Goal: Transaction & Acquisition: Download file/media

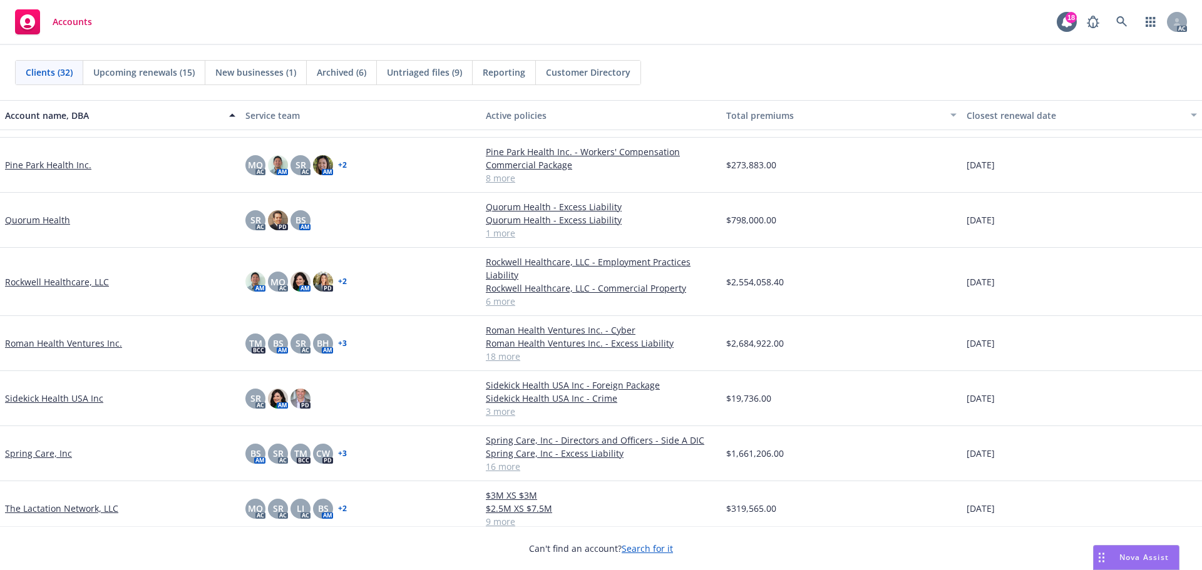
scroll to position [884, 0]
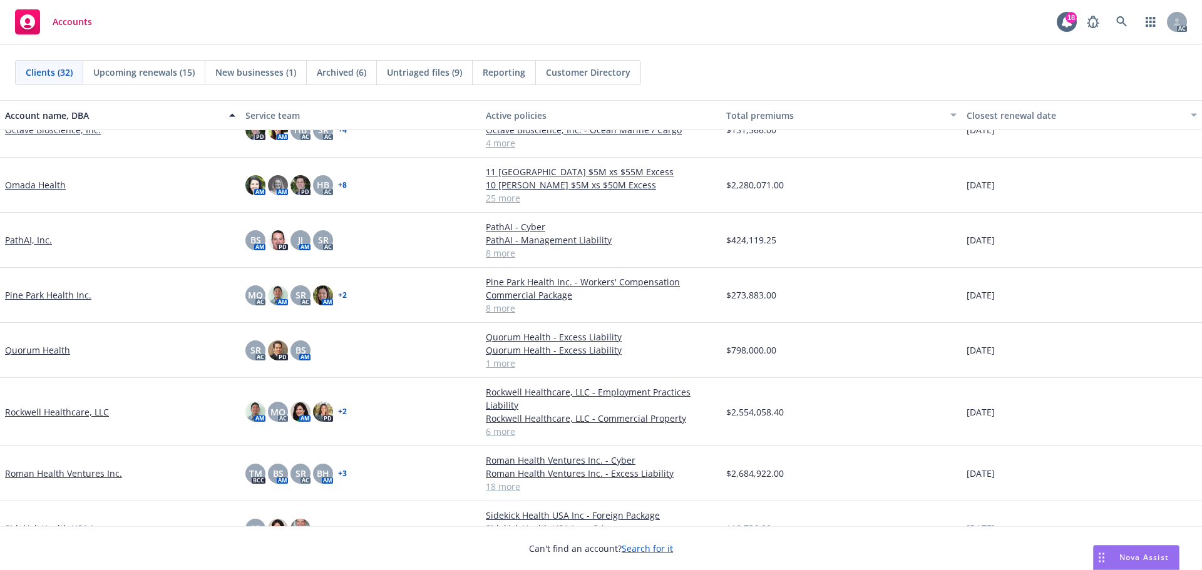
click at [28, 247] on link "PathAI, Inc." at bounding box center [28, 240] width 47 height 13
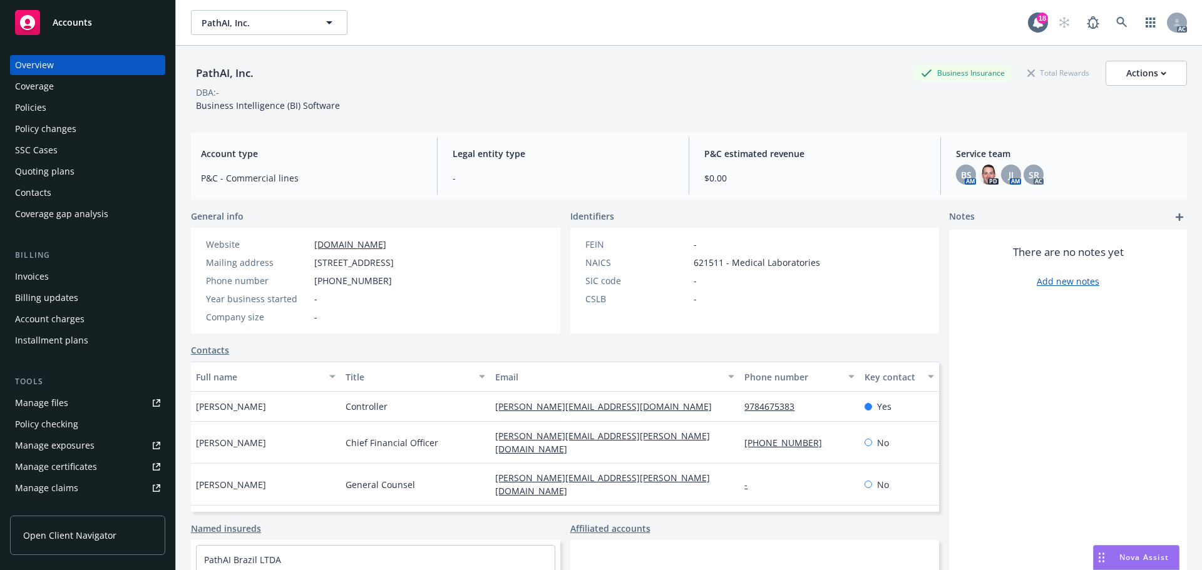
click at [35, 108] on div "Policies" at bounding box center [30, 108] width 31 height 20
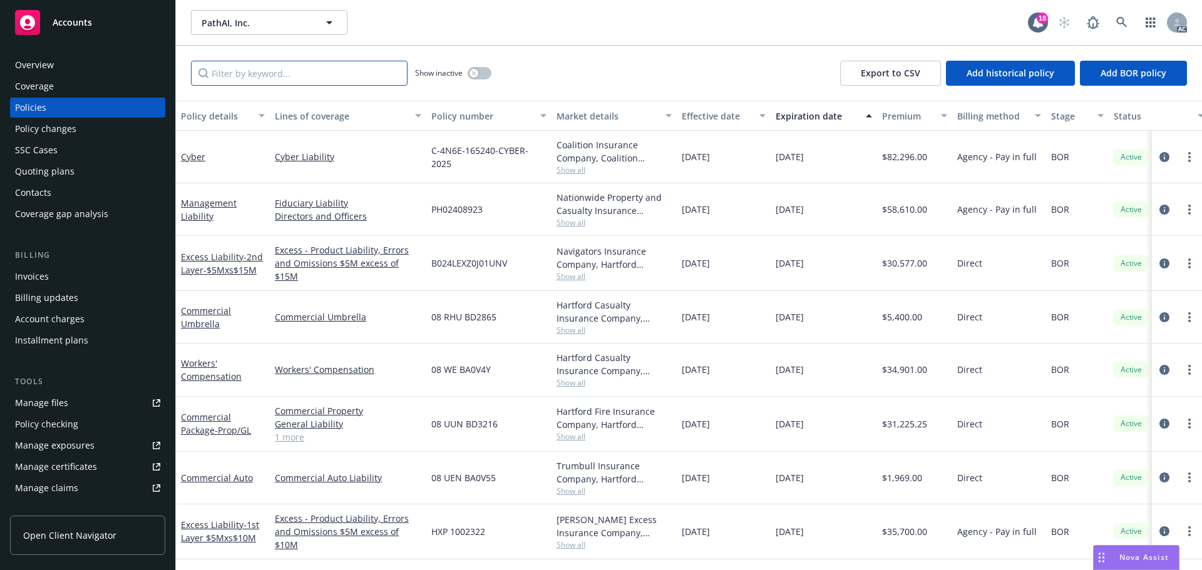
click at [282, 79] on input "Filter by keyword..." at bounding box center [299, 73] width 217 height 25
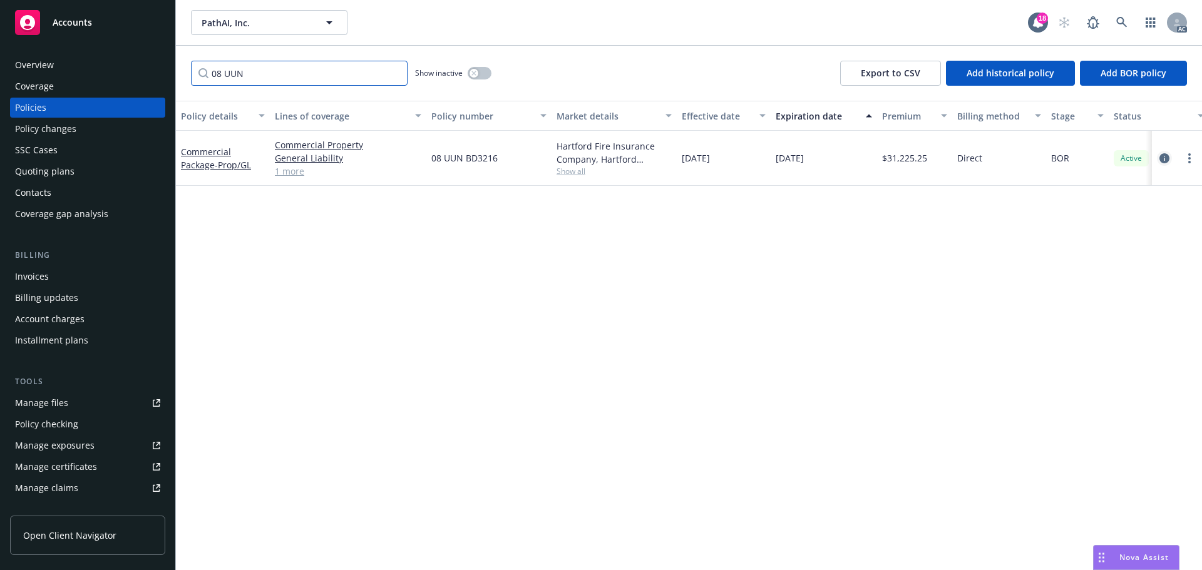
type input "08 UUN"
click at [1161, 157] on icon "circleInformation" at bounding box center [1164, 158] width 10 height 10
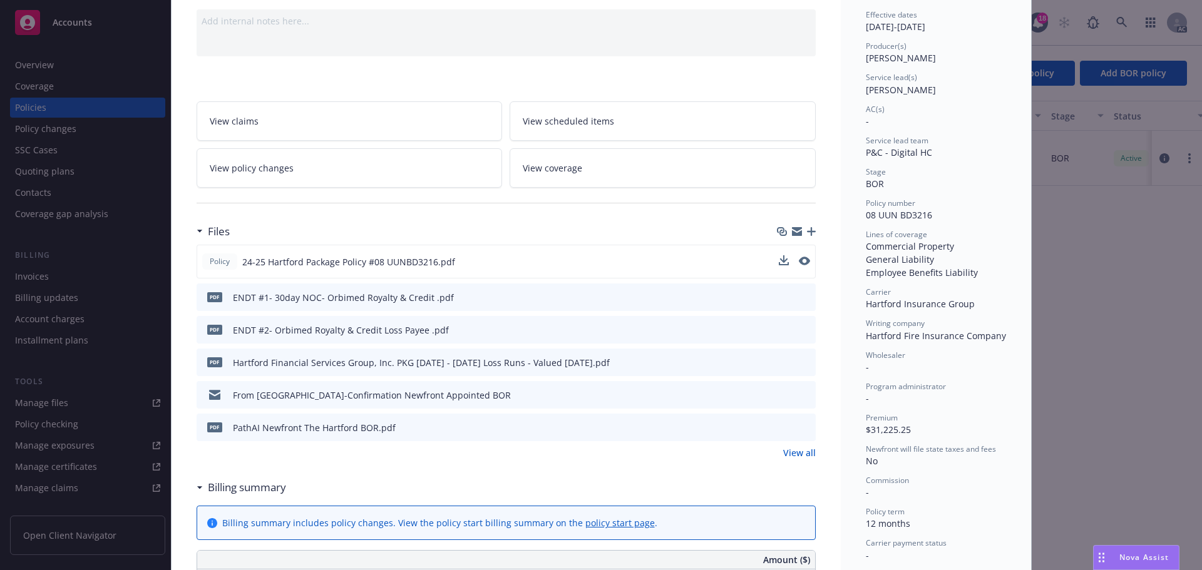
scroll to position [125, 0]
click at [779, 263] on icon "download file" at bounding box center [783, 260] width 10 height 10
drag, startPoint x: 929, startPoint y: 213, endPoint x: 859, endPoint y: 217, distance: 70.3
click at [859, 217] on div "Status Active Effective dates 10/22/2024 - 10/22/2025 Producer(s) Dan Weinberg …" at bounding box center [936, 553] width 190 height 1213
copy span "08 UUN BD3216"
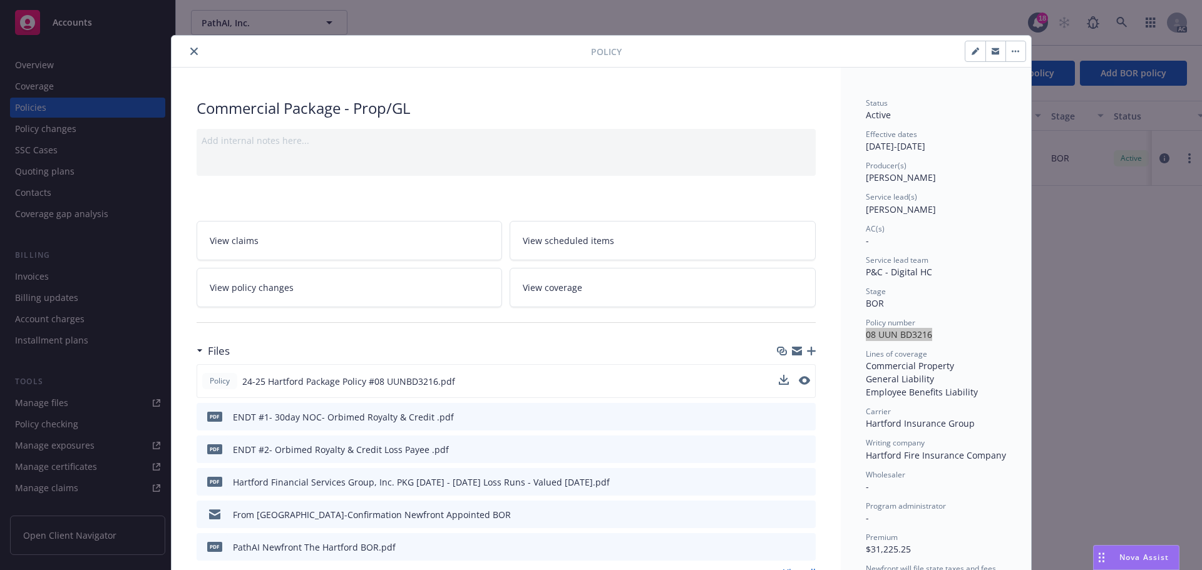
scroll to position [0, 0]
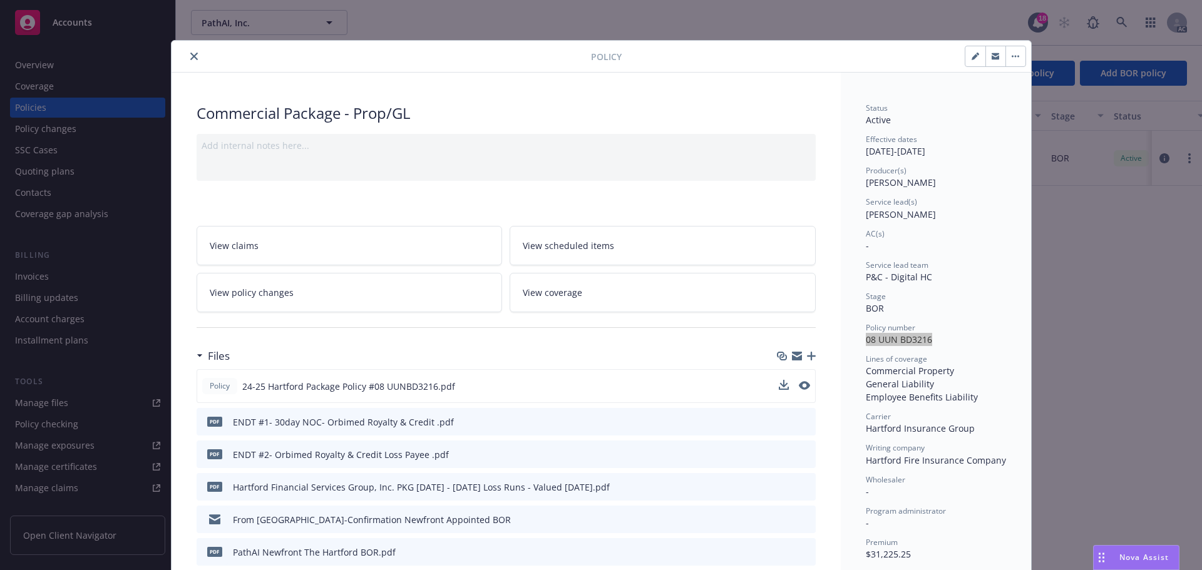
click at [192, 56] on icon "close" at bounding box center [194, 57] width 8 height 8
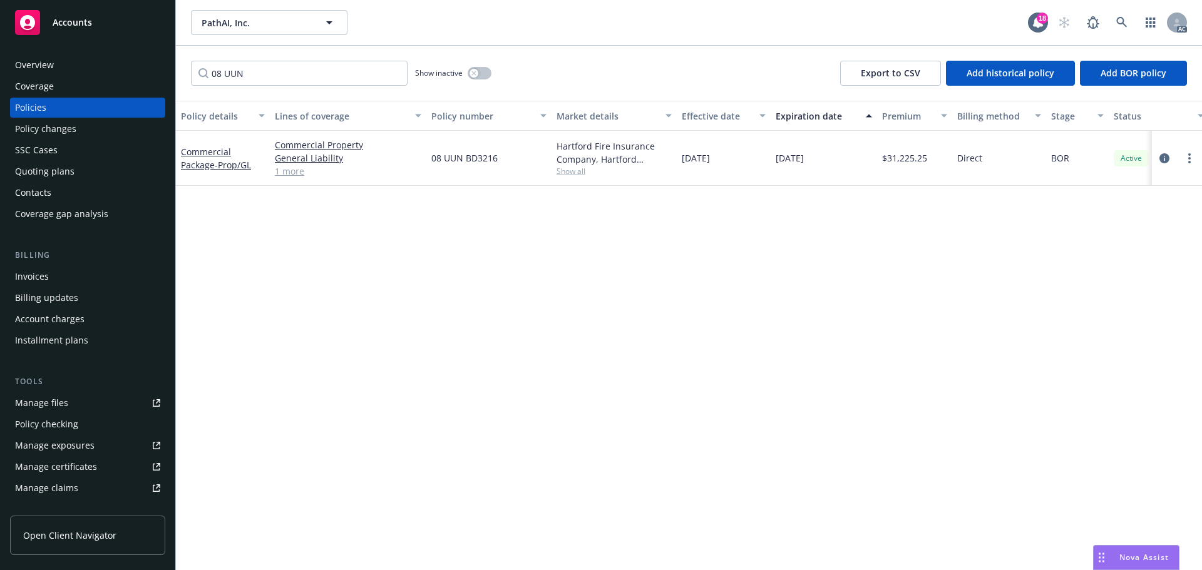
click at [76, 19] on span "Accounts" at bounding box center [72, 23] width 39 height 10
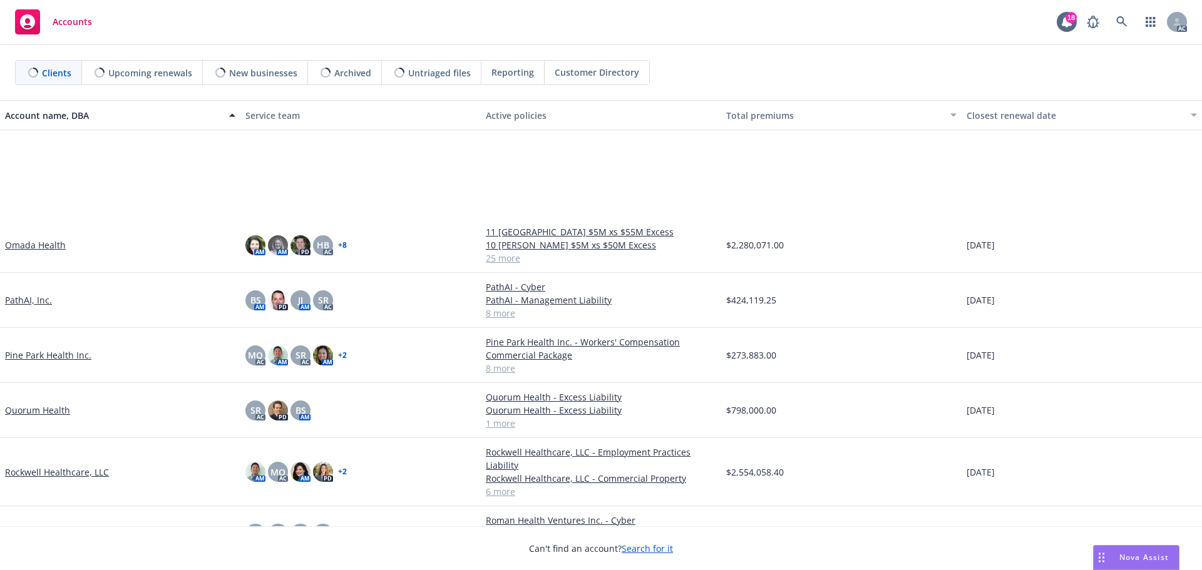
scroll to position [1002, 0]
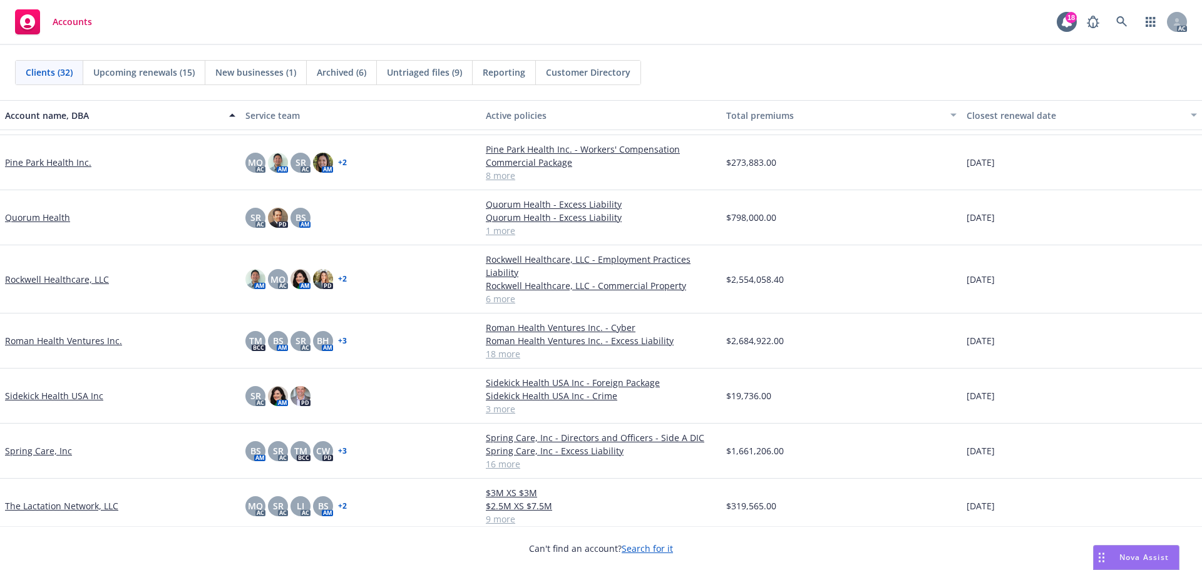
click at [58, 338] on link "Roman Health Ventures Inc." at bounding box center [63, 340] width 117 height 13
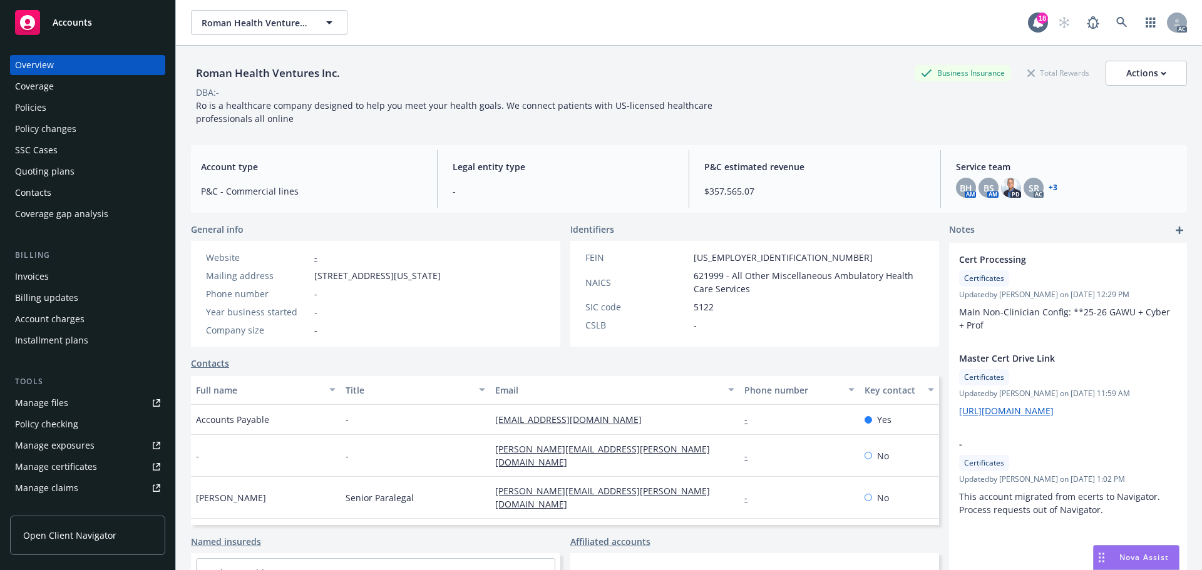
click at [43, 276] on div "Invoices" at bounding box center [32, 277] width 34 height 20
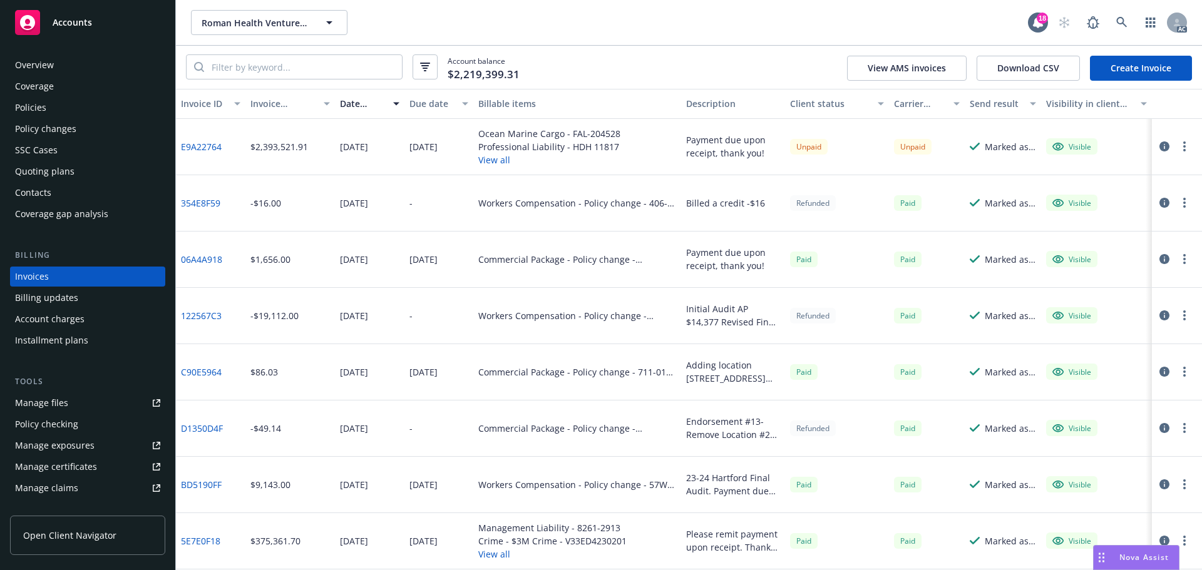
click at [64, 24] on span "Accounts" at bounding box center [72, 23] width 39 height 10
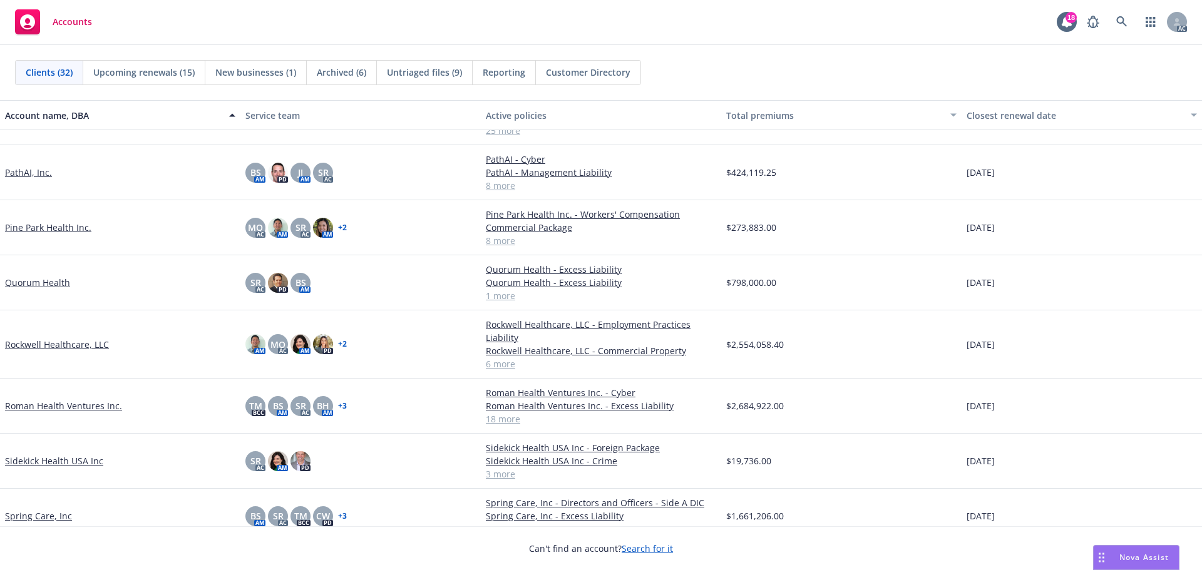
scroll to position [884, 0]
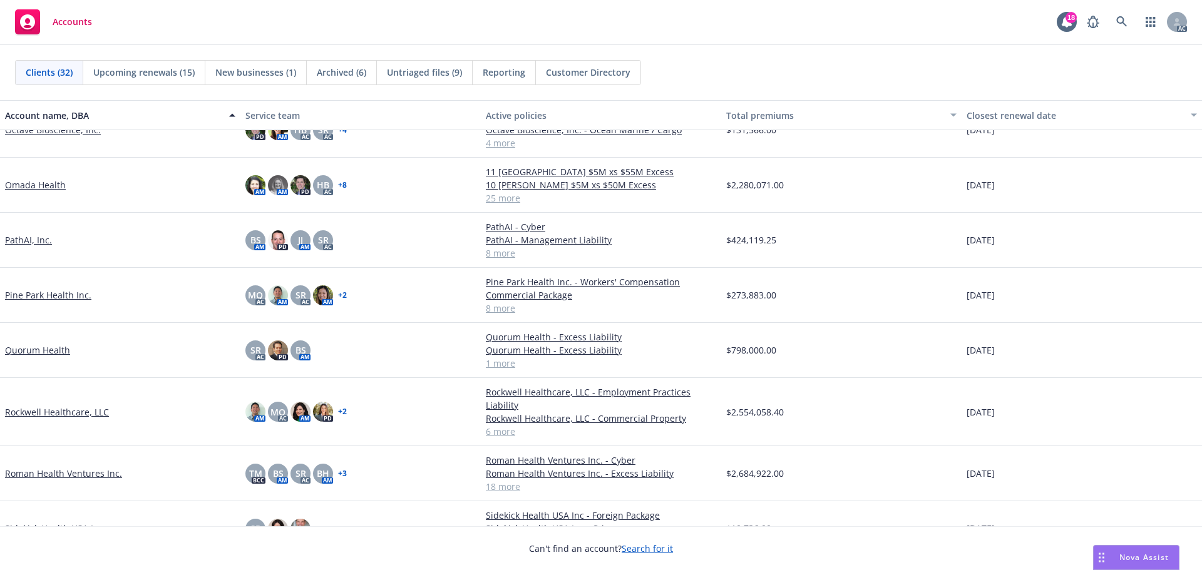
click at [21, 247] on link "PathAI, Inc." at bounding box center [28, 240] width 47 height 13
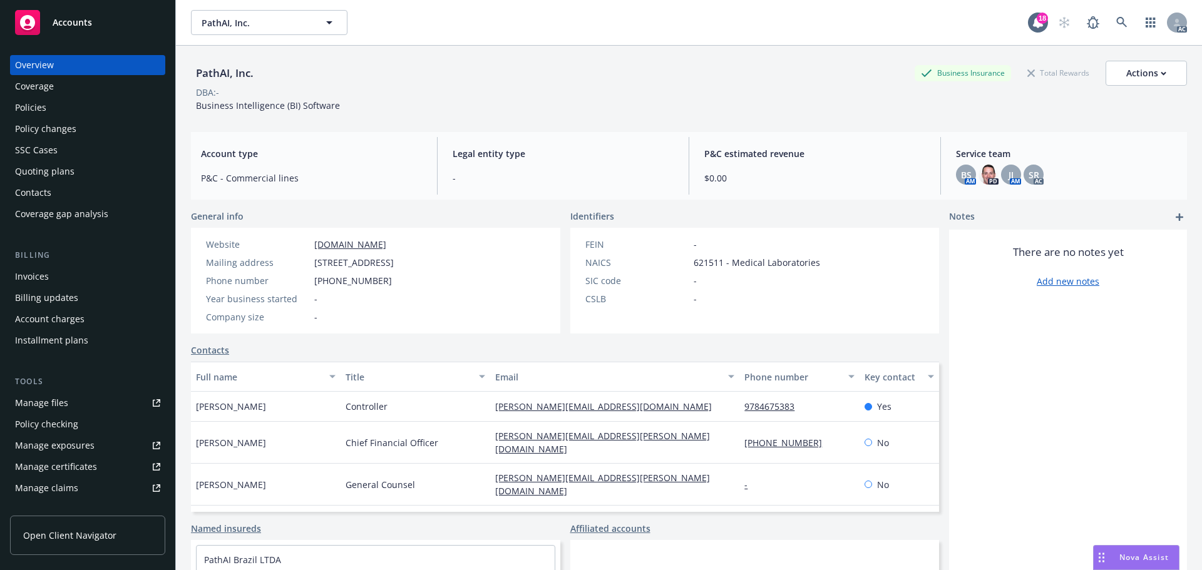
click at [31, 107] on div "Policies" at bounding box center [30, 108] width 31 height 20
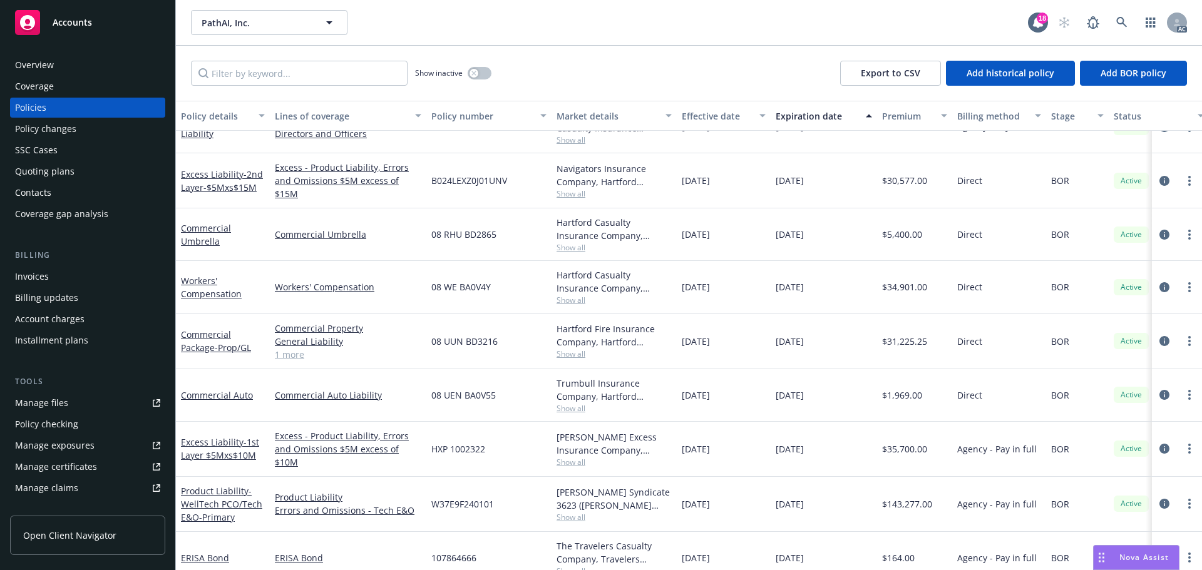
scroll to position [99, 0]
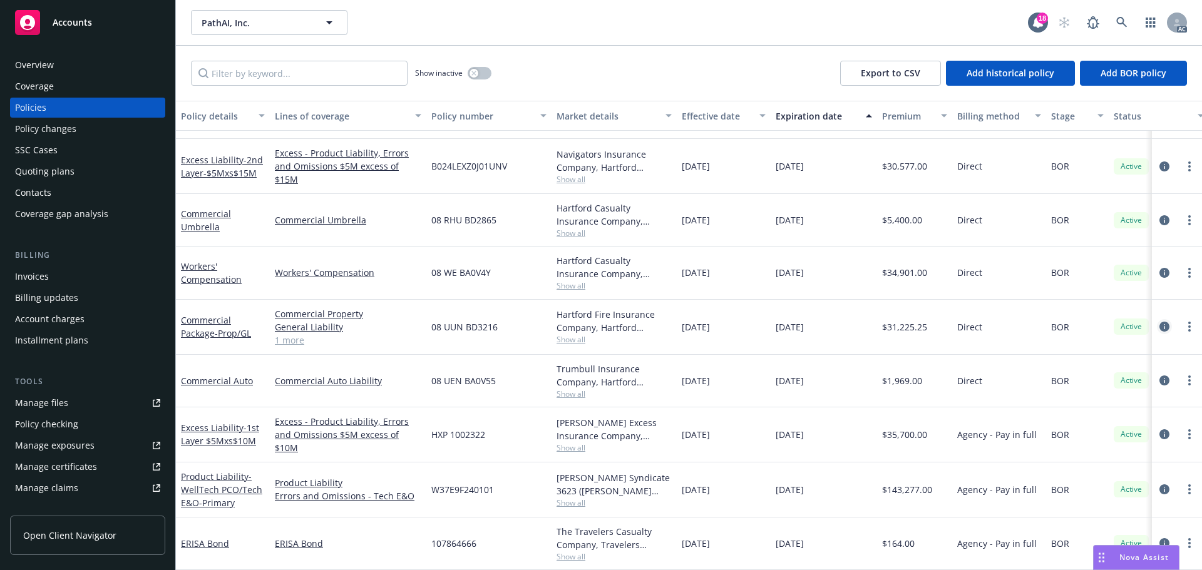
click at [1159, 322] on icon "circleInformation" at bounding box center [1164, 327] width 10 height 10
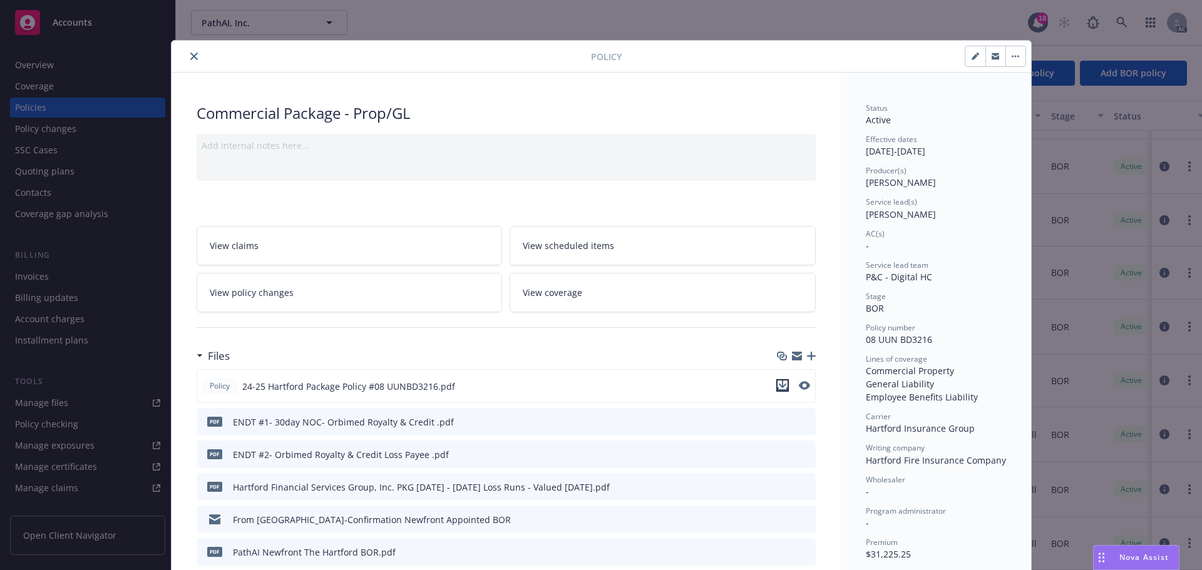
click at [778, 383] on icon "download file" at bounding box center [782, 385] width 8 height 8
click at [190, 51] on button "close" at bounding box center [194, 56] width 15 height 15
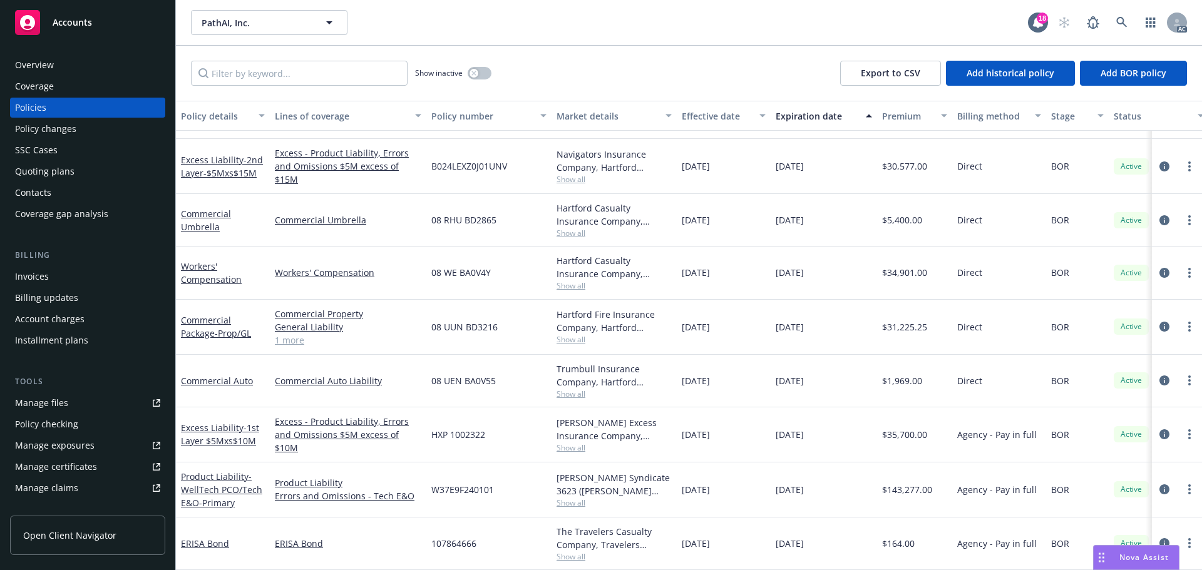
click at [78, 468] on div "Manage certificates" at bounding box center [56, 467] width 82 height 20
click at [78, 466] on div "Manage certificates" at bounding box center [56, 467] width 82 height 20
click at [71, 23] on span "Accounts" at bounding box center [72, 23] width 39 height 10
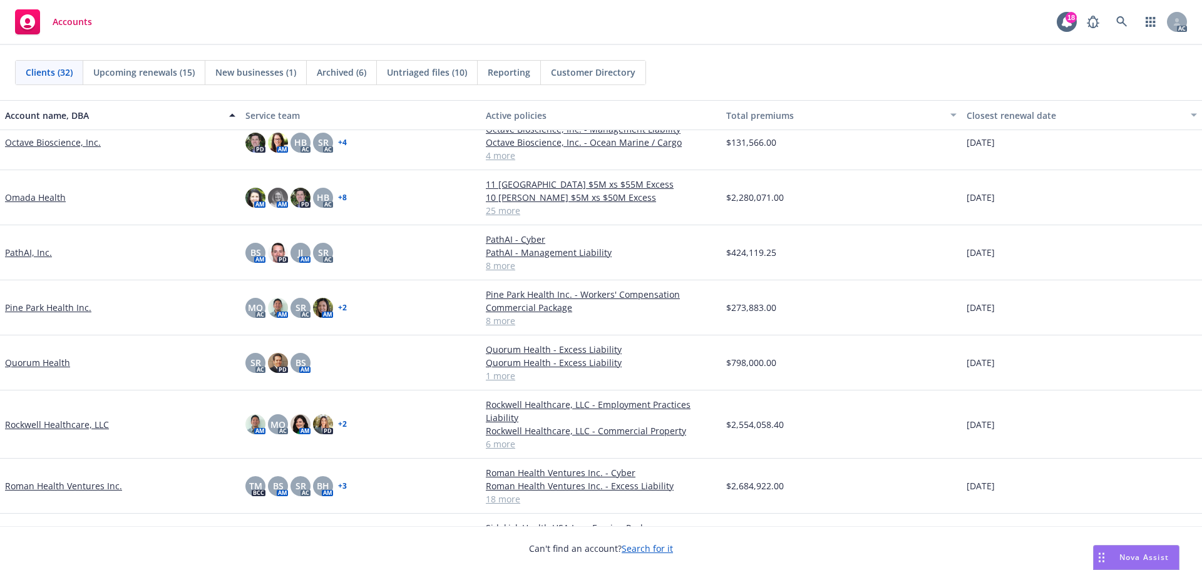
scroll to position [751, 0]
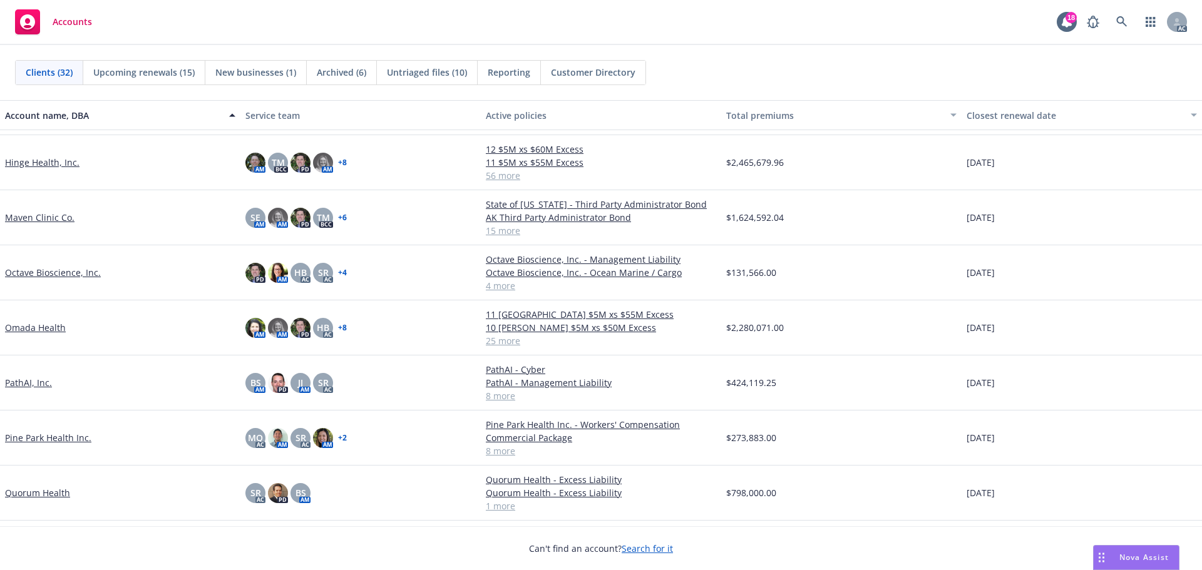
click at [25, 334] on link "Omada Health" at bounding box center [35, 327] width 61 height 13
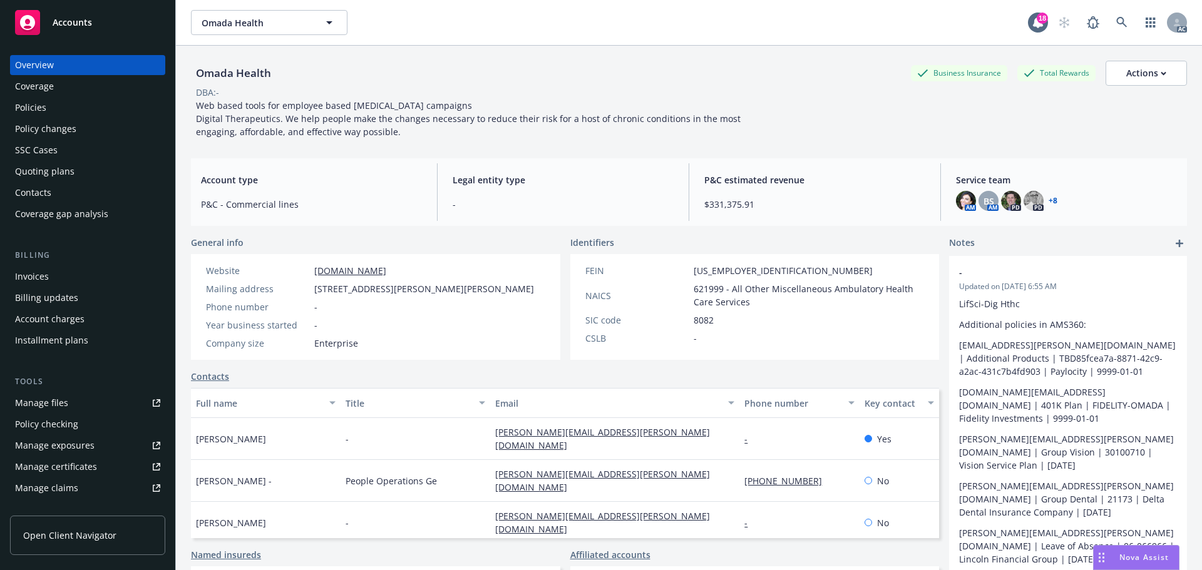
click at [38, 111] on div "Policies" at bounding box center [30, 108] width 31 height 20
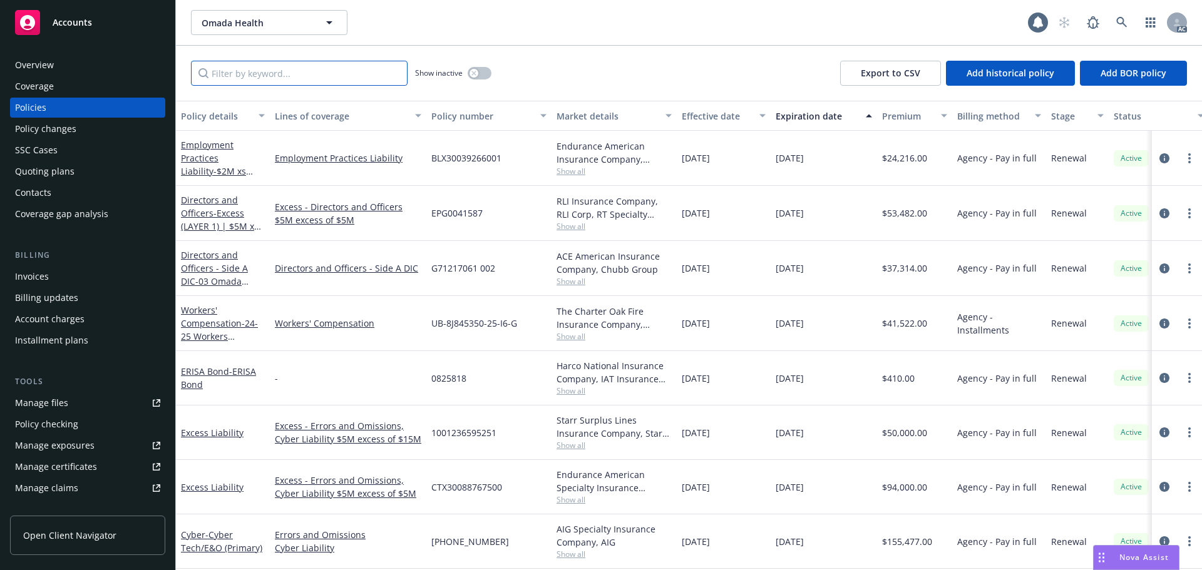
click at [264, 73] on input "Filter by keyword..." at bounding box center [299, 73] width 217 height 25
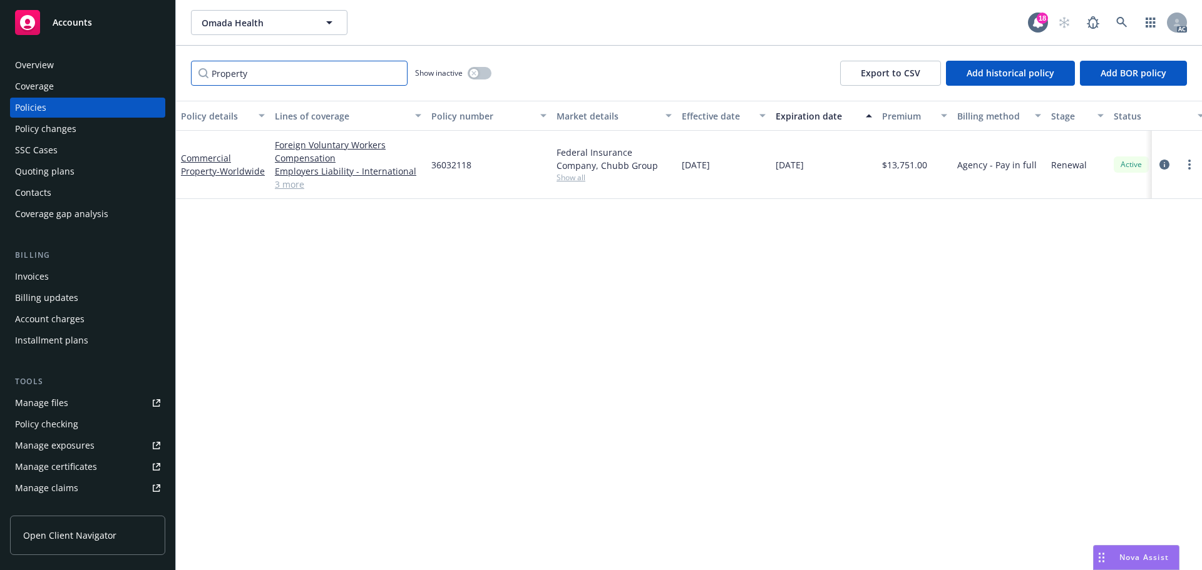
drag, startPoint x: 261, startPoint y: 77, endPoint x: 154, endPoint y: 74, distance: 107.1
click at [154, 75] on div "Accounts Overview Coverage Policies Policy changes SSC Cases Quoting plans Cont…" at bounding box center [601, 285] width 1202 height 570
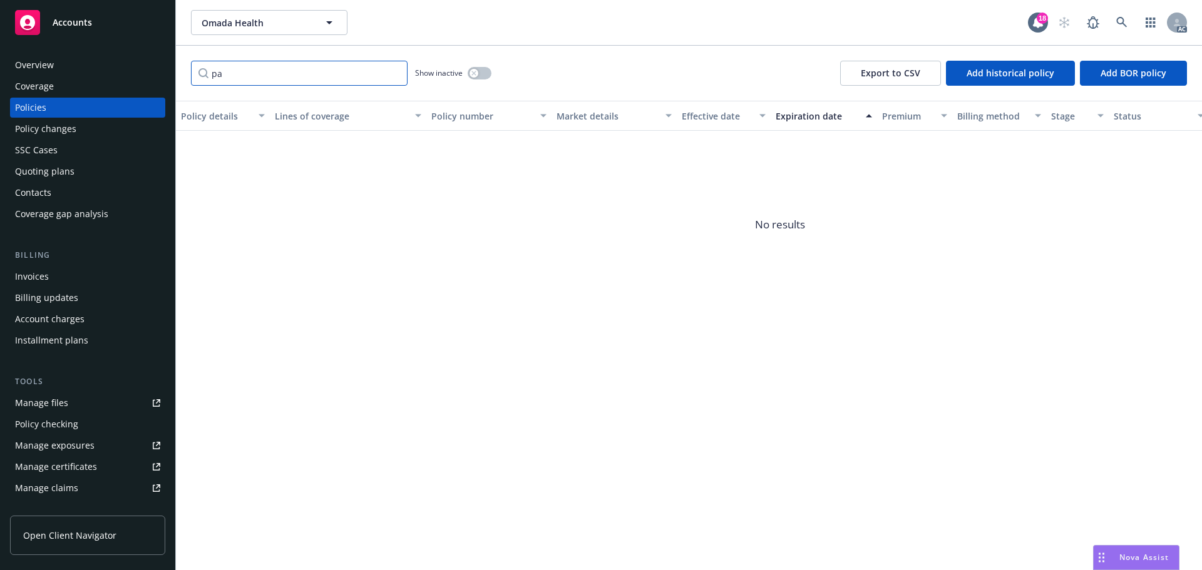
type input "p"
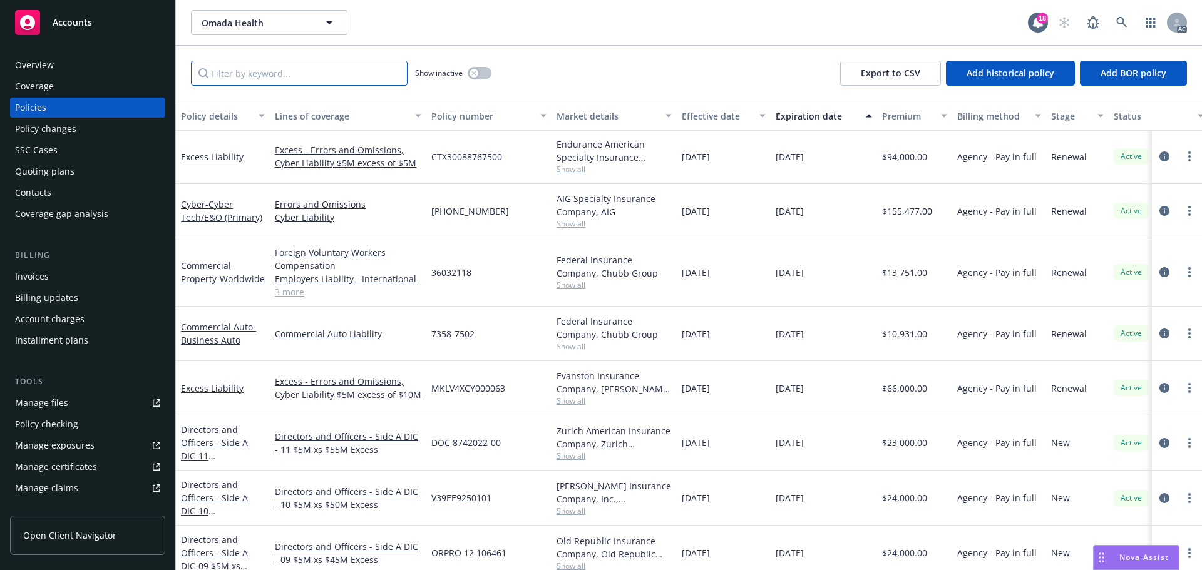
scroll to position [313, 0]
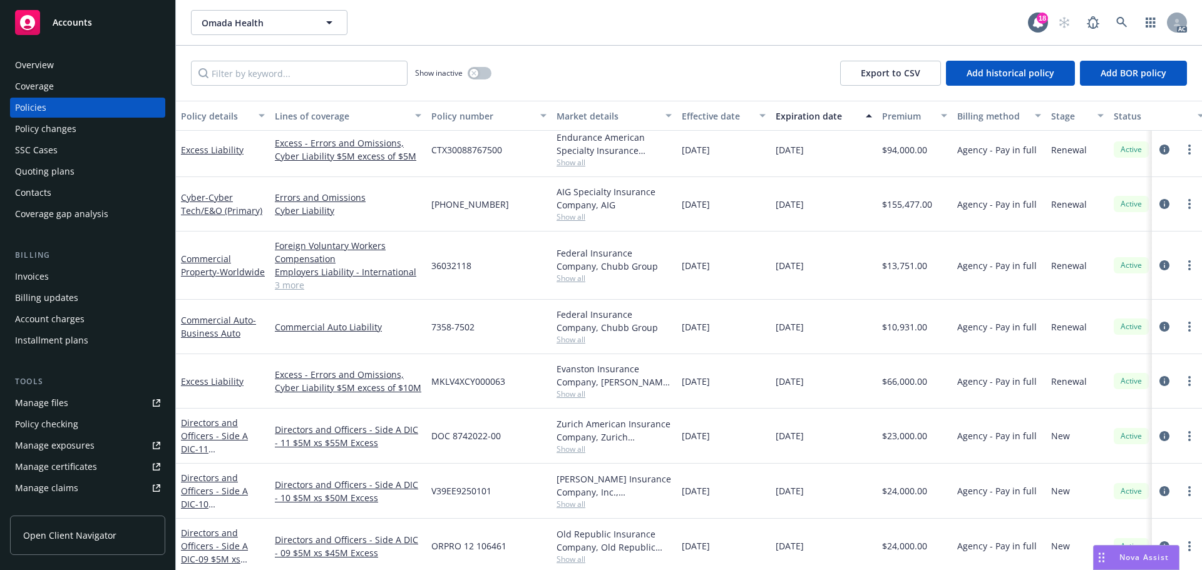
click at [294, 289] on link "3 more" at bounding box center [348, 285] width 147 height 13
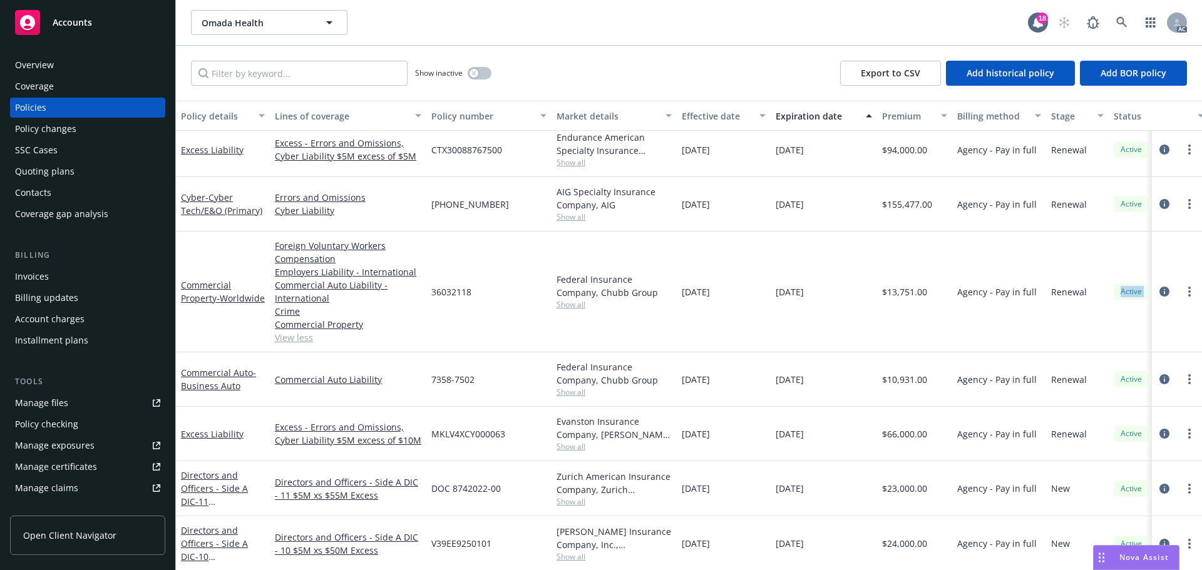
drag, startPoint x: 1154, startPoint y: 292, endPoint x: 1065, endPoint y: 327, distance: 95.9
click at [1088, 323] on div "Commercial Property - Worldwide Foreign Voluntary Workers Compensation Employer…" at bounding box center [780, 292] width 1208 height 121
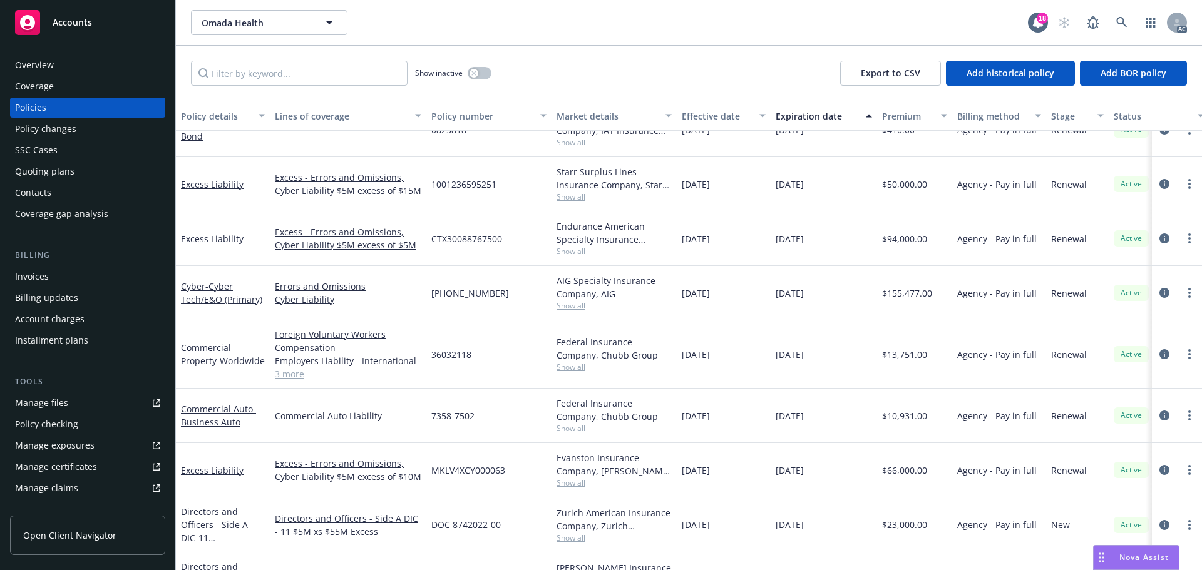
scroll to position [291, 0]
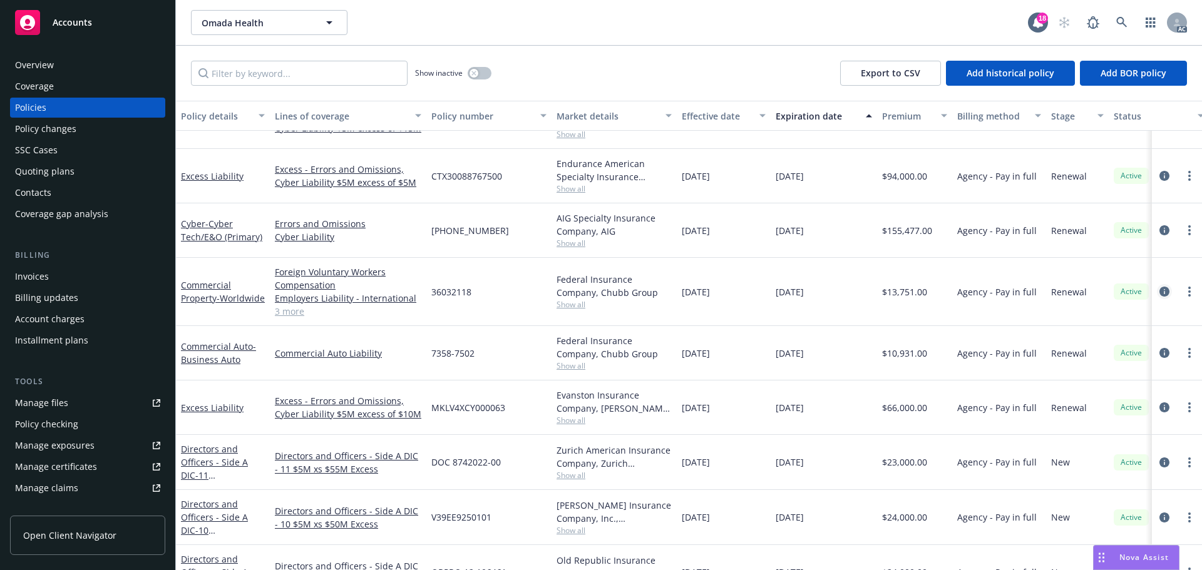
click at [1157, 286] on link "circleInformation" at bounding box center [1164, 291] width 15 height 15
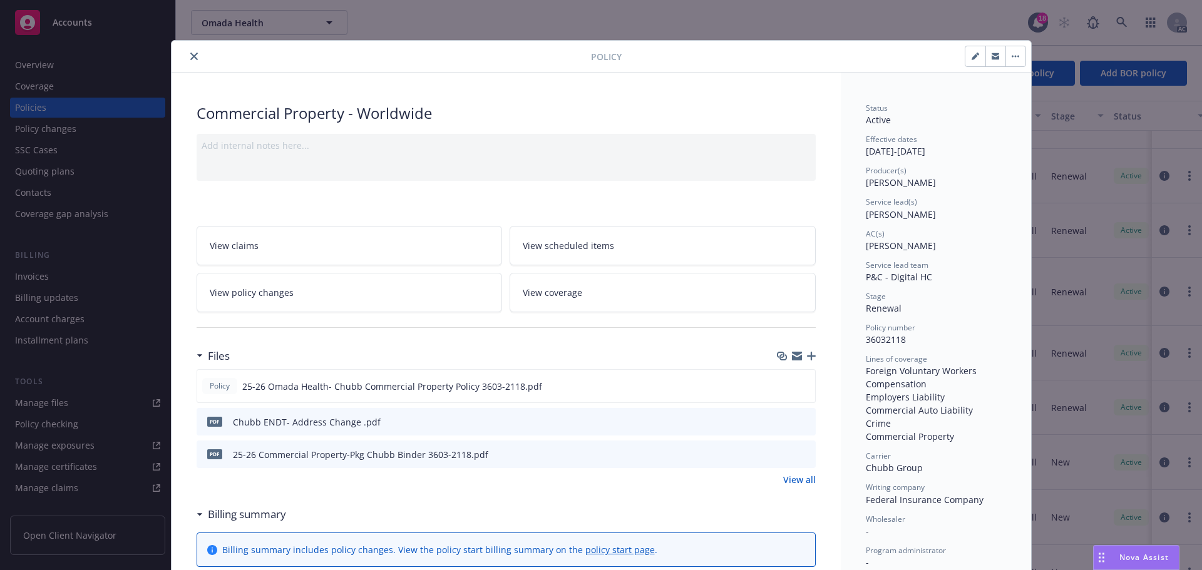
scroll to position [63, 0]
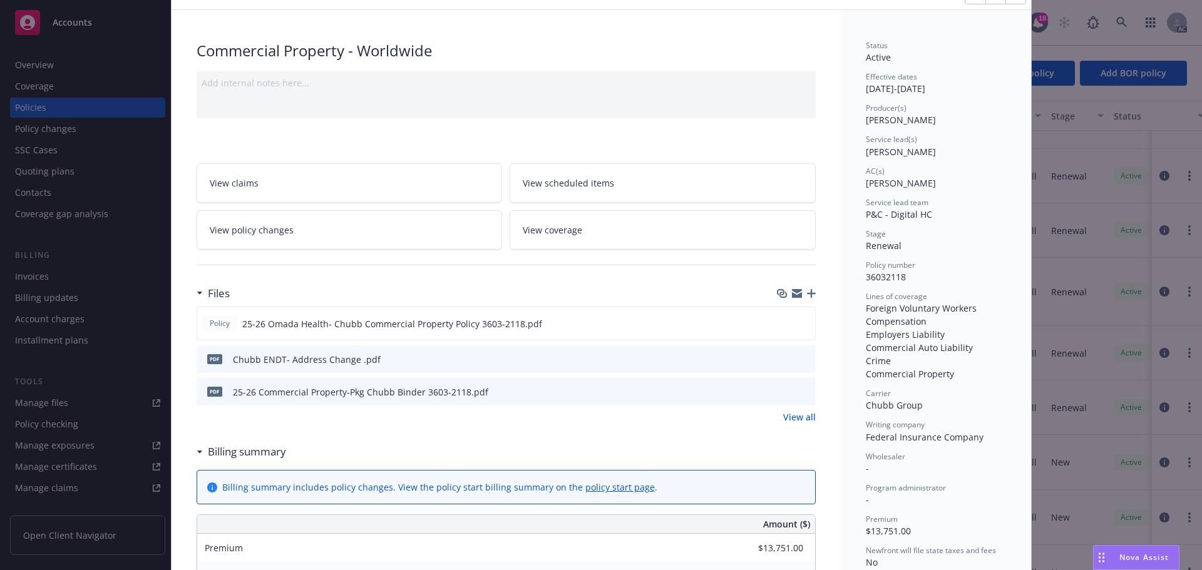
click at [778, 360] on icon "download file" at bounding box center [783, 359] width 10 height 10
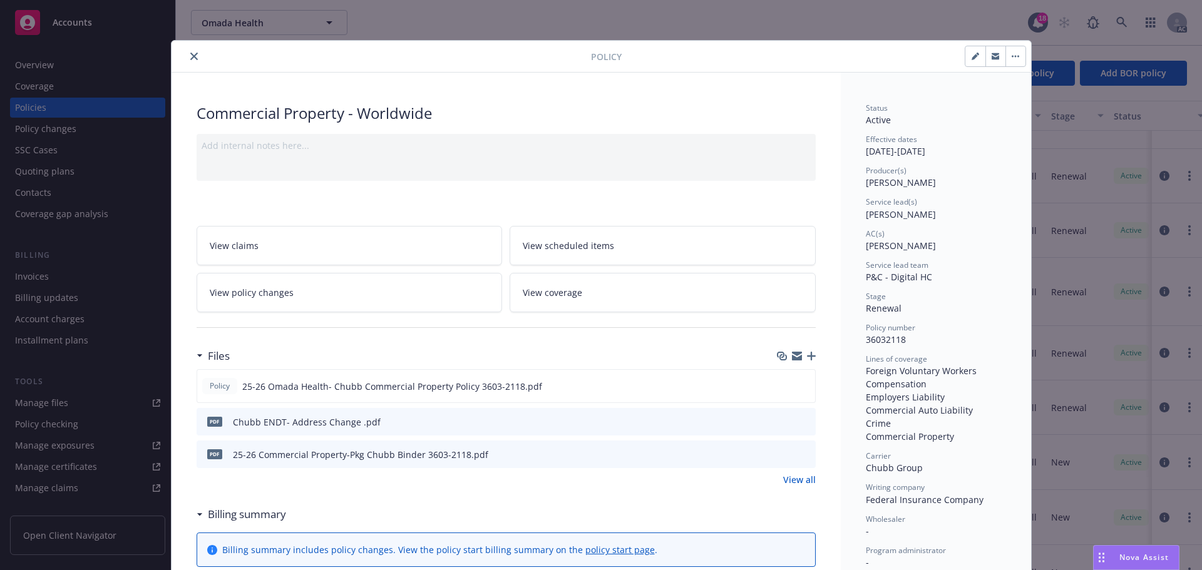
click at [191, 55] on icon "close" at bounding box center [194, 57] width 8 height 8
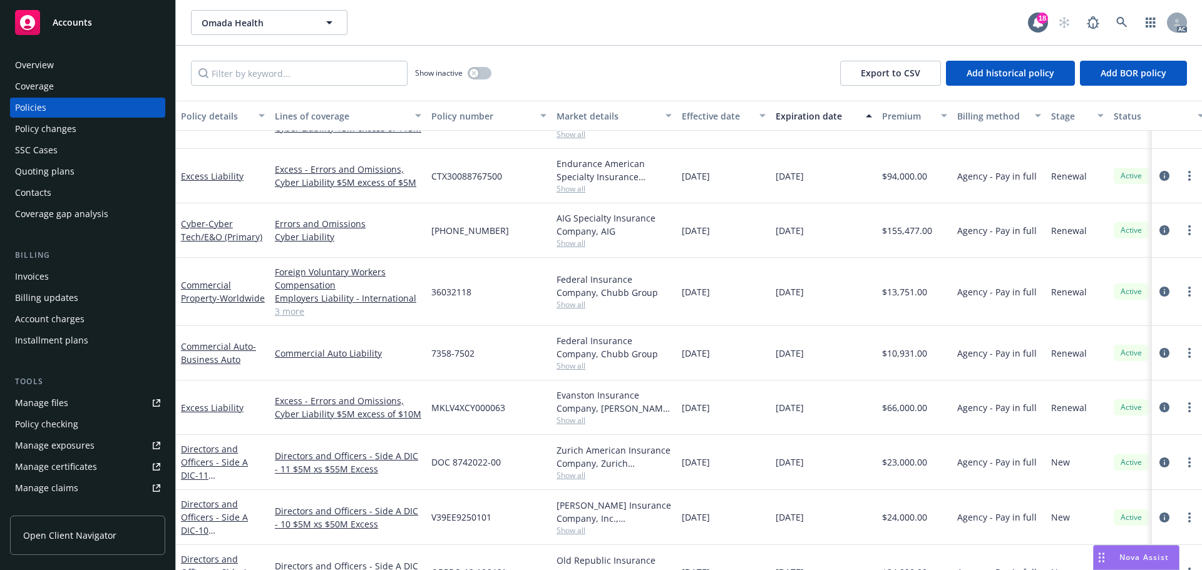
click at [31, 66] on div "Overview" at bounding box center [34, 65] width 39 height 20
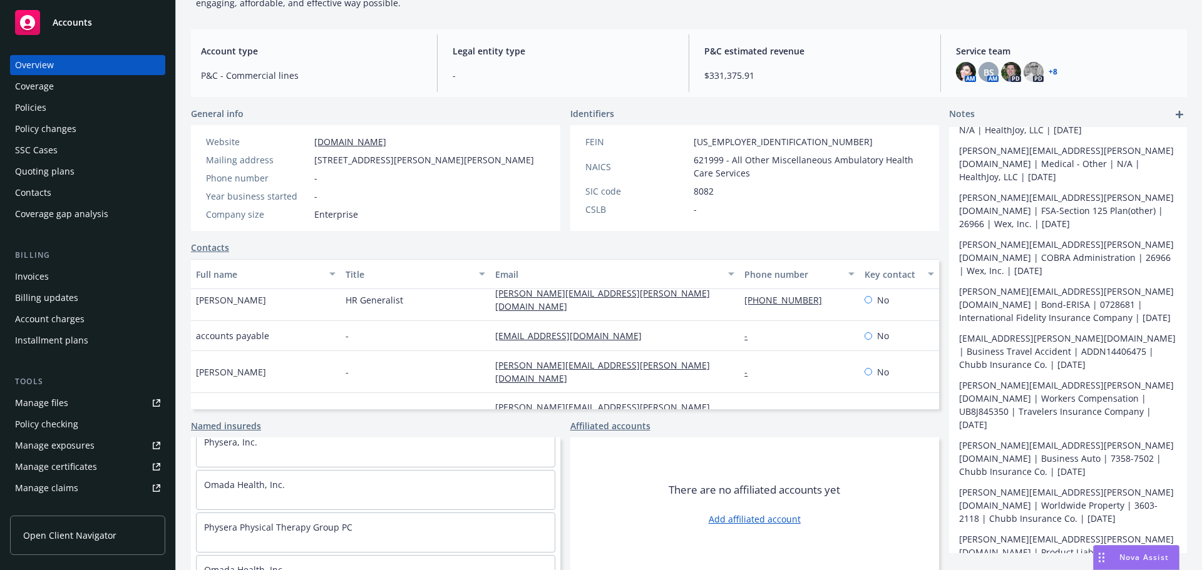
scroll to position [186, 0]
click at [51, 112] on div "Policies" at bounding box center [87, 108] width 145 height 20
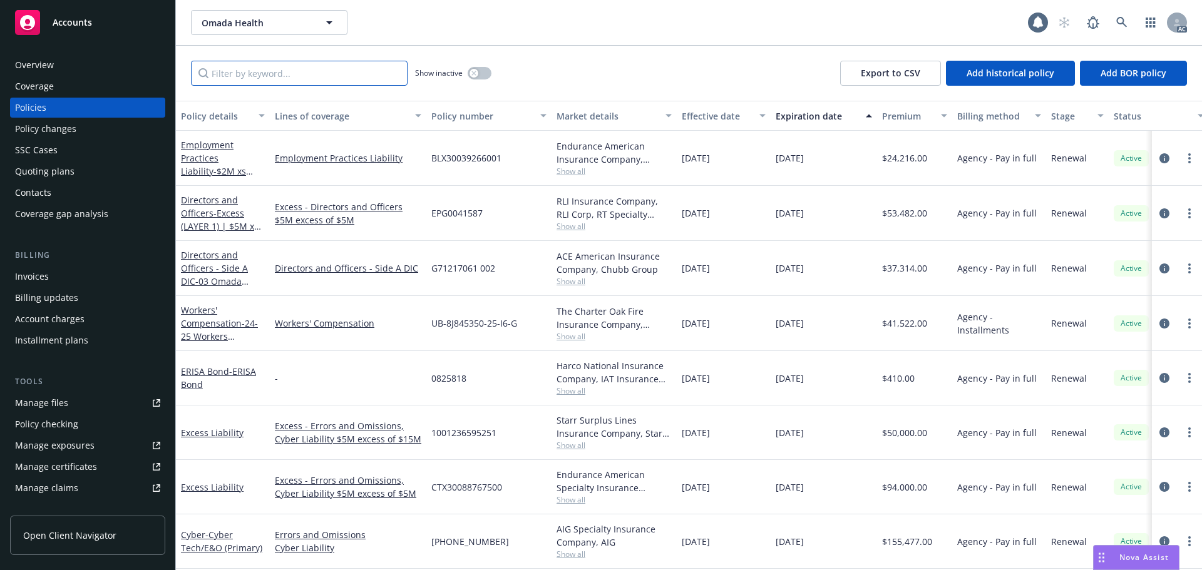
click at [275, 66] on input "Filter by keyword..." at bounding box center [299, 73] width 217 height 25
type input "general"
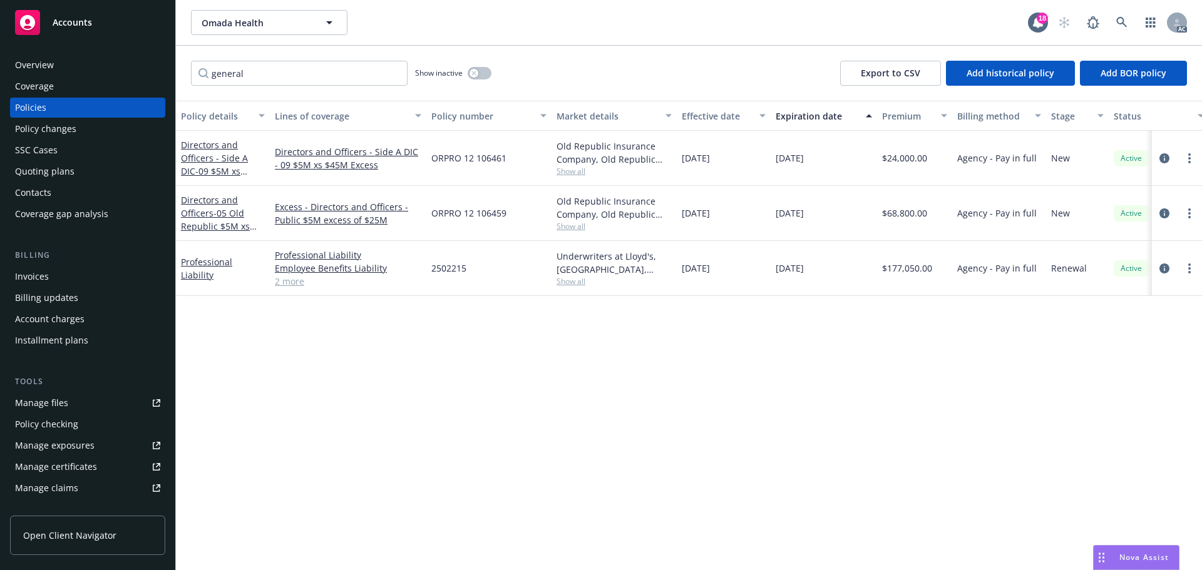
click at [288, 284] on link "2 more" at bounding box center [348, 281] width 147 height 13
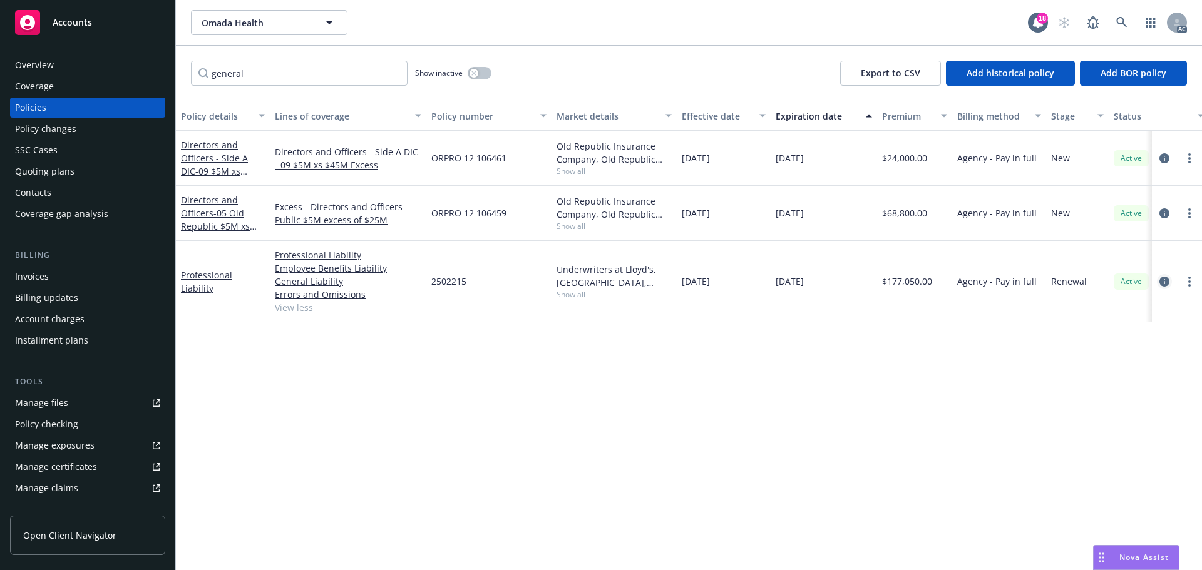
click at [1161, 281] on icon "circleInformation" at bounding box center [1164, 282] width 10 height 10
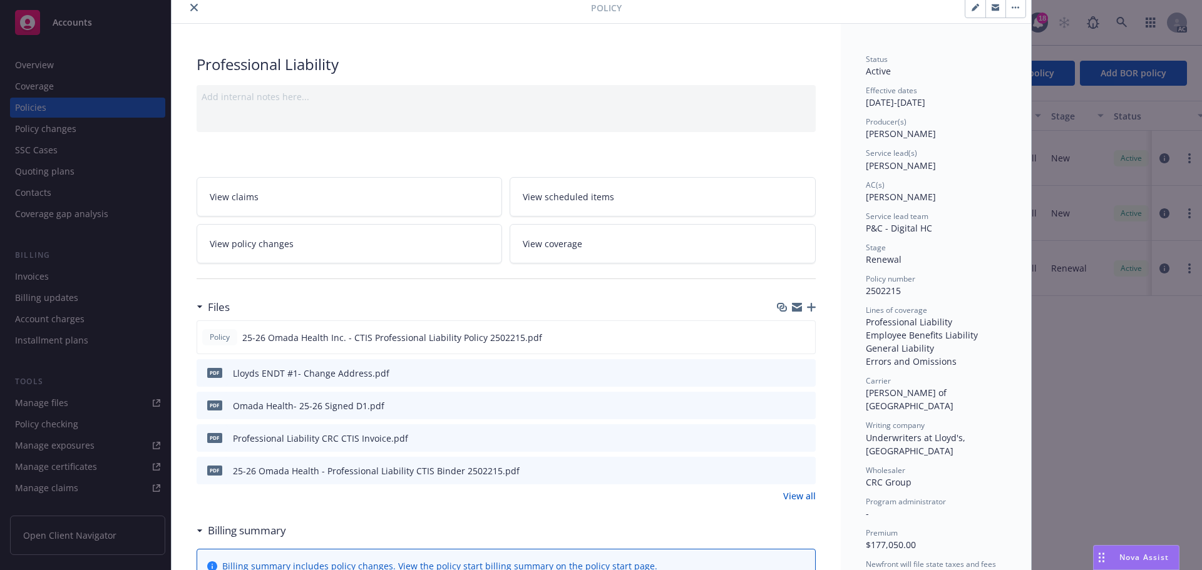
scroll to position [125, 0]
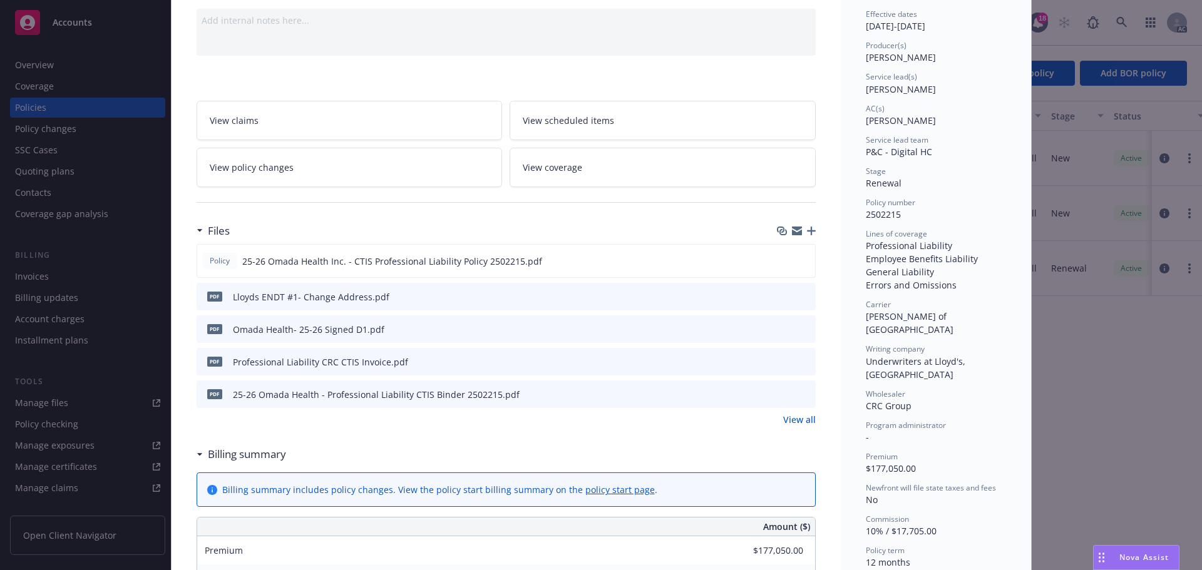
click at [793, 420] on link "View all" at bounding box center [799, 419] width 33 height 13
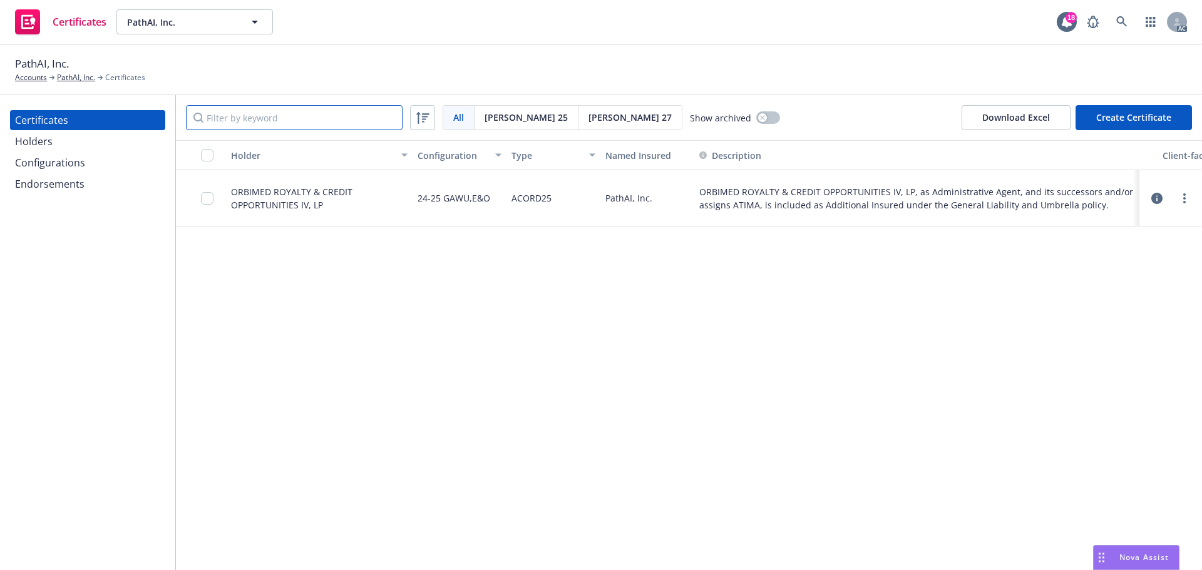
drag, startPoint x: 246, startPoint y: 116, endPoint x: 333, endPoint y: 345, distance: 244.5
click at [291, 346] on div "All All Acord 25 Acord 27 Show archived Download Excel Create Certificate Holde…" at bounding box center [689, 332] width 1026 height 475
click at [1182, 203] on link "more" at bounding box center [1184, 198] width 15 height 15
click at [1019, 232] on link "Edit" at bounding box center [1091, 229] width 200 height 25
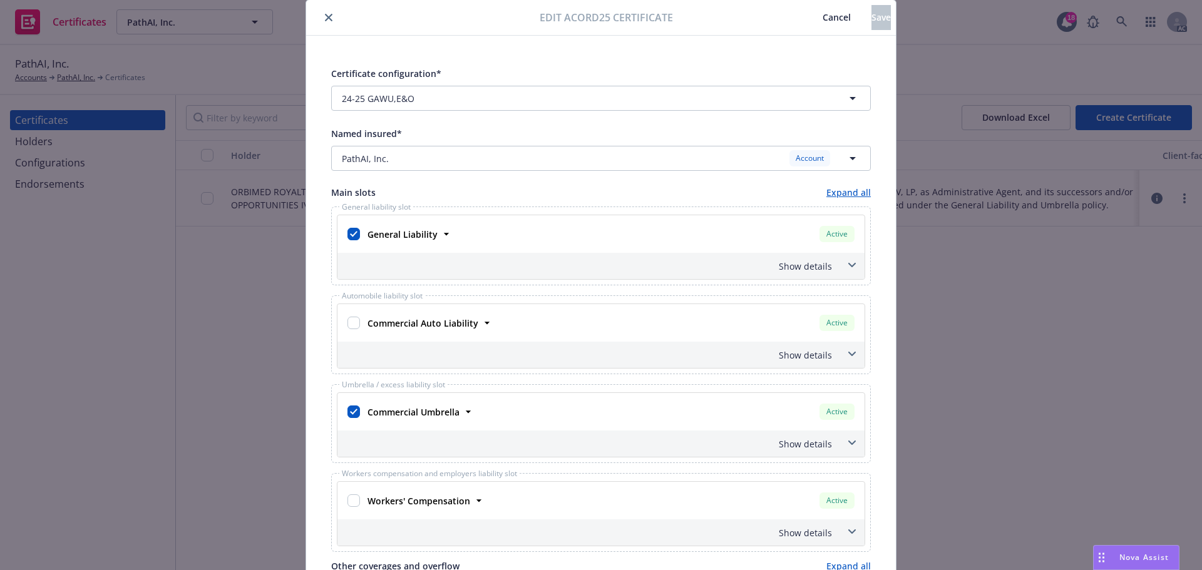
scroll to position [63, 0]
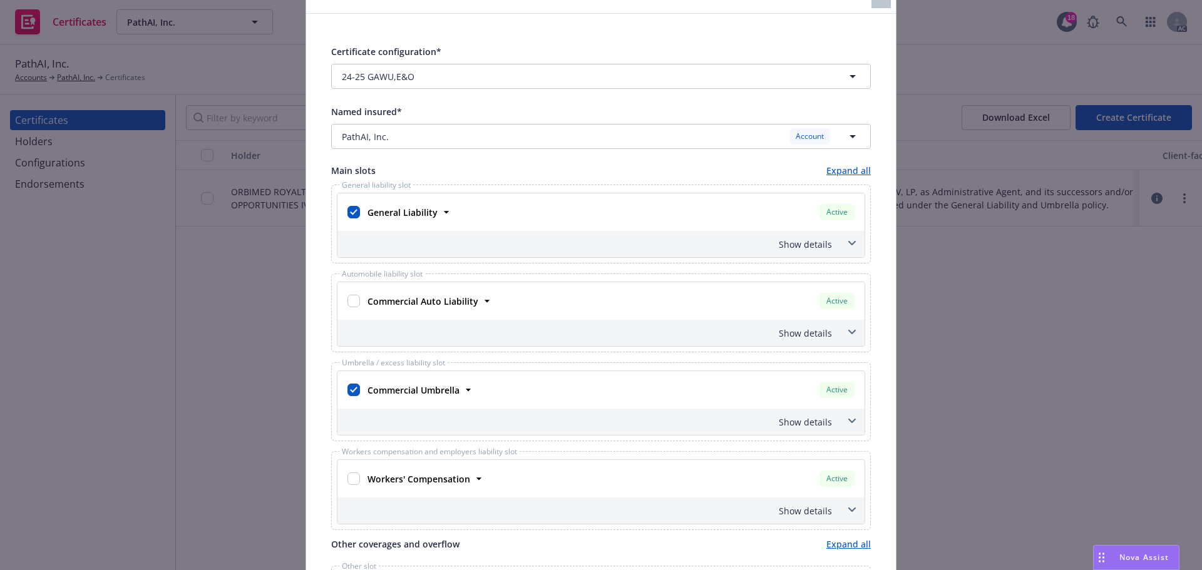
click at [848, 241] on icon at bounding box center [852, 243] width 8 height 5
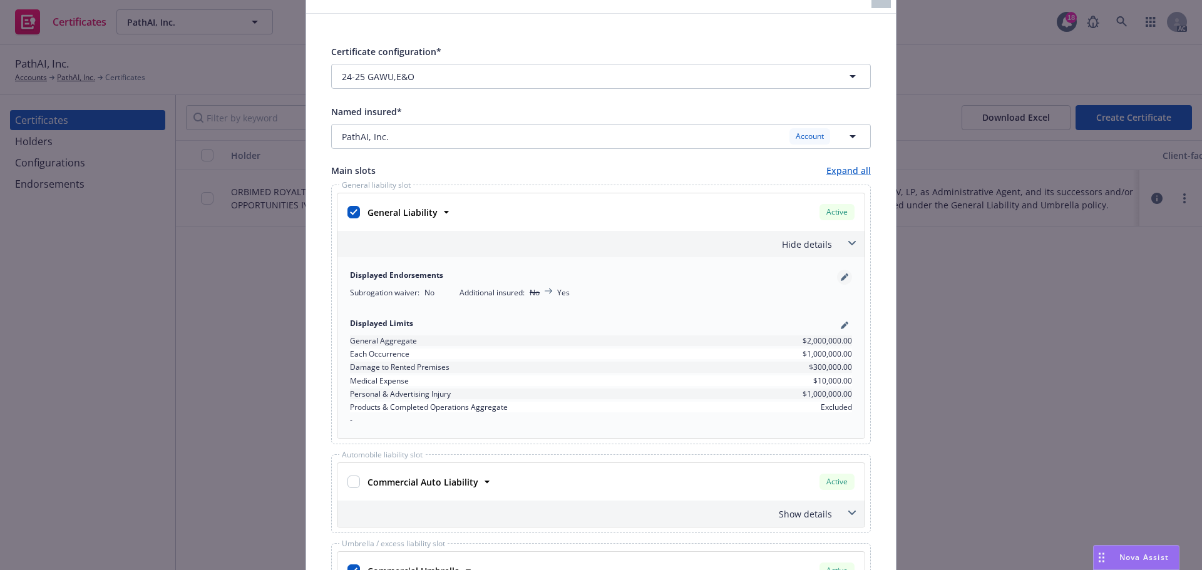
click at [841, 279] on icon "pencil" at bounding box center [844, 278] width 6 height 6
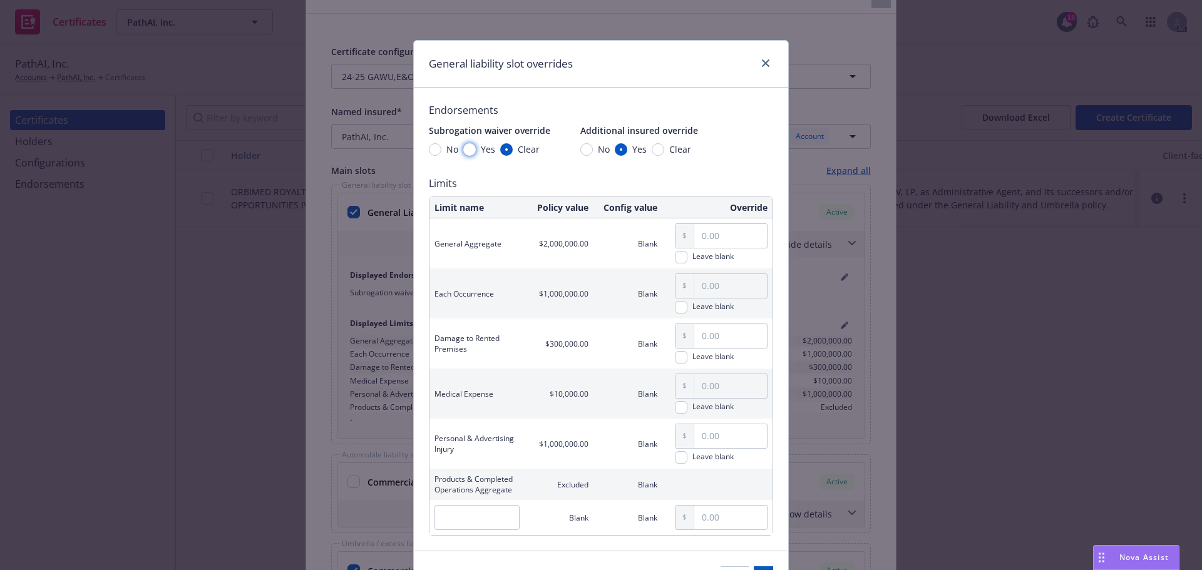
click at [463, 147] on input "Yes" at bounding box center [469, 149] width 13 height 13
radio input "true"
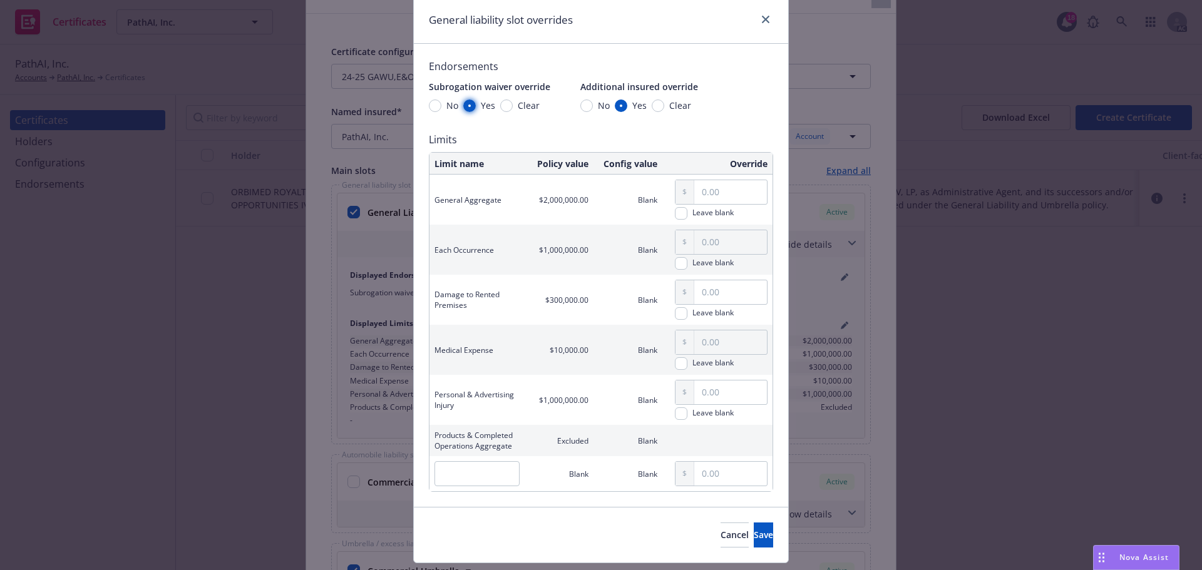
scroll to position [77, 0]
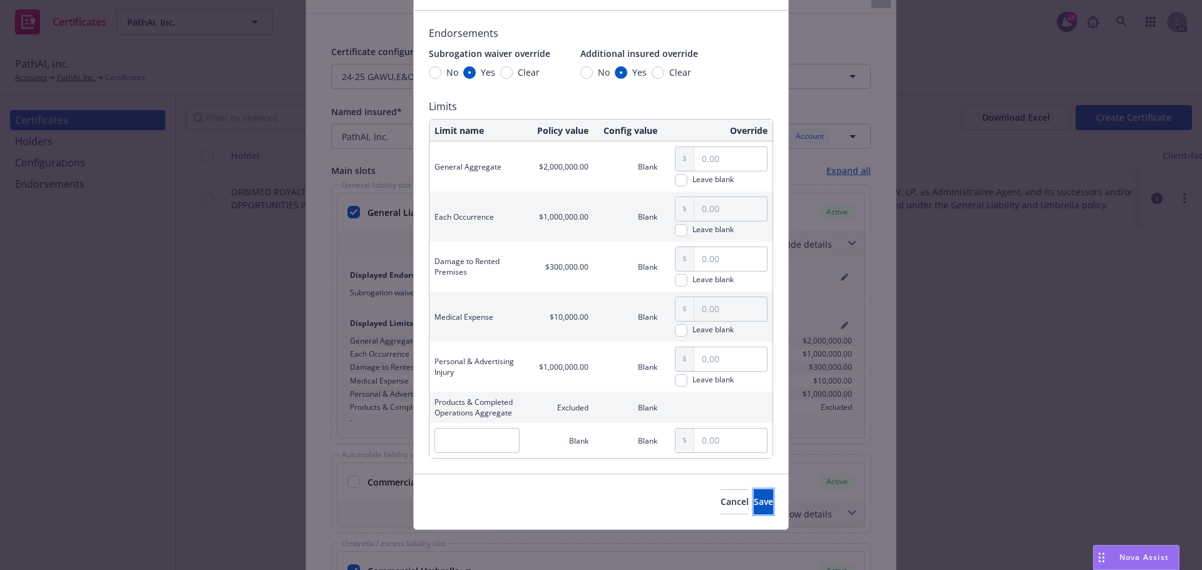
click at [754, 505] on button "Save" at bounding box center [763, 502] width 19 height 25
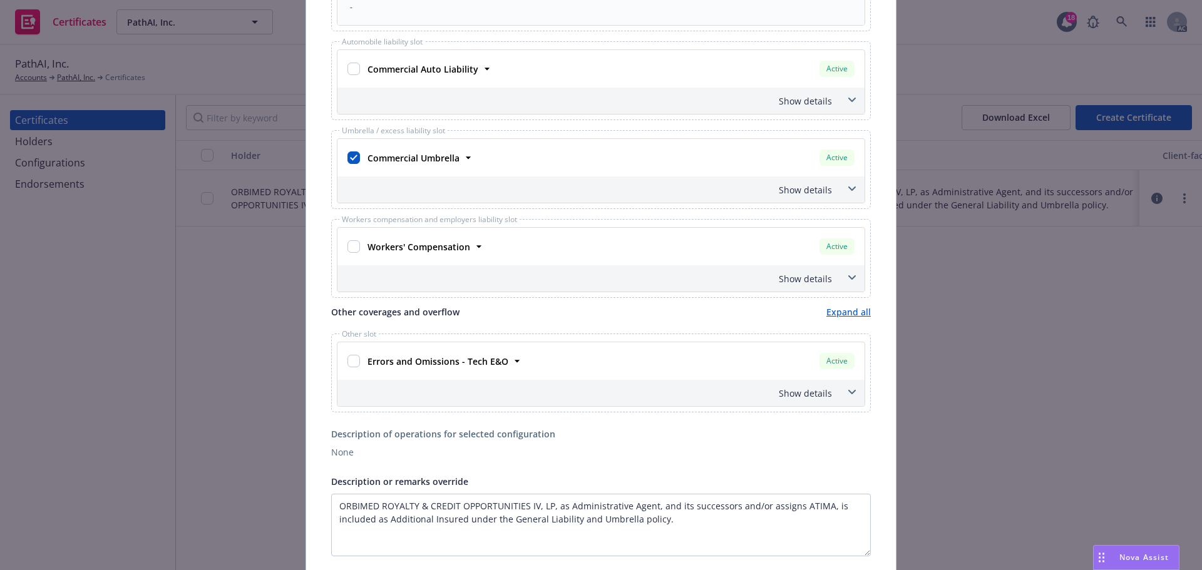
scroll to position [501, 0]
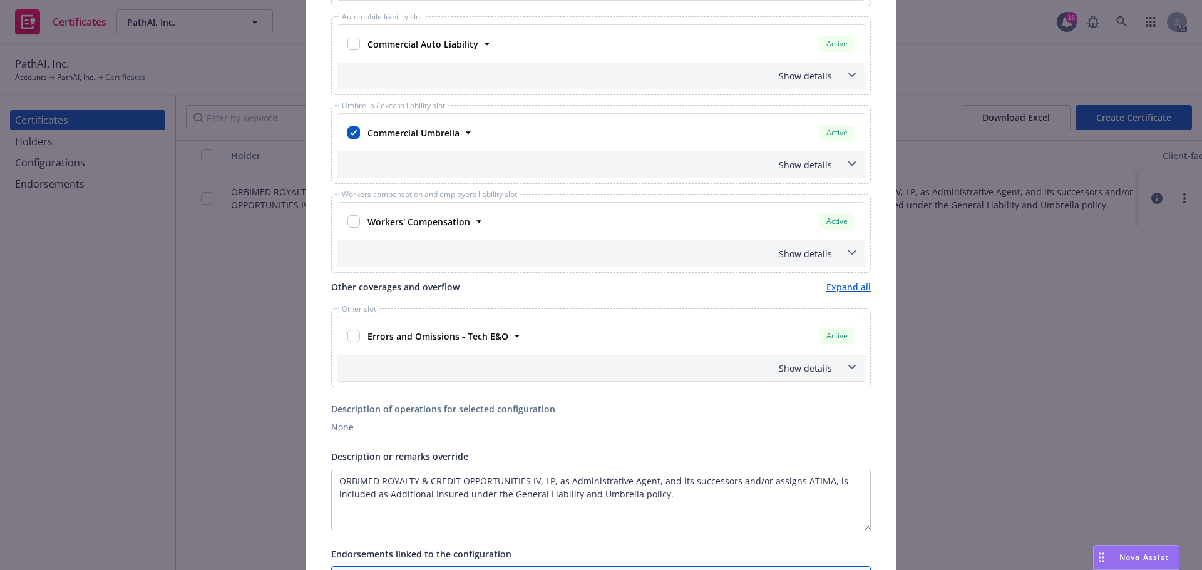
click at [848, 163] on icon at bounding box center [852, 164] width 8 height 5
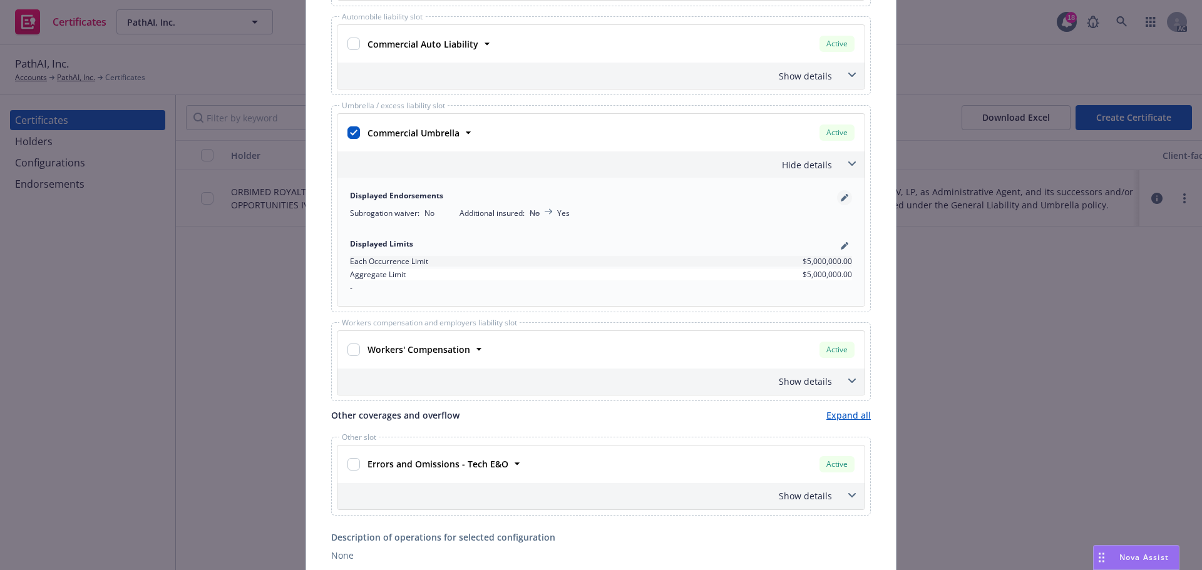
click at [842, 197] on icon "pencil" at bounding box center [845, 198] width 8 height 8
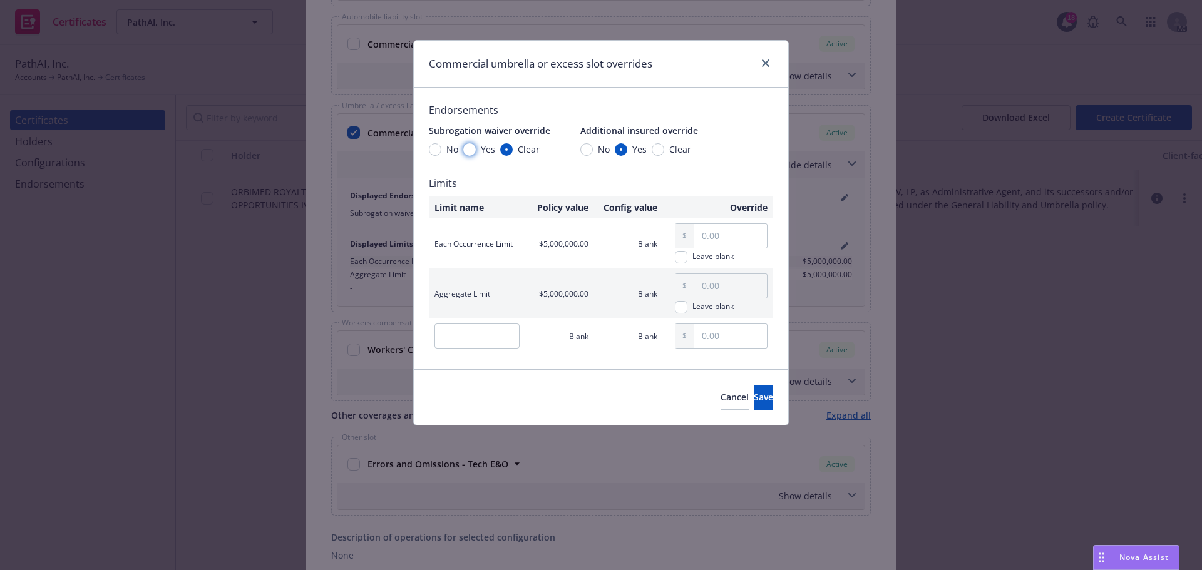
click at [472, 148] on input "Yes" at bounding box center [469, 149] width 13 height 13
radio input "true"
click at [754, 401] on span "Save" at bounding box center [763, 397] width 19 height 12
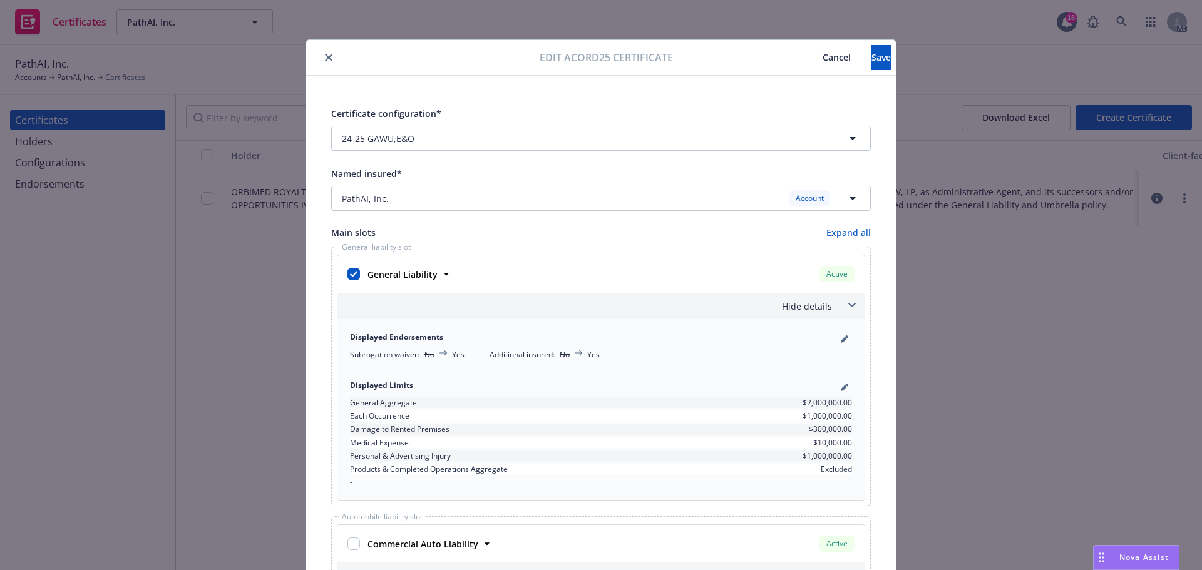
scroll to position [0, 0]
click at [872, 65] on button "Save" at bounding box center [881, 58] width 19 height 25
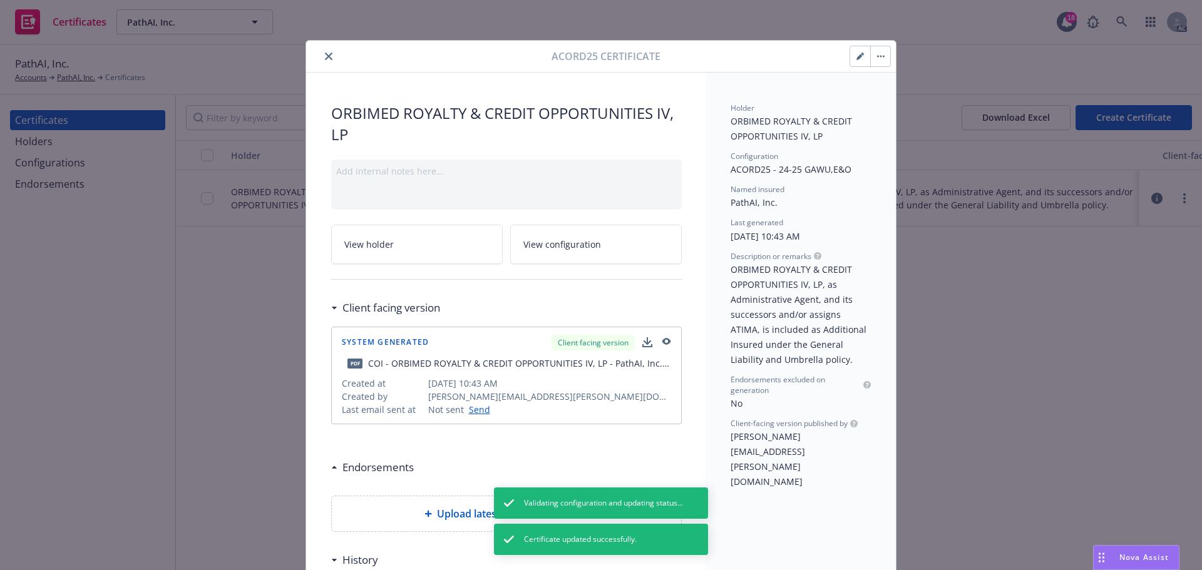
click at [325, 56] on icon "close" at bounding box center [329, 57] width 8 height 8
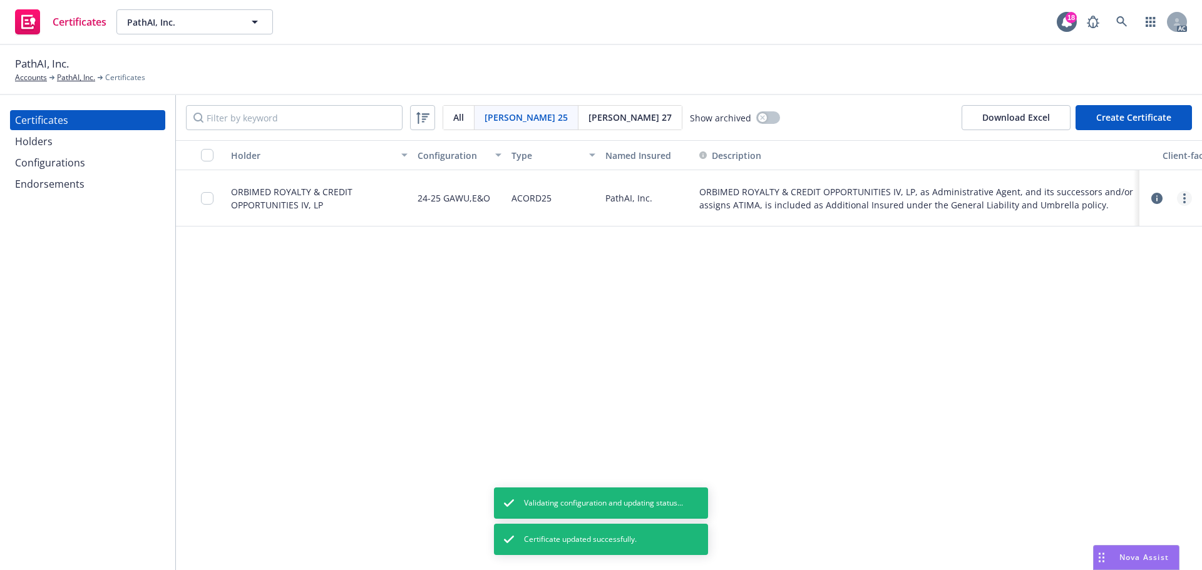
click at [1182, 203] on link "more" at bounding box center [1184, 198] width 15 height 15
click at [1038, 280] on link "Regenerate" at bounding box center [1091, 279] width 200 height 25
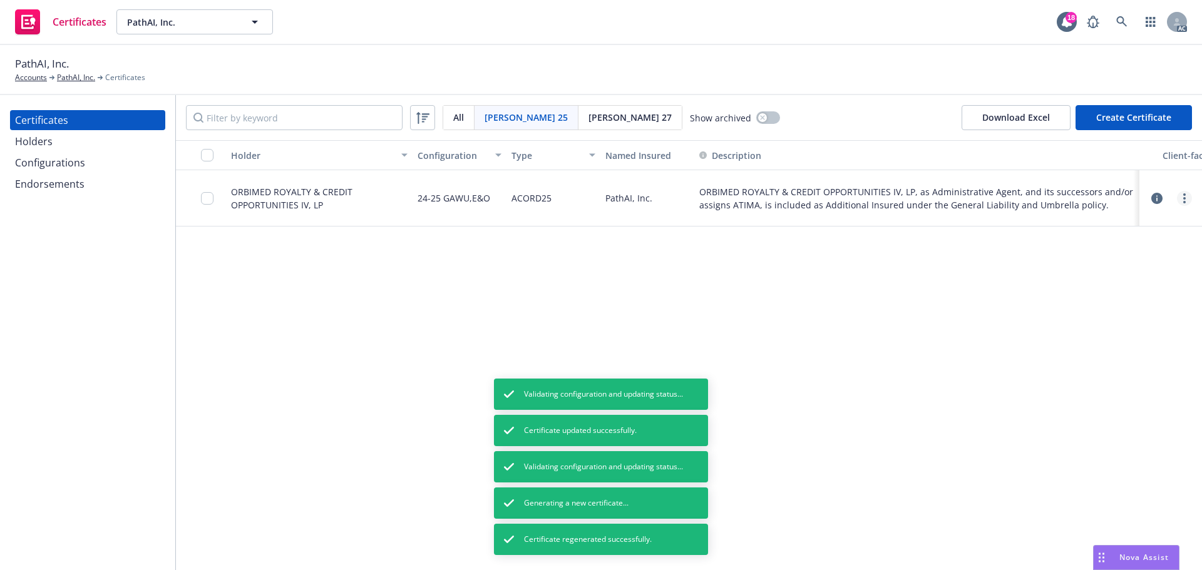
click at [1183, 201] on icon "more" at bounding box center [1184, 198] width 3 height 10
click at [1183, 200] on icon "more" at bounding box center [1184, 198] width 3 height 10
click at [1094, 383] on link "Download uneditable generated certificate" at bounding box center [1091, 380] width 200 height 25
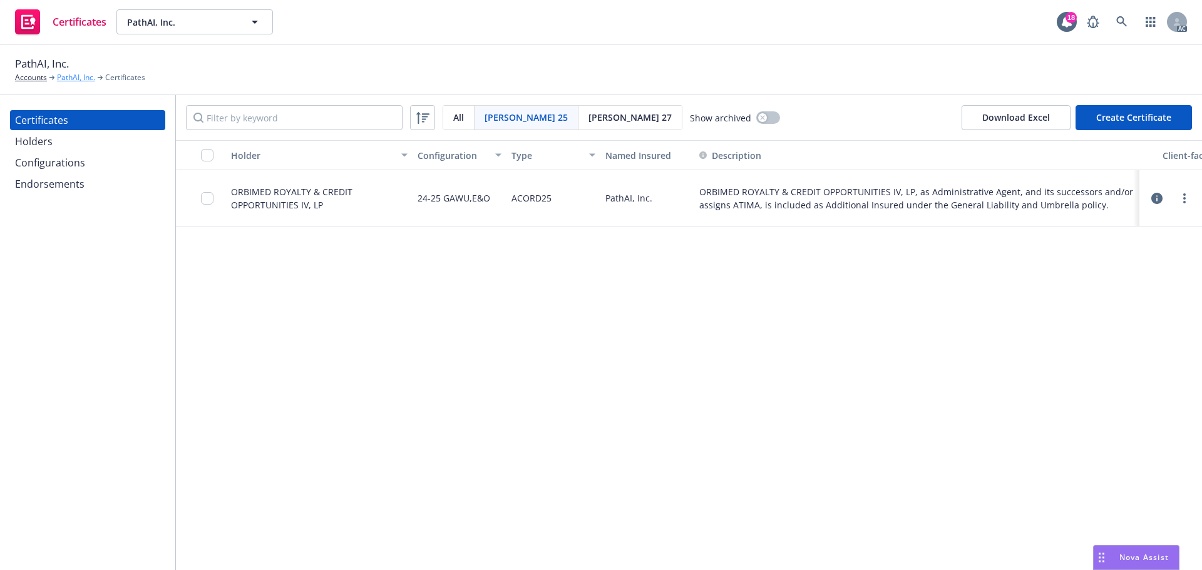
click at [67, 77] on link "PathAI, Inc." at bounding box center [76, 77] width 38 height 11
click at [589, 113] on span "[PERSON_NAME] 27" at bounding box center [630, 117] width 83 height 13
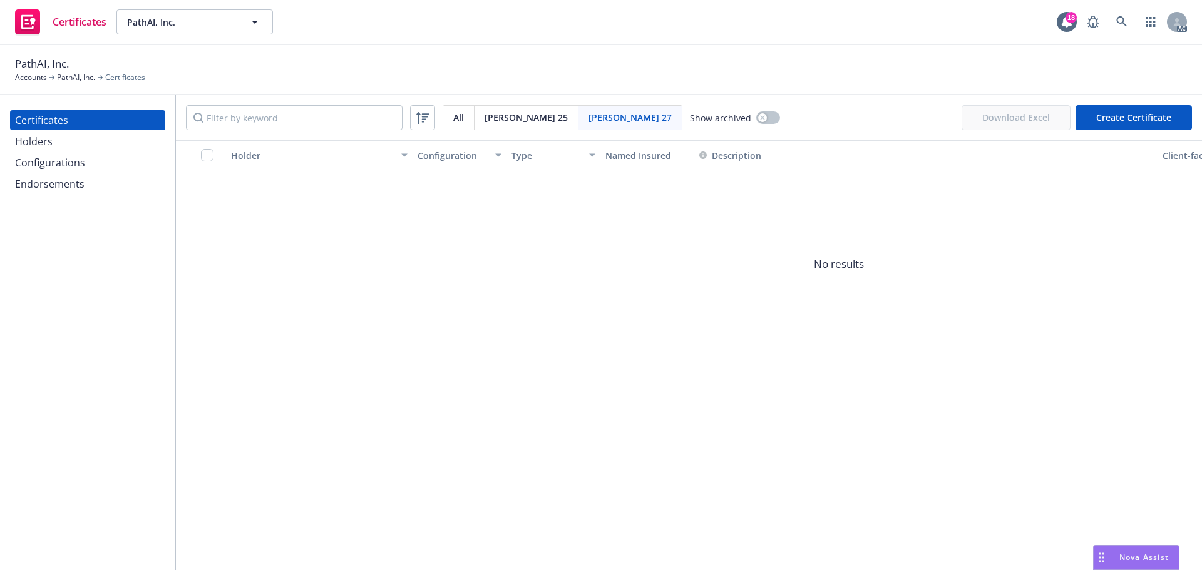
click at [504, 124] on div "[PERSON_NAME] 25" at bounding box center [527, 118] width 104 height 24
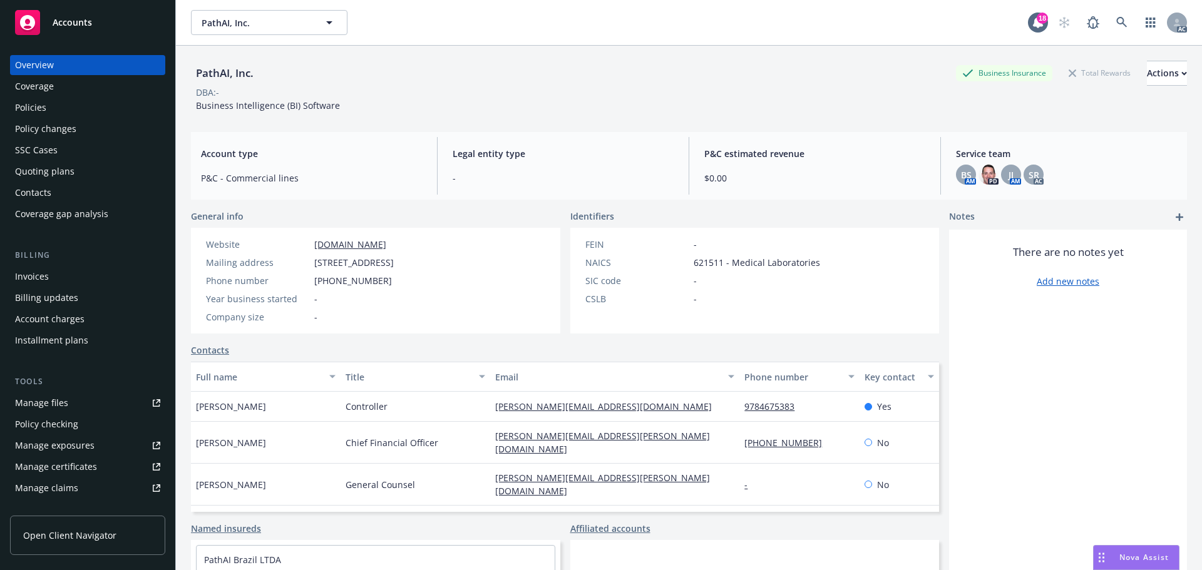
click at [63, 130] on div "Policy changes" at bounding box center [45, 129] width 61 height 20
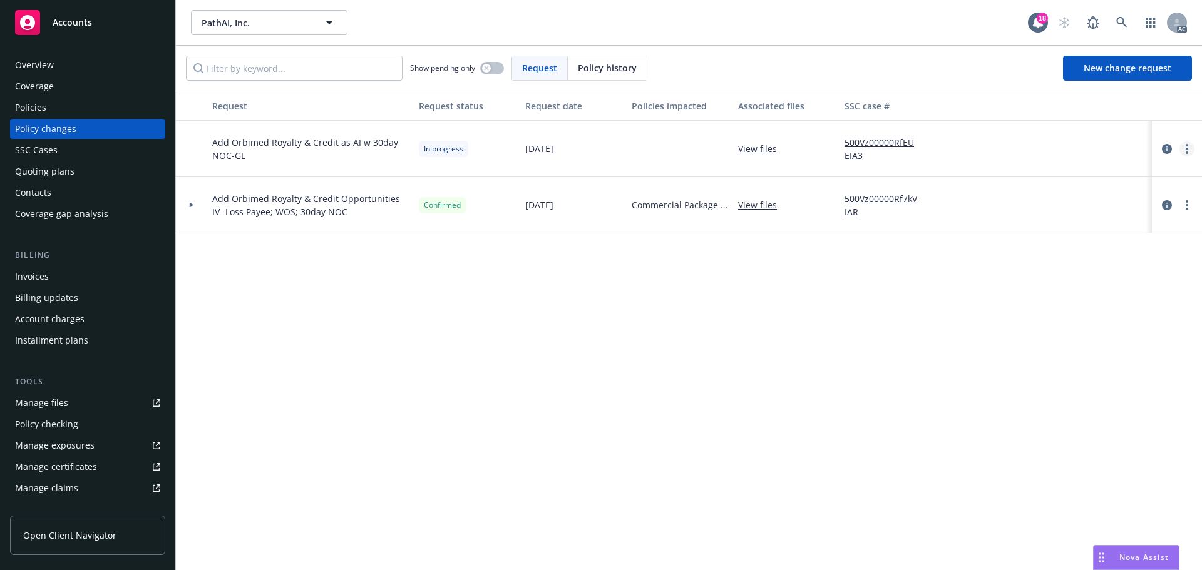
click at [1191, 150] on link "more" at bounding box center [1187, 148] width 15 height 15
click at [1056, 198] on link "Edit request summary" at bounding box center [1086, 199] width 215 height 25
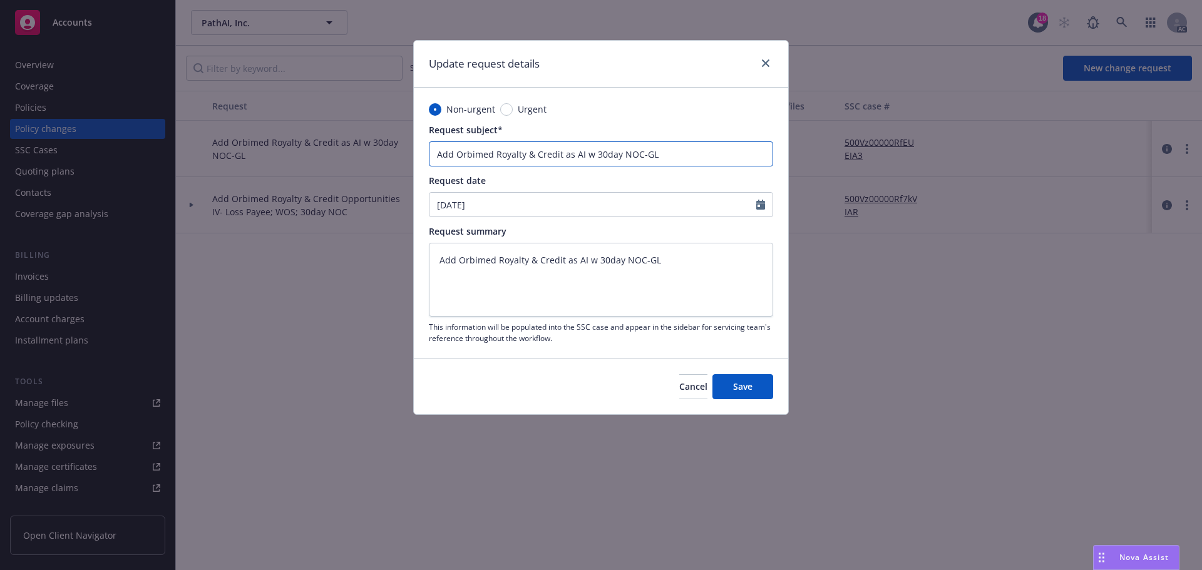
drag, startPoint x: 582, startPoint y: 155, endPoint x: 750, endPoint y: 155, distance: 168.4
click at [750, 155] on input "Add Orbimed Royalty & Credit as AI w 30day NOC-GL" at bounding box center [601, 153] width 344 height 25
type input "Add Orbimed Royalty & Credit as AI"
type textarea "x"
type input "Add Orbimed Royalty & Credit as AI-"
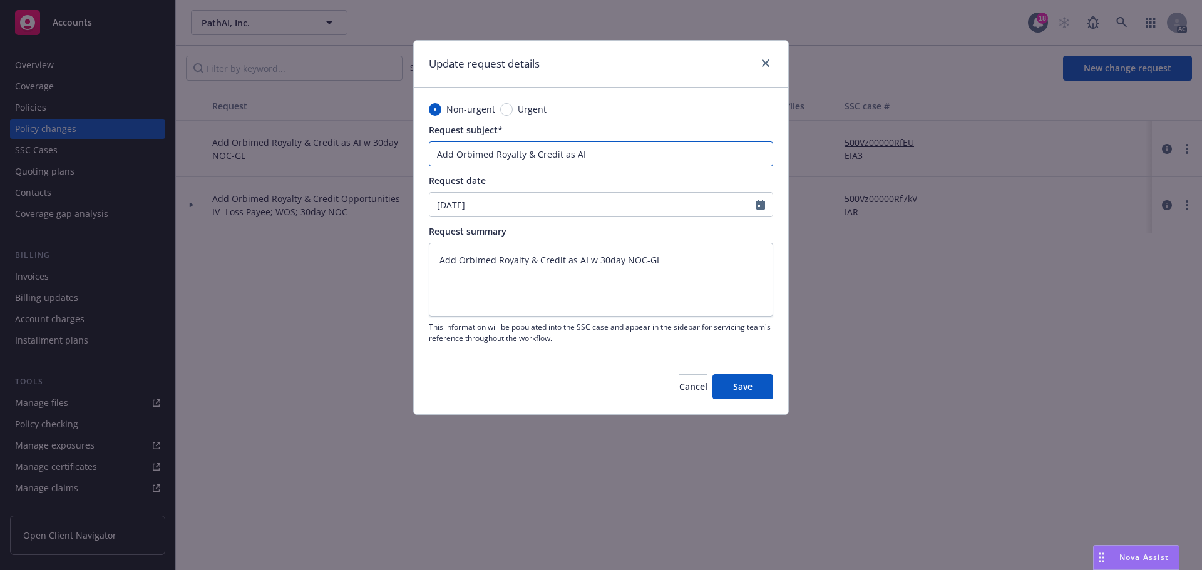
type textarea "x"
type input "Add Orbimed Royalty & Credit as AI-"
type textarea "x"
type input "Add Orbimed Royalty & Credit as AI- &"
type textarea "x"
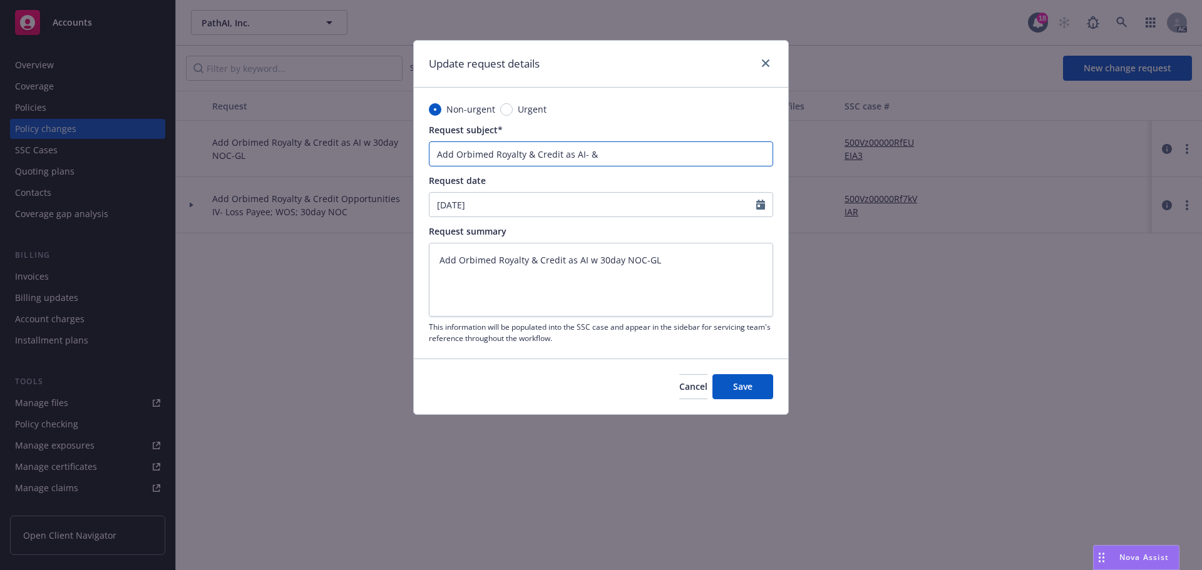
type input "Add Orbimed Royalty & Credit as AI- &"
type textarea "x"
type input "Add Orbimed Royalty & Credit as AI- & P"
type textarea "x"
type input "Add Orbimed Royalty & Credit as AI- & Pr"
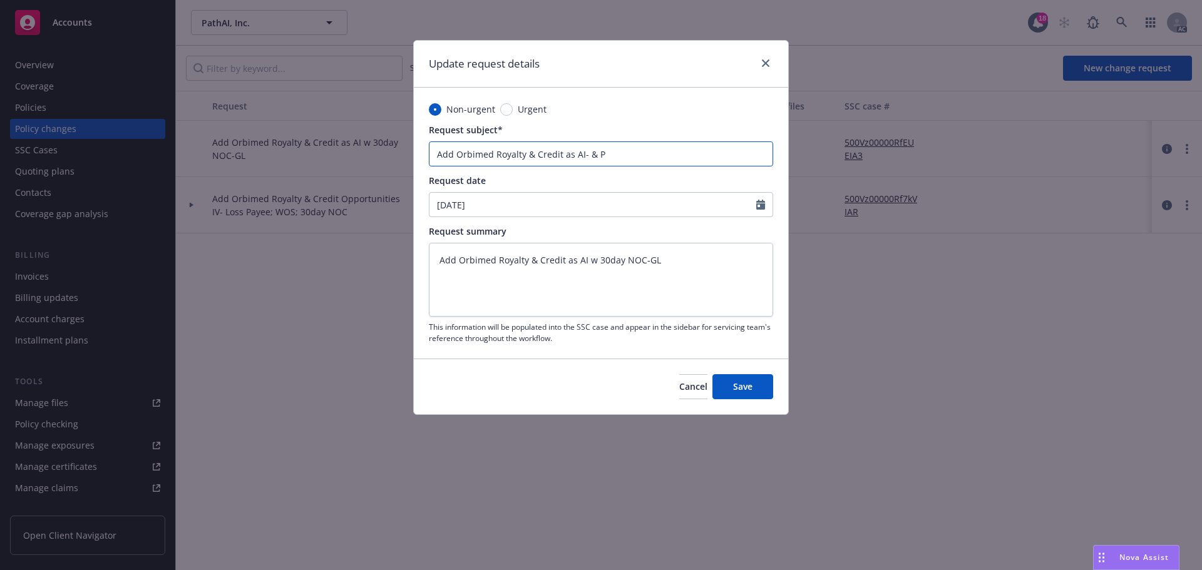
type textarea "x"
type input "Add Orbimed Royalty & Credit as AI- & Pro"
type textarea "x"
type input "Add Orbimed Royalty & Credit as AI- & Prop"
type textarea "x"
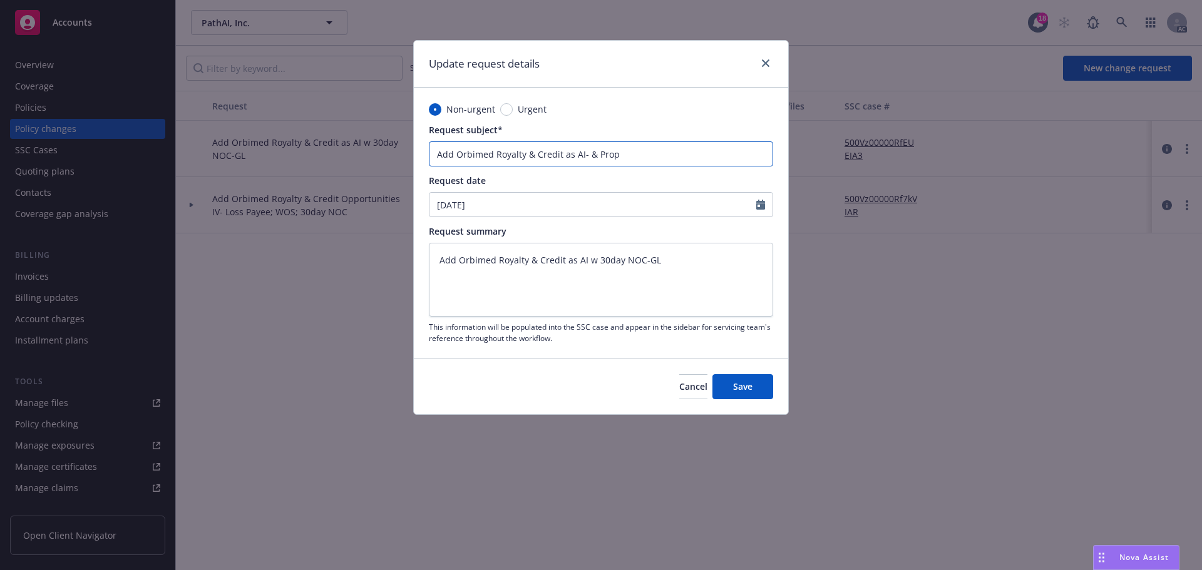
type input "Add Orbimed Royalty & Credit as AI- & Prop"
type textarea "x"
type input "Add Orbimed Royalty & Credit as AI- & Prop"
type textarea "x"
type input "Add Orbimed Royalty & Credit as AI- & Prope"
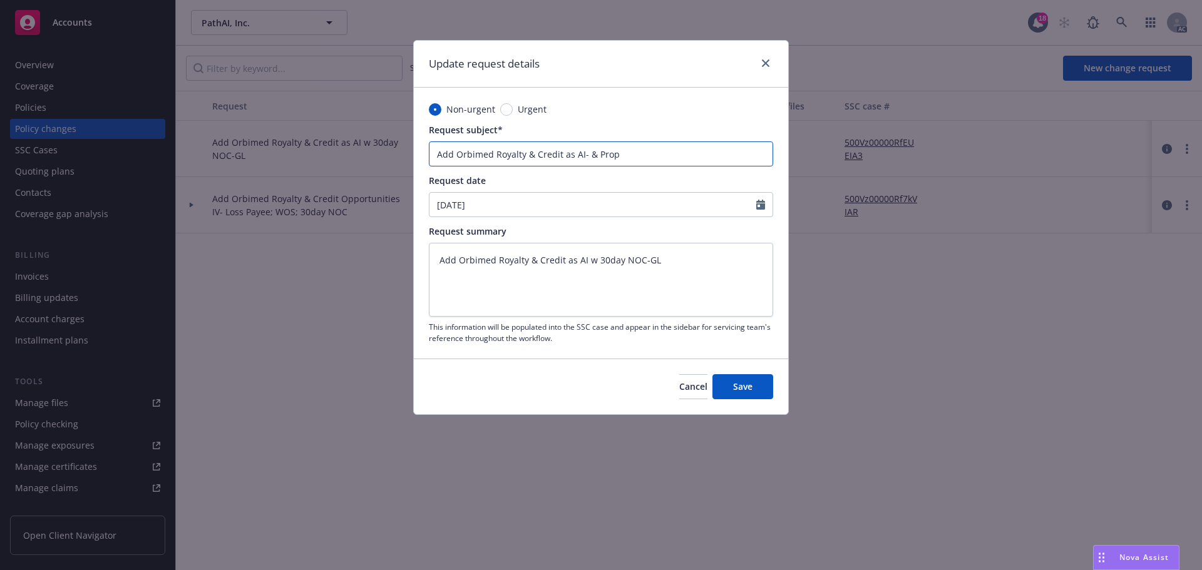
type textarea "x"
type input "Add Orbimed Royalty & Credit as AI- & Proper"
type textarea "x"
type input "Add Orbimed Royalty & Credit as AI- & Propert"
type textarea "x"
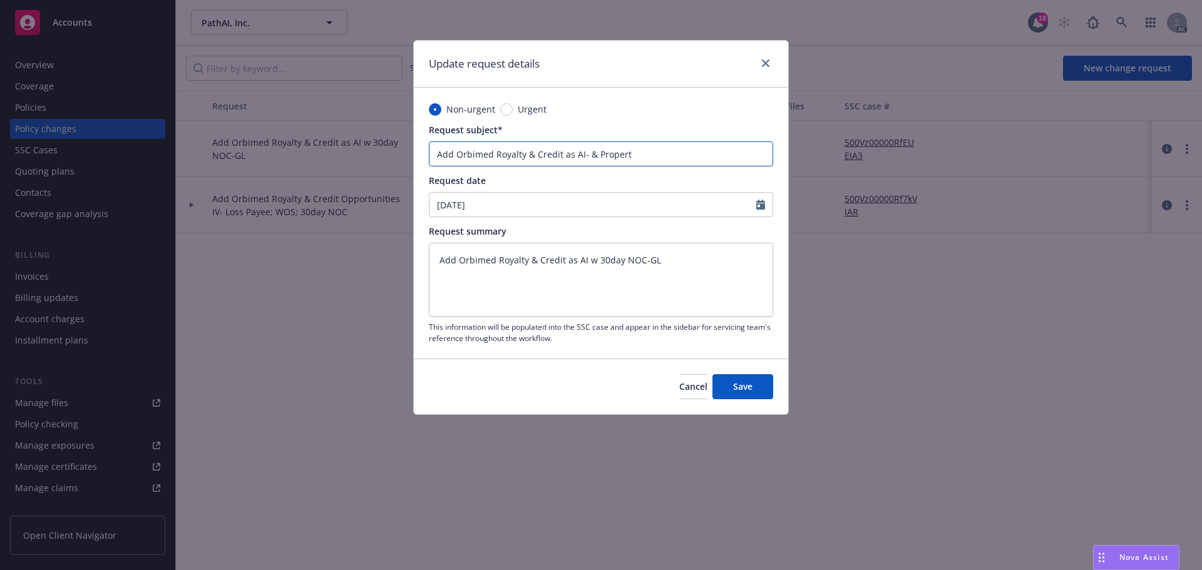
type input "Add Orbimed Royalty & Credit as AI- & Property"
type textarea "x"
type input "Add Orbimed Royalty & Credit as AI- & Property"
type textarea "x"
type input "Add Orbimed Royalty & Credit as AI- & Property W"
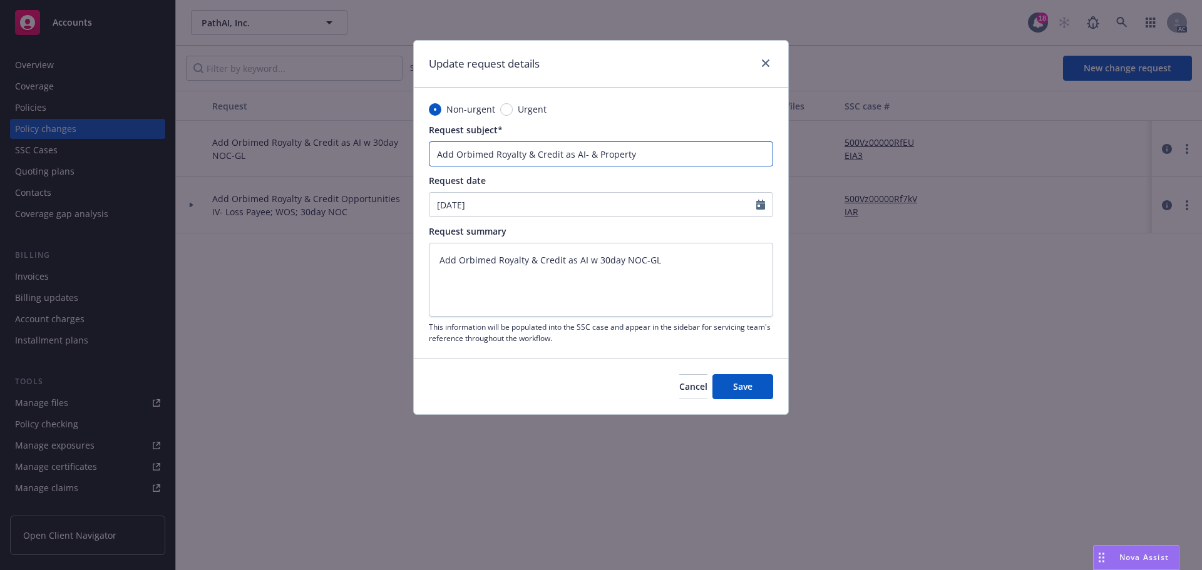
type textarea "x"
type input "Add Orbimed Royalty & Credit as AI- & Property WO"
type textarea "x"
type input "Add Orbimed Royalty & Credit as AI- & Property WOS"
type textarea "x"
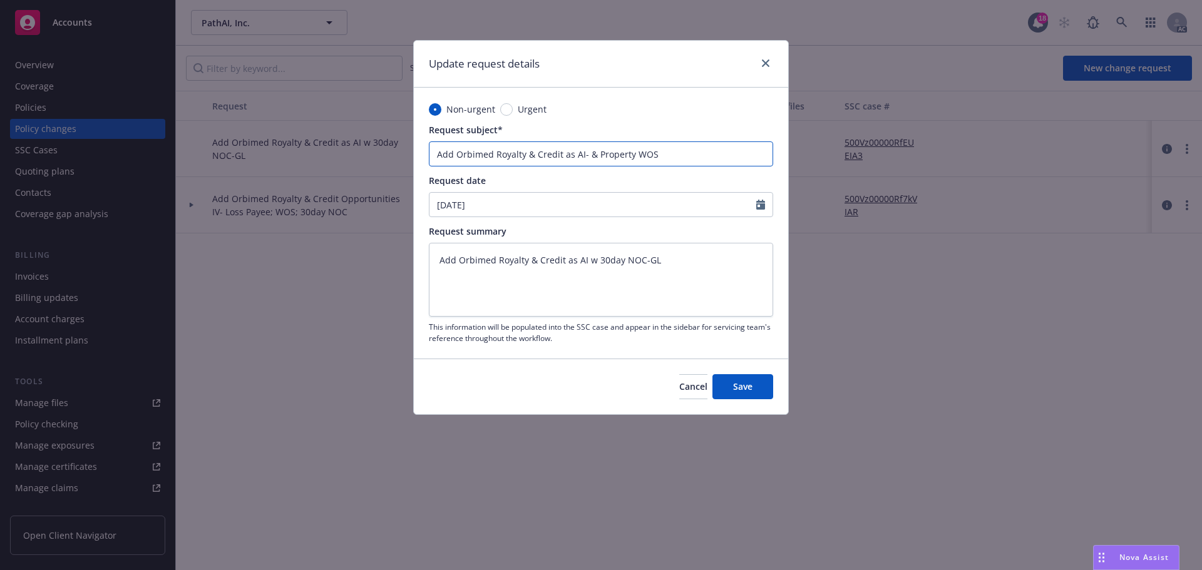
drag, startPoint x: 606, startPoint y: 152, endPoint x: 585, endPoint y: 153, distance: 21.3
click at [585, 153] on input "Add Orbimed Royalty & Credit as AI- & Property WOS" at bounding box center [601, 153] width 344 height 25
type input "Add Orbimed Royalty & Credit as AI- & Property WOS"
drag, startPoint x: 665, startPoint y: 264, endPoint x: 595, endPoint y: 262, distance: 69.5
click at [595, 262] on textarea "Add Orbimed Royalty & Credit as AI w 30day NOC-GL" at bounding box center [601, 280] width 344 height 74
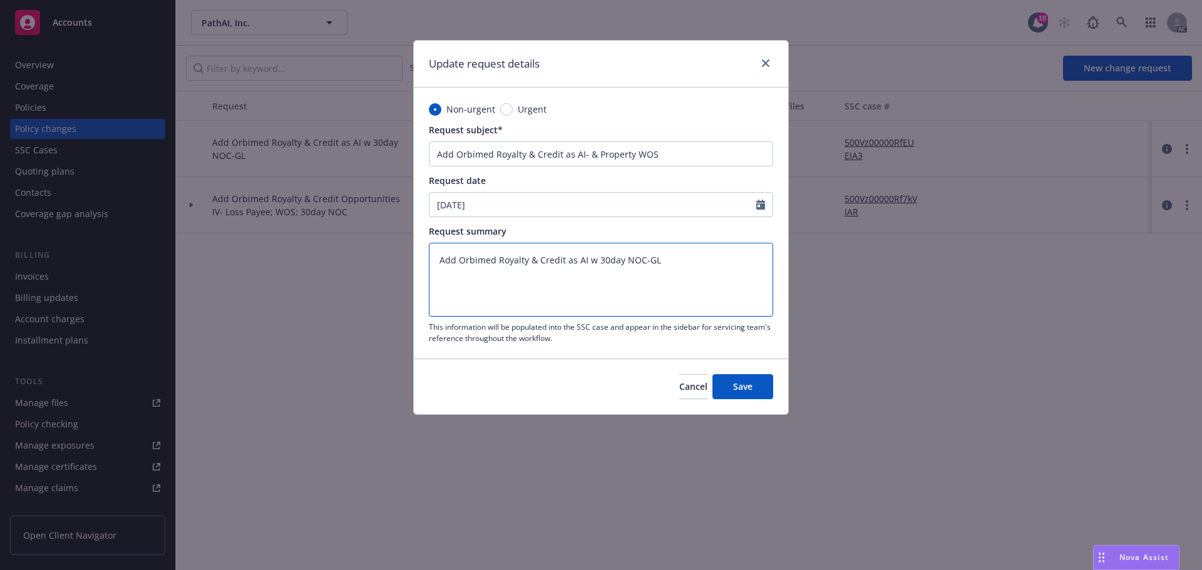
type textarea "Add Orbimed Royalty & Credit as AI w"
type textarea "x"
type textarea "Add Orbimed Royalty & Credit as AI w"
type textarea "x"
type textarea "Add Orbimed Royalty & Credit as AI"
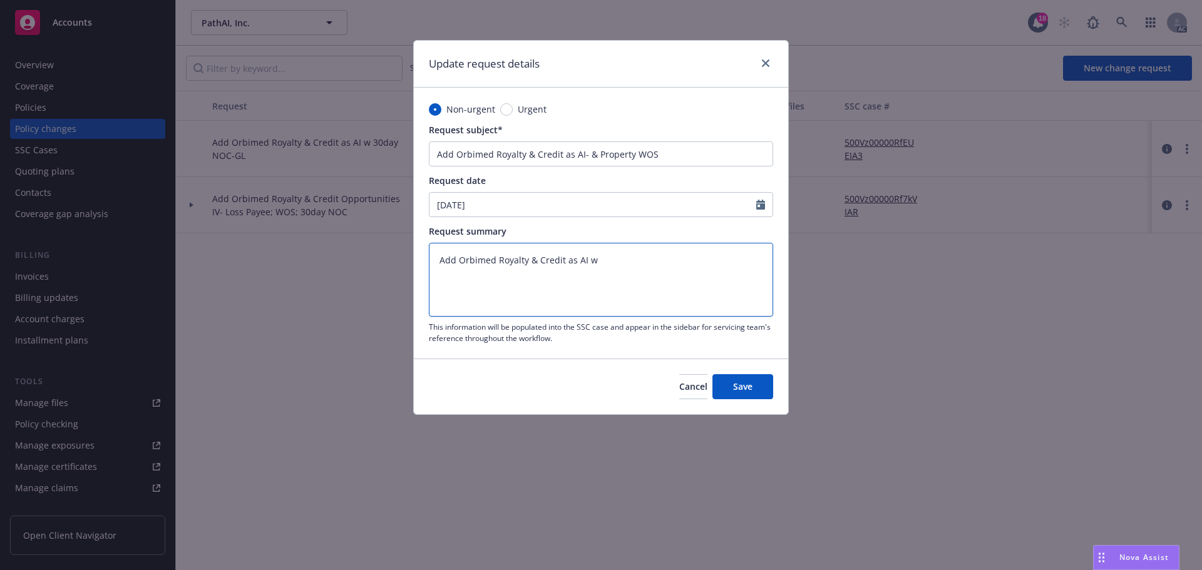
type textarea "x"
type textarea "Add Orbimed Royalty & Credit as AI -"
type textarea "x"
paste textarea "& Property WOS"
type textarea "Add Orbimed Royalty & Credit as AI - & Property WOS"
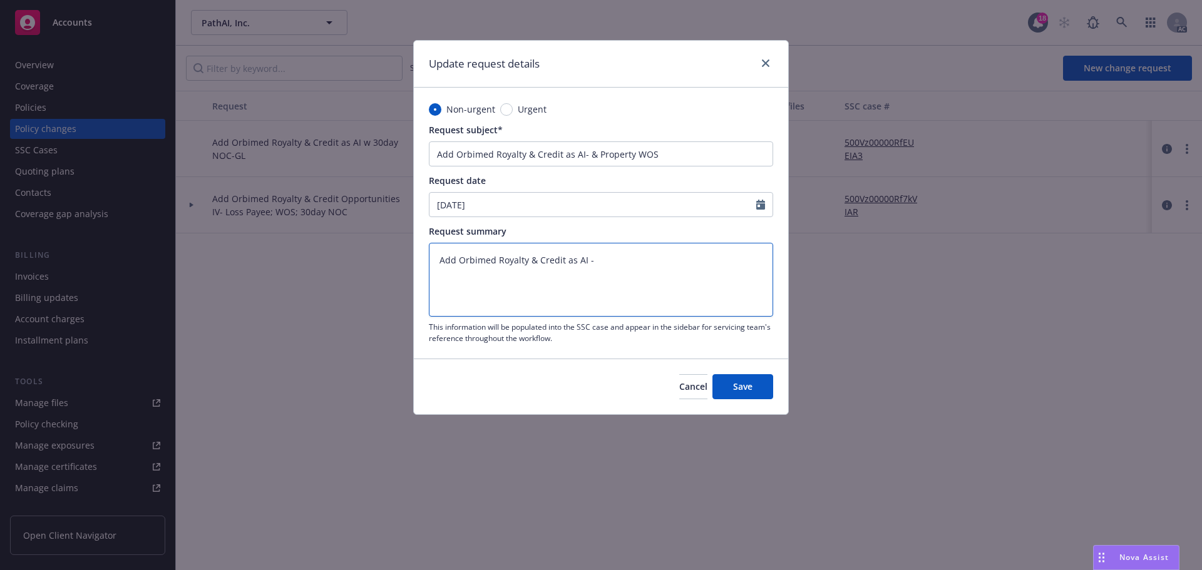
type textarea "x"
type textarea "Add Orbimed Royalty & Credit as AI - & Property WOS"
click at [737, 386] on span "Save" at bounding box center [742, 387] width 19 height 12
type textarea "x"
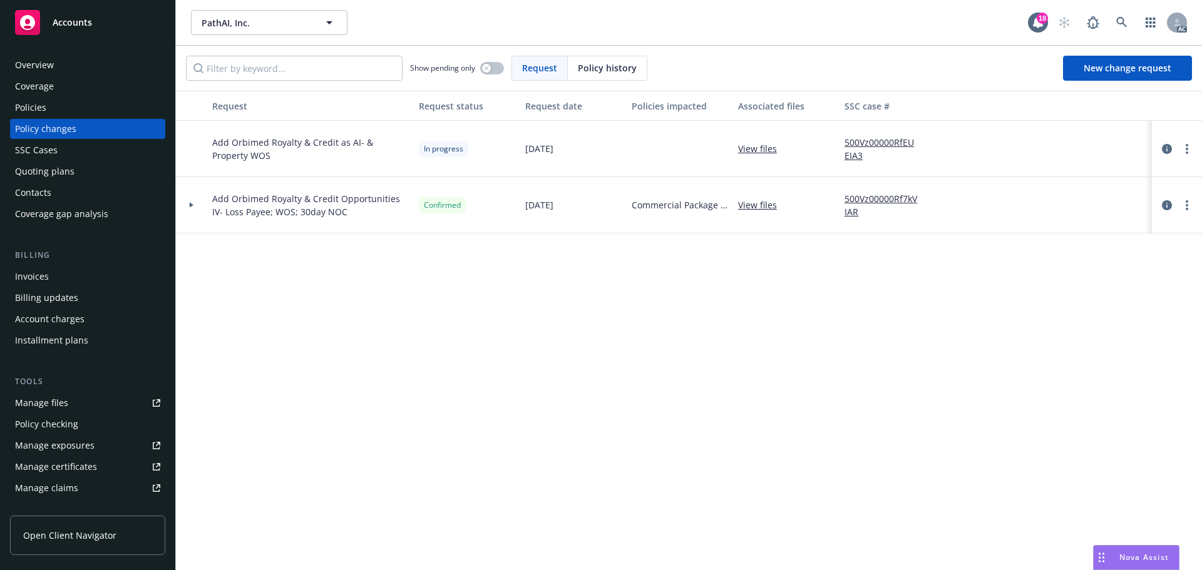
click at [85, 24] on span "Accounts" at bounding box center [72, 23] width 39 height 10
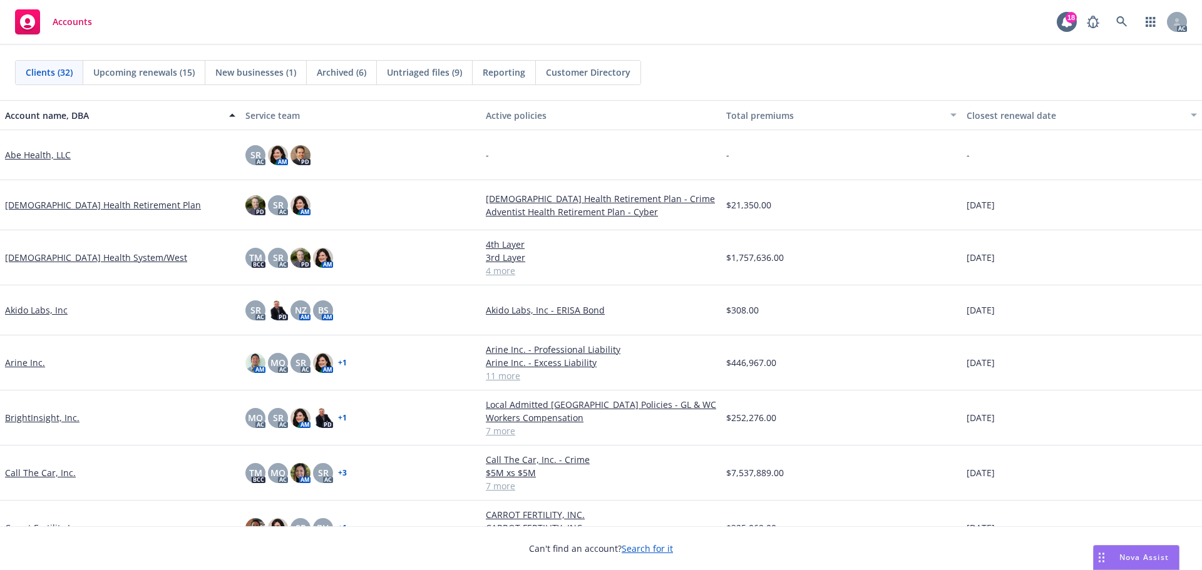
click at [23, 366] on link "Arine Inc." at bounding box center [25, 362] width 40 height 13
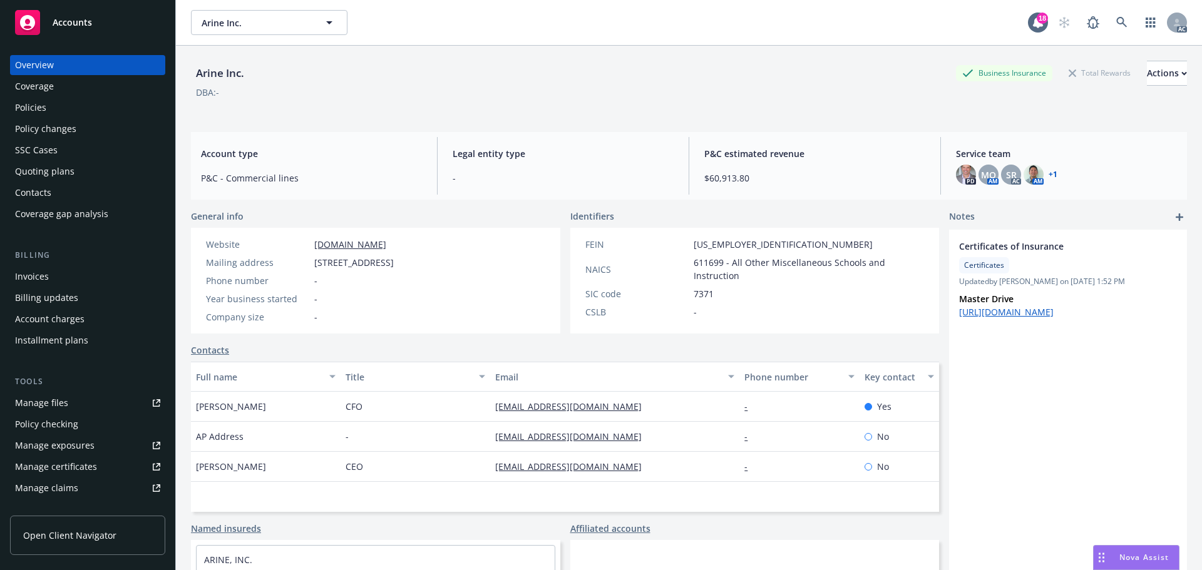
click at [27, 104] on div "Policies" at bounding box center [30, 108] width 31 height 20
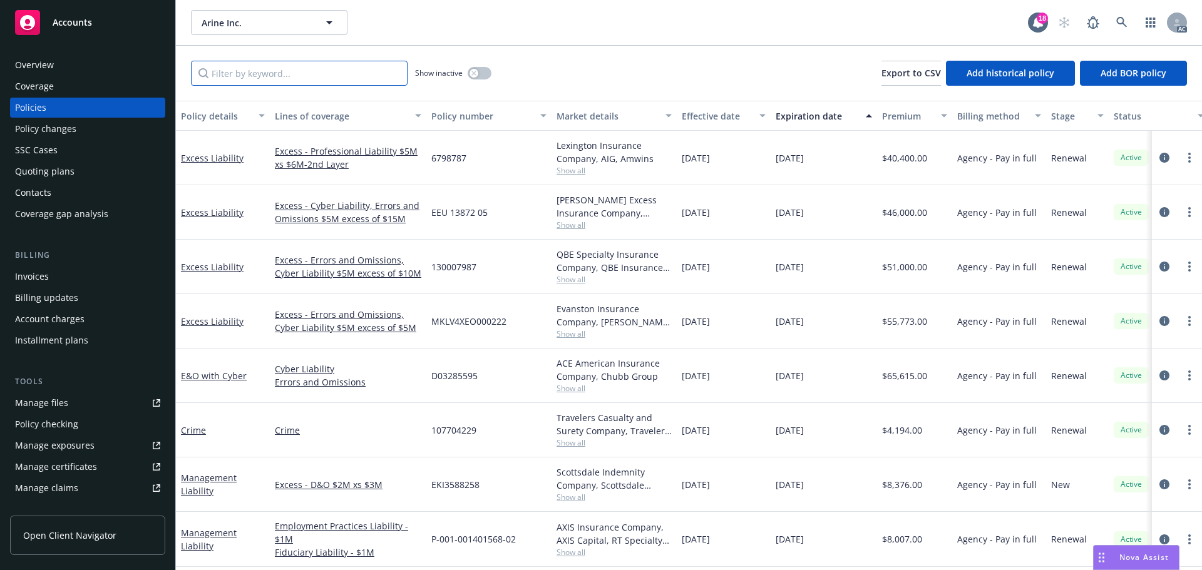
click at [256, 73] on input "Filter by keyword..." at bounding box center [299, 73] width 217 height 25
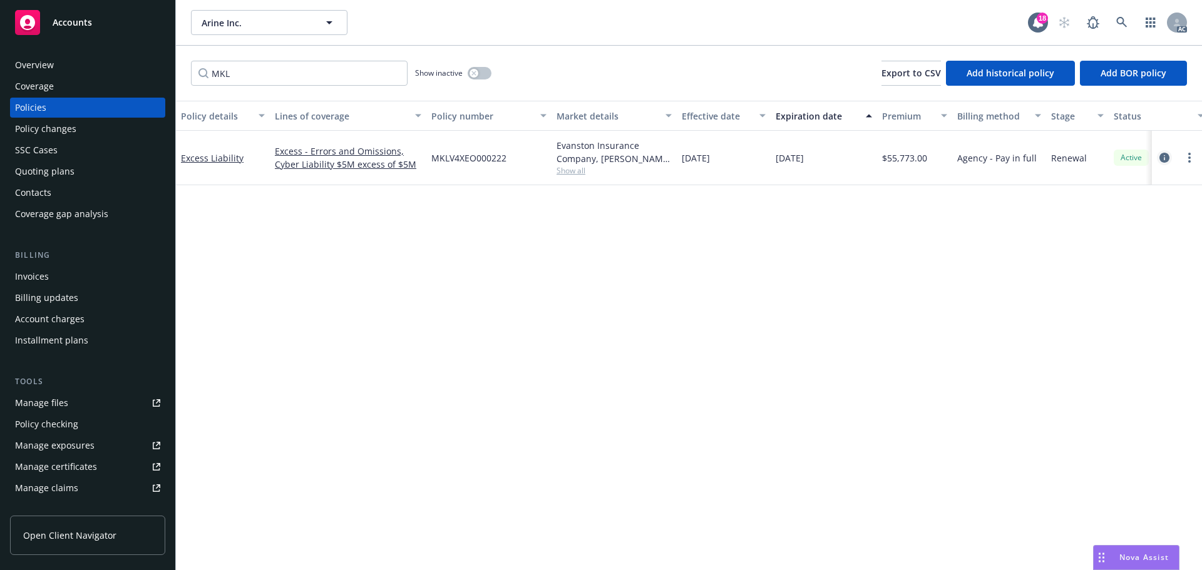
click at [1165, 155] on icon "circleInformation" at bounding box center [1164, 158] width 10 height 10
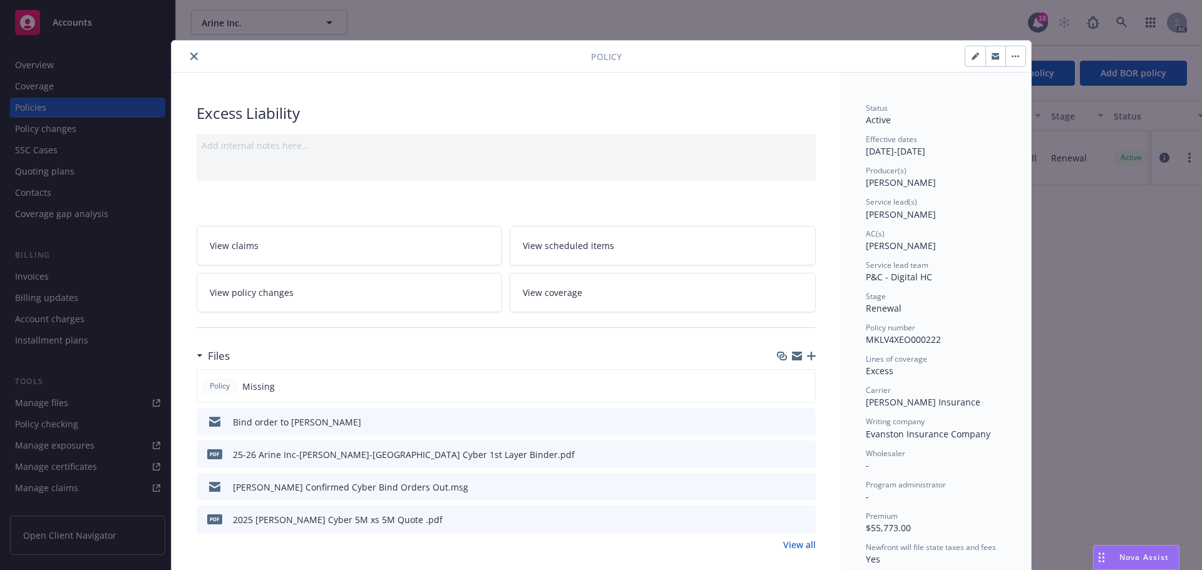
click at [779, 453] on icon "download file" at bounding box center [783, 453] width 8 height 8
drag, startPoint x: 190, startPoint y: 54, endPoint x: 181, endPoint y: 70, distance: 18.5
click at [190, 53] on icon "close" at bounding box center [194, 57] width 8 height 8
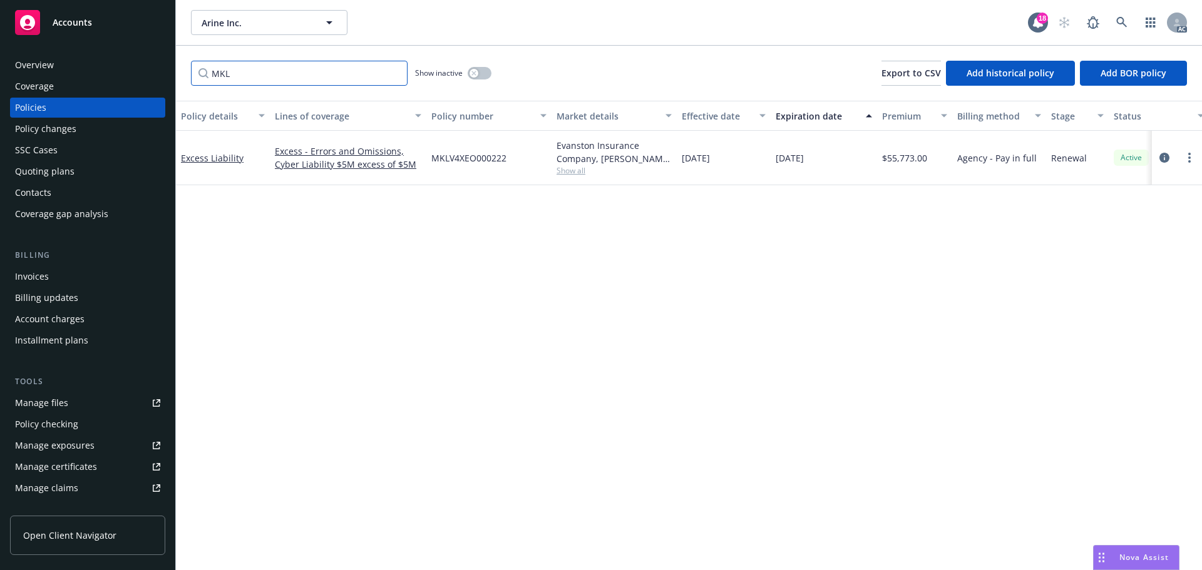
drag, startPoint x: 265, startPoint y: 71, endPoint x: 165, endPoint y: 67, distance: 100.9
click at [165, 67] on div "Accounts Overview Coverage Policies Policy changes SSC Cases Quoting plans Cont…" at bounding box center [601, 285] width 1202 height 570
type input "13000"
click at [1165, 157] on icon "circleInformation" at bounding box center [1164, 158] width 10 height 10
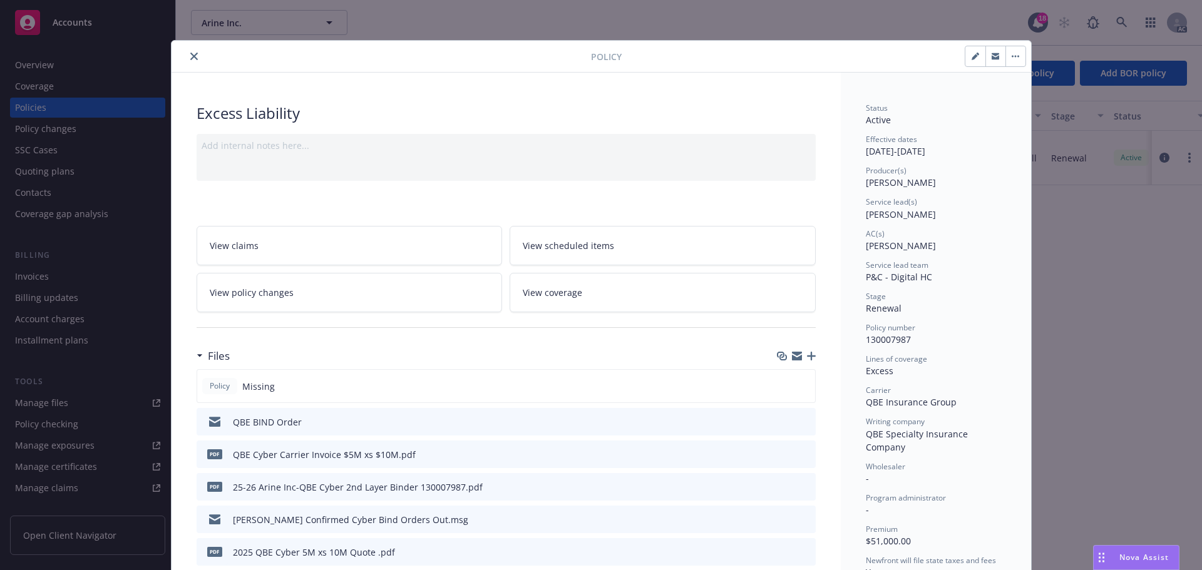
click at [191, 53] on icon "close" at bounding box center [194, 57] width 8 height 8
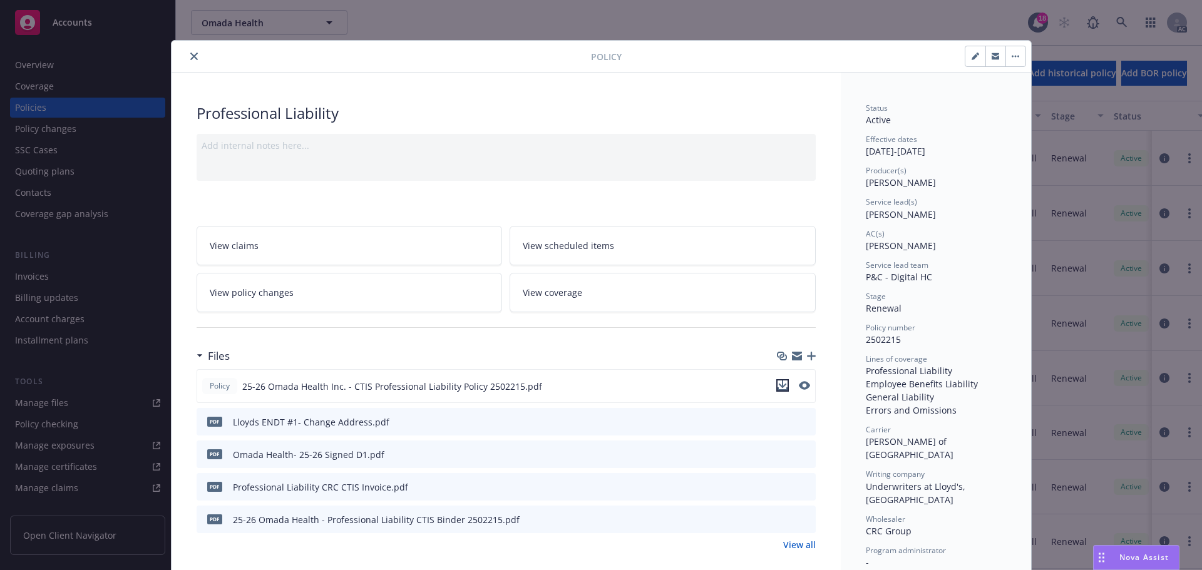
click at [779, 384] on icon "download file" at bounding box center [783, 386] width 10 height 10
click at [190, 56] on icon "close" at bounding box center [194, 57] width 8 height 8
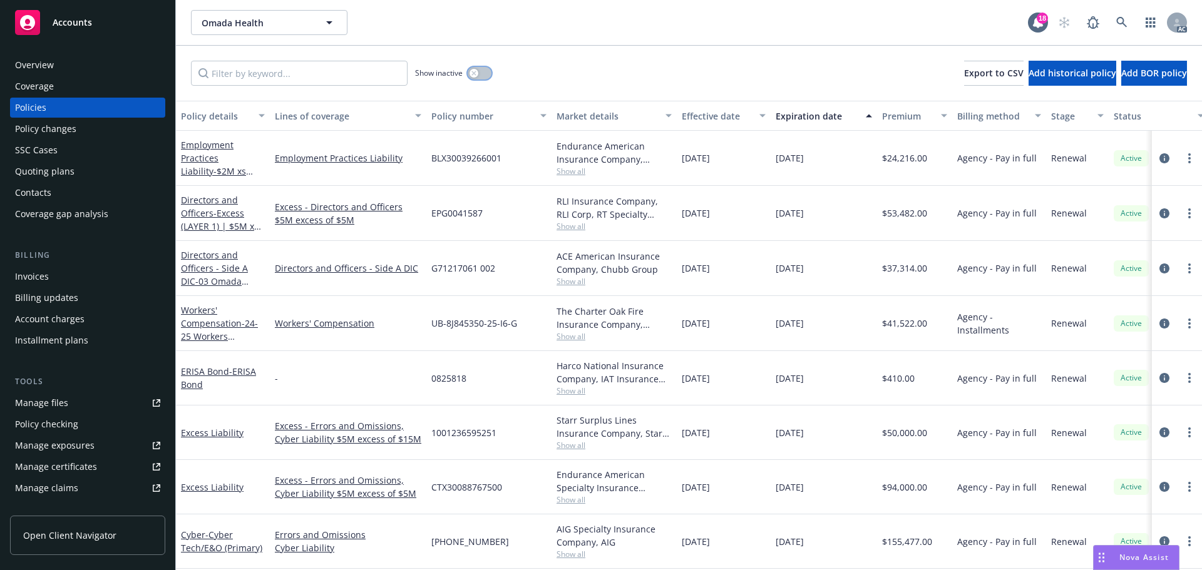
click at [489, 71] on button "button" at bounding box center [480, 73] width 24 height 13
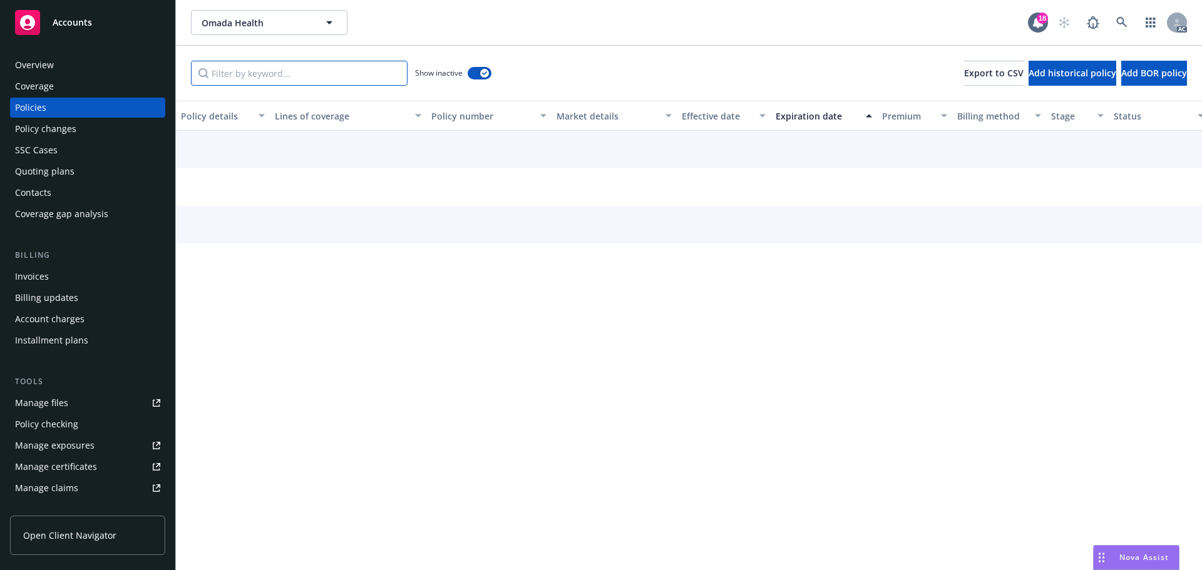
click at [259, 71] on input "Filter by keyword..." at bounding box center [299, 73] width 217 height 25
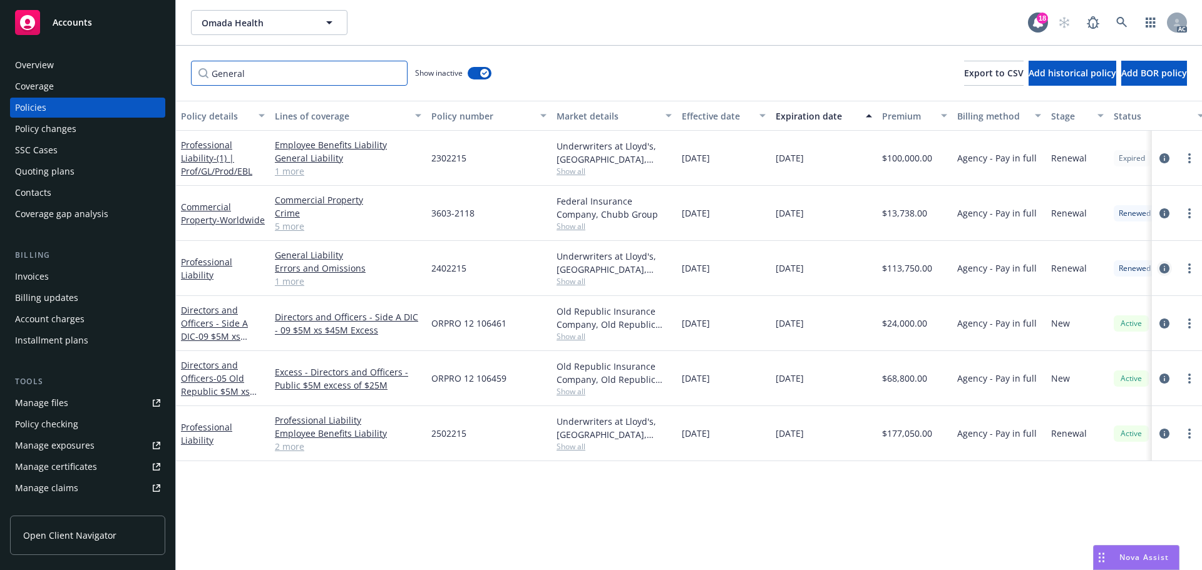
type input "General"
click at [1167, 267] on icon "circleInformation" at bounding box center [1164, 269] width 10 height 10
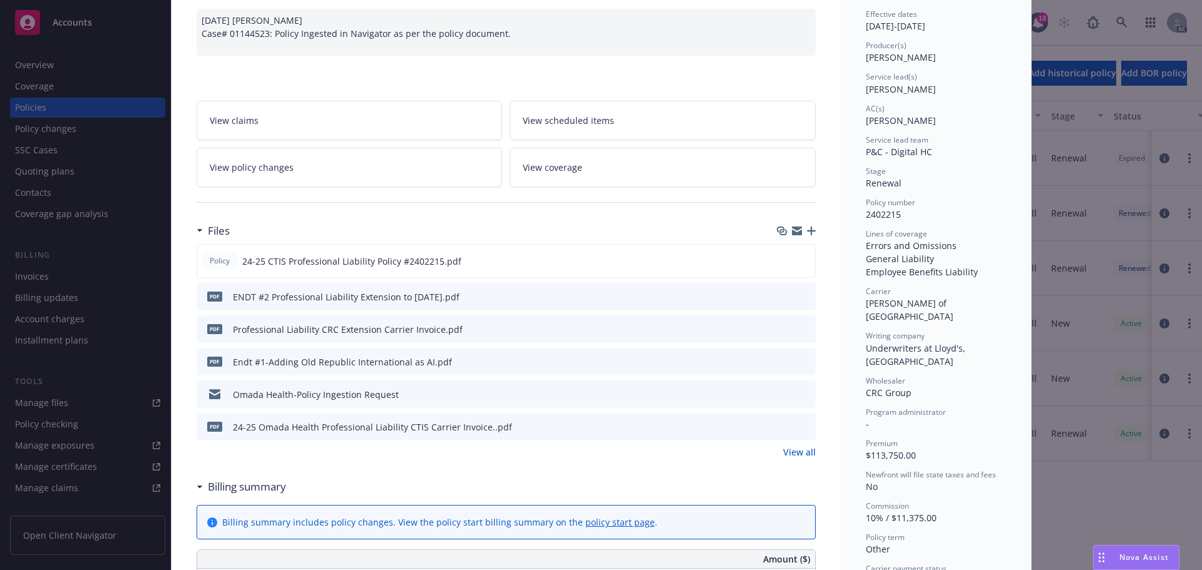
scroll to position [188, 0]
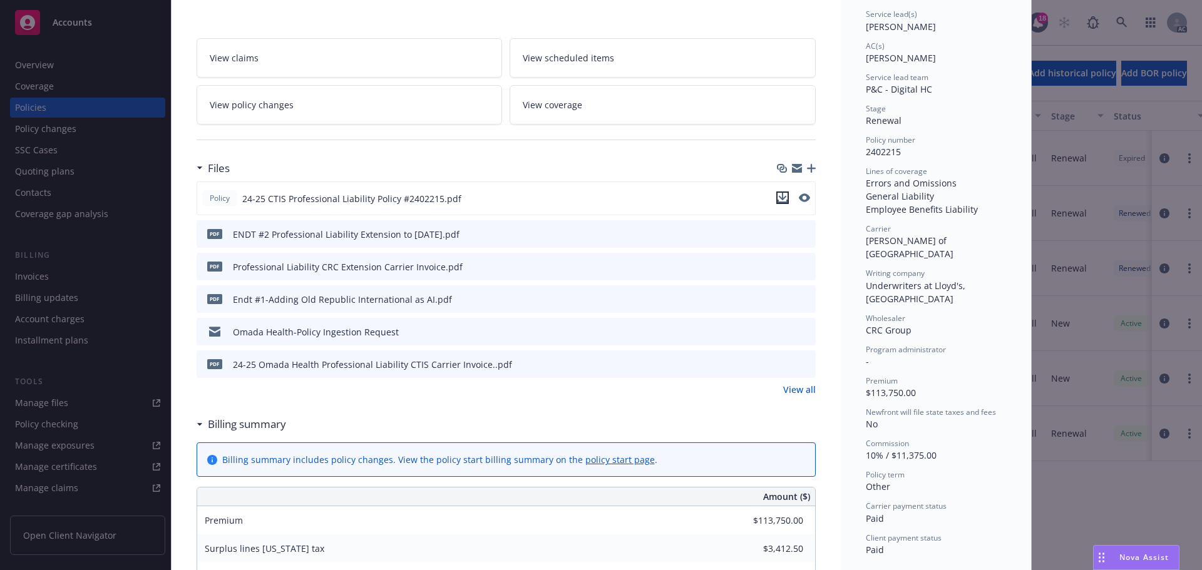
click at [778, 196] on icon "download file" at bounding box center [783, 198] width 10 height 10
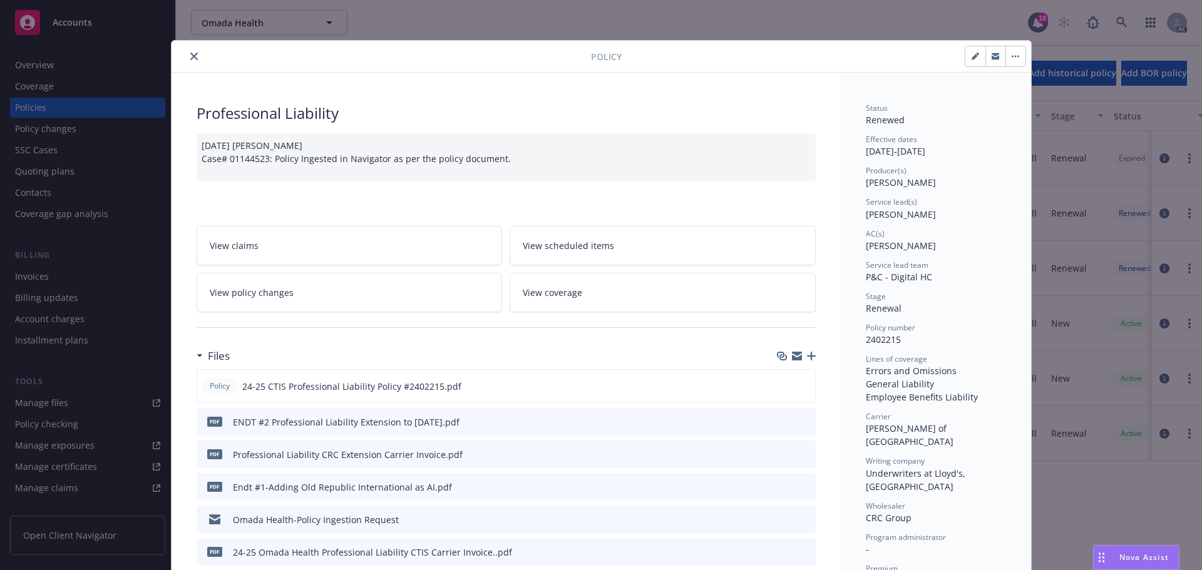
click at [187, 56] on button "close" at bounding box center [194, 56] width 15 height 15
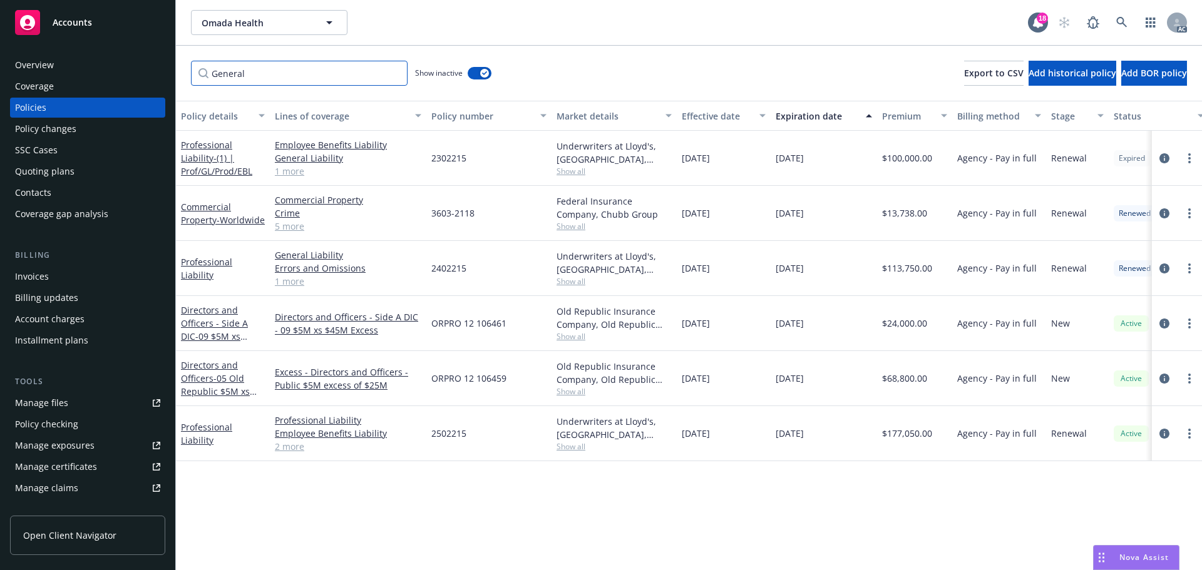
drag, startPoint x: 256, startPoint y: 77, endPoint x: 142, endPoint y: 66, distance: 114.5
click at [142, 66] on div "Accounts Overview Coverage Policies Policy changes SSC Cases Quoting plans Cont…" at bounding box center [601, 285] width 1202 height 570
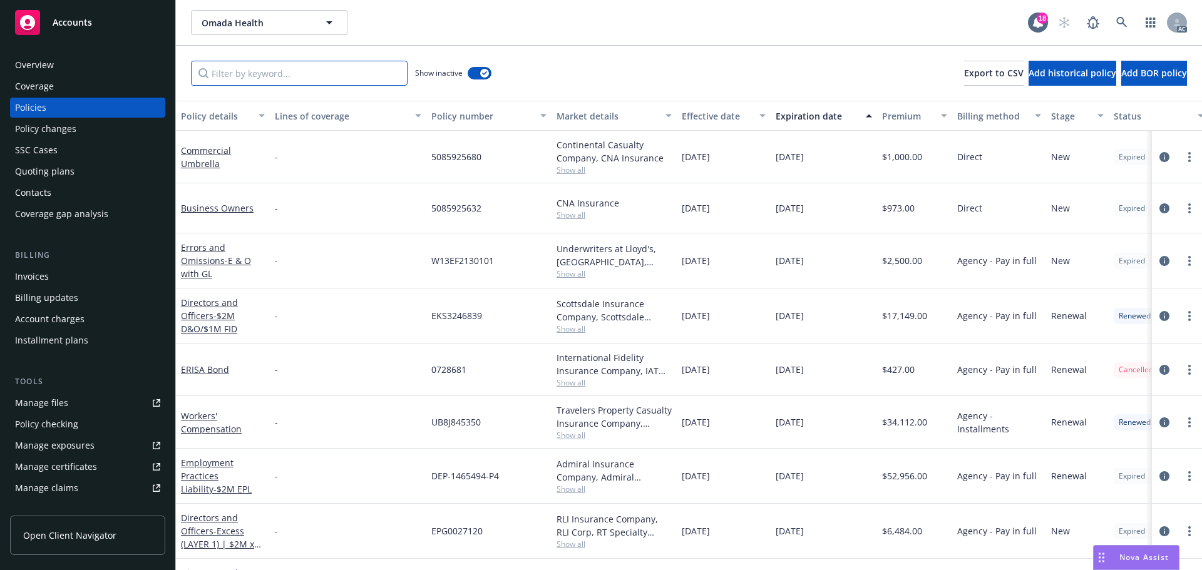
click at [266, 77] on input "Filter by keyword..." at bounding box center [299, 73] width 217 height 25
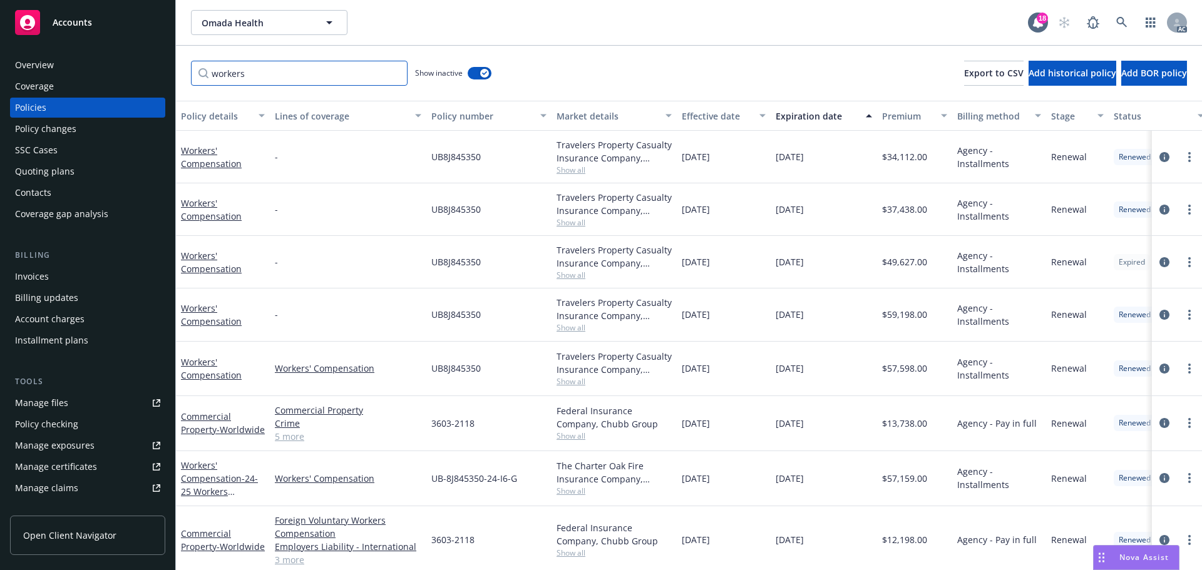
type input "workers"
click at [473, 77] on button "button" at bounding box center [480, 73] width 24 height 13
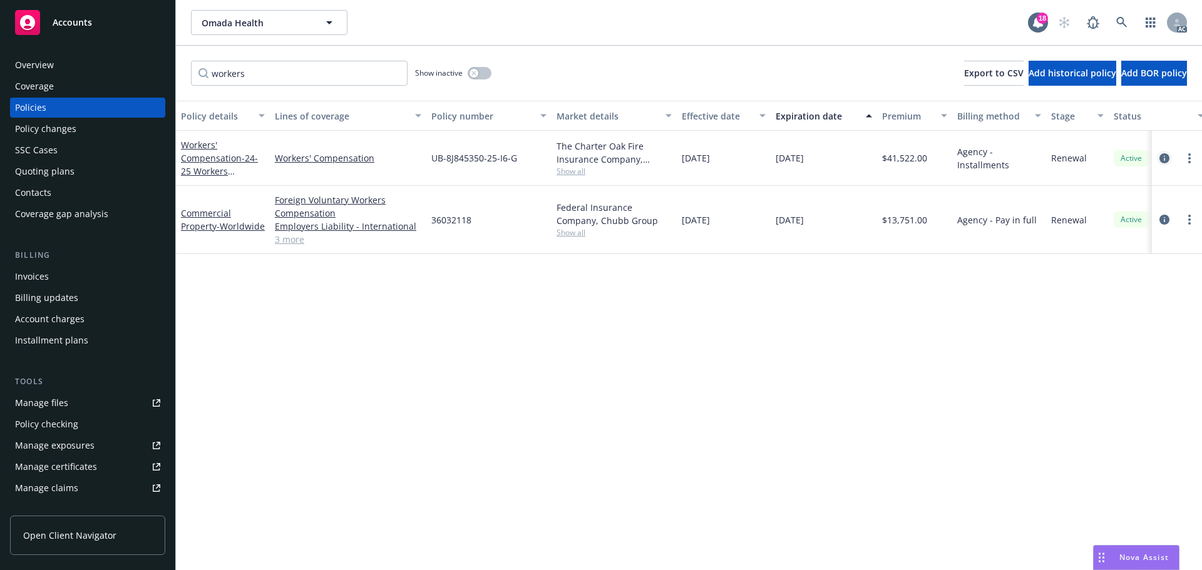
click at [1165, 158] on icon "circleInformation" at bounding box center [1164, 158] width 10 height 10
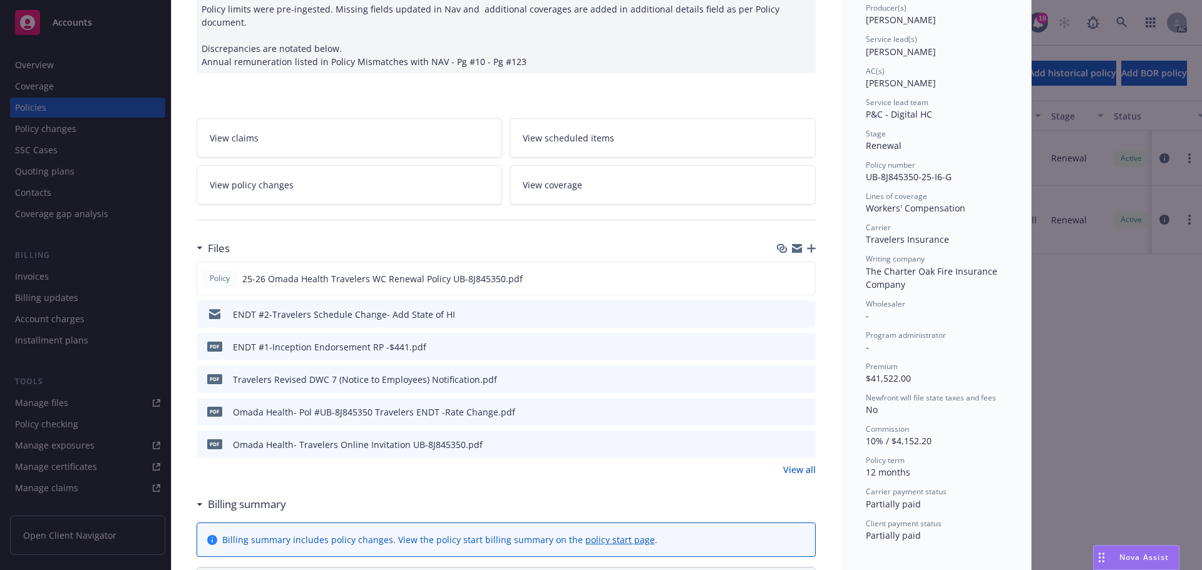
scroll to position [188, 0]
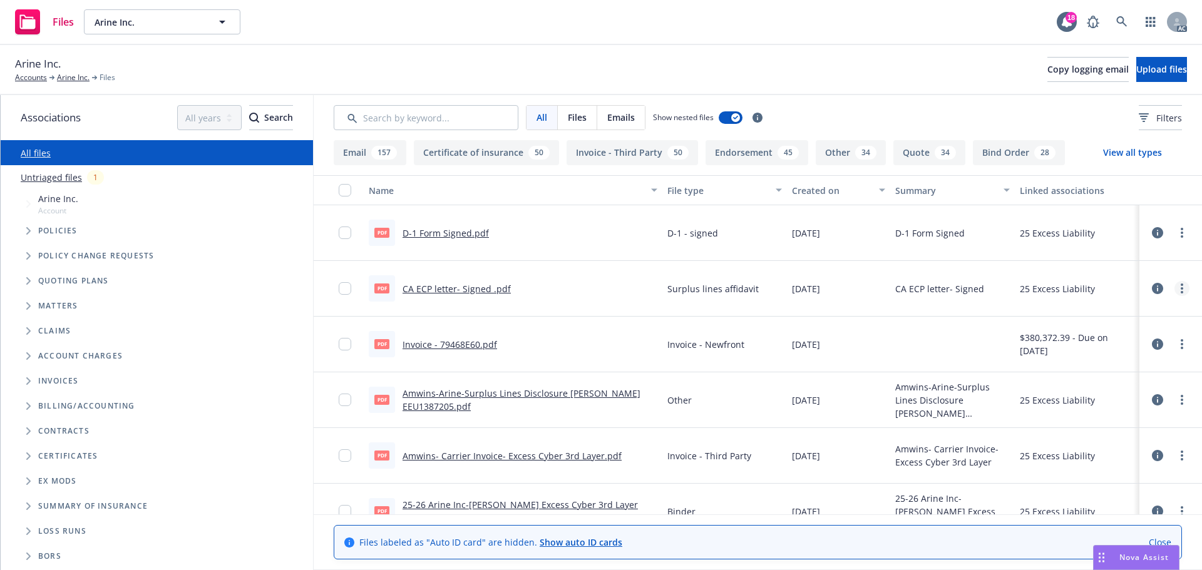
click at [1175, 286] on link "more" at bounding box center [1182, 288] width 15 height 15
click at [1099, 393] on link "Update associations" at bounding box center [1117, 389] width 125 height 25
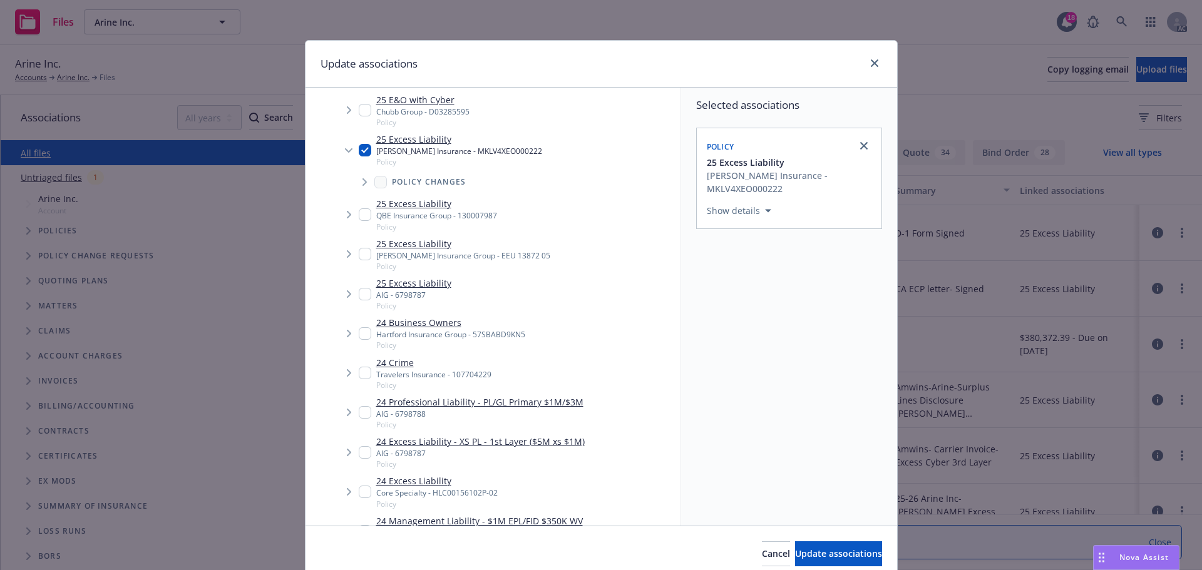
scroll to position [52, 0]
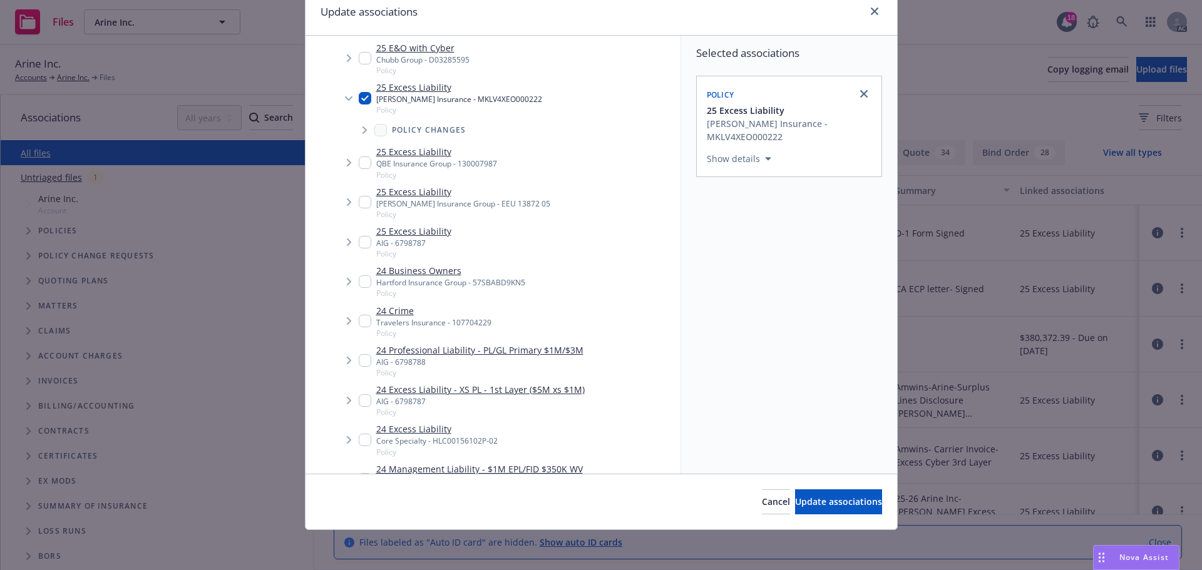
click at [359, 163] on input "Tree Example" at bounding box center [365, 163] width 13 height 13
checkbox input "true"
click at [811, 497] on span "Update associations" at bounding box center [838, 502] width 87 height 12
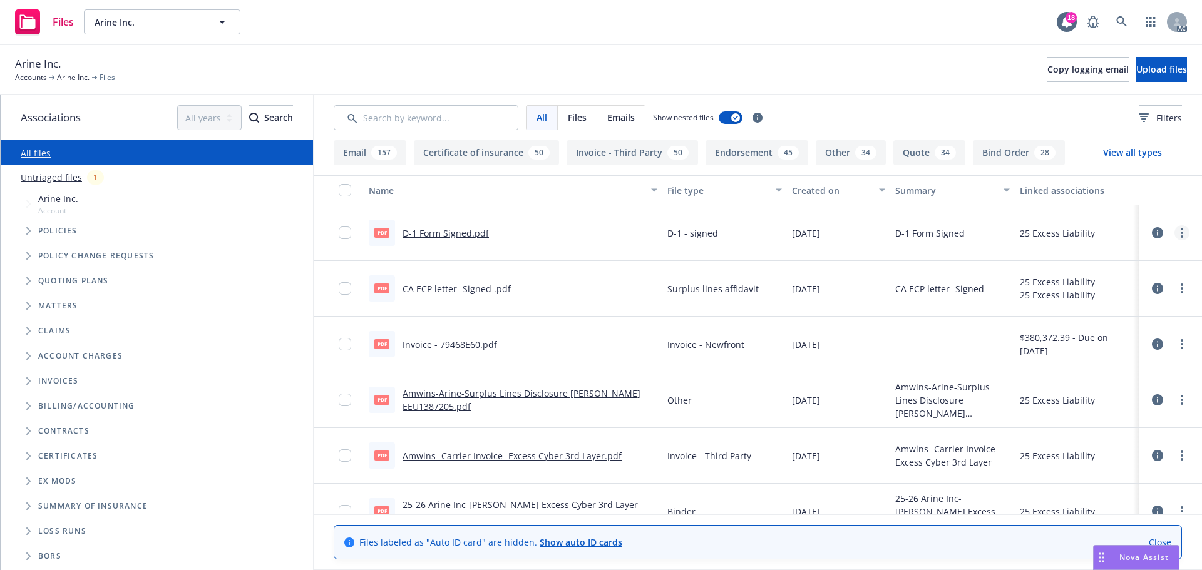
click at [1175, 230] on link "more" at bounding box center [1182, 232] width 15 height 15
click at [1096, 335] on link "Update associations" at bounding box center [1117, 333] width 125 height 25
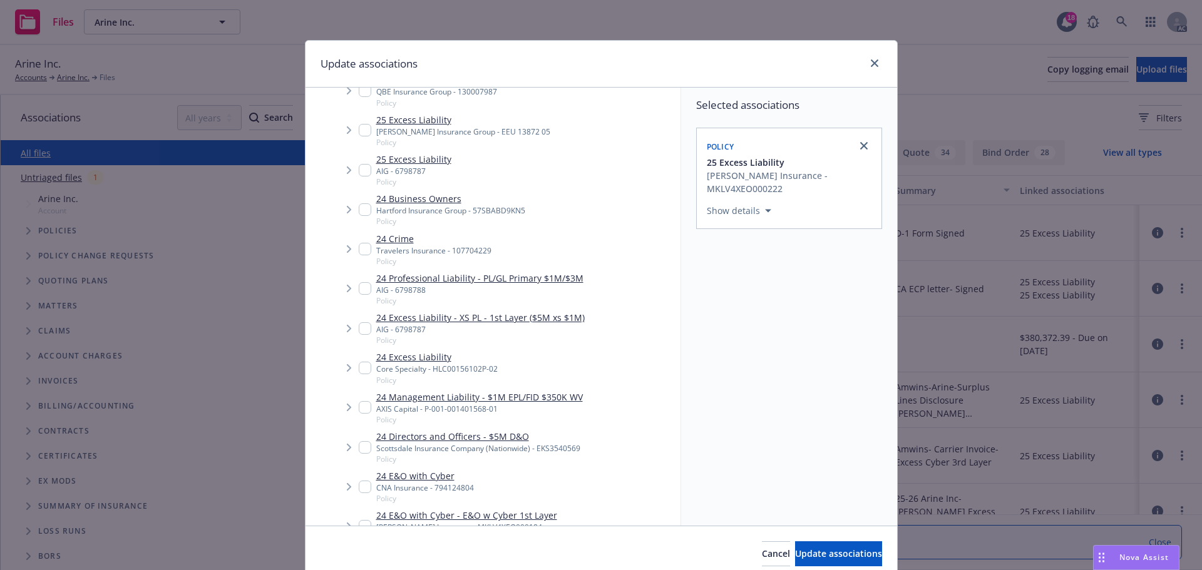
scroll to position [438, 0]
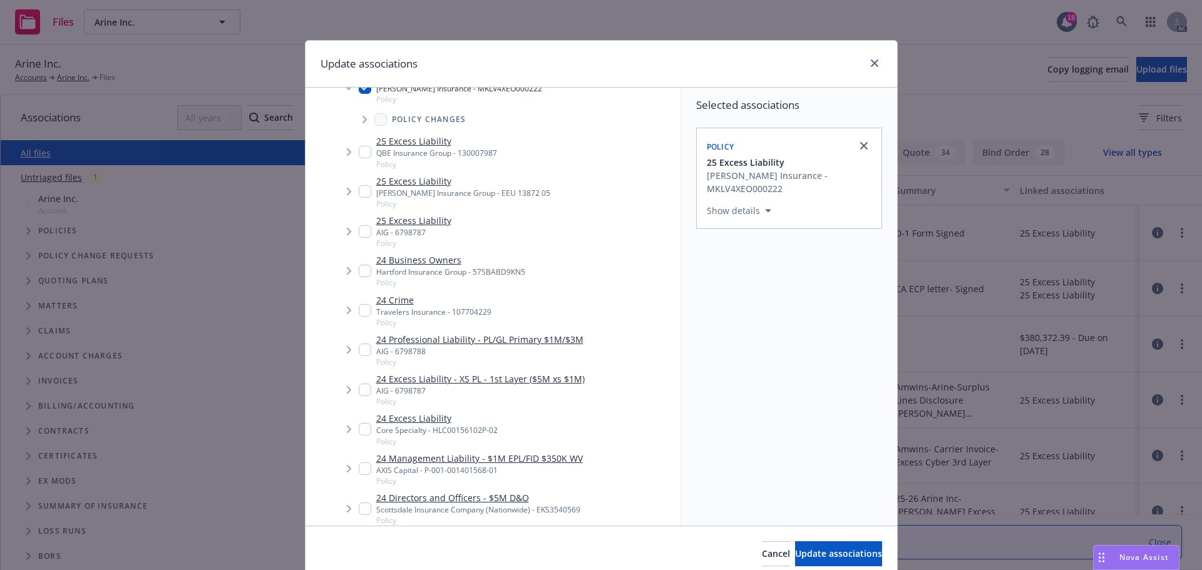
click at [359, 152] on input "Tree Example" at bounding box center [365, 152] width 13 height 13
checkbox input "true"
click at [809, 556] on span "Update associations" at bounding box center [838, 554] width 87 height 12
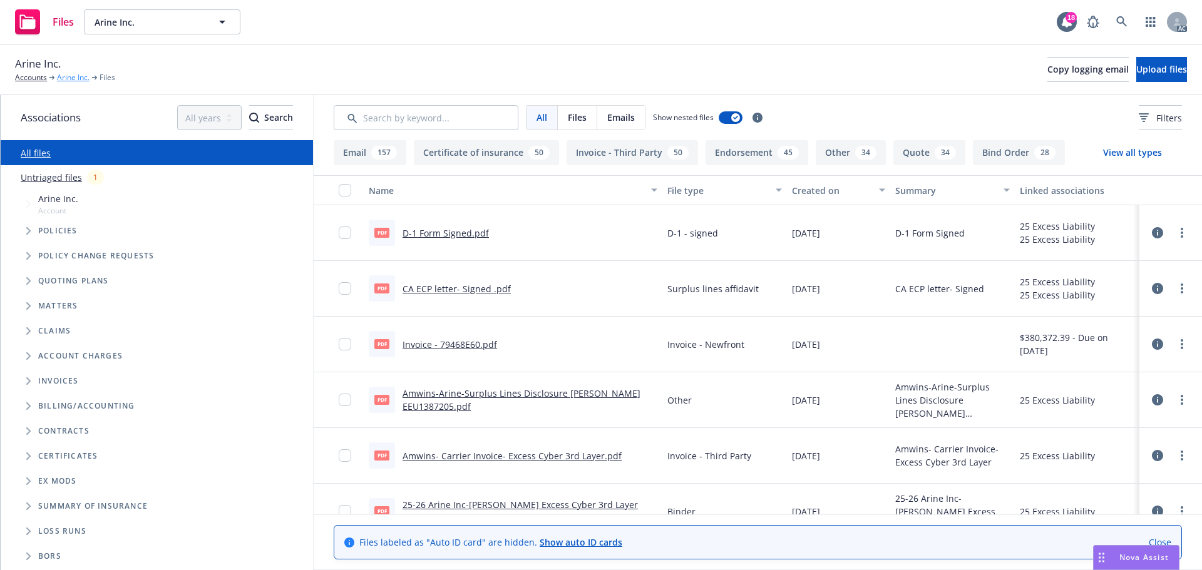
click at [69, 75] on link "Arine Inc." at bounding box center [73, 77] width 33 height 11
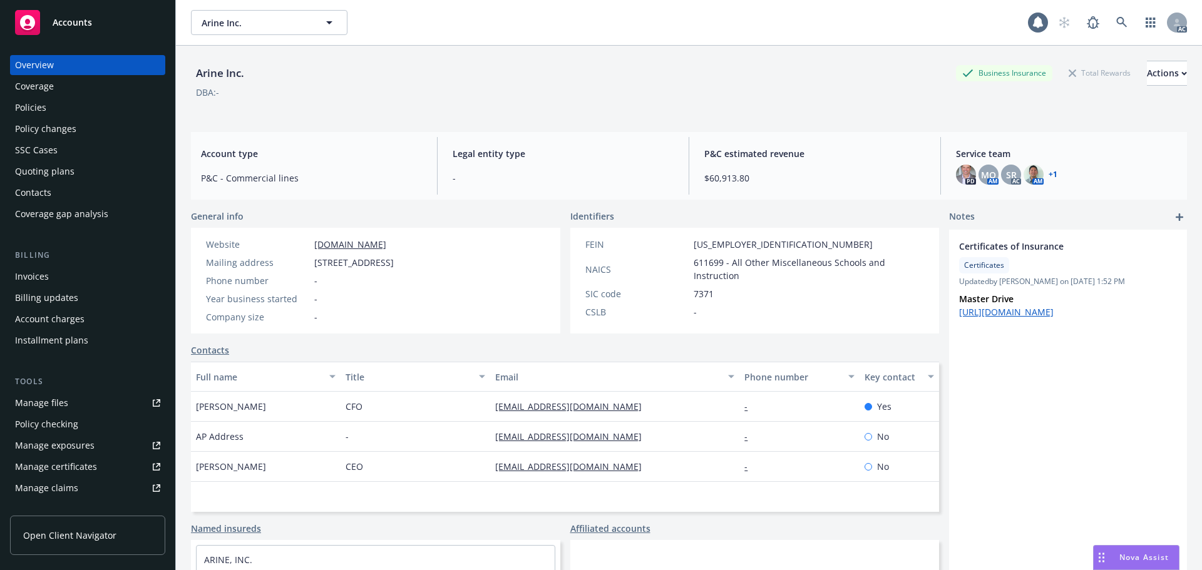
click at [36, 106] on div "Policies" at bounding box center [30, 108] width 31 height 20
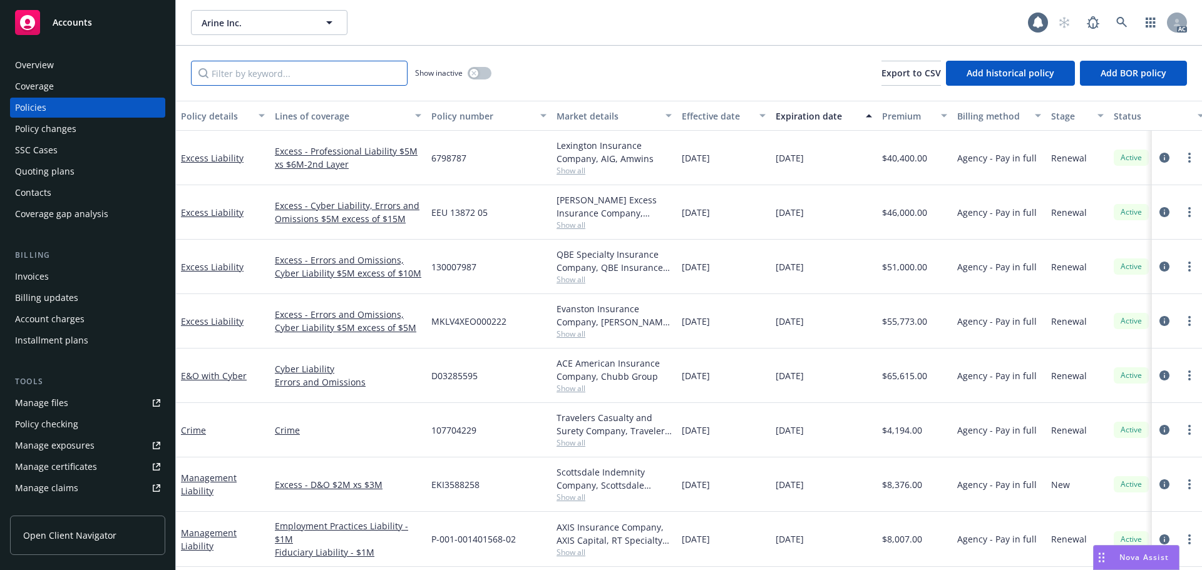
click at [286, 74] on input "Filter by keyword..." at bounding box center [299, 73] width 217 height 25
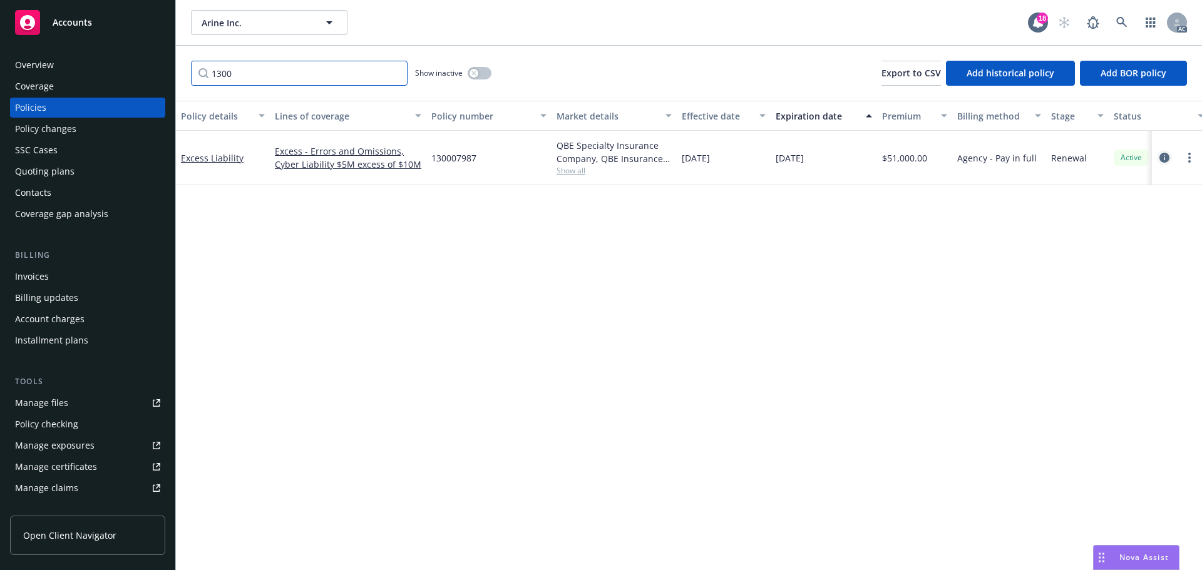
type input "1300"
click at [1162, 154] on icon "circleInformation" at bounding box center [1164, 158] width 10 height 10
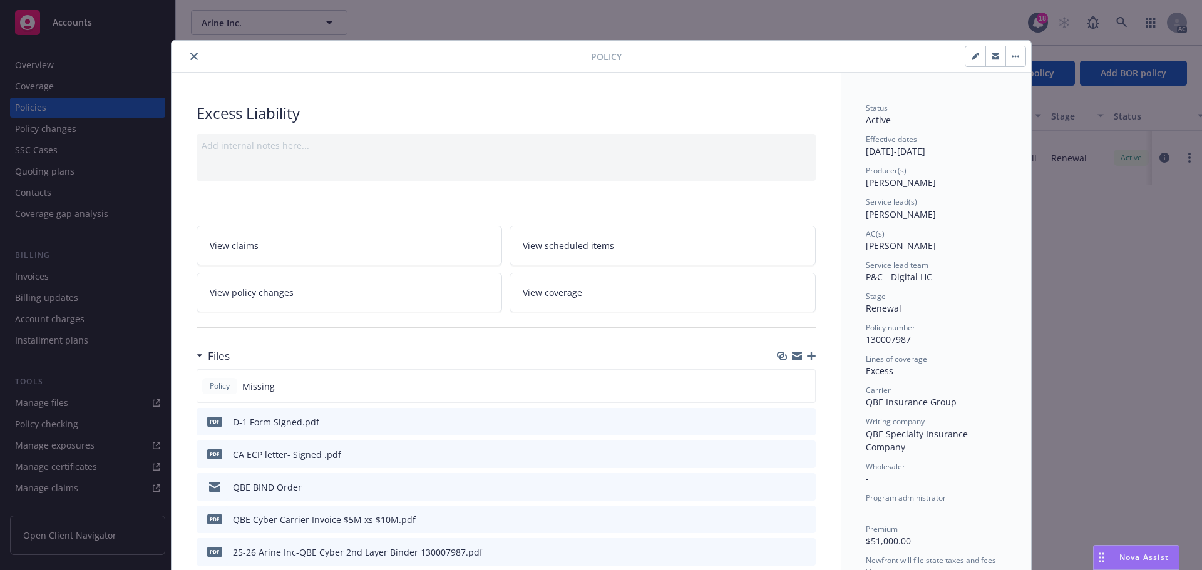
click at [194, 53] on button "close" at bounding box center [194, 56] width 15 height 15
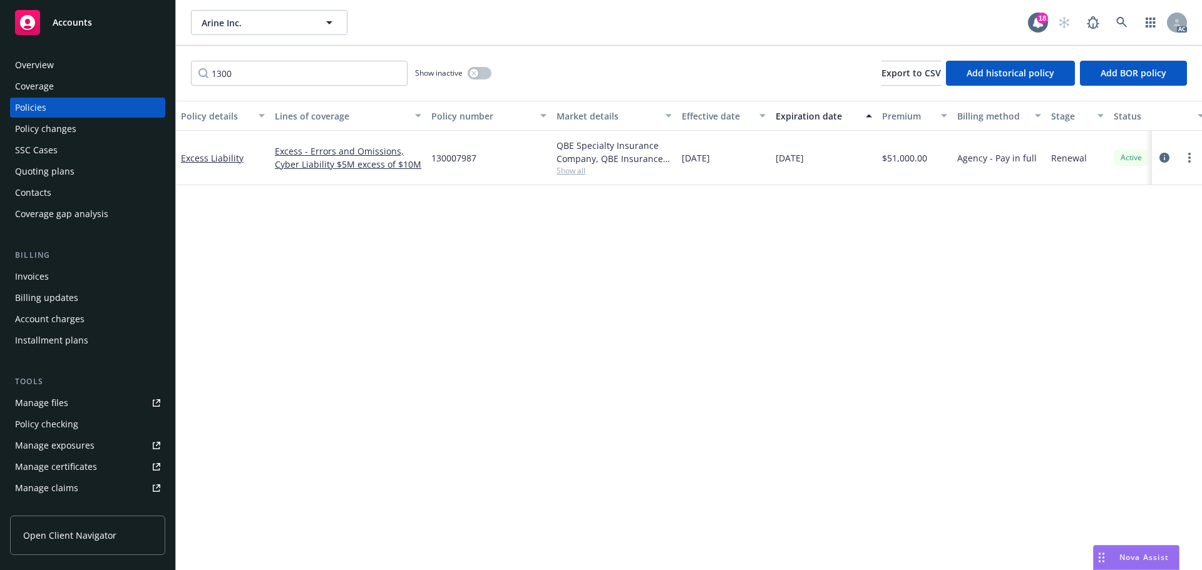
click at [54, 275] on div "Invoices" at bounding box center [87, 277] width 145 height 20
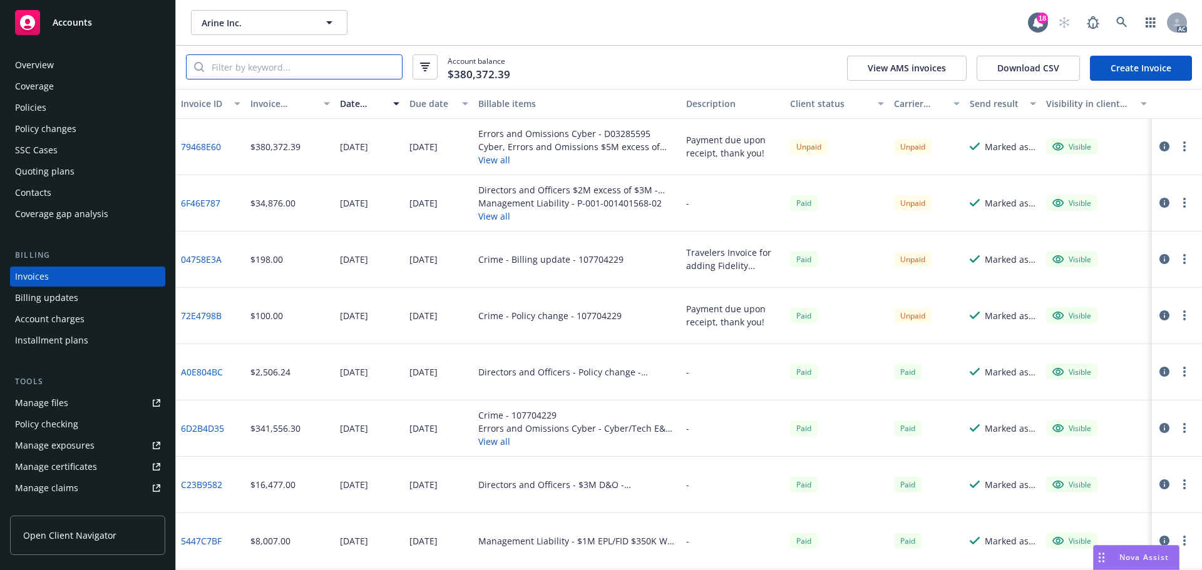
click at [243, 62] on input "search" at bounding box center [303, 67] width 198 height 24
click at [208, 146] on link "79468E60" at bounding box center [201, 146] width 40 height 13
click at [96, 19] on div "Accounts" at bounding box center [87, 22] width 145 height 25
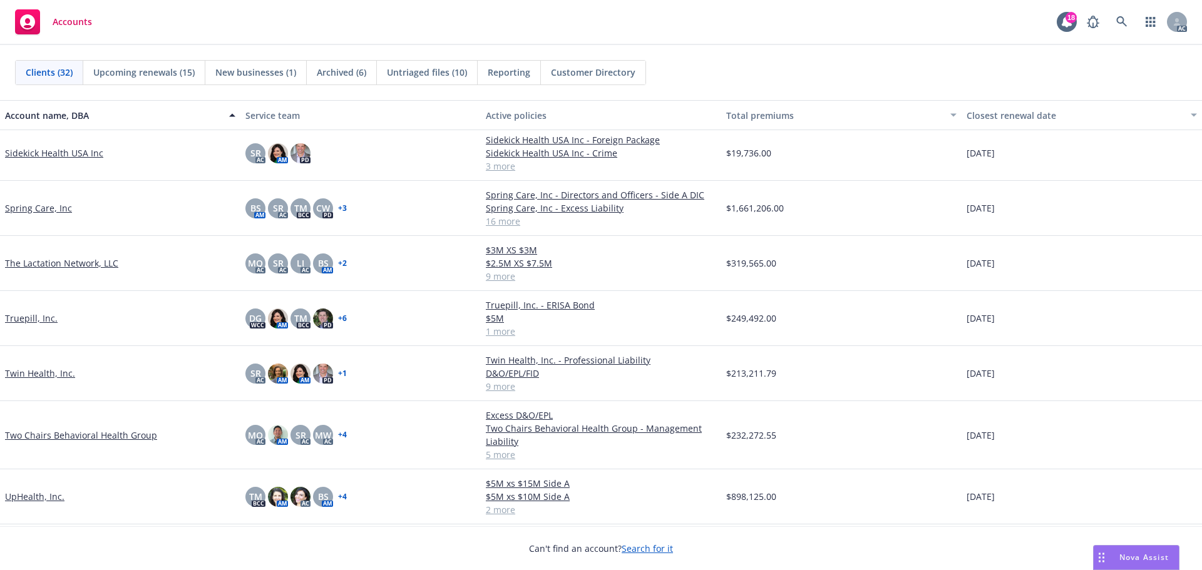
scroll to position [1260, 0]
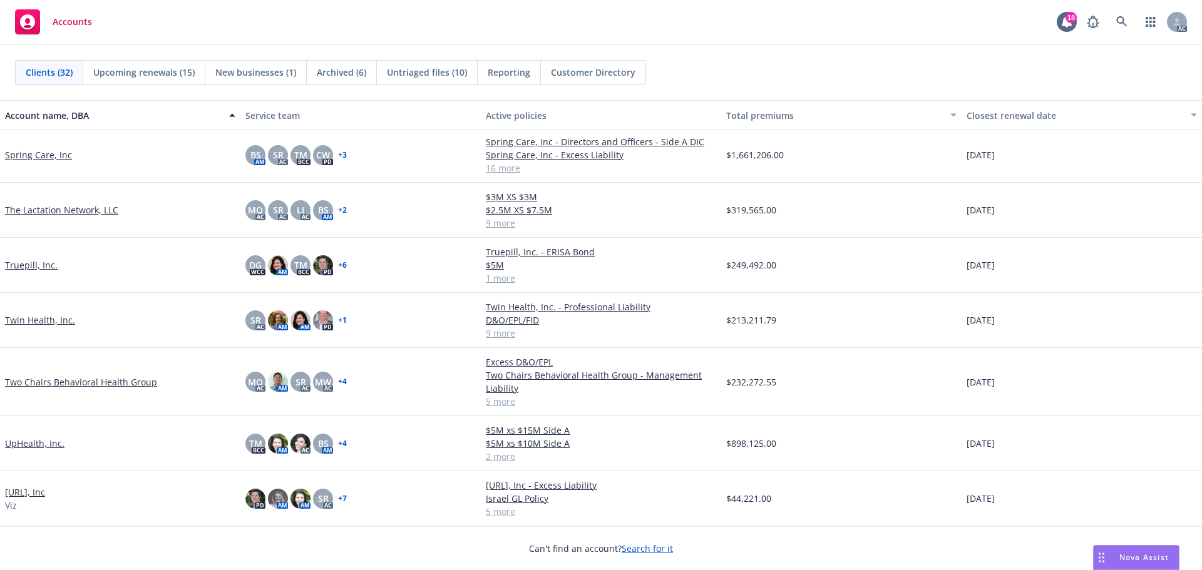
click at [19, 495] on link "[URL], Inc" at bounding box center [25, 492] width 40 height 13
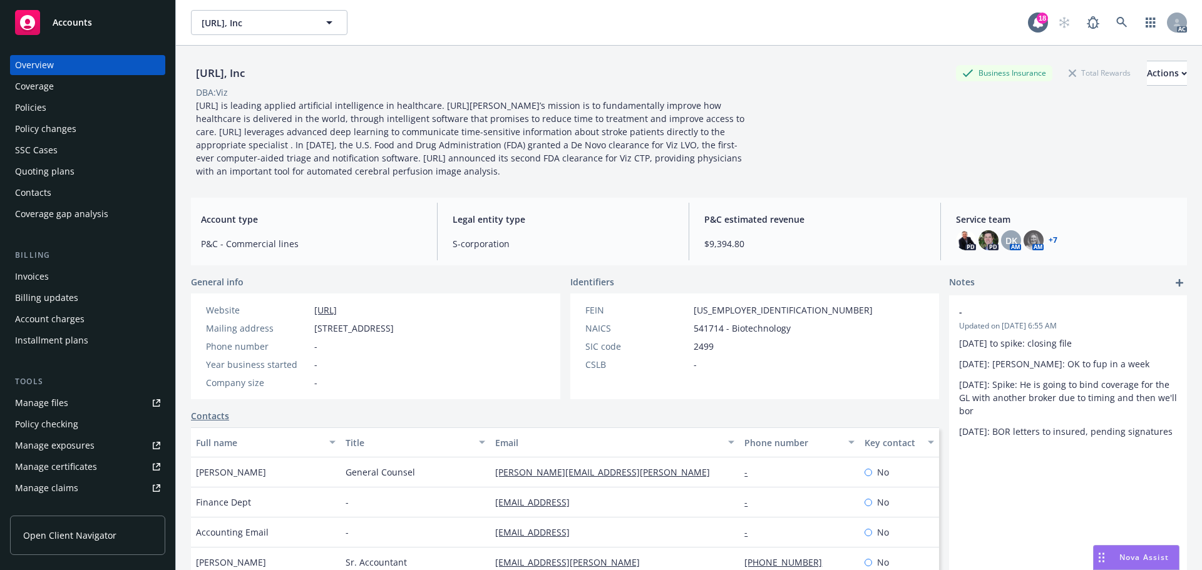
click at [83, 25] on span "Accounts" at bounding box center [72, 23] width 39 height 10
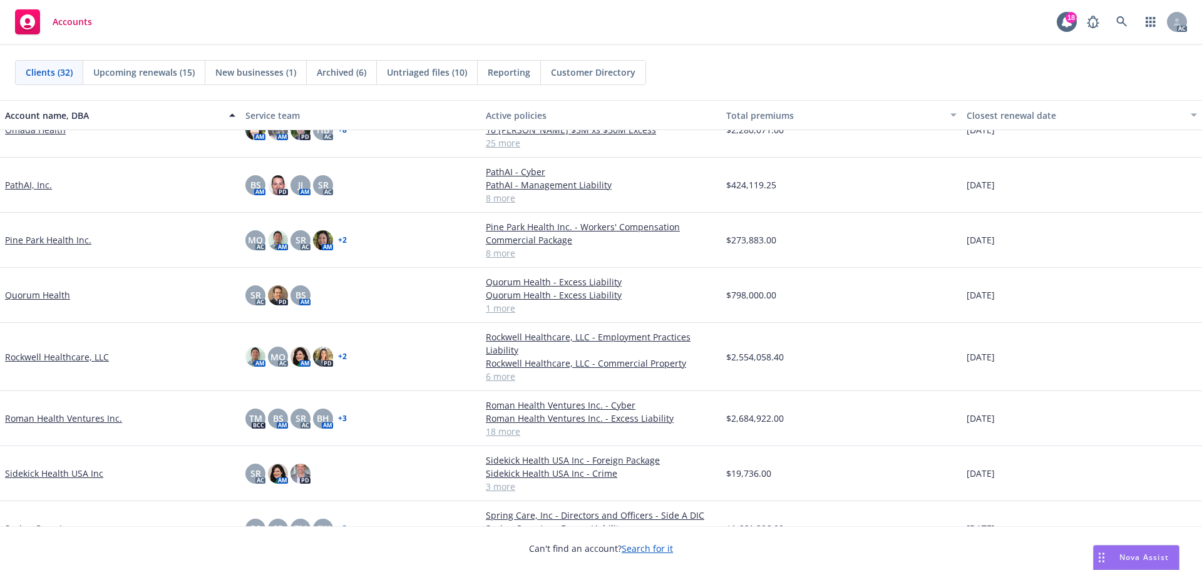
scroll to position [814, 0]
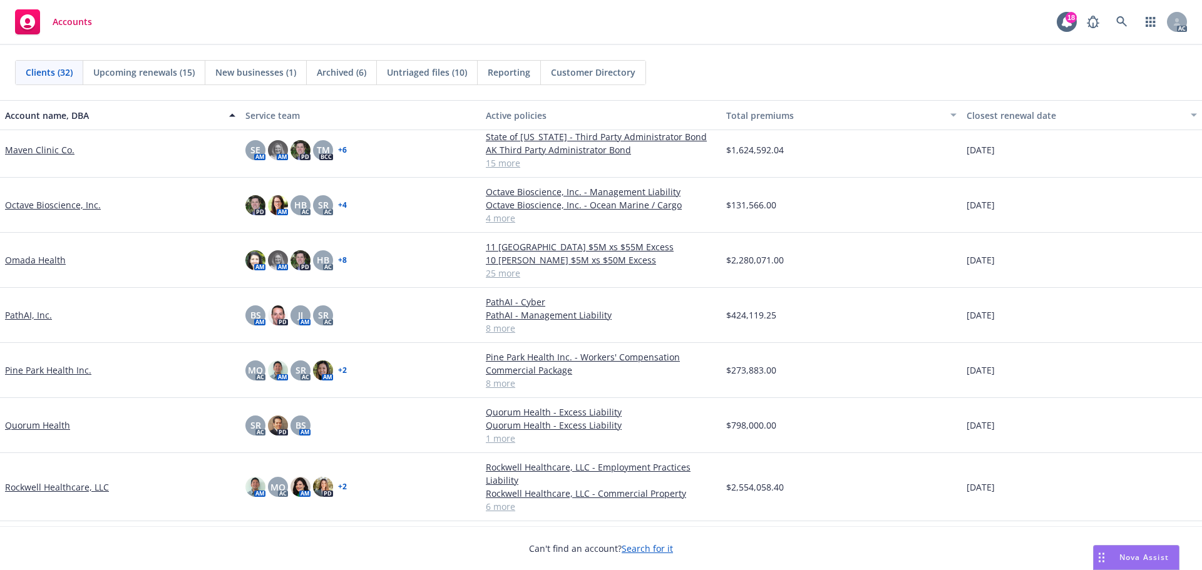
click at [24, 322] on link "PathAI, Inc." at bounding box center [28, 315] width 47 height 13
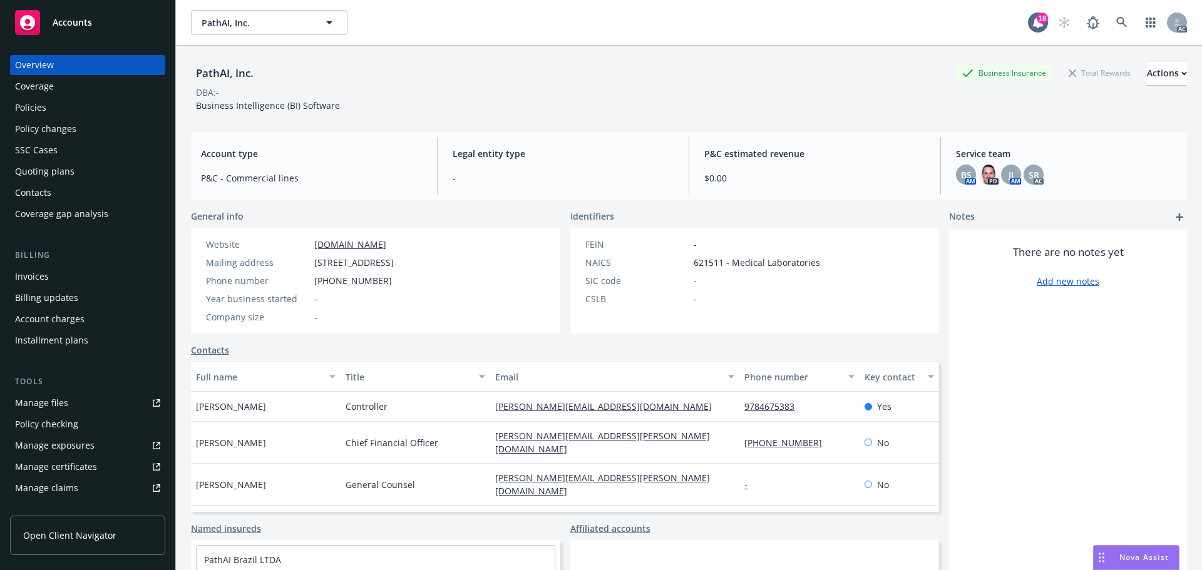
click at [29, 113] on div "Policies" at bounding box center [30, 108] width 31 height 20
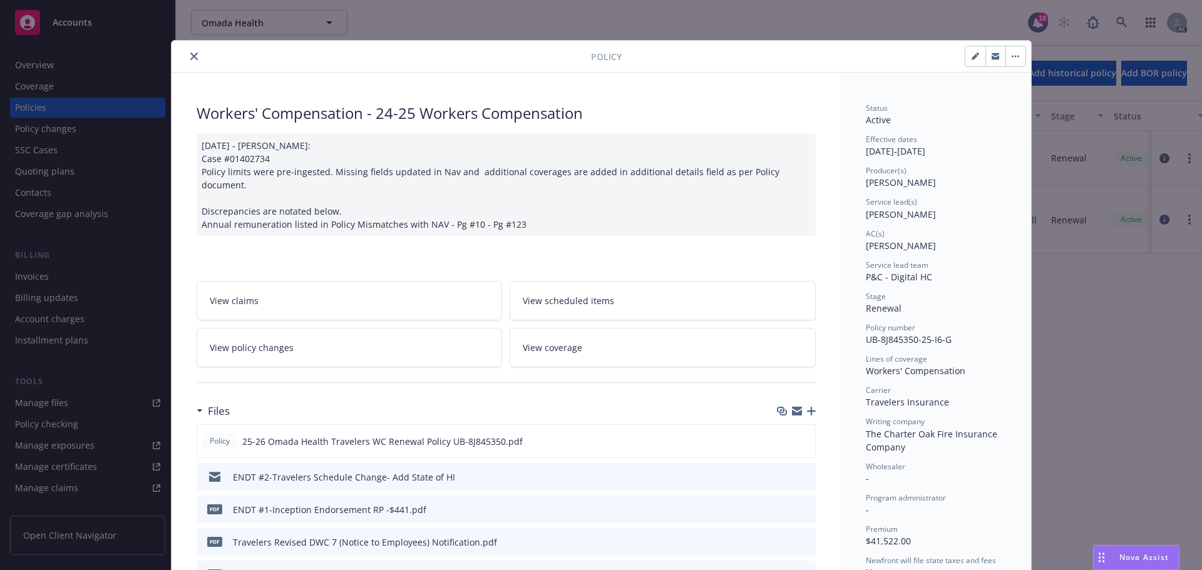
scroll to position [188, 0]
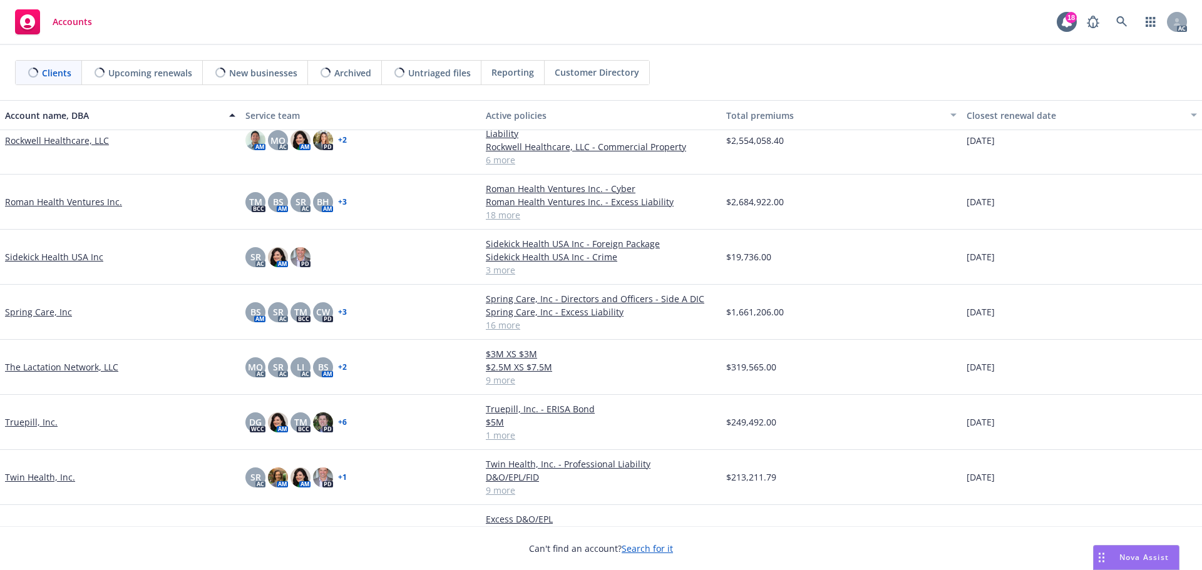
scroll to position [1260, 0]
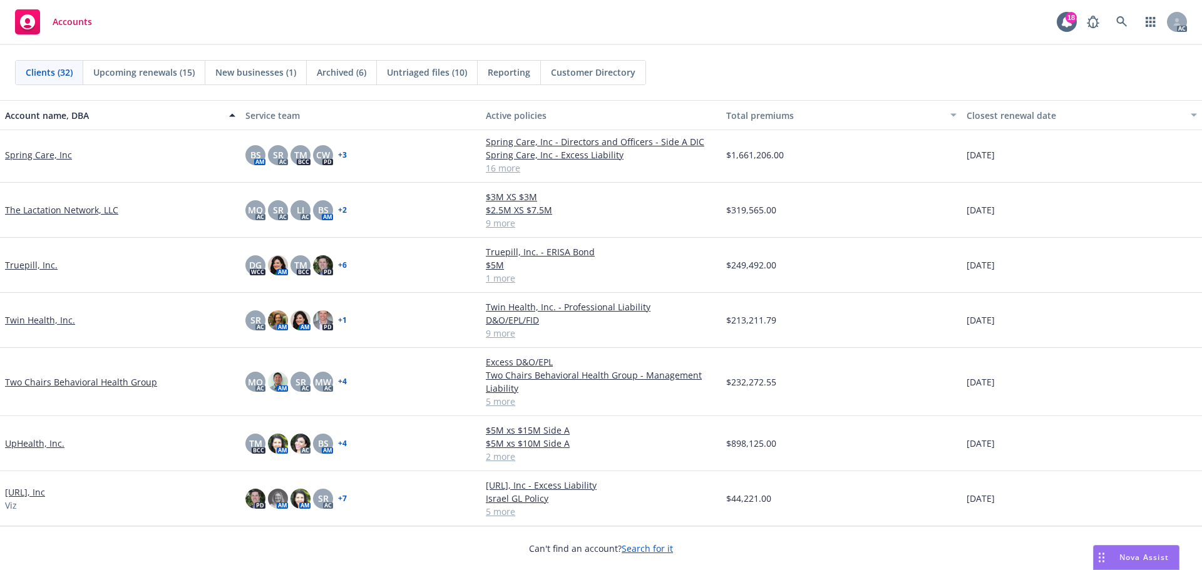
click at [17, 496] on link "[URL], Inc" at bounding box center [25, 492] width 40 height 13
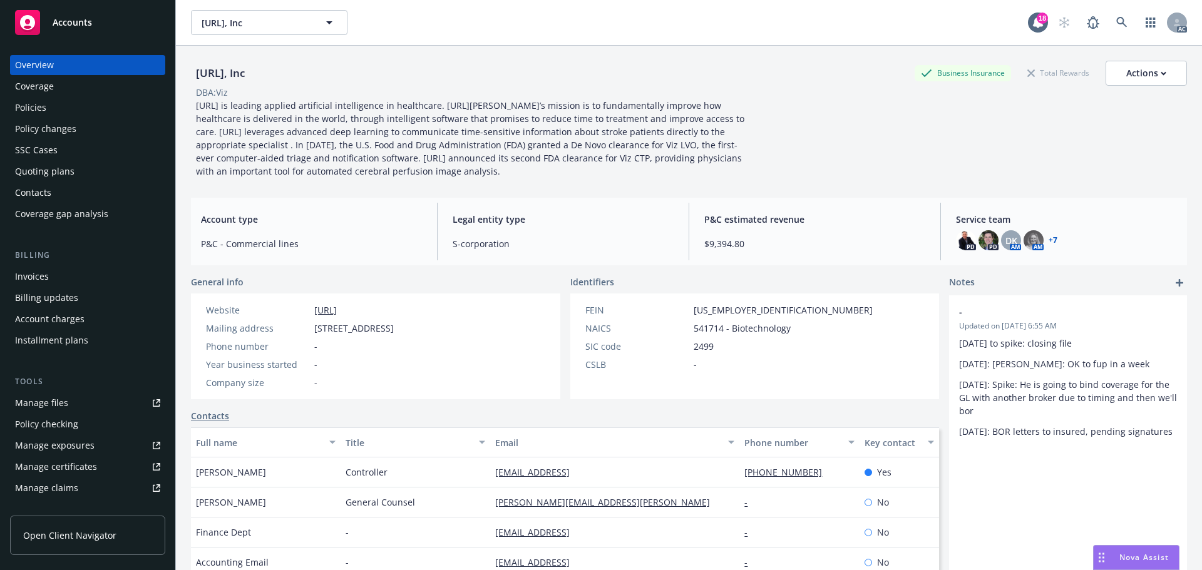
click at [34, 277] on div "Invoices" at bounding box center [32, 277] width 34 height 20
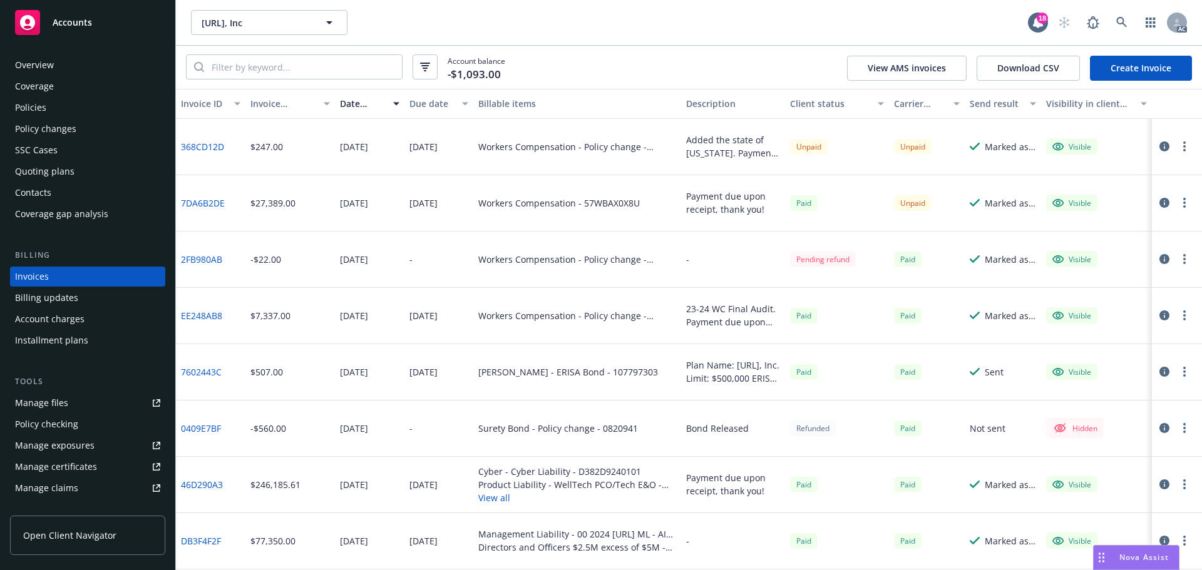
drag, startPoint x: 203, startPoint y: 63, endPoint x: 205, endPoint y: 55, distance: 7.7
click at [204, 59] on div at bounding box center [294, 66] width 217 height 25
click at [246, 69] on input "search" at bounding box center [303, 67] width 198 height 24
type input "452"
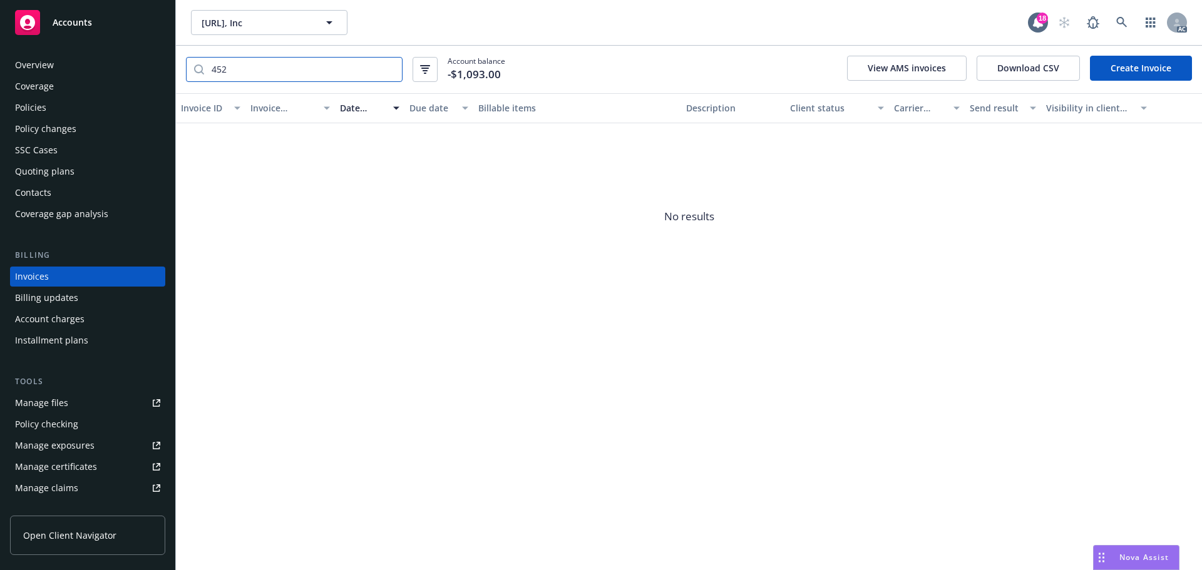
drag, startPoint x: 245, startPoint y: 68, endPoint x: 189, endPoint y: 68, distance: 55.7
click at [190, 68] on div "452" at bounding box center [294, 69] width 217 height 25
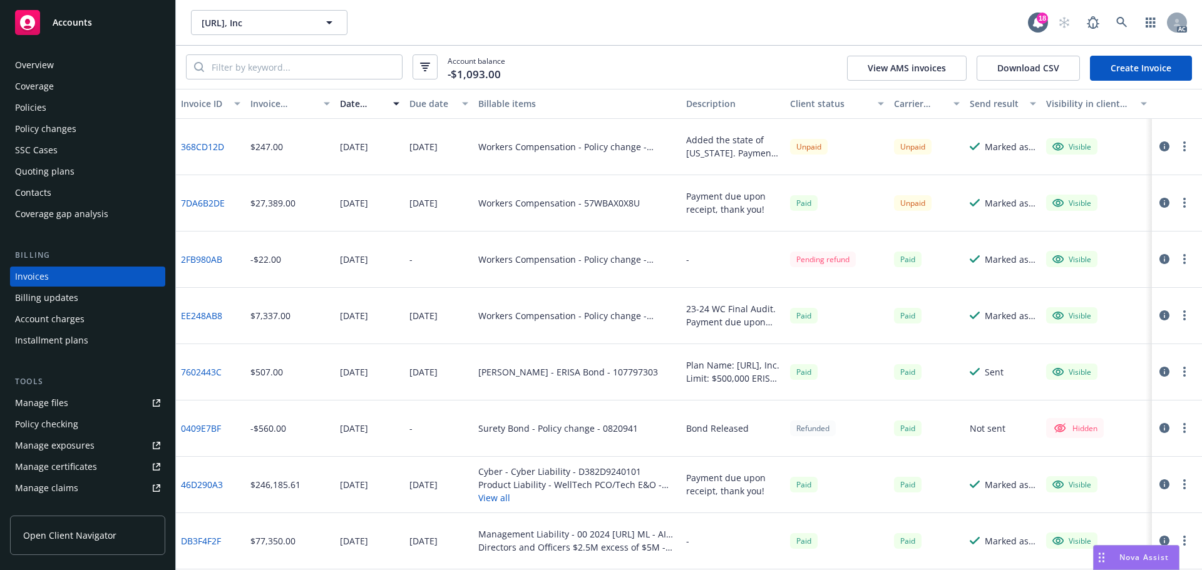
click at [54, 406] on div "Manage files" at bounding box center [41, 403] width 53 height 20
click at [28, 105] on div "Policies" at bounding box center [30, 108] width 31 height 20
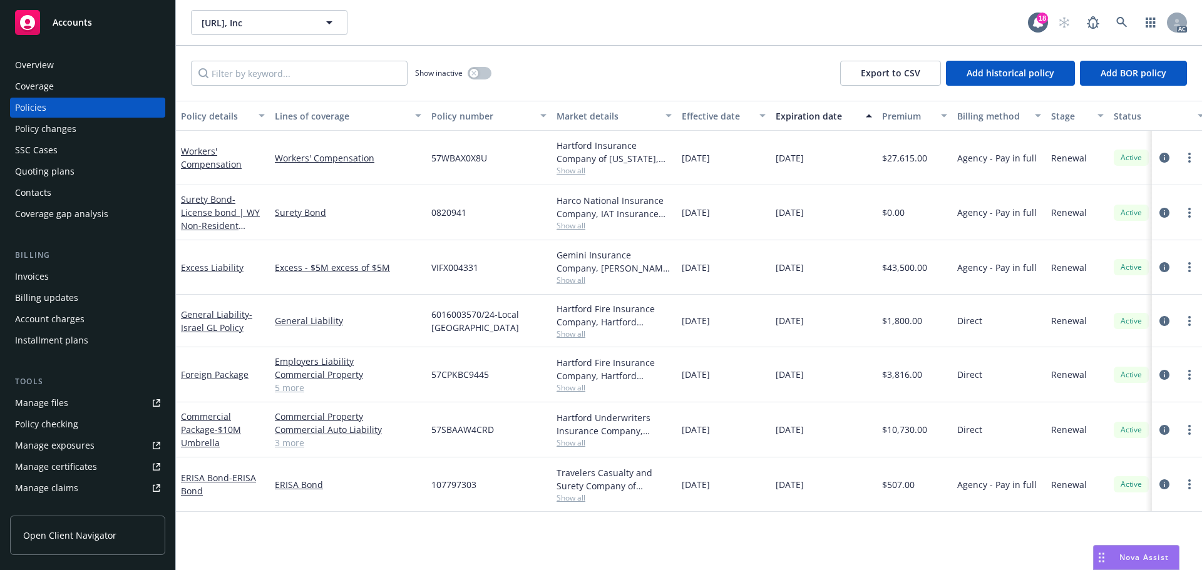
click at [87, 23] on span "Accounts" at bounding box center [72, 23] width 39 height 10
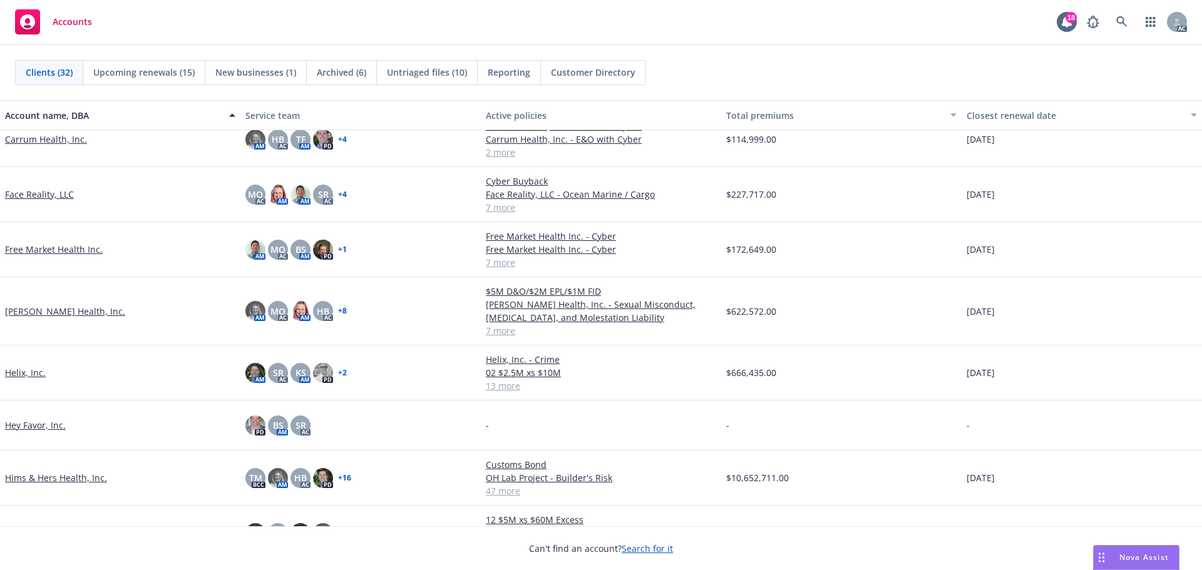
scroll to position [438, 0]
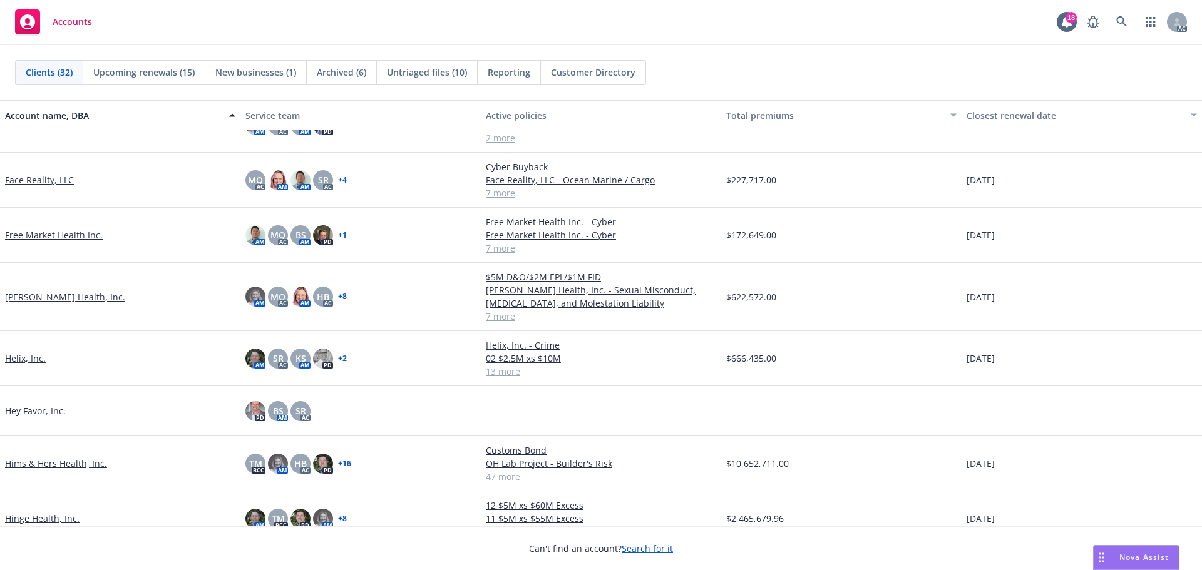
click at [13, 359] on link "Helix, Inc." at bounding box center [25, 358] width 41 height 13
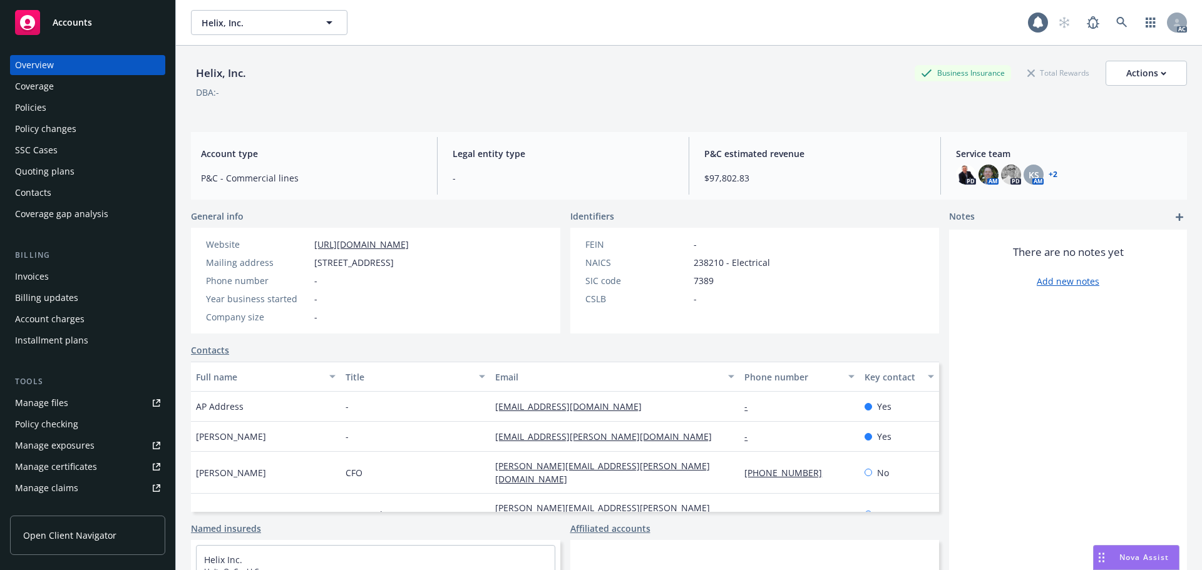
click at [17, 111] on div "Policies" at bounding box center [30, 108] width 31 height 20
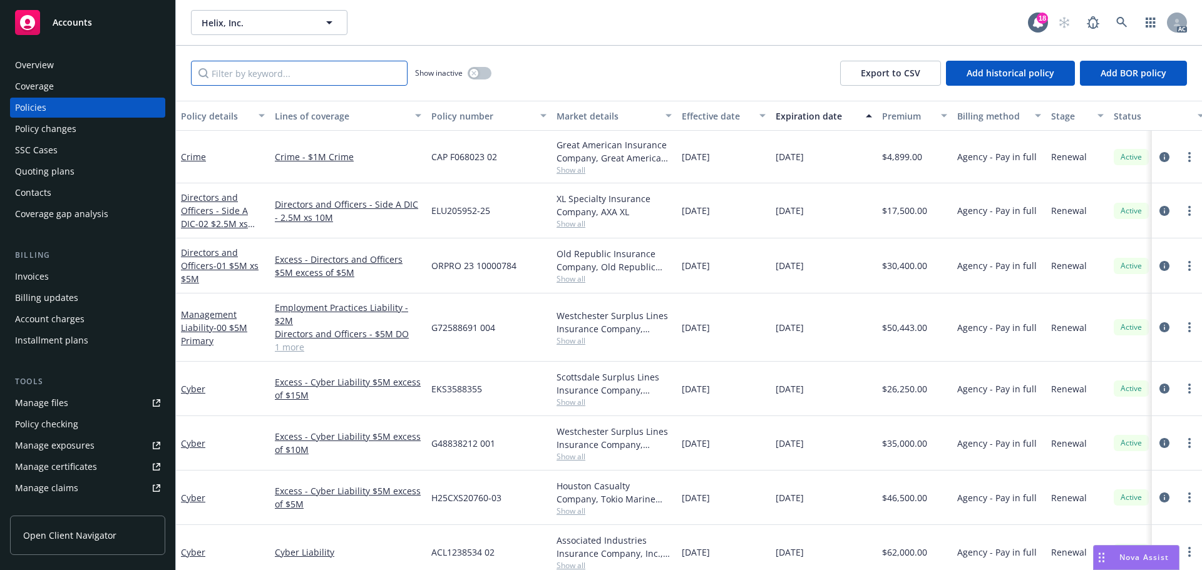
click at [231, 72] on input "Filter by keyword..." at bounding box center [299, 73] width 217 height 25
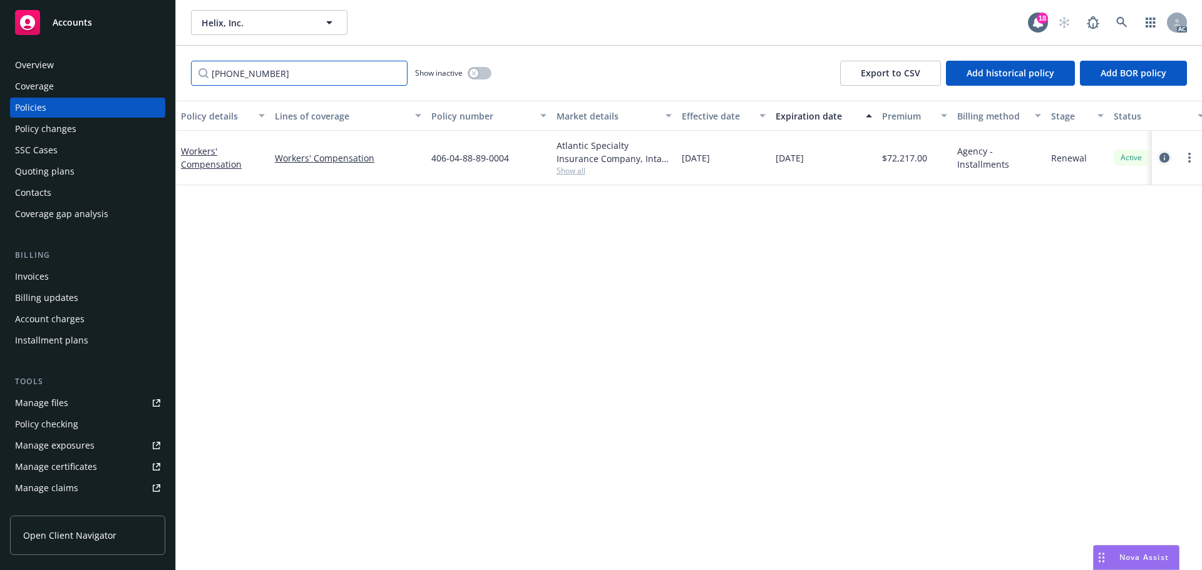
type input "406-04-88"
click at [1161, 153] on icon "circleInformation" at bounding box center [1164, 158] width 10 height 10
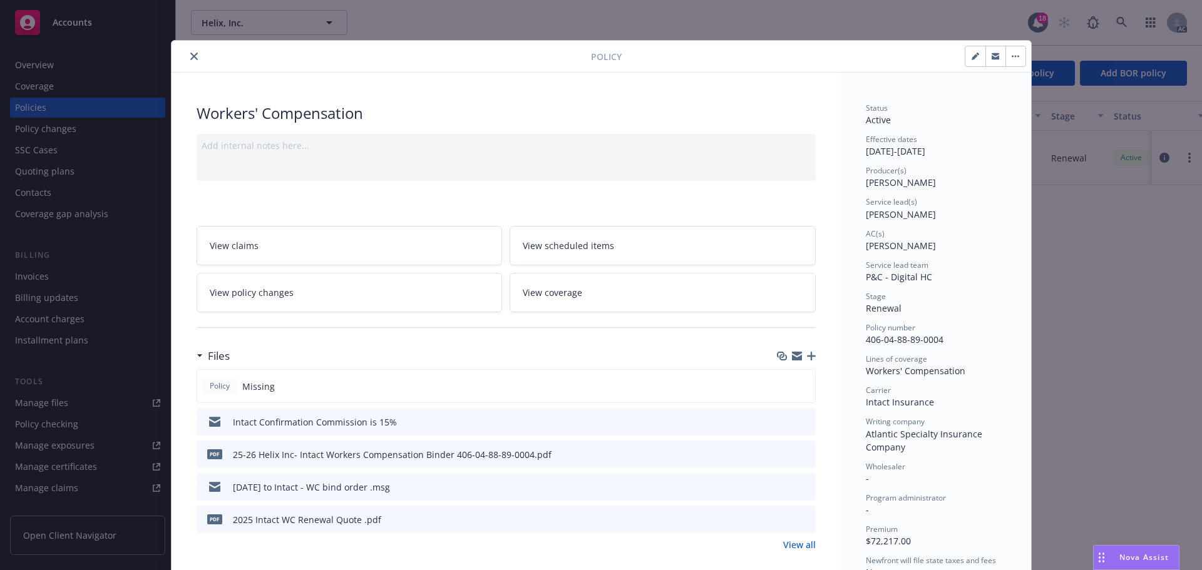
click at [808, 353] on icon "button" at bounding box center [811, 356] width 9 height 9
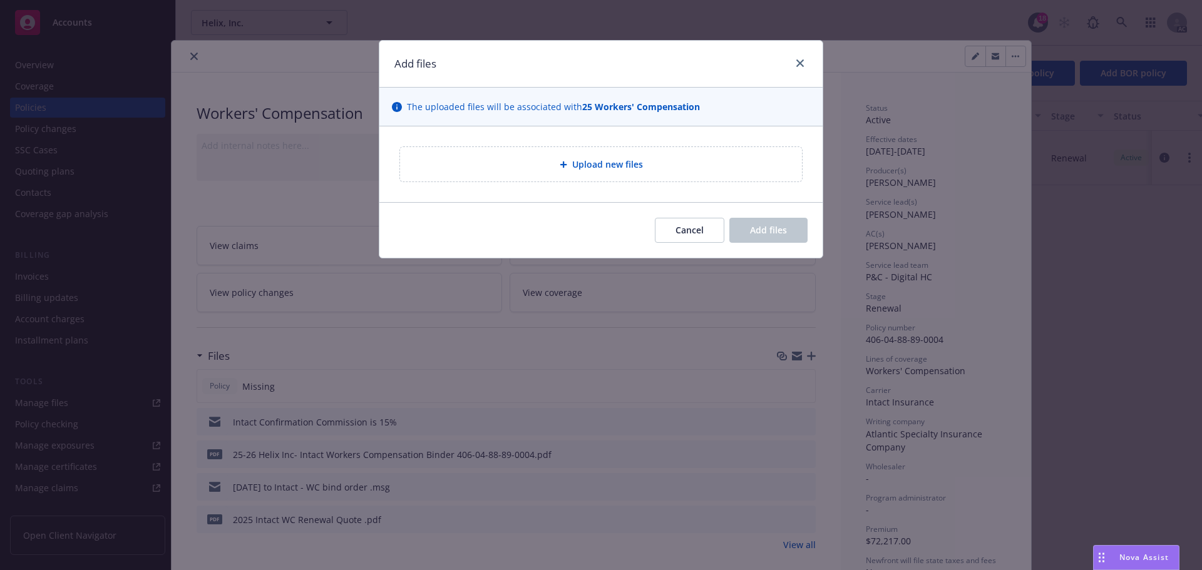
click at [605, 163] on span "Upload new files" at bounding box center [607, 164] width 71 height 13
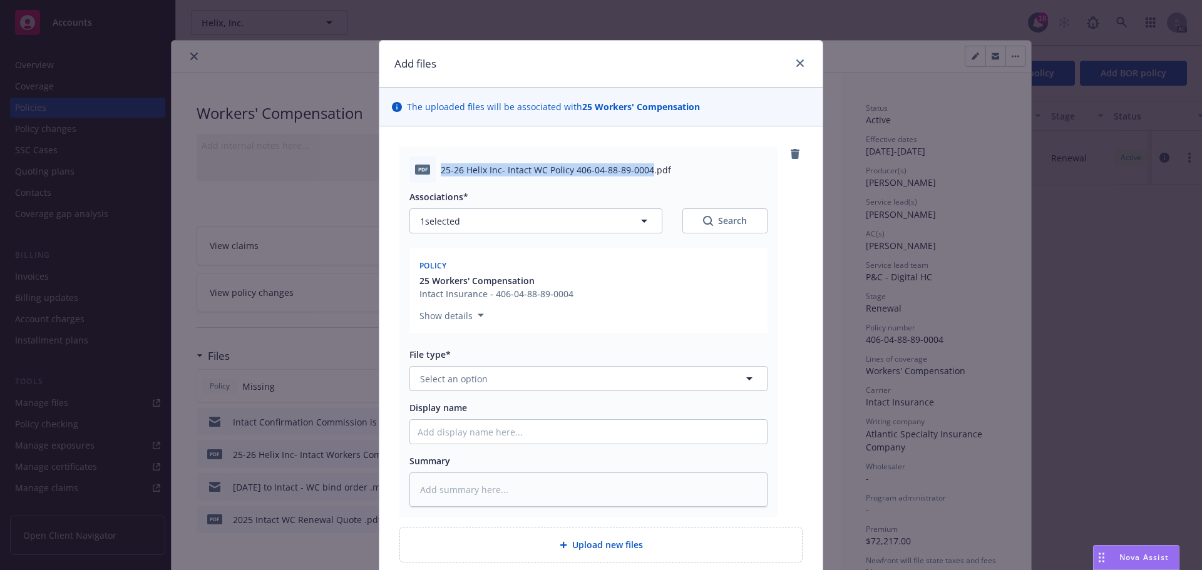
drag, startPoint x: 437, startPoint y: 171, endPoint x: 642, endPoint y: 170, distance: 205.4
click at [642, 170] on span "25-26 Helix Inc- Intact WC Policy 406-04-88-89-0004.pdf" at bounding box center [556, 169] width 230 height 13
copy span "25-26 Helix Inc- Intact WC Policy 406-04-88-89-0004"
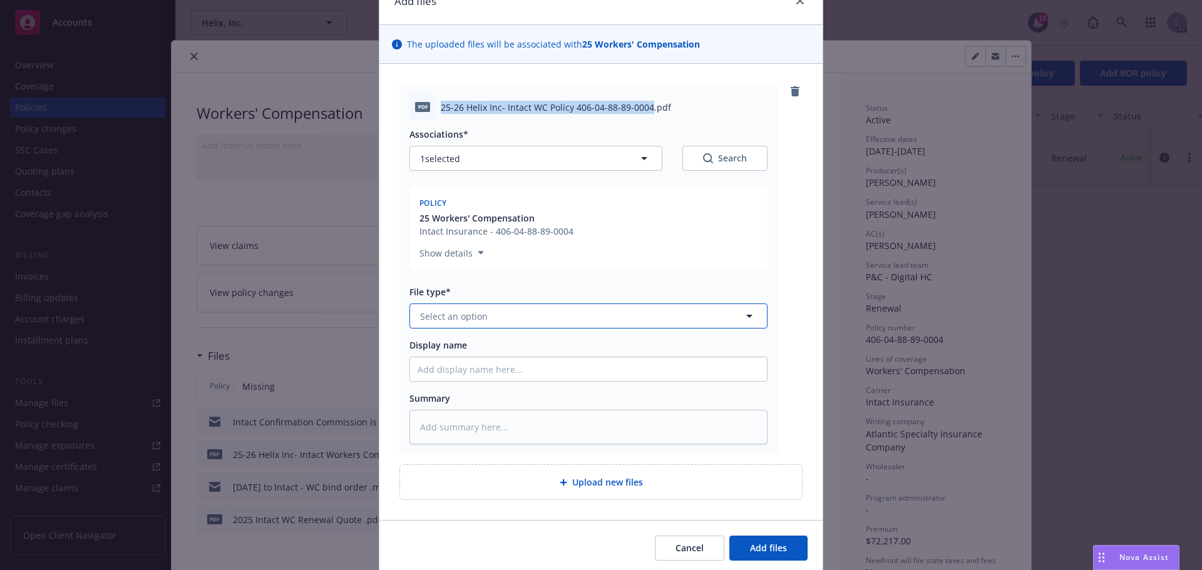
click at [448, 314] on span "Select an option" at bounding box center [454, 316] width 68 height 13
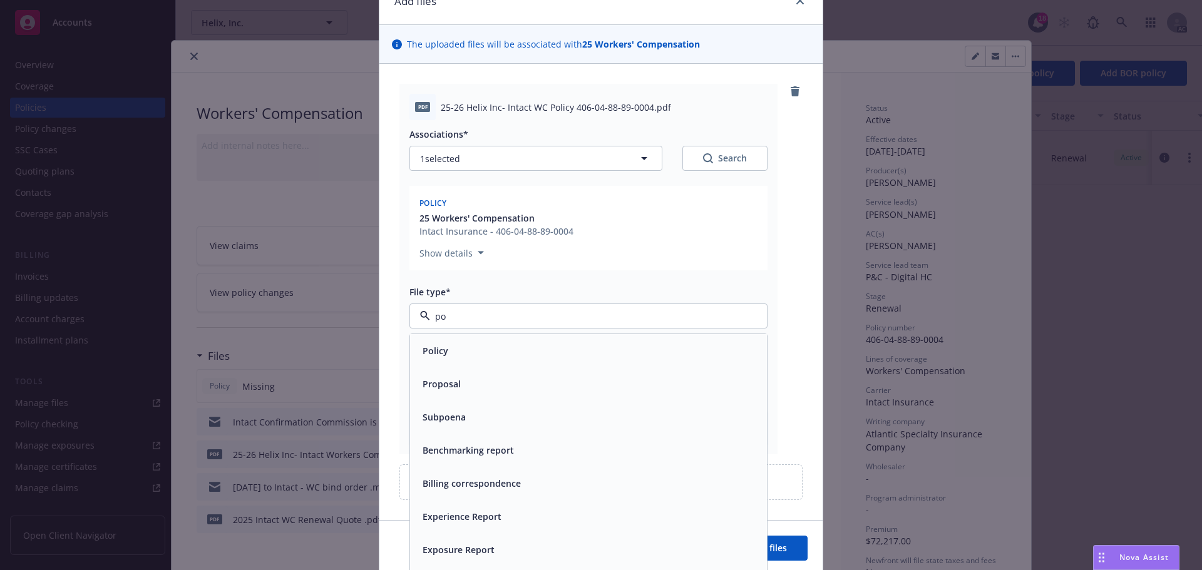
type input "pol"
click at [436, 345] on span "Policy" at bounding box center [436, 350] width 26 height 13
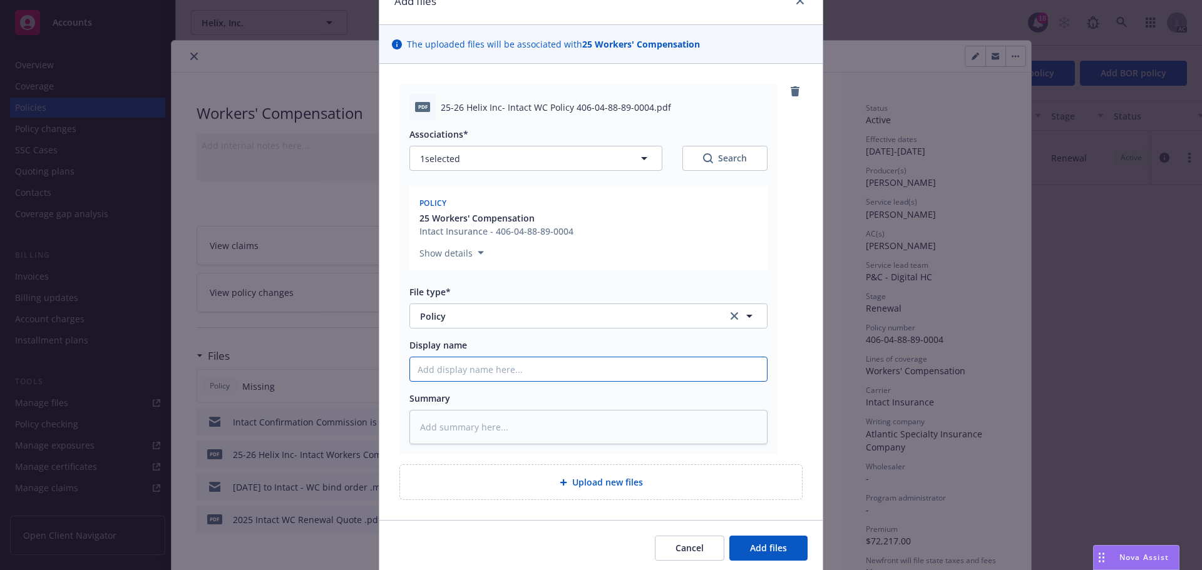
click at [431, 373] on input "Display name" at bounding box center [588, 369] width 357 height 24
paste input "25-26 Helix Inc- Intact WC Policy 406-04-88-89-0004"
type textarea "x"
type input "25-26 Helix Inc- Intact WC Policy 406-04-88-89-0004"
click at [443, 433] on textarea at bounding box center [588, 427] width 358 height 34
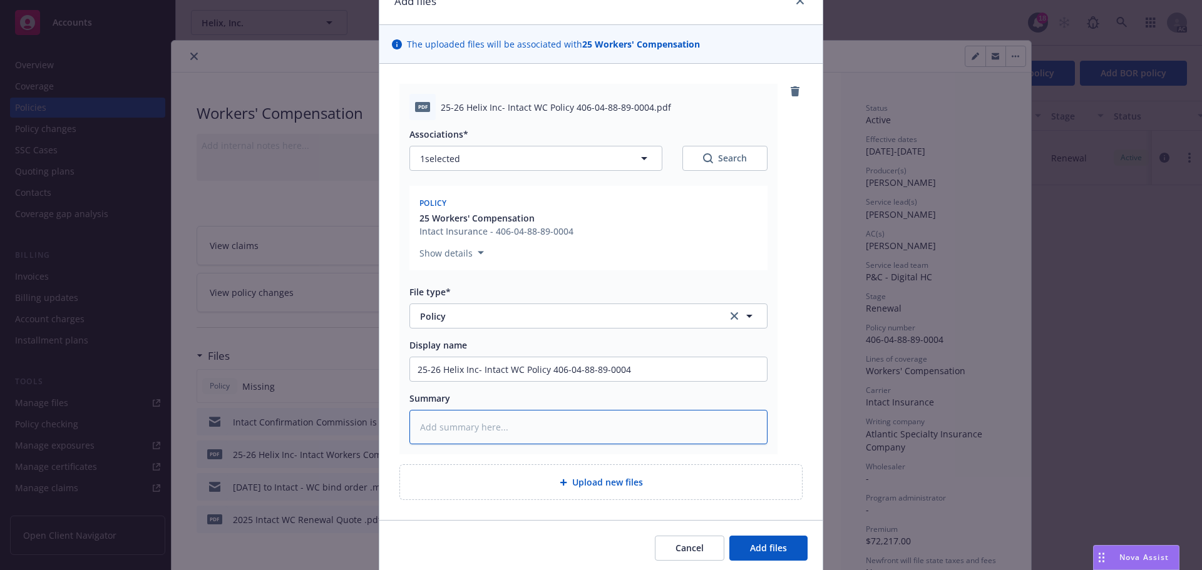
paste textarea "25-26 Helix Inc- Intact WC Policy 406-04-88-89-0004"
type textarea "x"
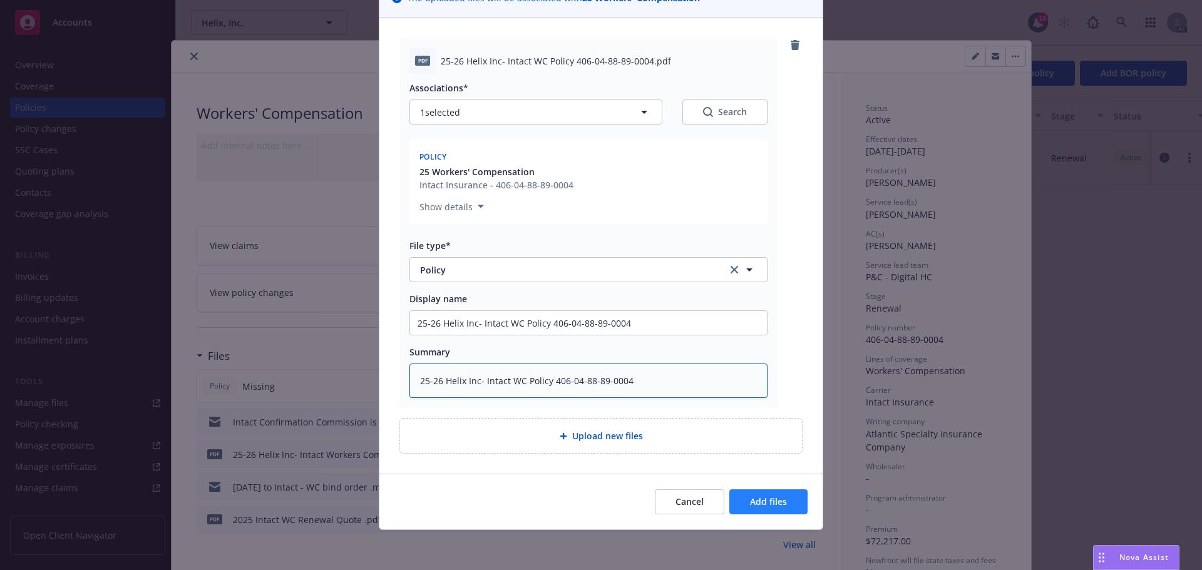
type textarea "25-26 Helix Inc- Intact WC Policy 406-04-88-89-0004"
click at [767, 501] on span "Add files" at bounding box center [768, 502] width 37 height 12
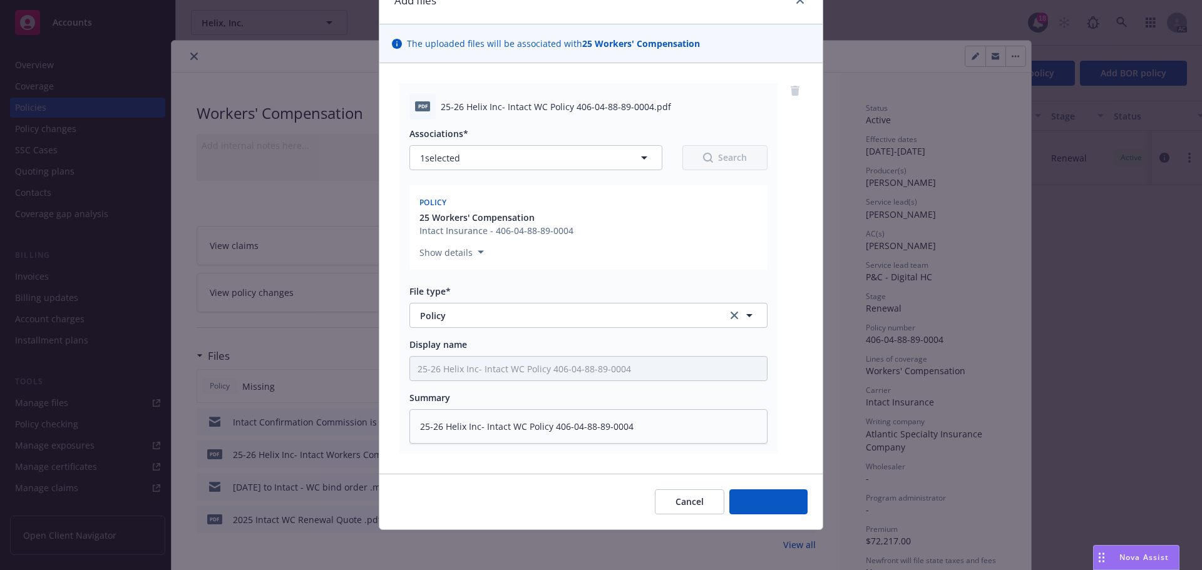
scroll to position [63, 0]
type textarea "x"
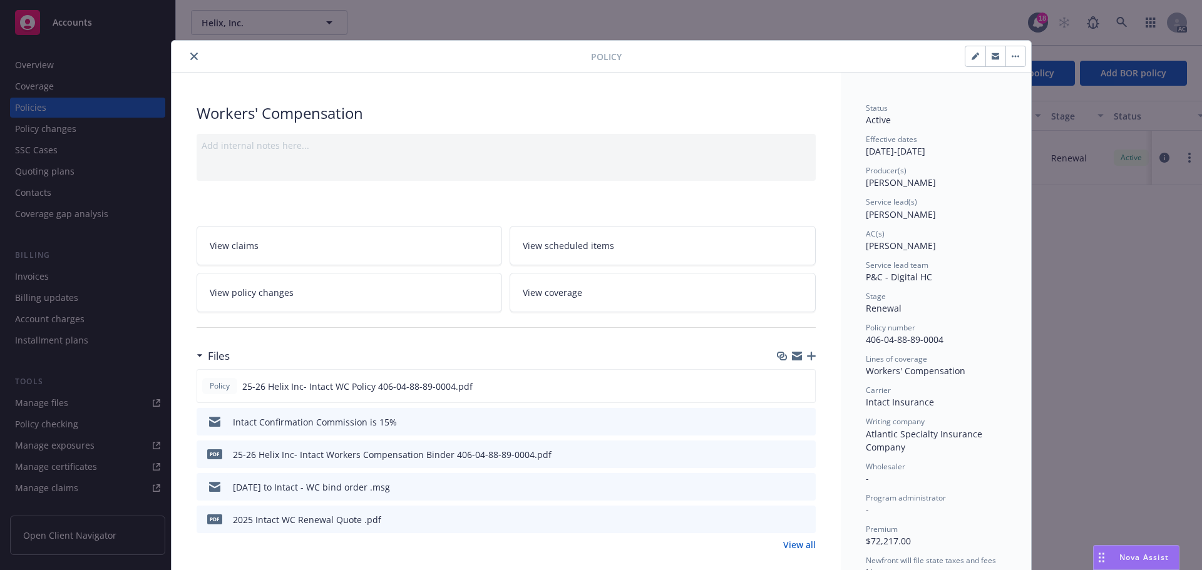
click at [190, 56] on icon "close" at bounding box center [194, 57] width 8 height 8
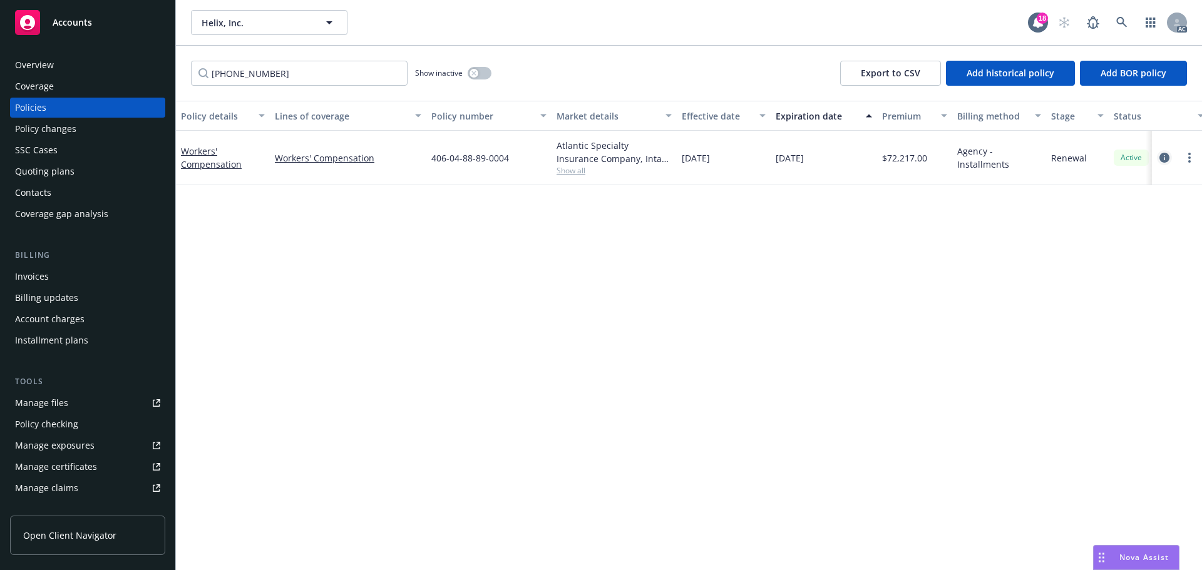
click at [1163, 153] on icon "circleInformation" at bounding box center [1164, 158] width 10 height 10
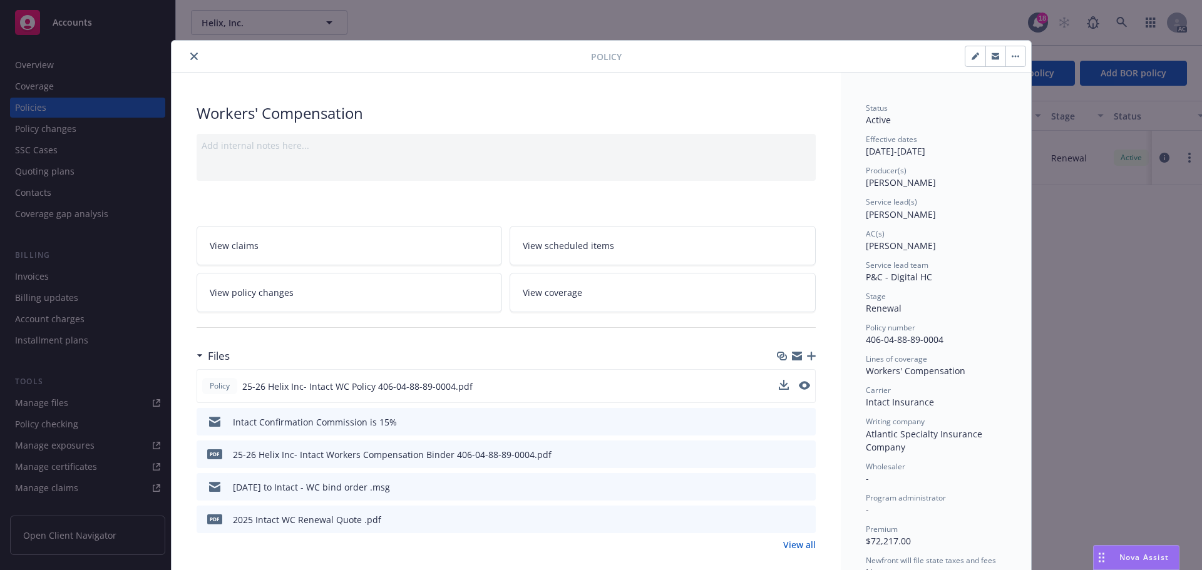
scroll to position [38, 0]
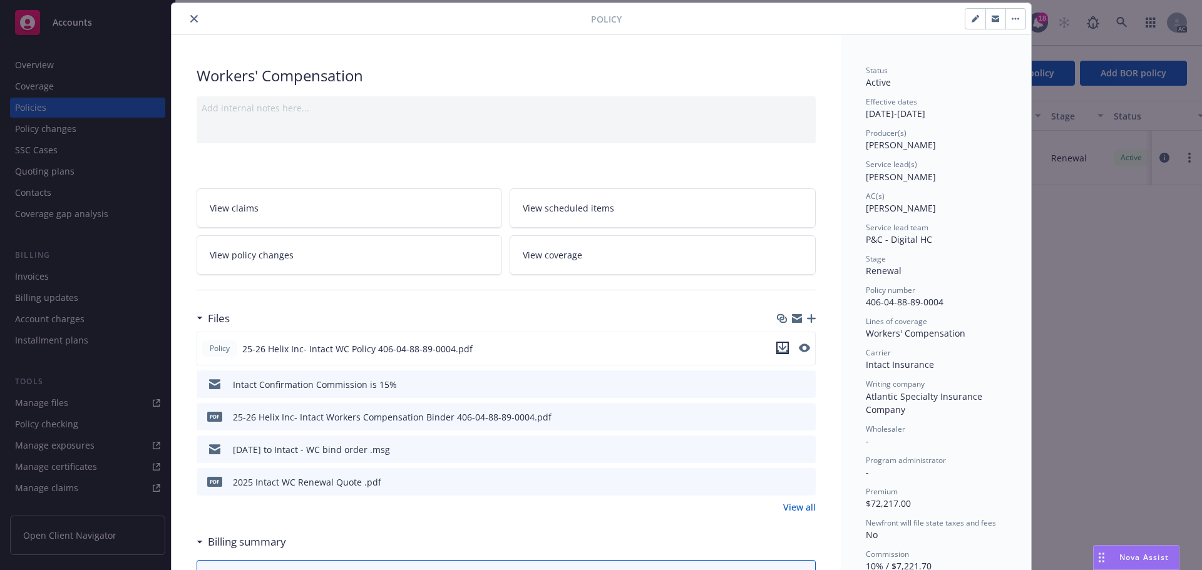
click at [778, 349] on icon "download file" at bounding box center [783, 348] width 10 height 10
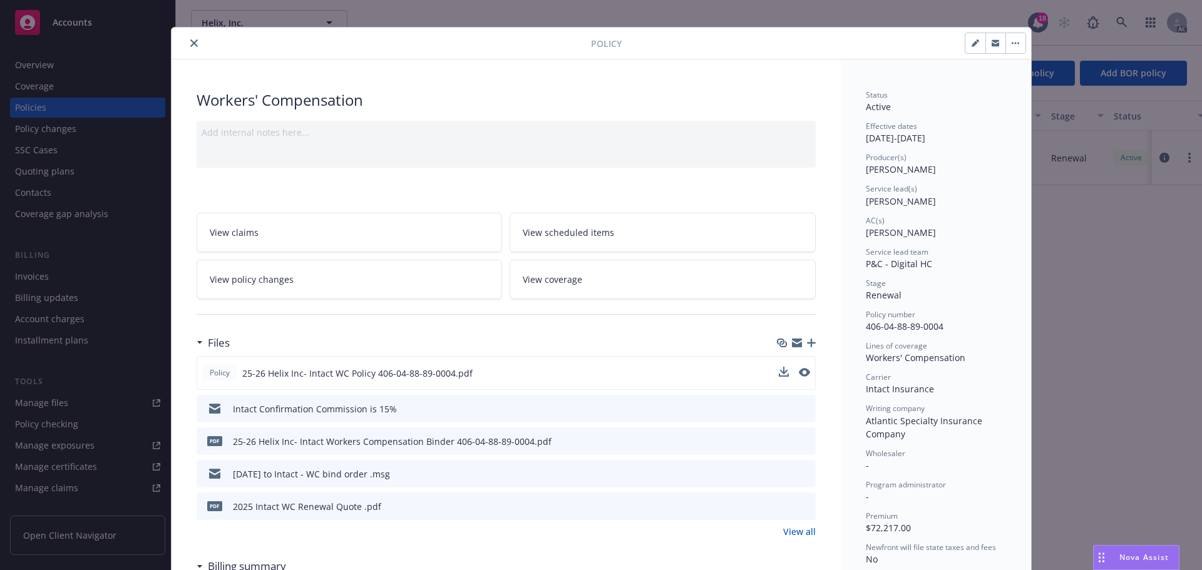
scroll to position [0, 0]
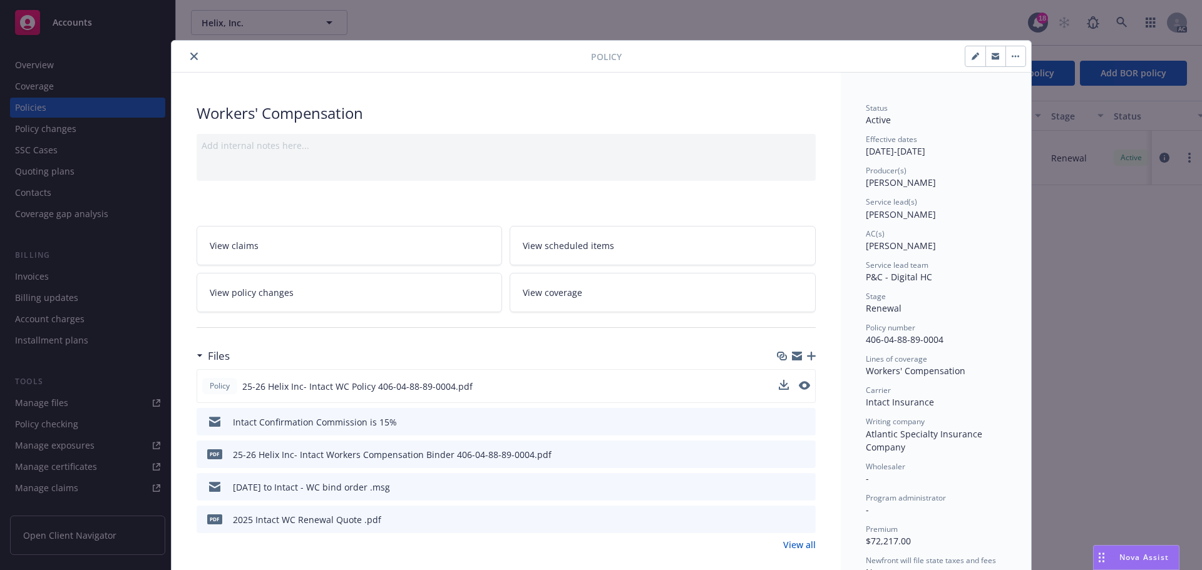
click at [190, 54] on icon "close" at bounding box center [194, 57] width 8 height 8
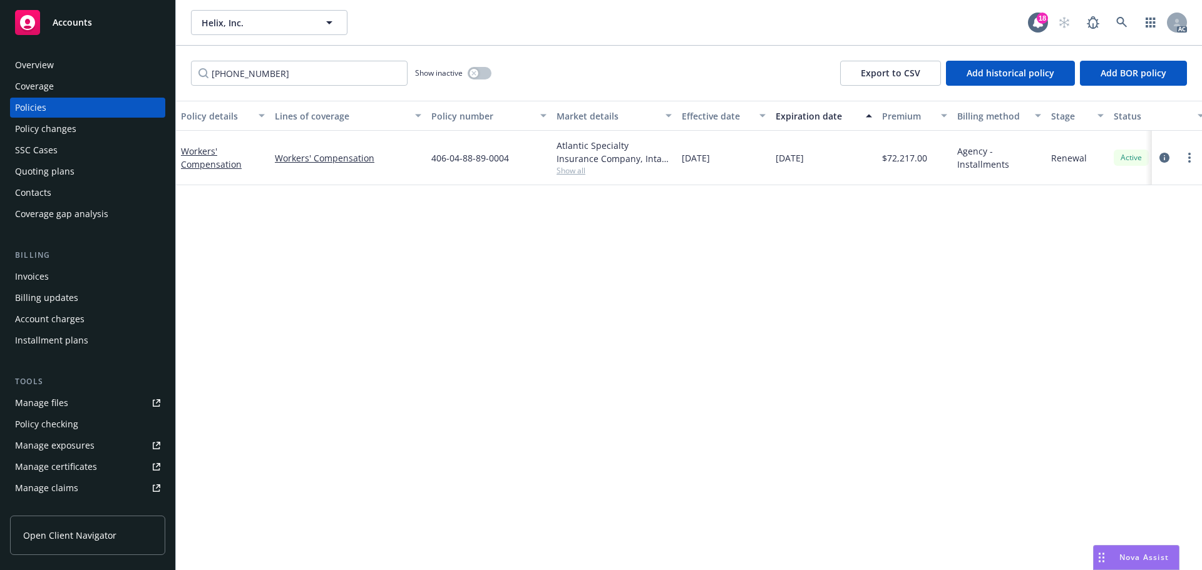
click at [71, 29] on div "Accounts" at bounding box center [87, 22] width 145 height 25
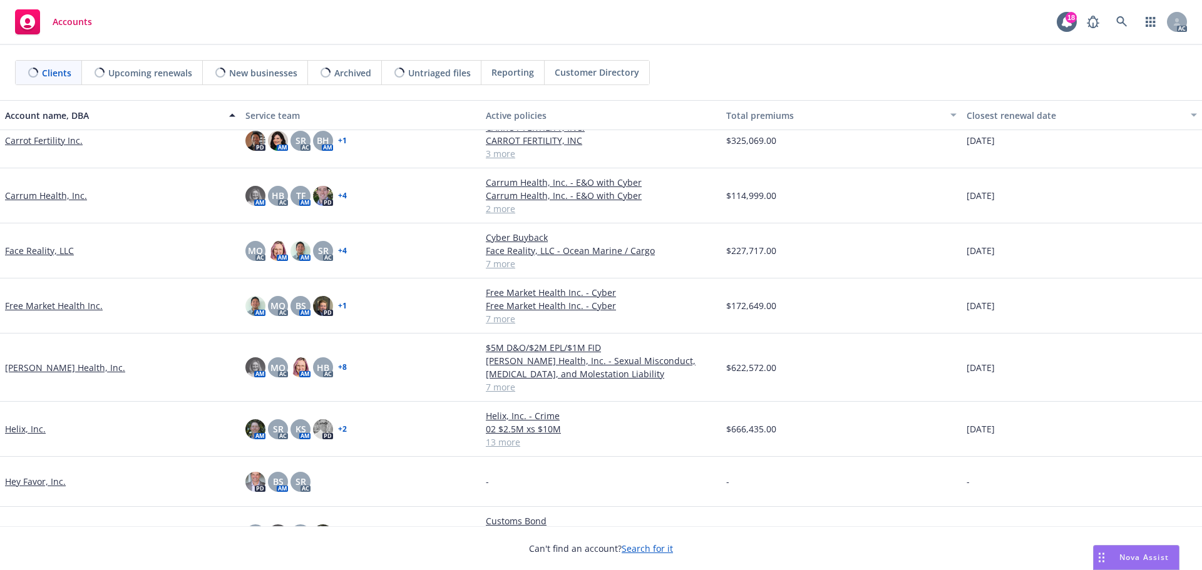
scroll to position [376, 0]
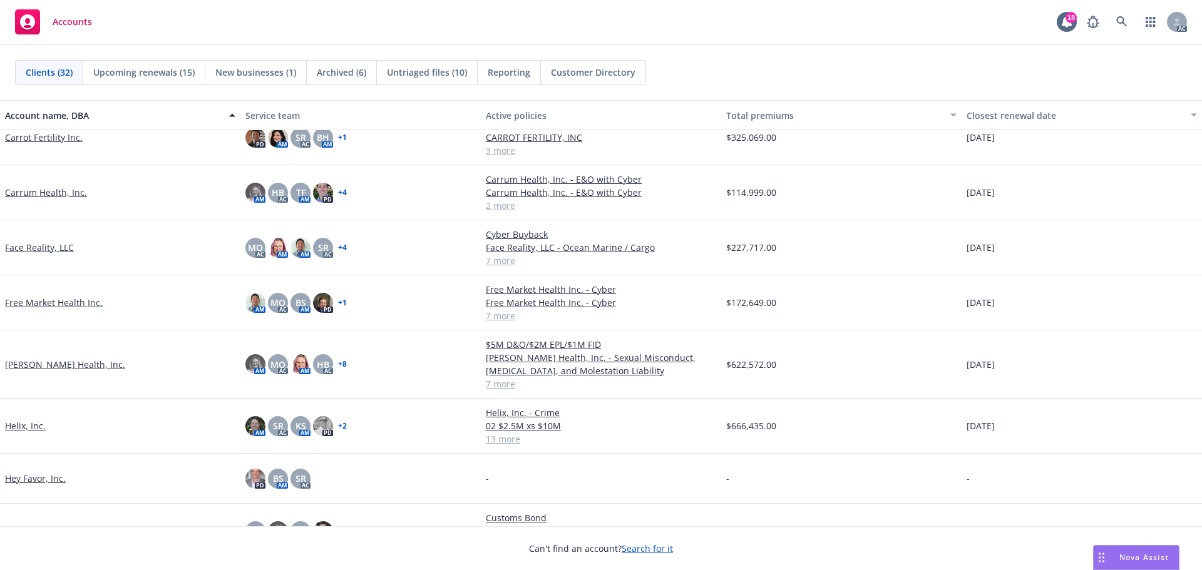
click at [43, 366] on link "Hazel Health, Inc." at bounding box center [65, 364] width 120 height 13
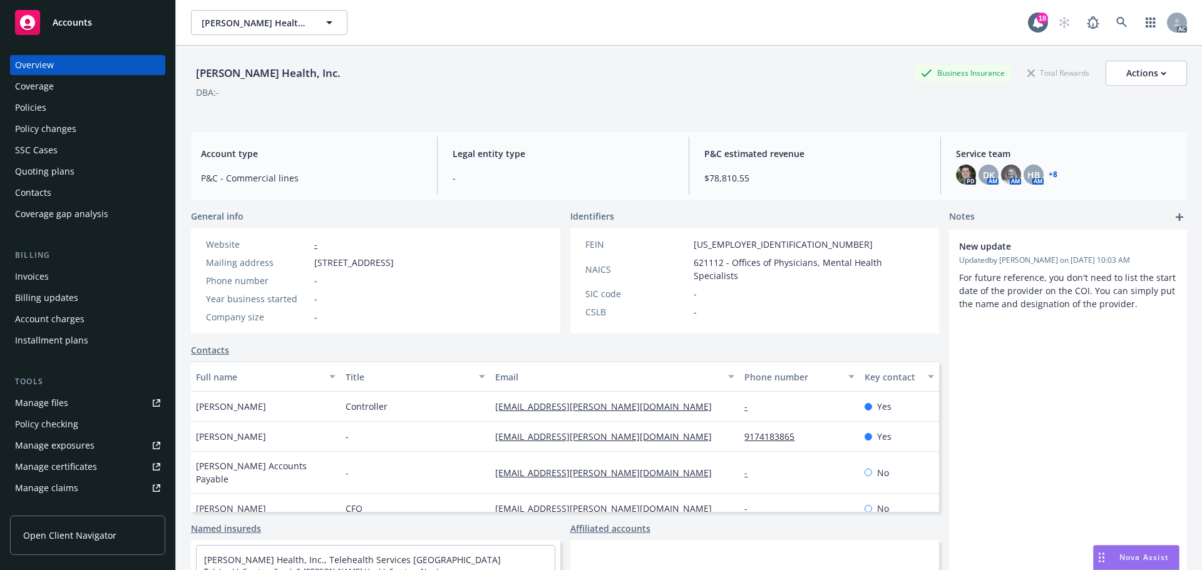
click at [42, 277] on div "Invoices" at bounding box center [32, 277] width 34 height 20
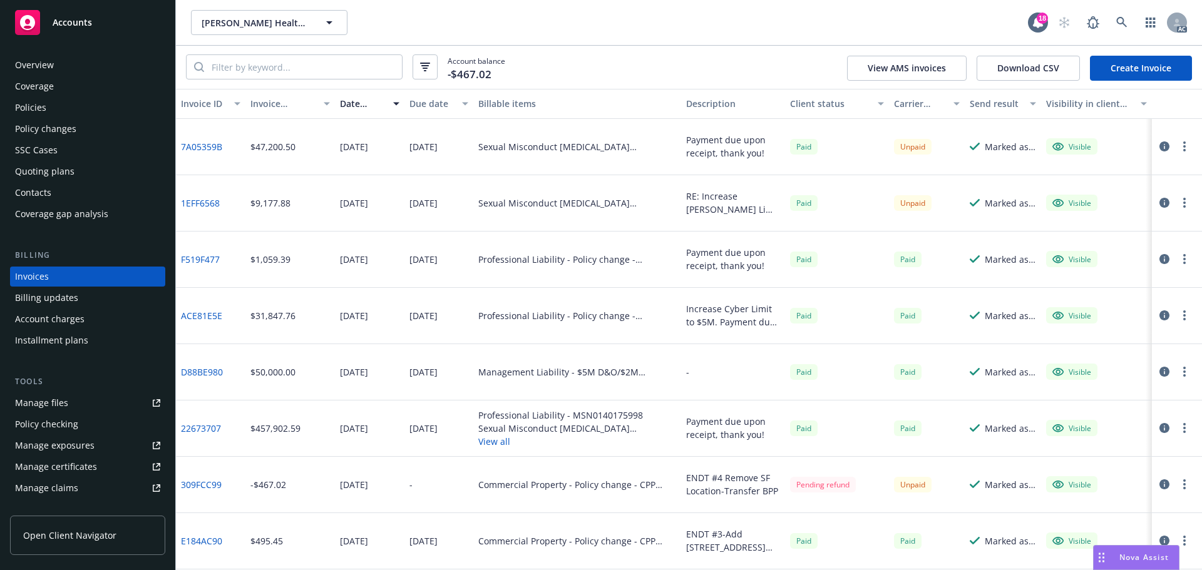
click at [1159, 202] on icon "button" at bounding box center [1164, 203] width 10 height 10
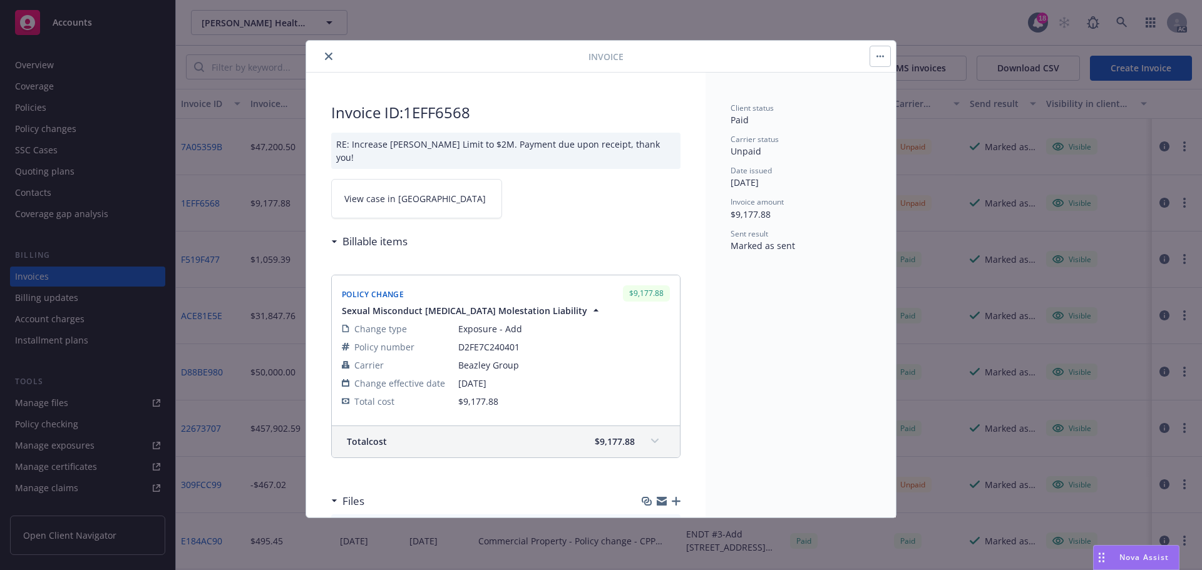
click at [403, 192] on span "View case in SSC" at bounding box center [414, 198] width 141 height 13
click at [333, 56] on button "close" at bounding box center [328, 56] width 15 height 15
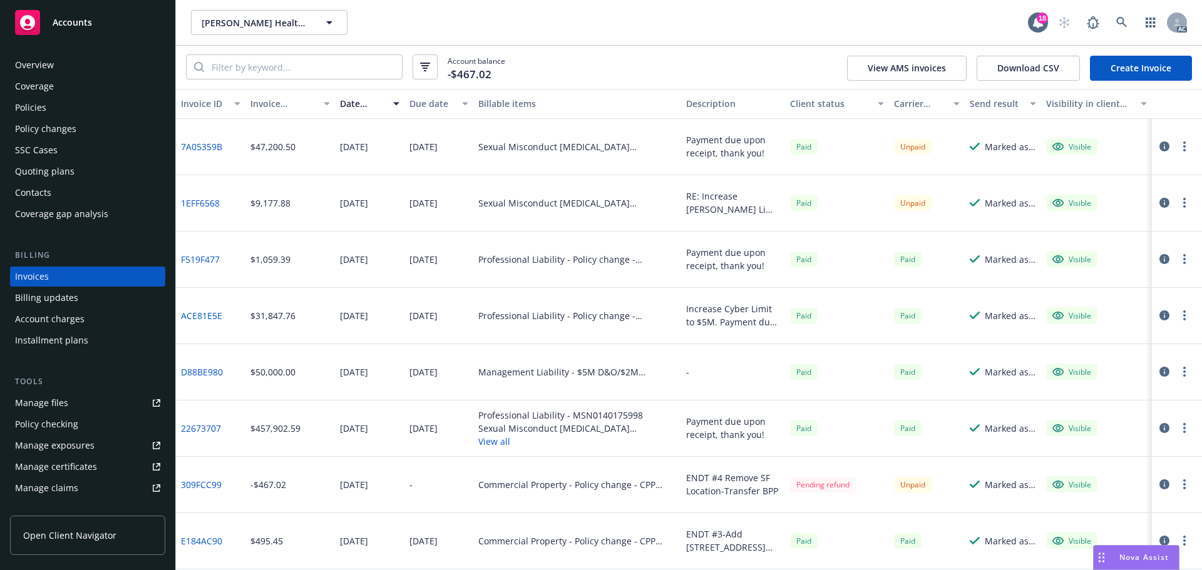
click at [71, 18] on span "Accounts" at bounding box center [72, 23] width 39 height 10
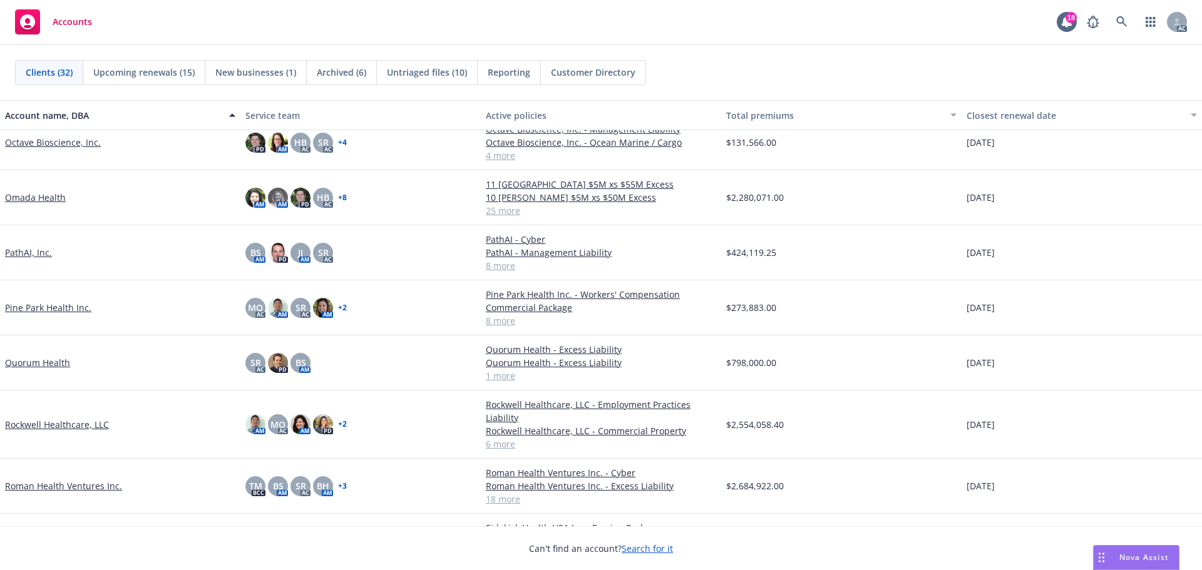
scroll to position [814, 0]
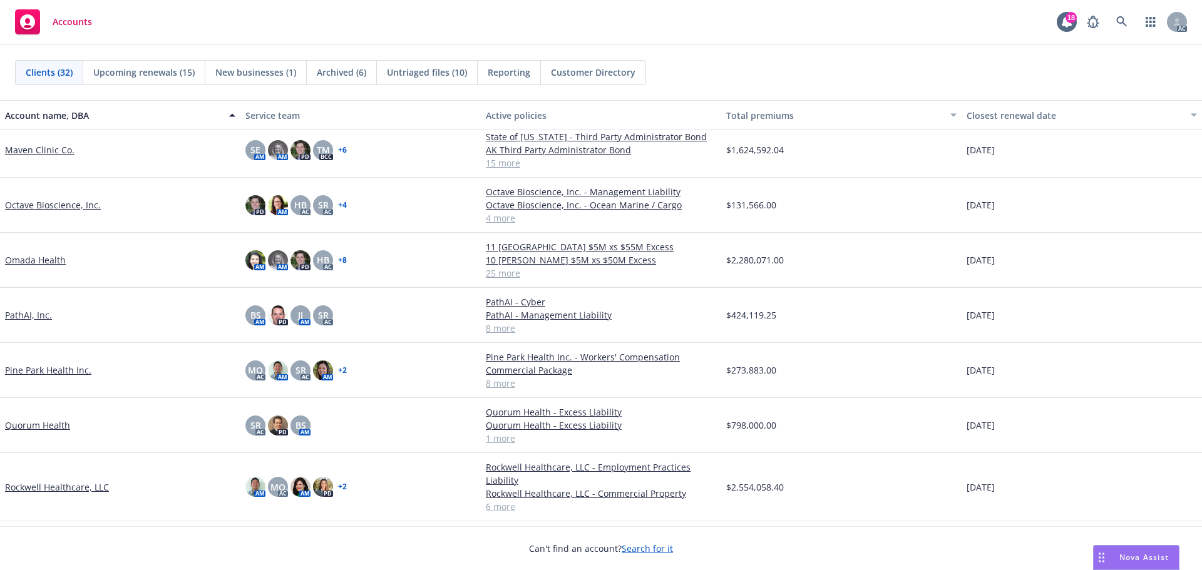
click at [49, 267] on link "Omada Health" at bounding box center [35, 260] width 61 height 13
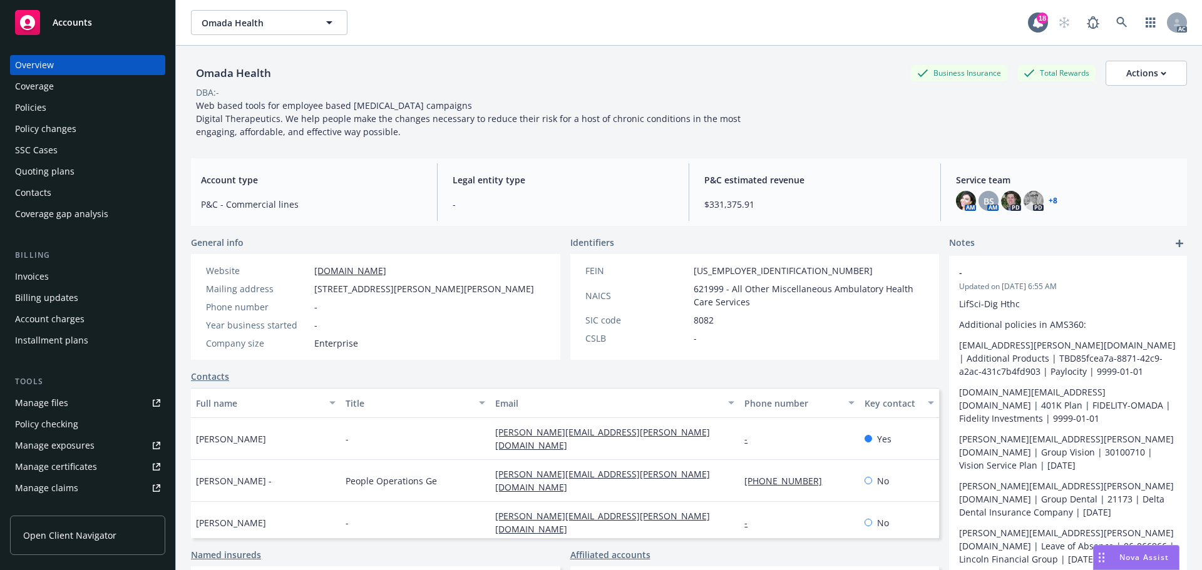
click at [26, 106] on div "Policies" at bounding box center [30, 108] width 31 height 20
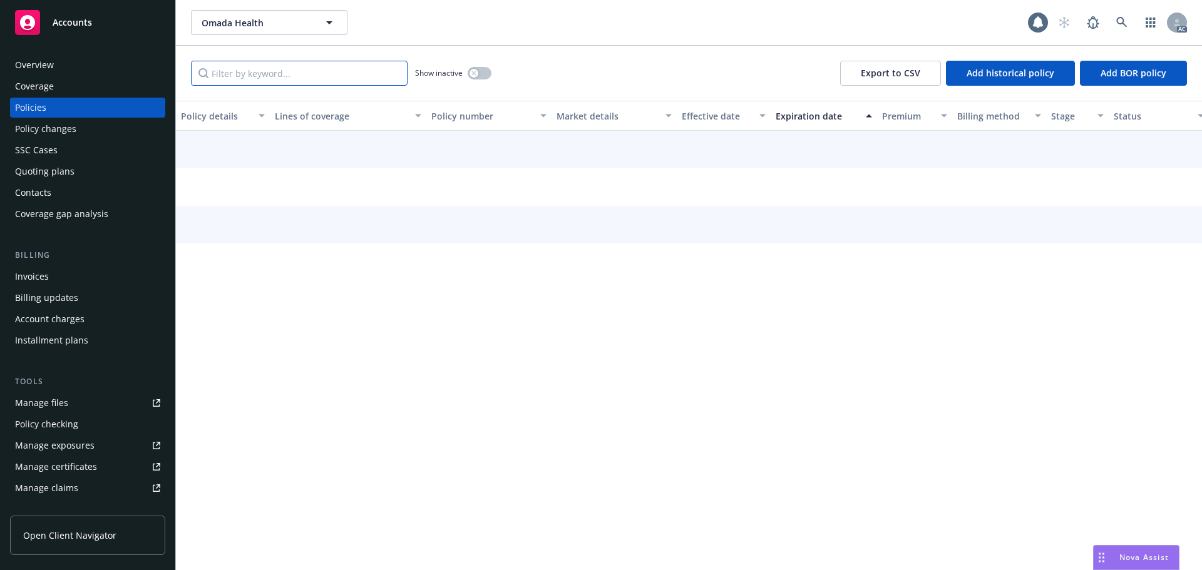
click at [228, 72] on input "Filter by keyword..." at bounding box center [299, 73] width 217 height 25
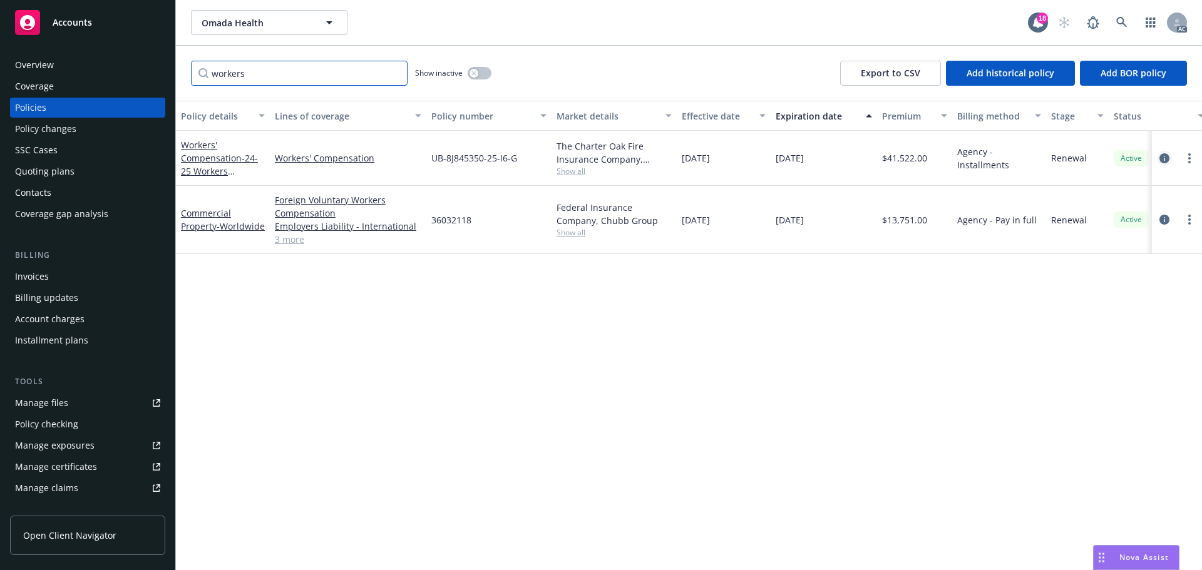
type input "workers"
click at [1163, 155] on icon "circleInformation" at bounding box center [1164, 158] width 10 height 10
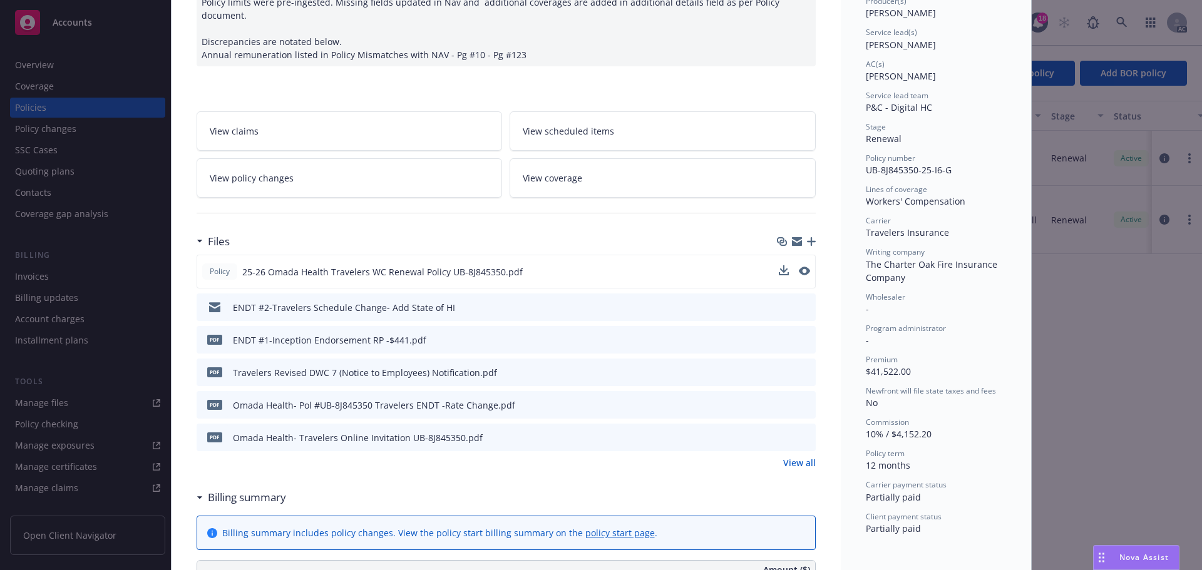
scroll to position [188, 0]
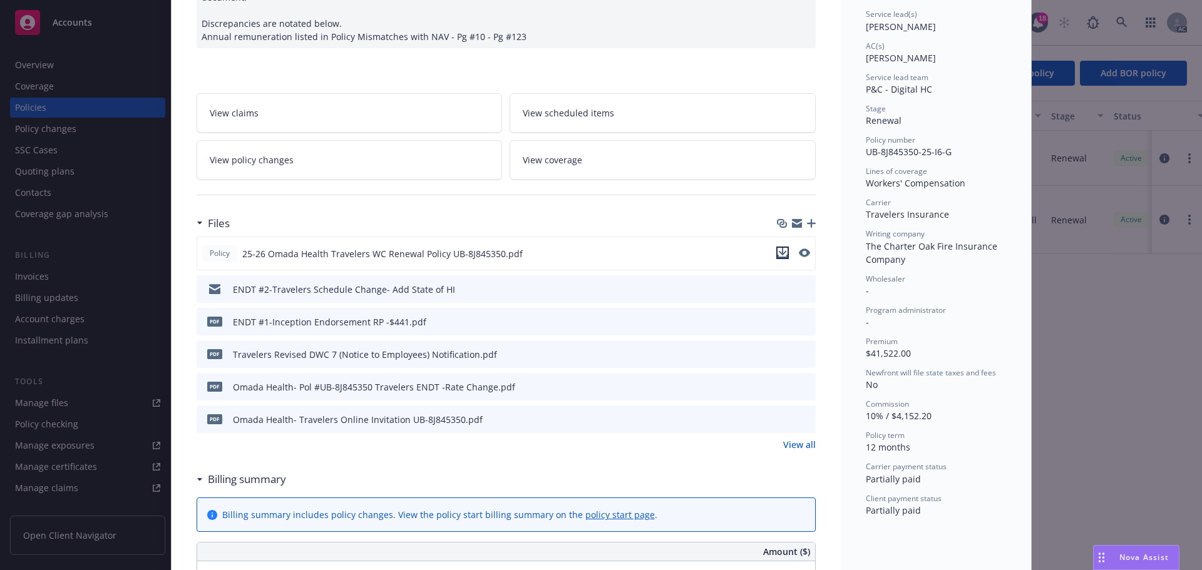
click at [779, 248] on icon "download file" at bounding box center [783, 253] width 10 height 10
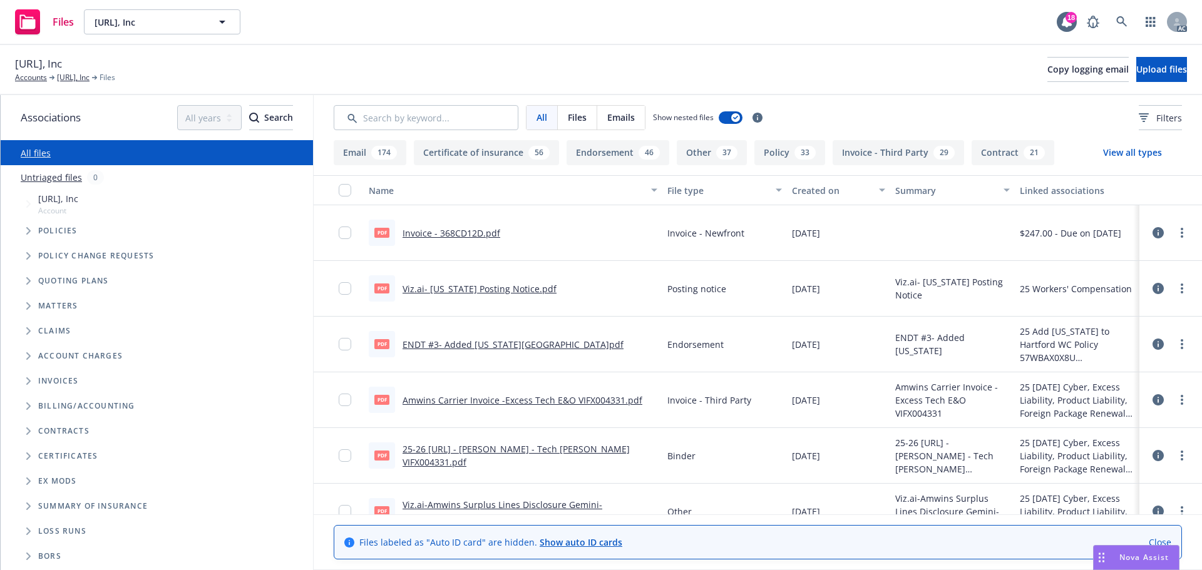
click at [475, 234] on link "Invoice - 368CD12D.pdf" at bounding box center [452, 233] width 98 height 12
click at [1149, 74] on span "Upload files" at bounding box center [1161, 69] width 51 height 12
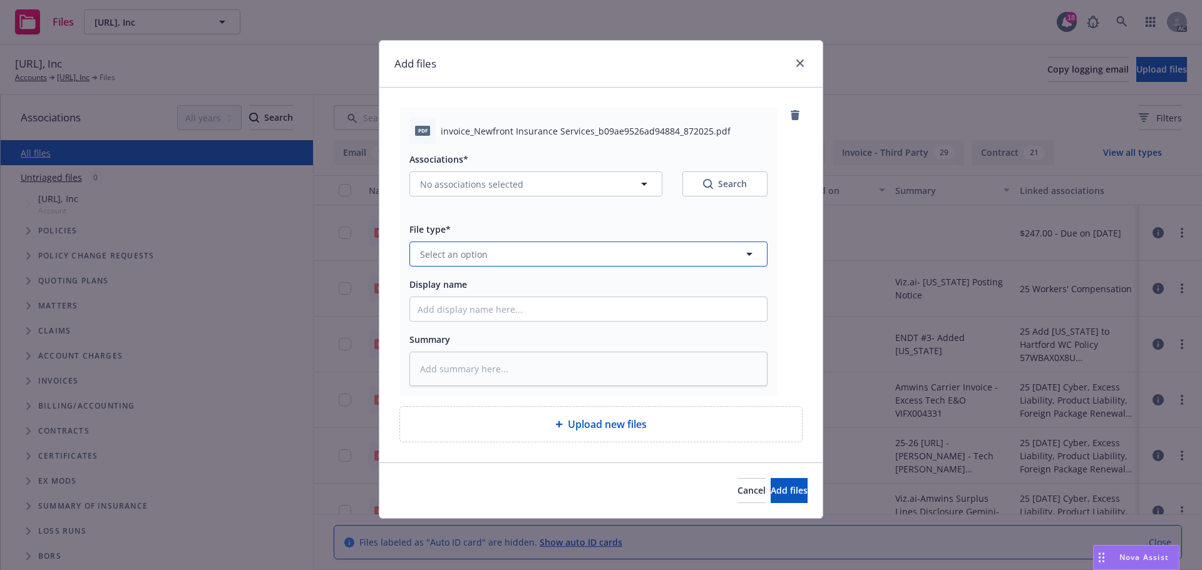
click at [453, 258] on span "Select an option" at bounding box center [454, 254] width 68 height 13
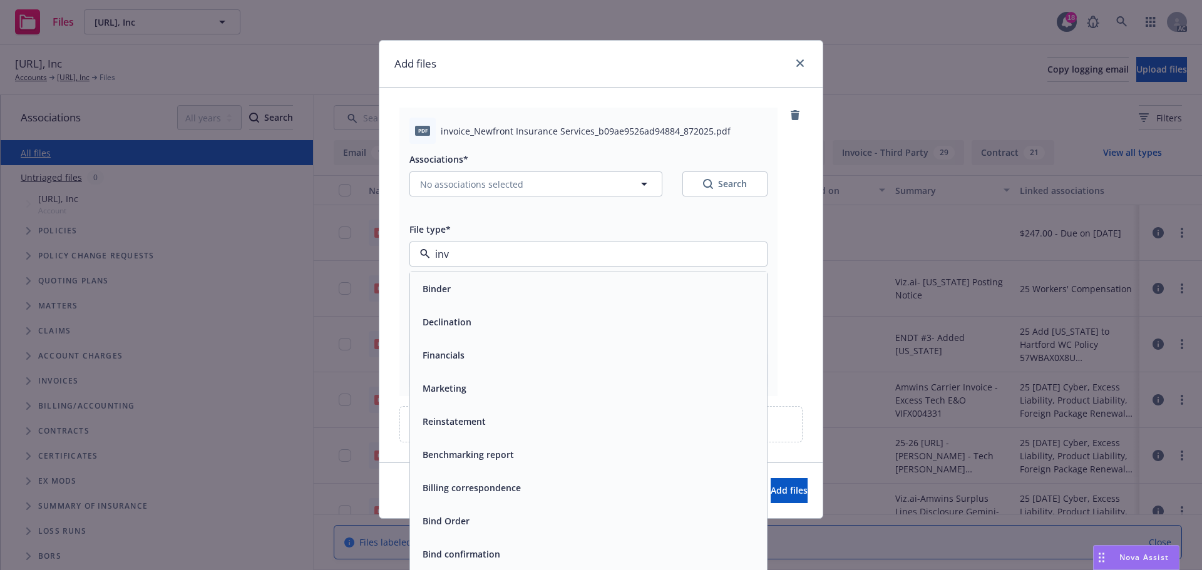
type input "invo"
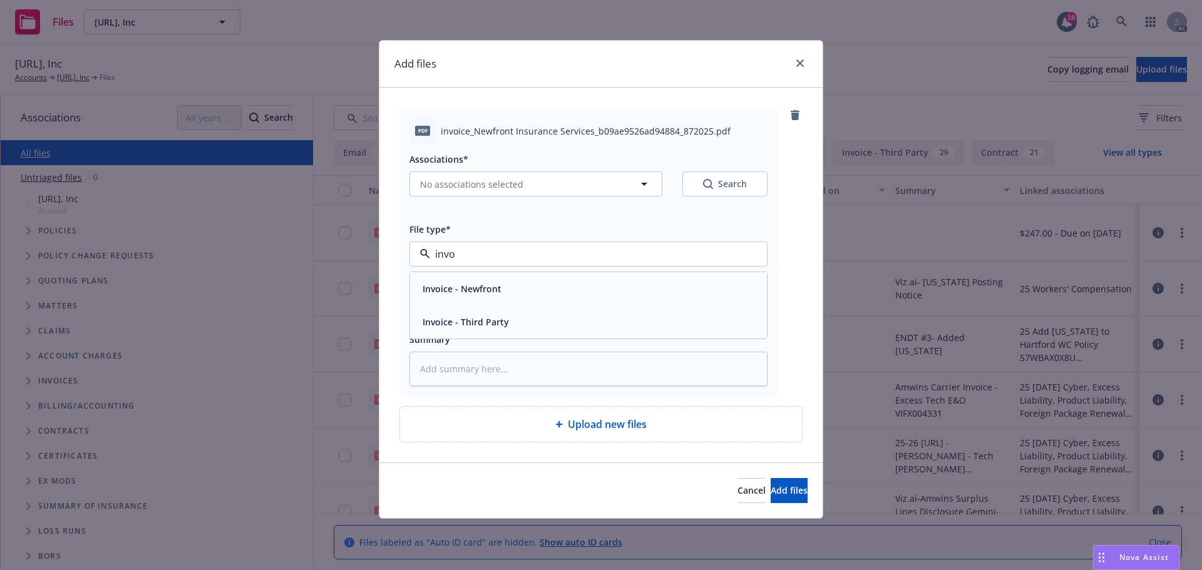
click at [471, 297] on div "Invoice - Newfront" at bounding box center [461, 289] width 86 height 18
click at [443, 314] on input "Display name" at bounding box center [588, 309] width 357 height 24
type textarea "x"
type input "I"
type textarea "x"
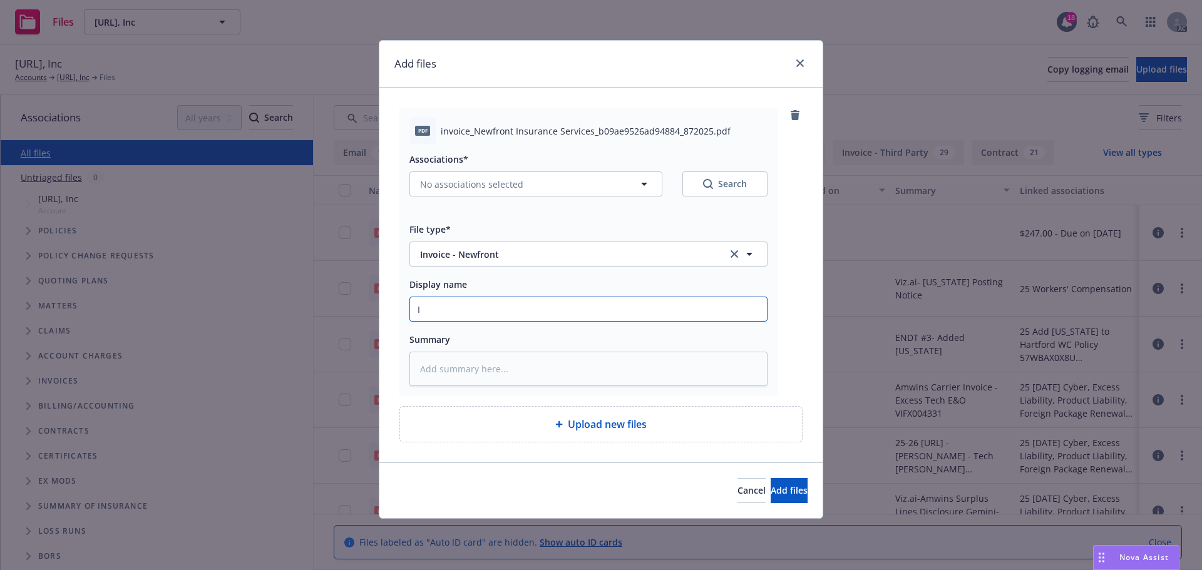
type input "In"
type textarea "x"
type input "Inv"
type textarea "x"
type input "Invo"
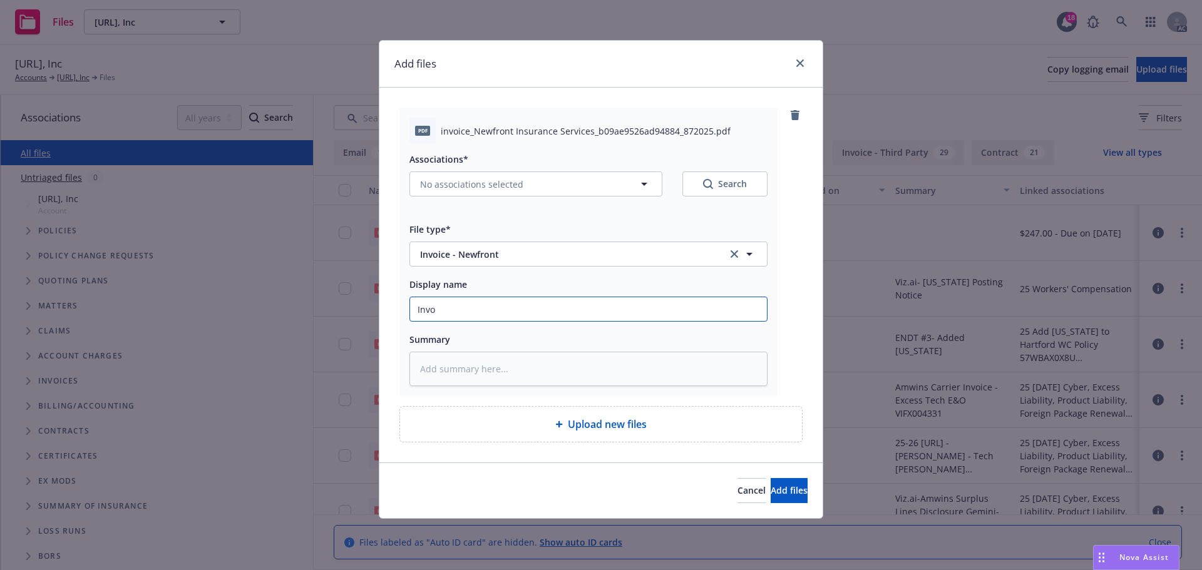
type textarea "x"
type input "Invoci"
type textarea "x"
type input "Invocio"
type textarea "x"
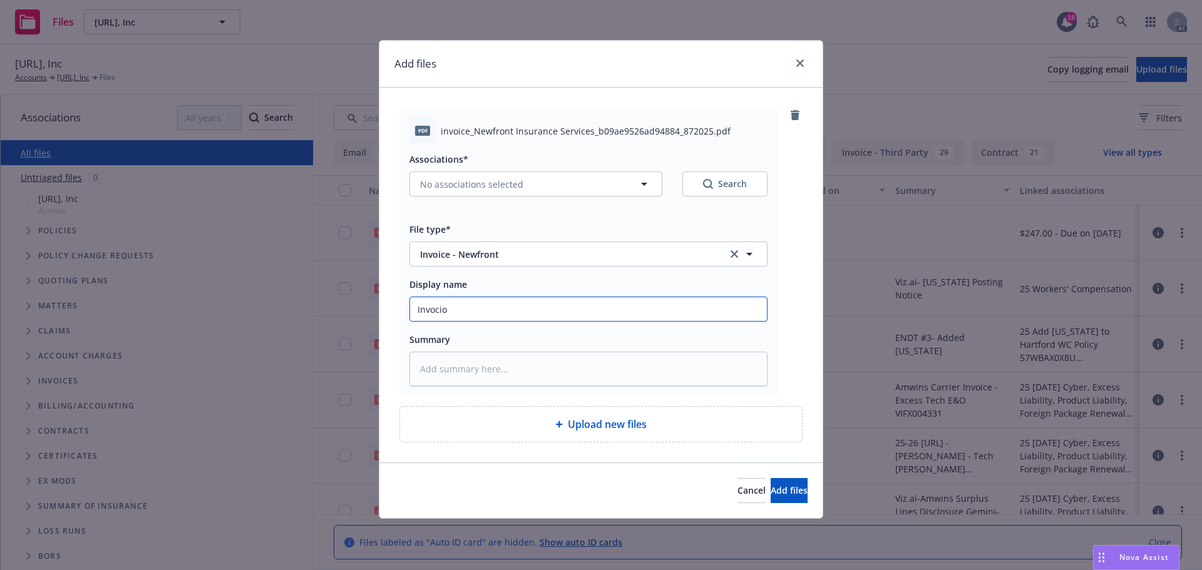
type input "Invoci"
type textarea "x"
type input "Invoc"
type textarea "x"
type input "Invo"
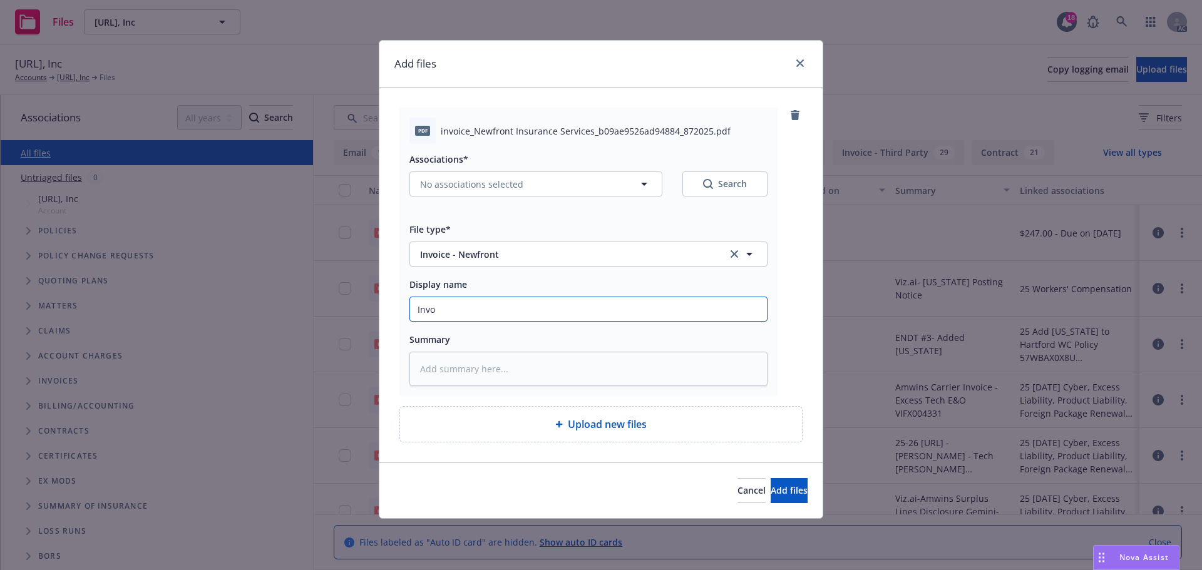
type textarea "x"
type input "Invoi"
type textarea "x"
type input "Invoie"
type textarea "x"
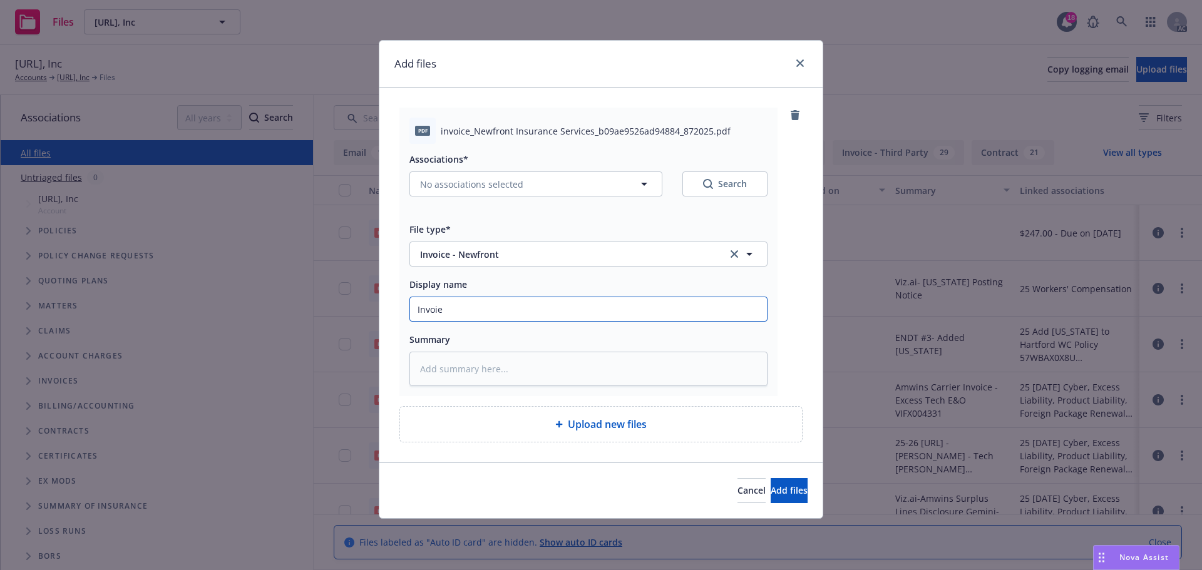
type input "Invoi"
type textarea "x"
type input "Invoic"
type textarea "x"
type input "Invoice"
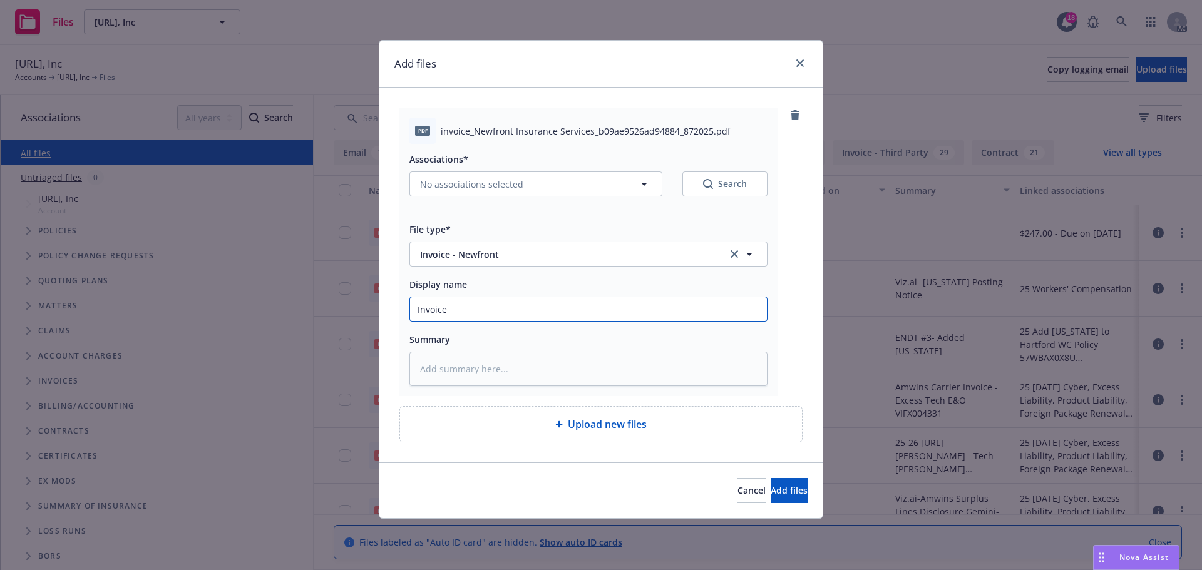
type textarea "x"
type input "Invoice"
type textarea "x"
type input "Invoice f"
type textarea "x"
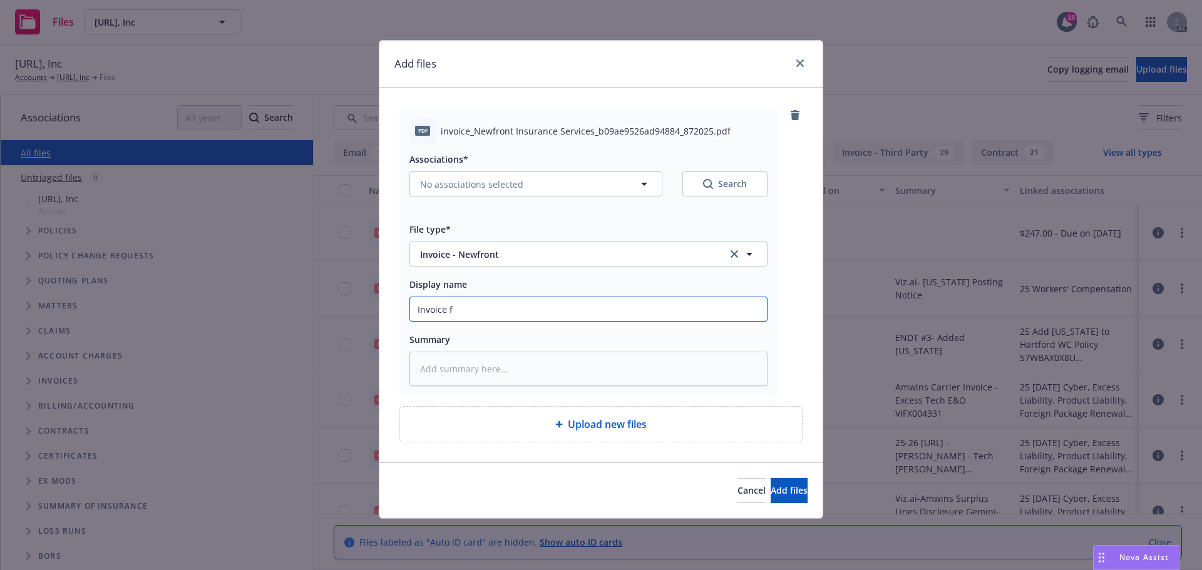
type input "Invoice fo"
type textarea "x"
type input "Invoice for"
type textarea "x"
type input "Invoice for"
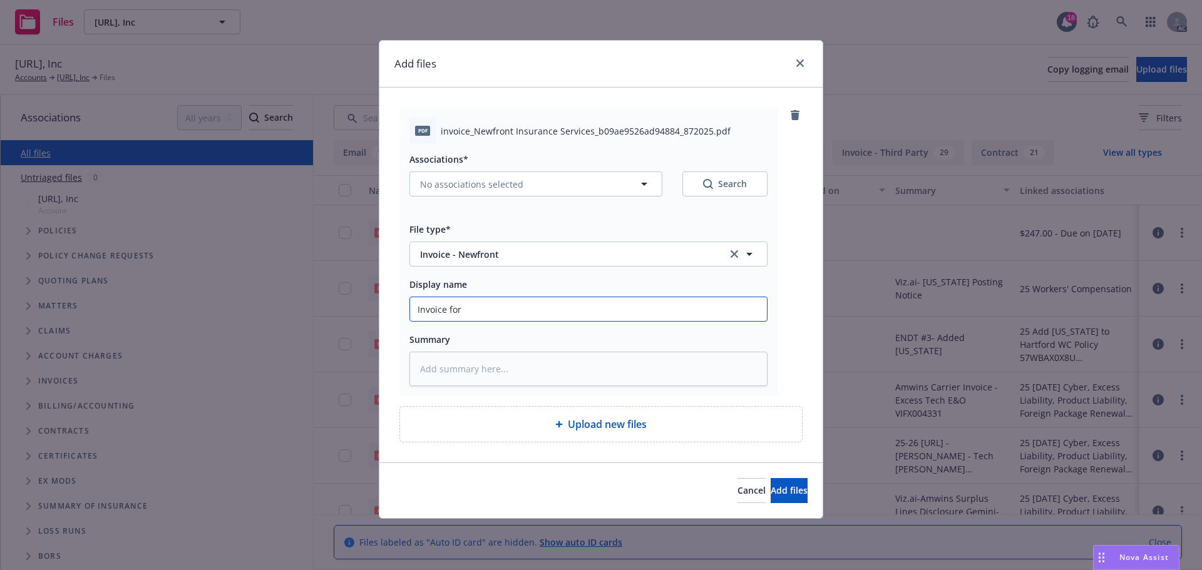
type textarea "x"
type input "Invoice for $"
type textarea "x"
type input "Invoice for $4"
type textarea "x"
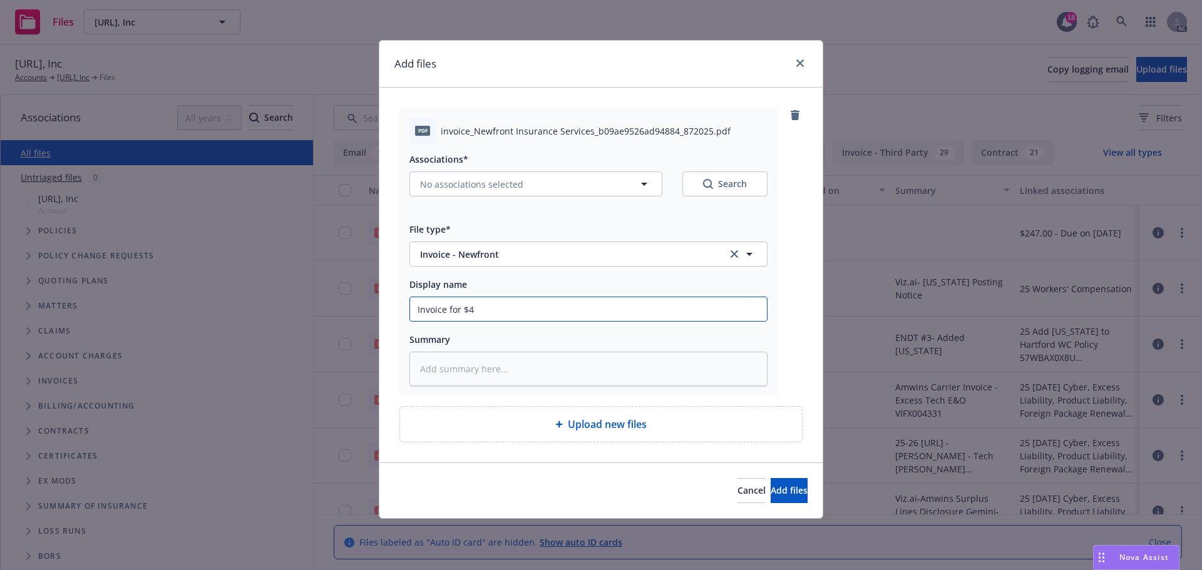
type input "Invoice for $41"
type textarea "x"
type input "Invoice for $417"
type textarea "x"
type input "Invoice for $417"
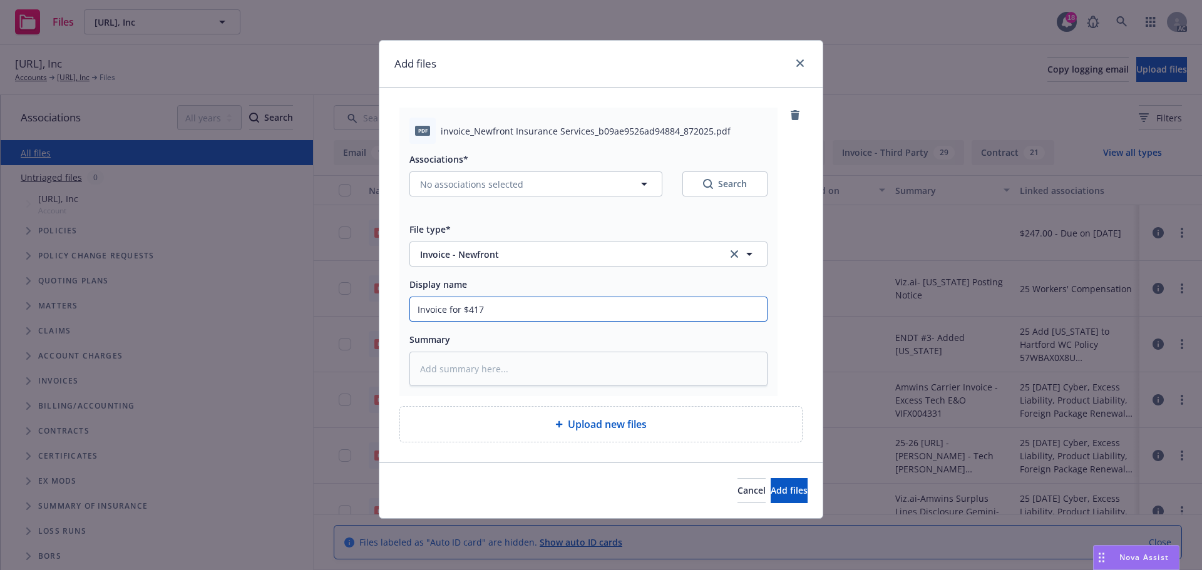
type textarea "x"
type input "Invoice for $417 H"
type textarea "x"
type input "Invoice for $417 HR"
type textarea "x"
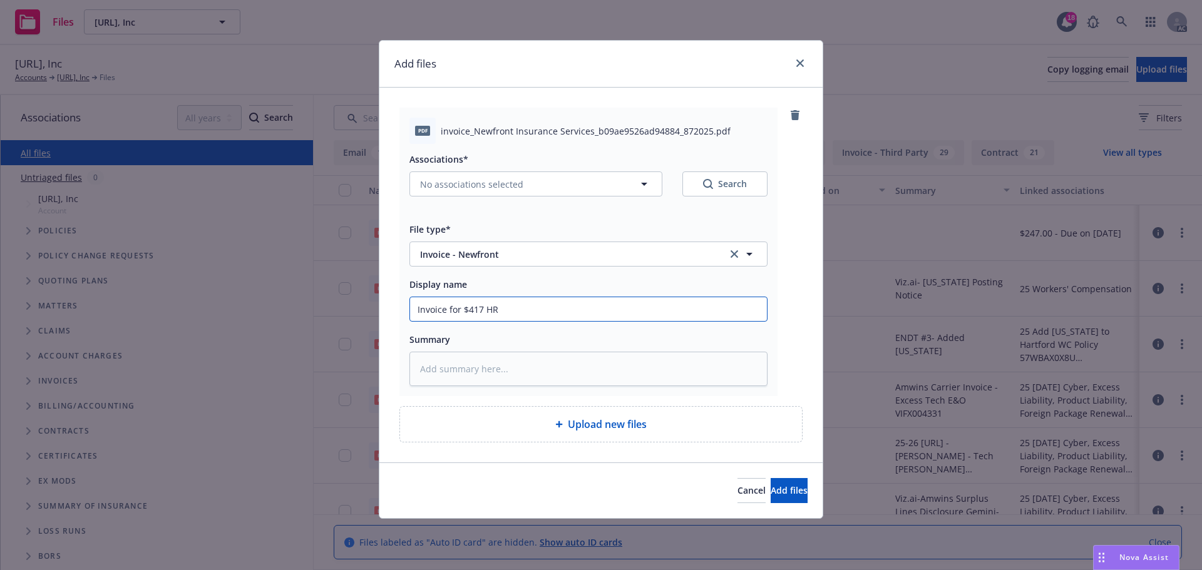
type input "Invoice for $417 HRS"
type textarea "x"
type input "Invoice for $417 HRS"
type textarea "x"
type input "Invoice for $417 HRS B"
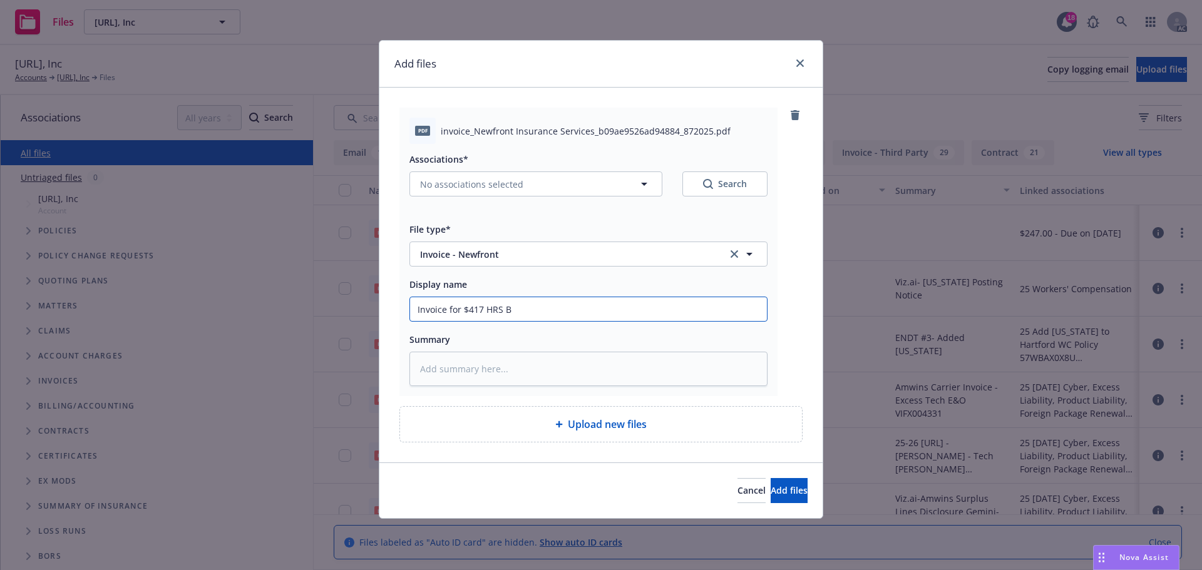
type textarea "x"
type input "Invoice for $417 HRS Bi"
type textarea "x"
type input "Invoice for $417 HRS Bil"
type textarea "x"
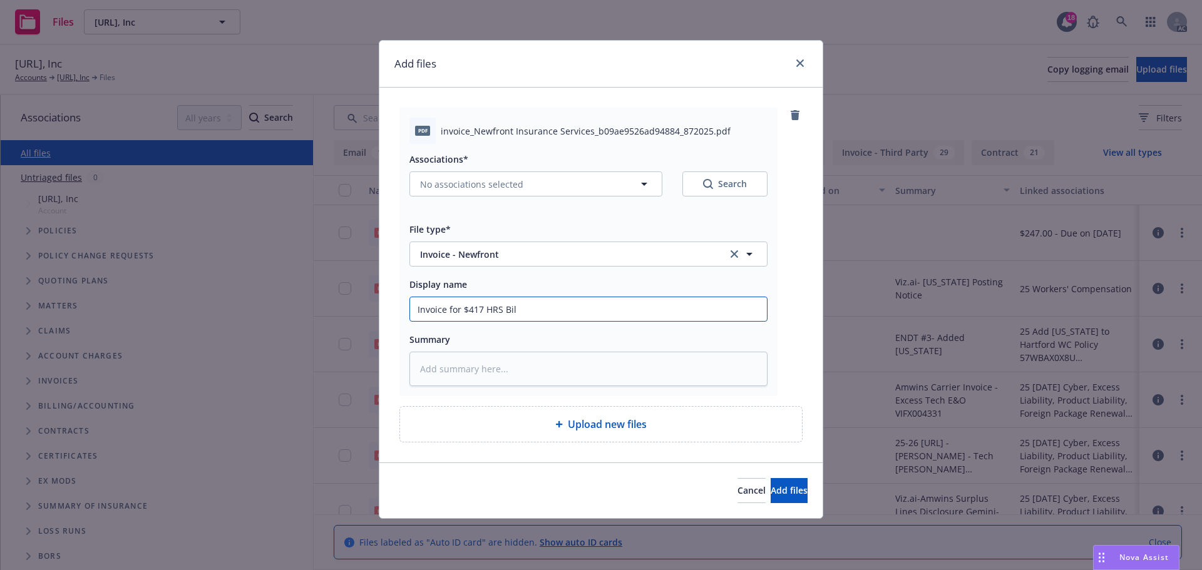
type input "Invoice for $417 HRS Bill"
type textarea "x"
type input "Invoice for $417 HRS Billi"
type textarea "x"
type input "Invoice for $417 HRS Billin"
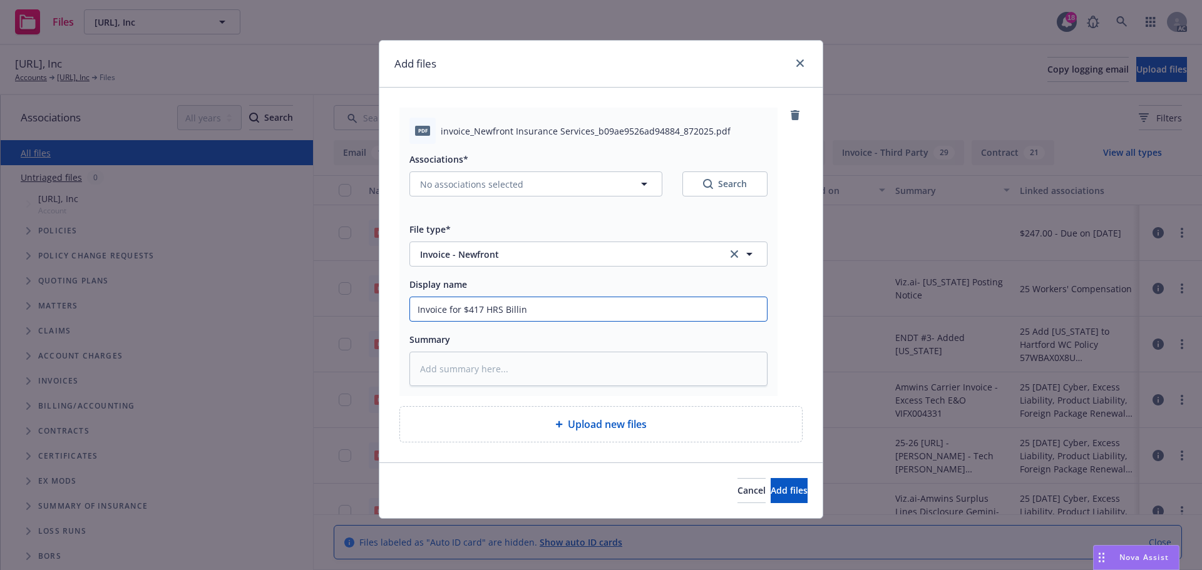
type textarea "x"
type input "Invoice for $417 HRS Billing"
type textarea "x"
type input "Invoice for $417 HRS Billing-"
type textarea "x"
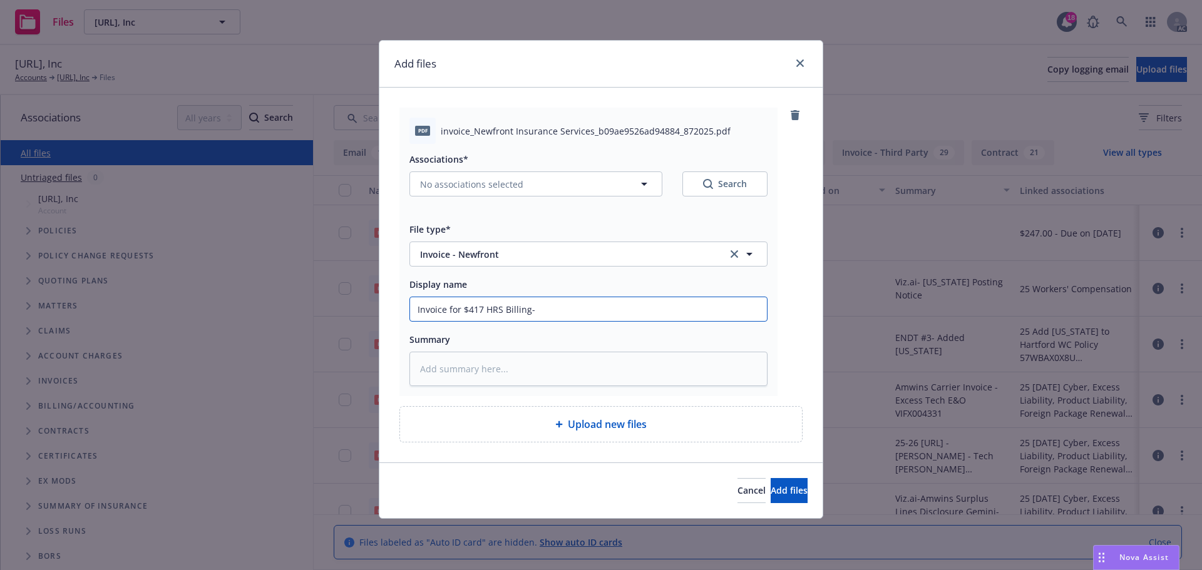
type input "Invoice for $417 HRS Billing-P"
type textarea "x"
type input "Invoice for $417 HRS Billing-Pr"
type textarea "x"
type input "Invoice for $417 HRS Billing-Pro"
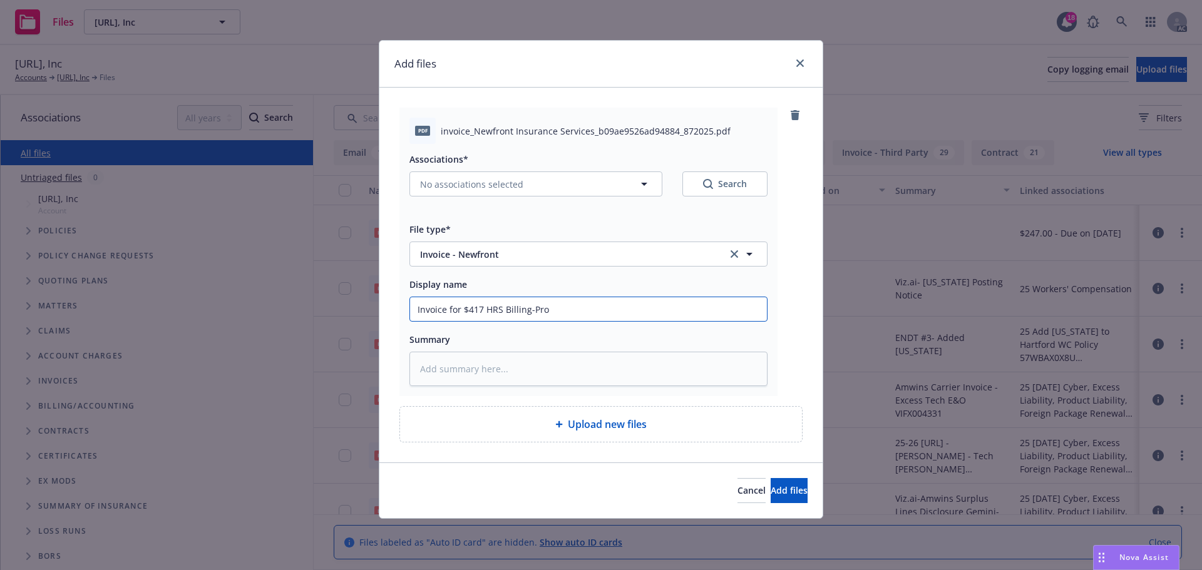
type textarea "x"
type input "Invoice for $417 HRS Billing-Proj"
type textarea "x"
type input "Invoice for $417 HRS Billing-Proje"
type textarea "x"
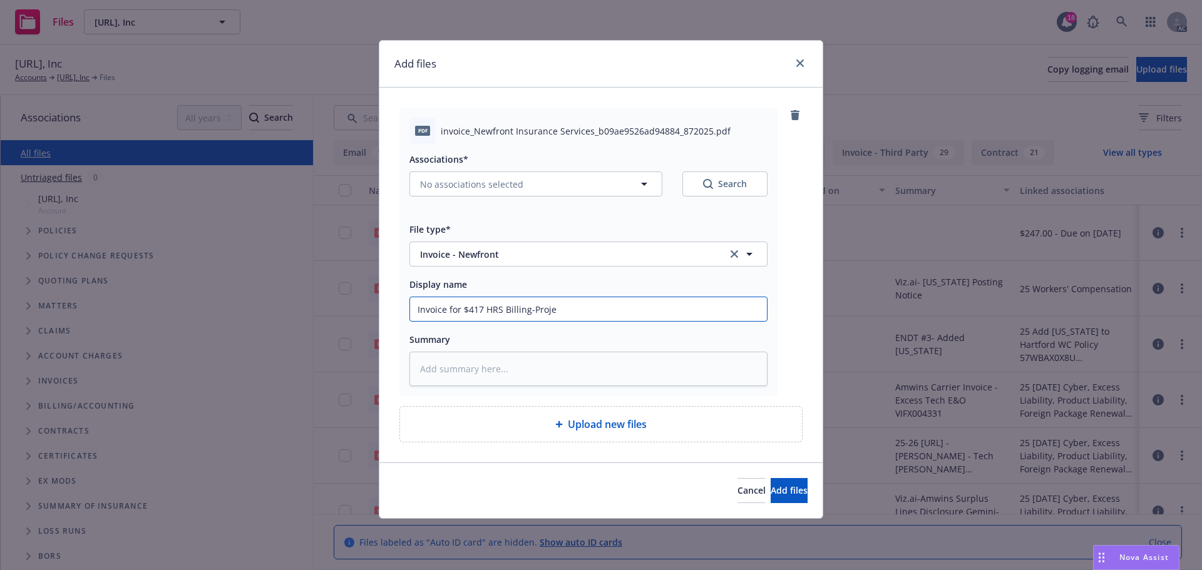
type input "Invoice for $417 HRS Billing-Projec"
type textarea "x"
type input "Invoice for $417 HRS Billing-Project"
type textarea "x"
type input "Invoice for $417 HRS Billing-Project"
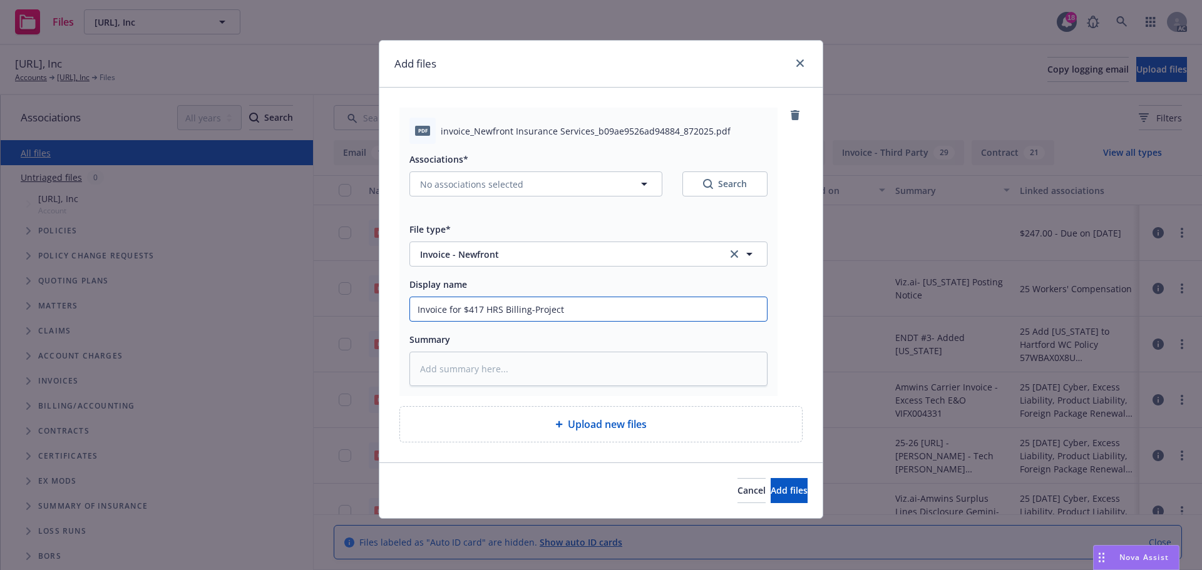
type textarea "x"
type input "Invoice for $417 HRS Billing-Project V"
type textarea "x"
type input "Invoice for $417 HRS Billing-Project Vi"
type textarea "x"
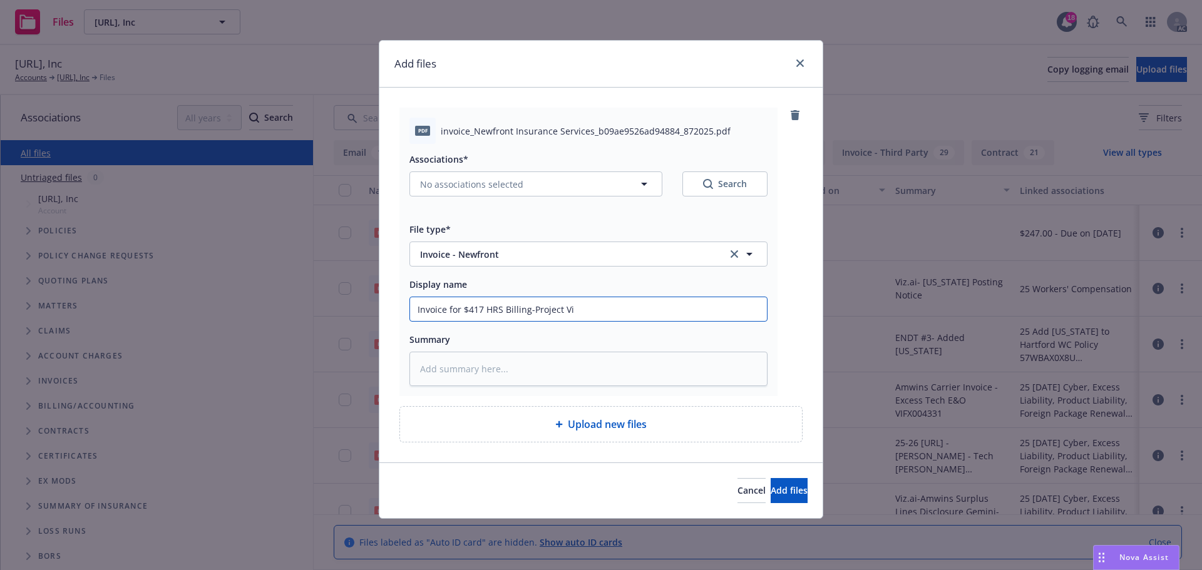
type input "Invoice for $417 HRS Billing-Project Viz"
type textarea "x"
type input "Invoice for $417 HRS Billing-Project Viza"
type textarea "x"
type input "Invoice for $417 HRS Billing-Project Viza"
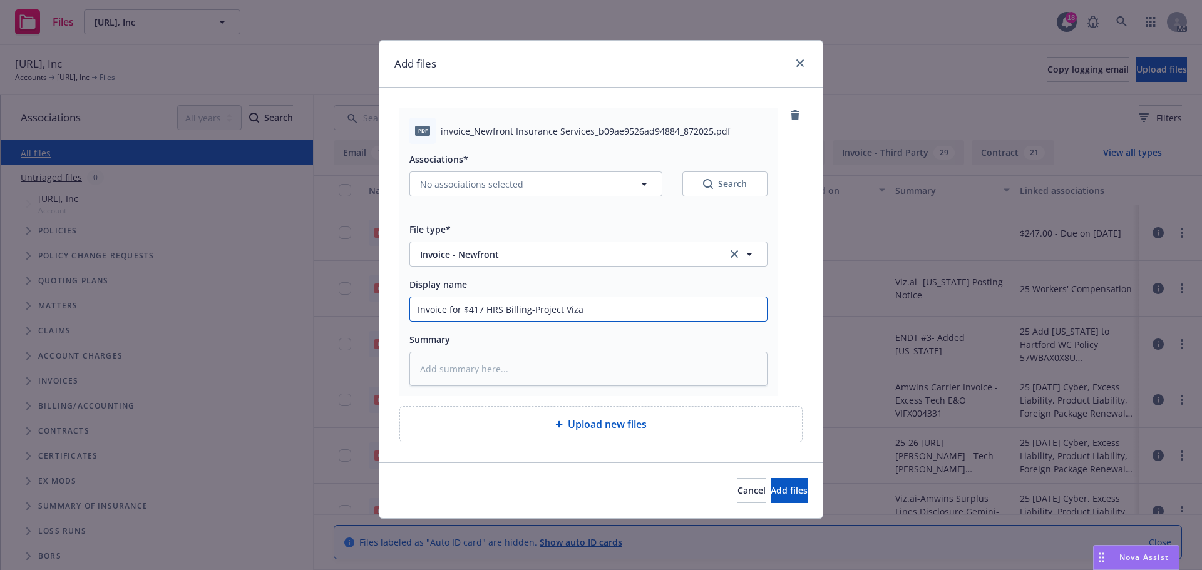
type textarea "x"
type input "Invoice for $417 HRS Billing-Project Viza A"
type textarea "x"
type input "Invoice for $417 HRS Billing-Project Viza AI"
type textarea "x"
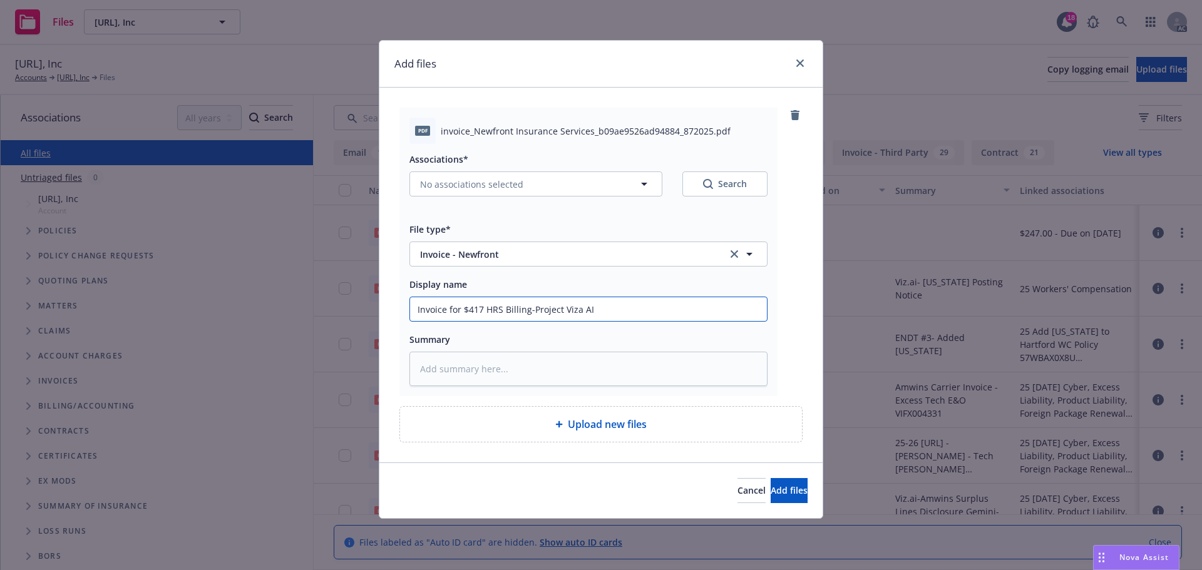
type input "Invoice for $417 HRS Billing-Project Viza AI"
type textarea "x"
type input "Invoice for $417 HRS Billing-Project Viza AI"
type textarea "x"
type input "Invoice for $417 HRS Billing-Project Viza A"
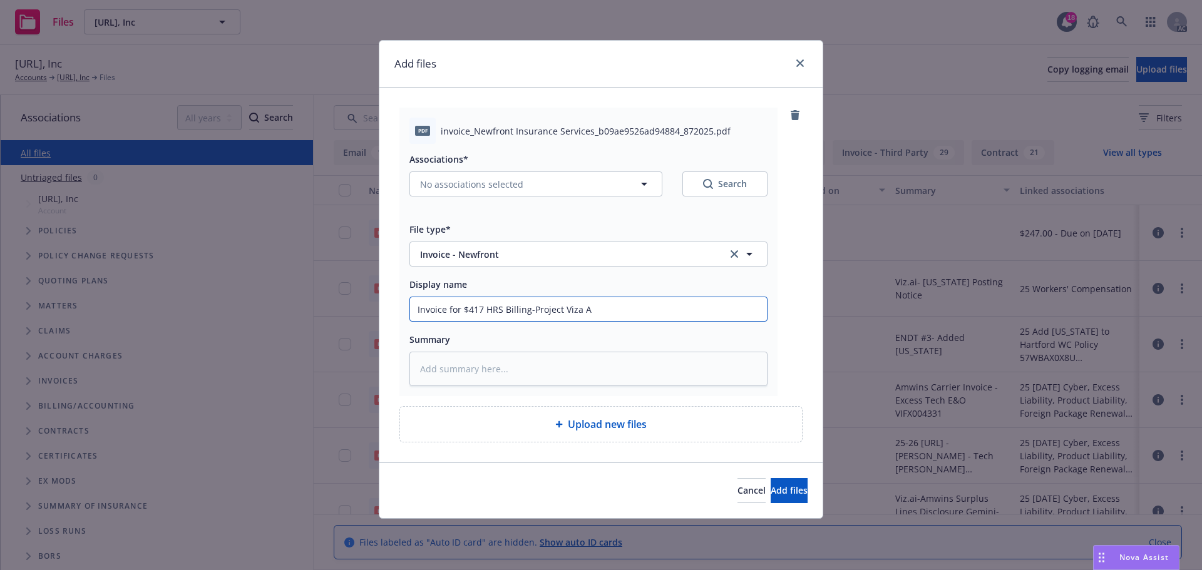
type textarea "x"
type input "Invoice for $417 HRS Billing-Project Viza"
type textarea "x"
type input "Invoice for $417 HRS Billing-Project Viza"
type textarea "x"
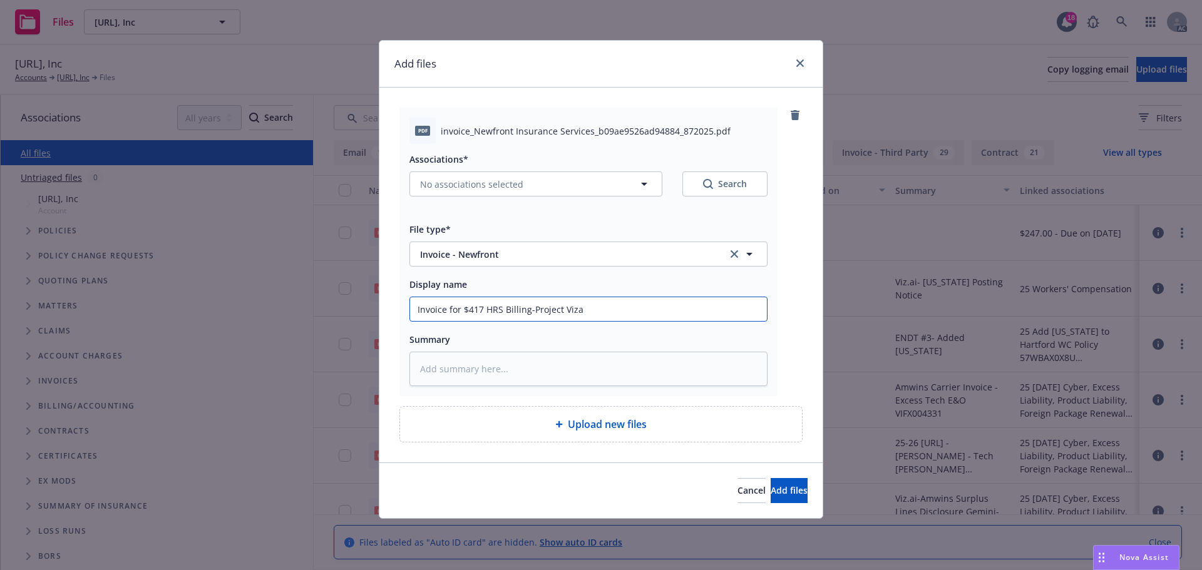
type input "Invoice for $417 HRS Billing-Project Viz"
type textarea "x"
type input "Invoice for $417 HRS Billing-Project Vi"
type textarea "x"
type input "Invoice for $417 HRS Billing-Project V"
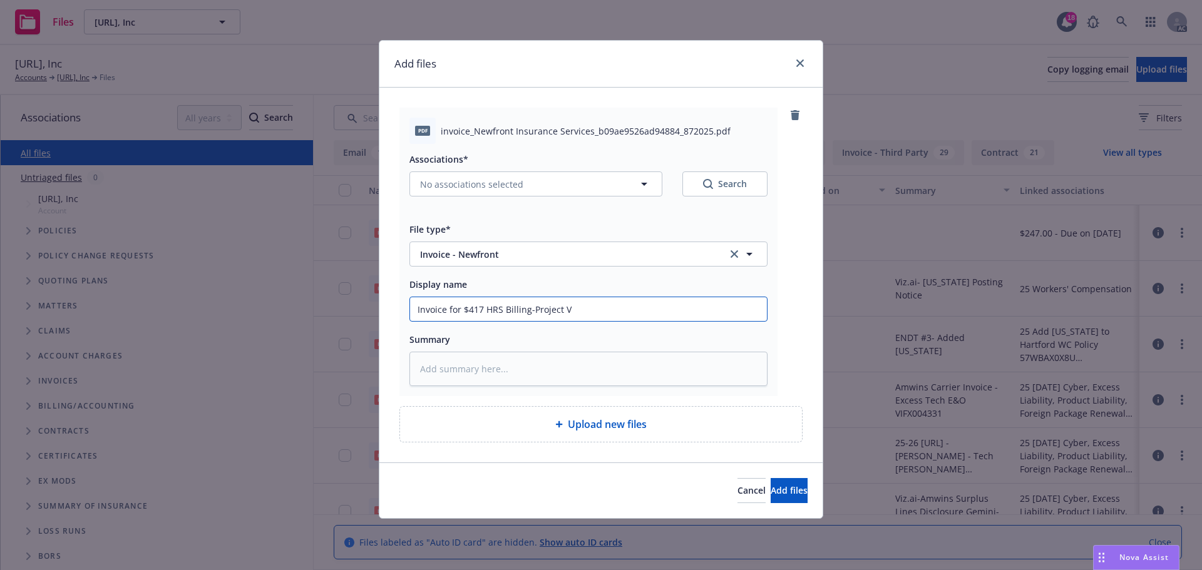
type textarea "x"
type input "Invoice for $417 HRS Billing-Project"
type textarea "x"
type input "Invoice for $417 HRS Billing-Project"
type textarea "x"
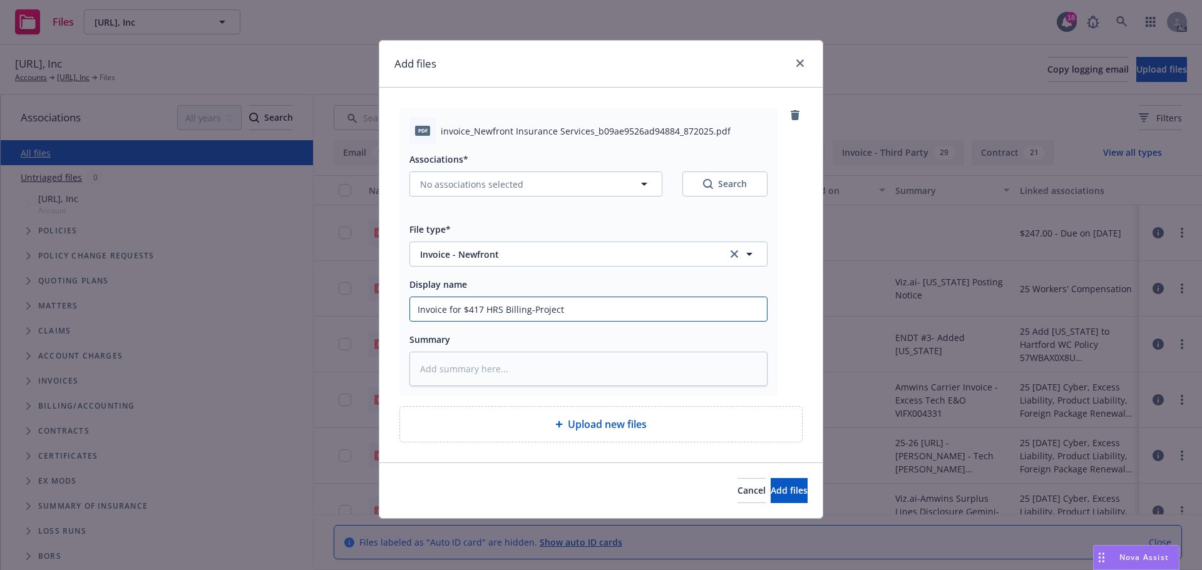
type input "Invoice for $417 HRS Billing-Project"
type textarea "x"
type input "Invoice for $417 HRS Billing-Project B"
type textarea "x"
type input "Invoice for $417 HRS Billing-Project Bi"
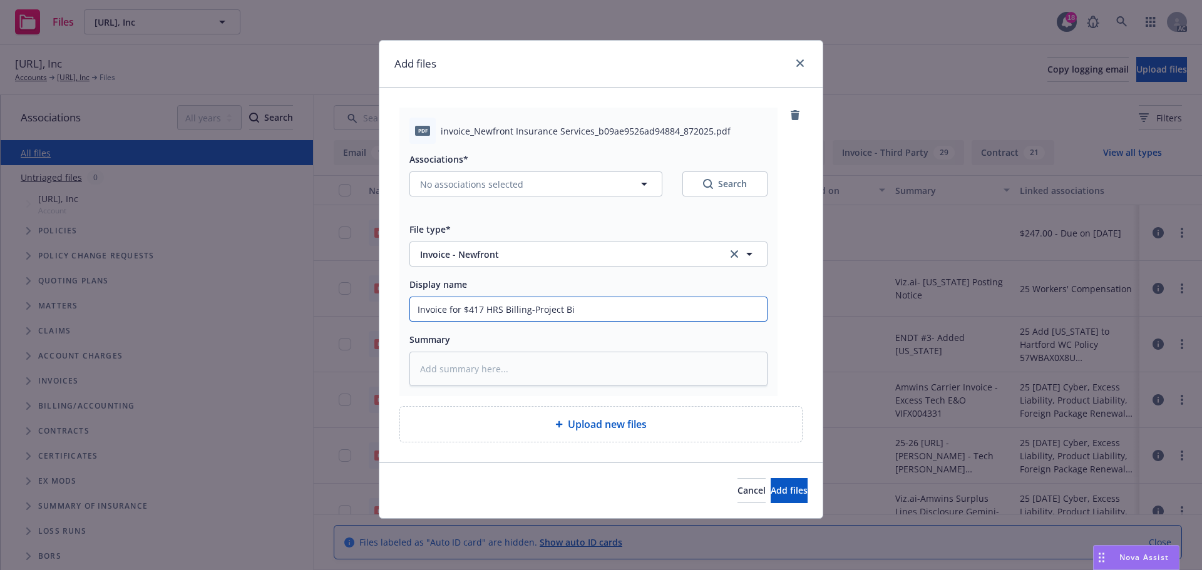
type textarea "x"
type input "Invoice for $417 HRS Billing-Project Bil"
type textarea "x"
type input "Invoice for $417 HRS Billing-Project Bill"
type textarea "x"
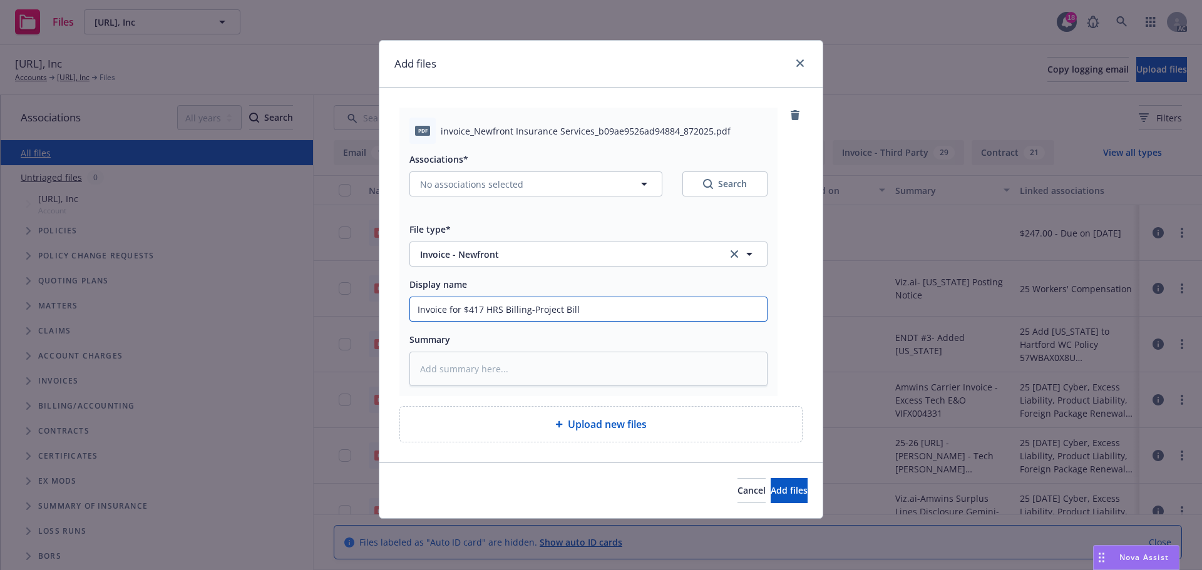
type input "Invoice for $417 HRS Billing-Project Billi"
type textarea "x"
type input "Invoice for $417 HRS Billing-Project Billin"
type textarea "x"
type input "Invoice for $417 HRS Billing-Project Billing"
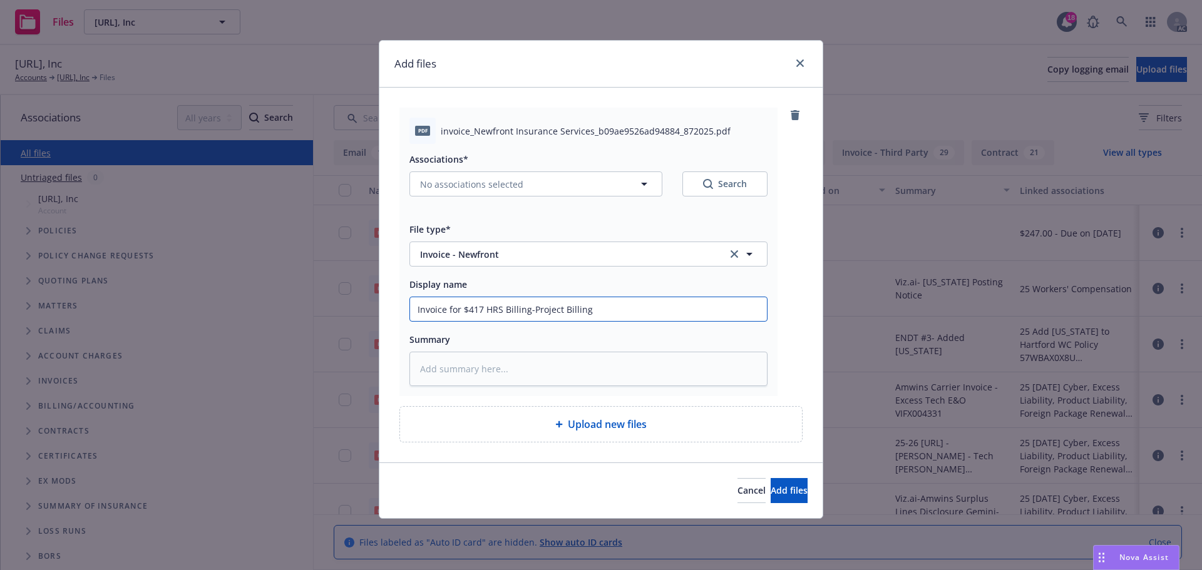
type textarea "x"
type input "Invoice for $417 HRS Billing-Project Billing"
type textarea "x"
type input "Invoice for $417 HRS Billing-Project Billing R"
type textarea "x"
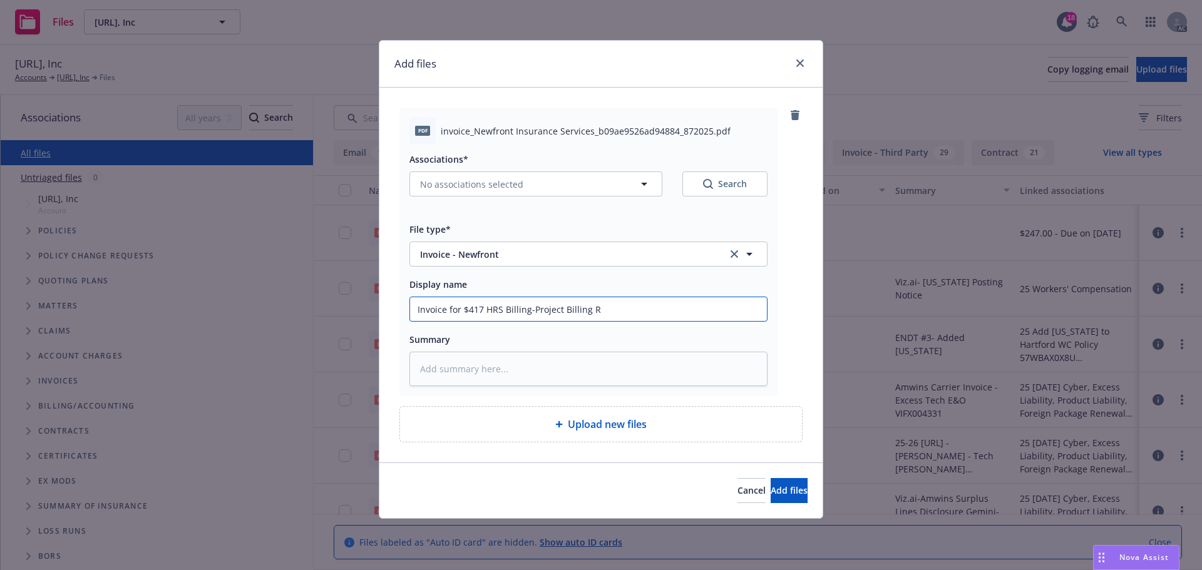
type input "Invoice for $417 HRS Billing-Project Billing Re"
type textarea "x"
type input "Invoice for $417 HRS Billing-Project Billing Rec"
type textarea "x"
type input "Invoice for $417 HRS Billing-Project Billing Reco"
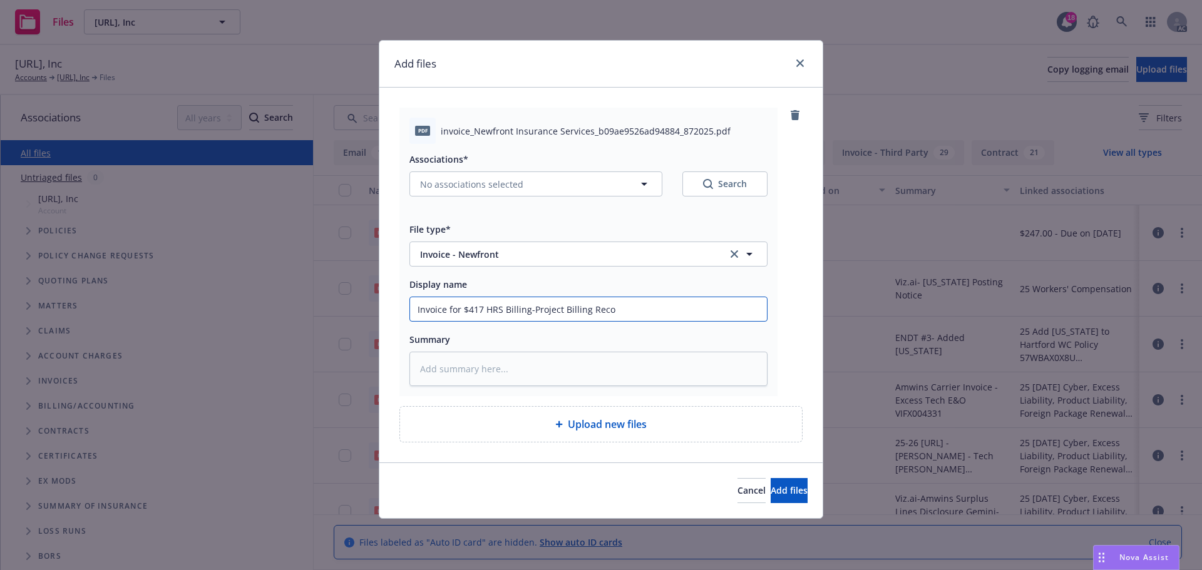
type textarea "x"
type input "Invoice for $417 HRS Billing-Project Billing Recon"
type textarea "x"
type input "Invoice for $417 HRS Billing-Project Billing Reconc"
type textarea "x"
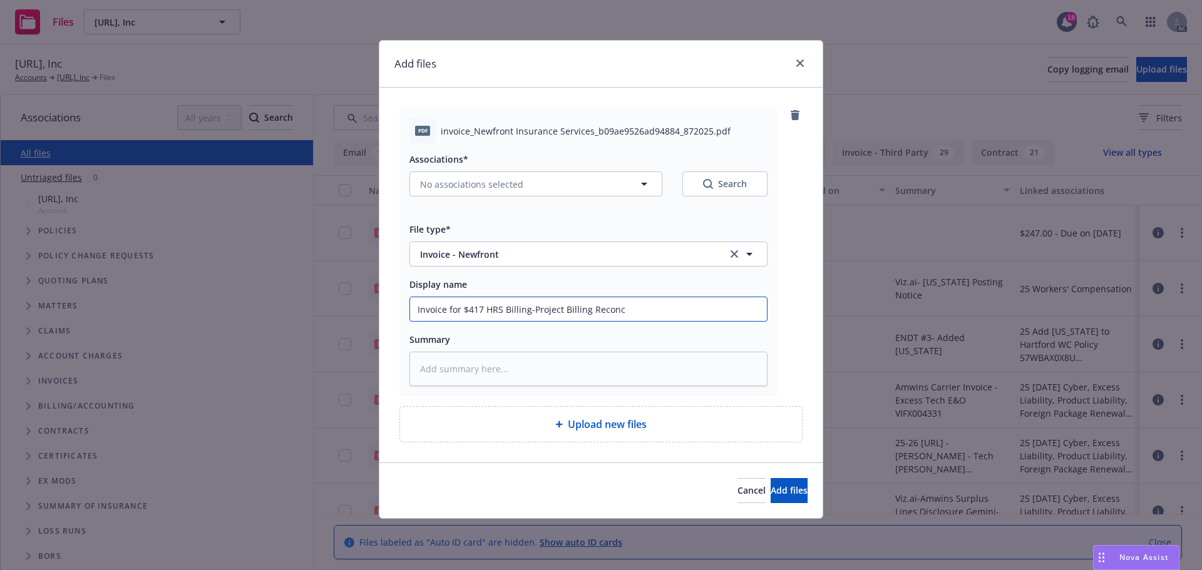
type input "Invoice for $417 HRS Billing-Project Billing Reconci"
type textarea "x"
type input "Invoice for $417 HRS Billing-Project Billing Reconcil"
type textarea "x"
type input "Invoice for $417 HRS Billing-Project Billing Reconcili"
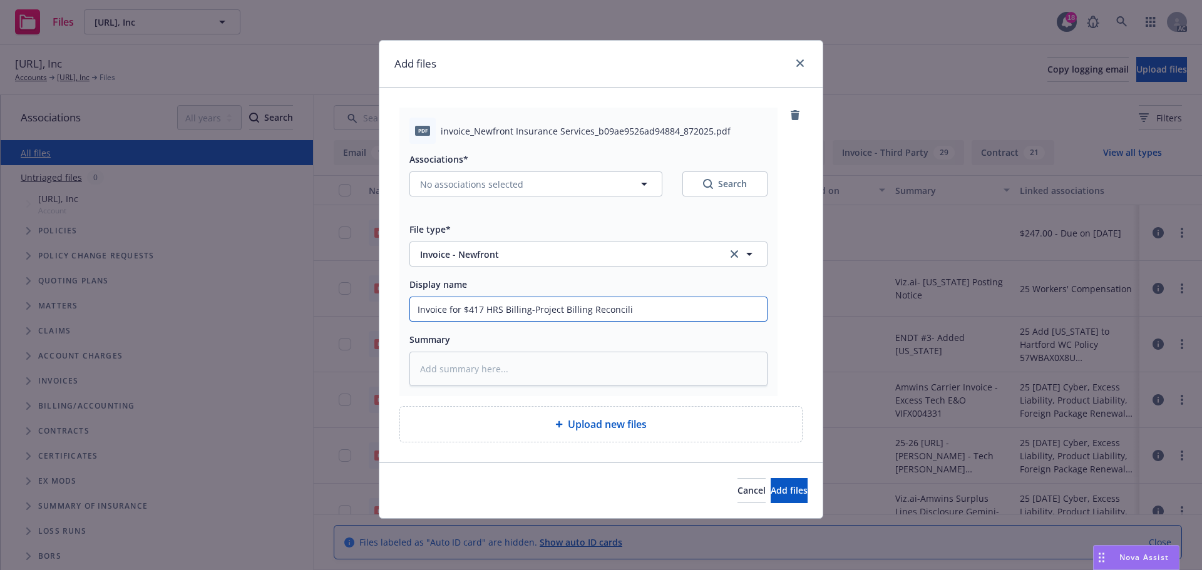
type textarea "x"
type input "Invoice for $417 HRS Billing-Project Billing Reconcilia"
type textarea "x"
type input "Invoice for $417 HRS Billing-Project Billing Reconciliat"
type textarea "x"
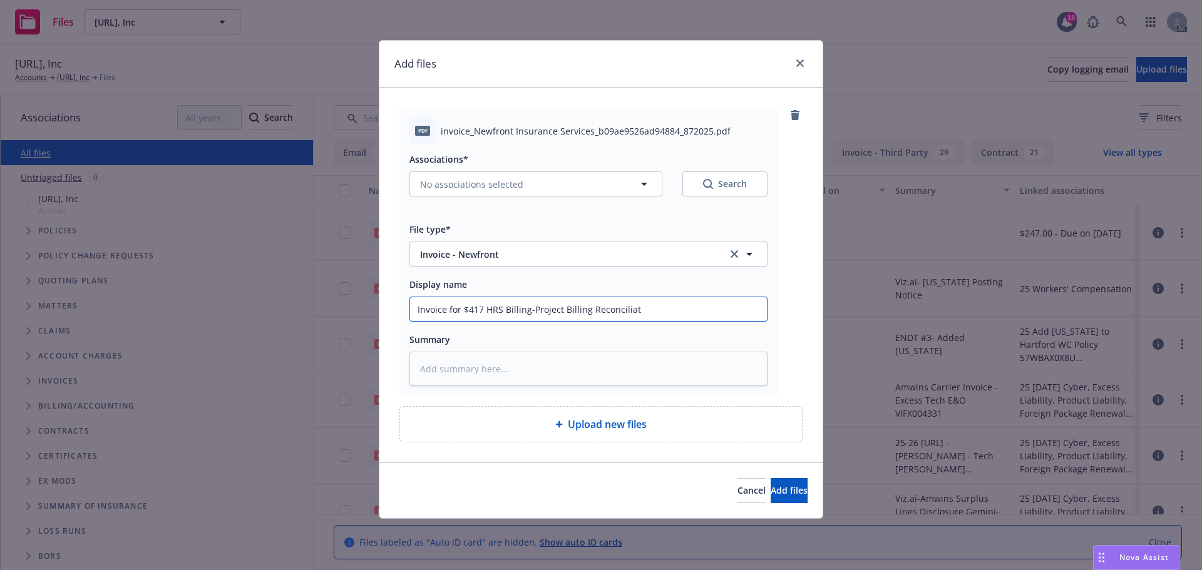
type input "Invoice for $417 HRS Billing-Project Billing Reconciliati"
type textarea "x"
type input "Invoice for $417 HRS Billing-Project Billing Reconciliatio"
type textarea "x"
drag, startPoint x: 667, startPoint y: 306, endPoint x: 443, endPoint y: 312, distance: 224.2
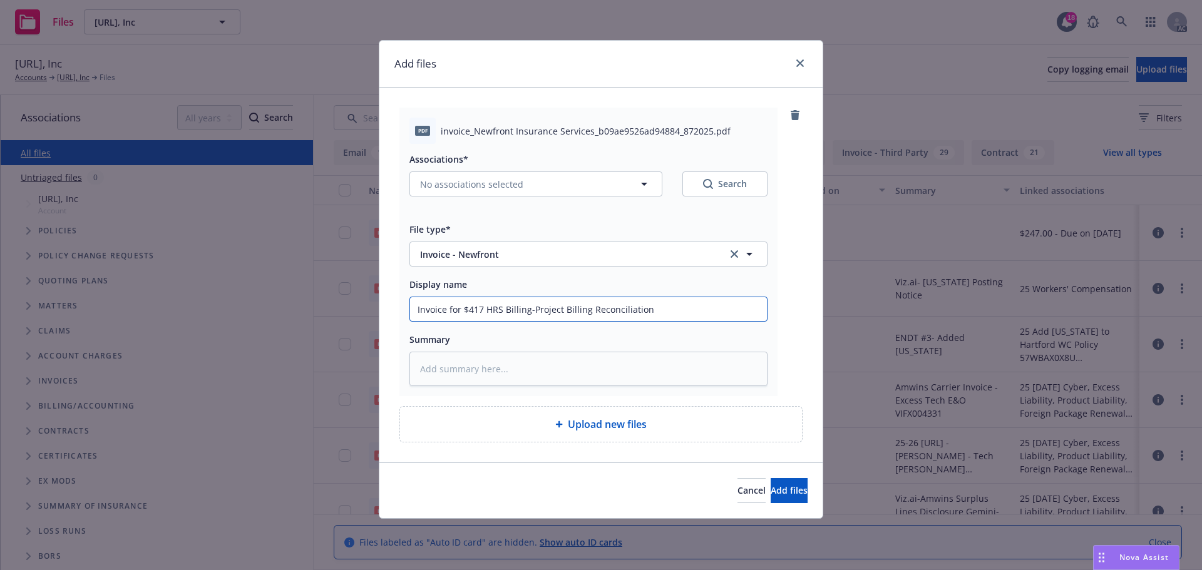
click at [369, 310] on div "Add files pdf invoice_Newfront Insurance Services_b09ae9526ad94884_872025.pdf A…" at bounding box center [601, 285] width 1202 height 570
type input "Invoice for $417 HRS Billing-Project Billing Reconciliation"
click at [456, 364] on textarea at bounding box center [588, 369] width 358 height 34
paste textarea "Invoice for $417 HRS Billing-Project Billing Reconciliation"
type textarea "x"
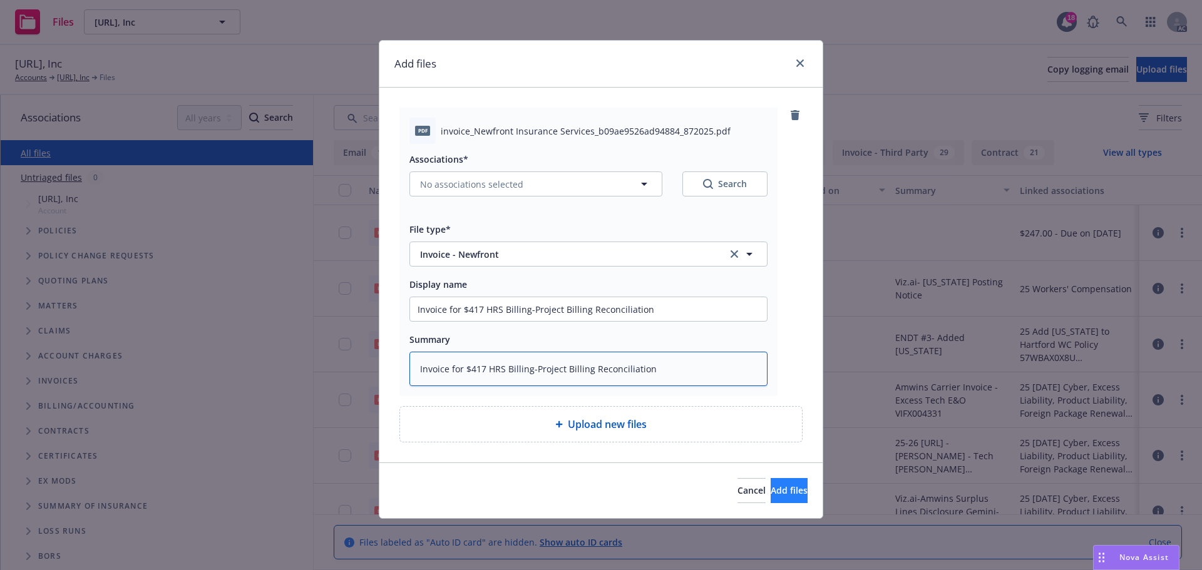
type textarea "Invoice for $417 HRS Billing-Project Billing Reconciliation"
click at [784, 493] on span "Add files" at bounding box center [789, 491] width 37 height 12
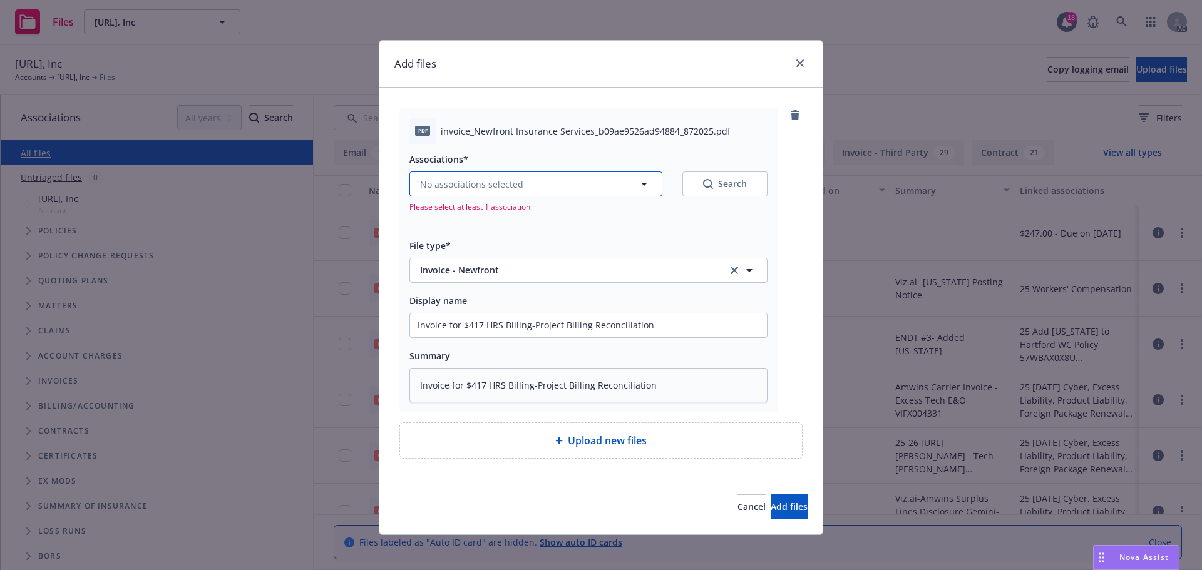
click at [637, 182] on icon "button" at bounding box center [644, 184] width 15 height 15
type textarea "x"
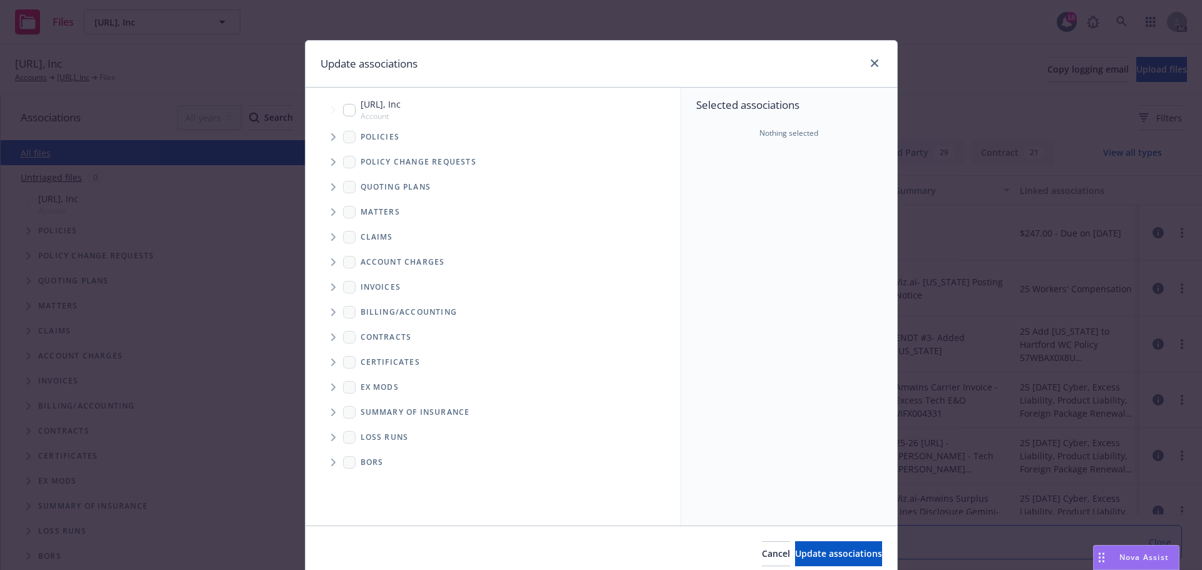
click at [344, 110] on input "Tree Example" at bounding box center [349, 110] width 13 height 13
checkbox input "true"
click at [795, 553] on span "Update associations" at bounding box center [838, 554] width 87 height 12
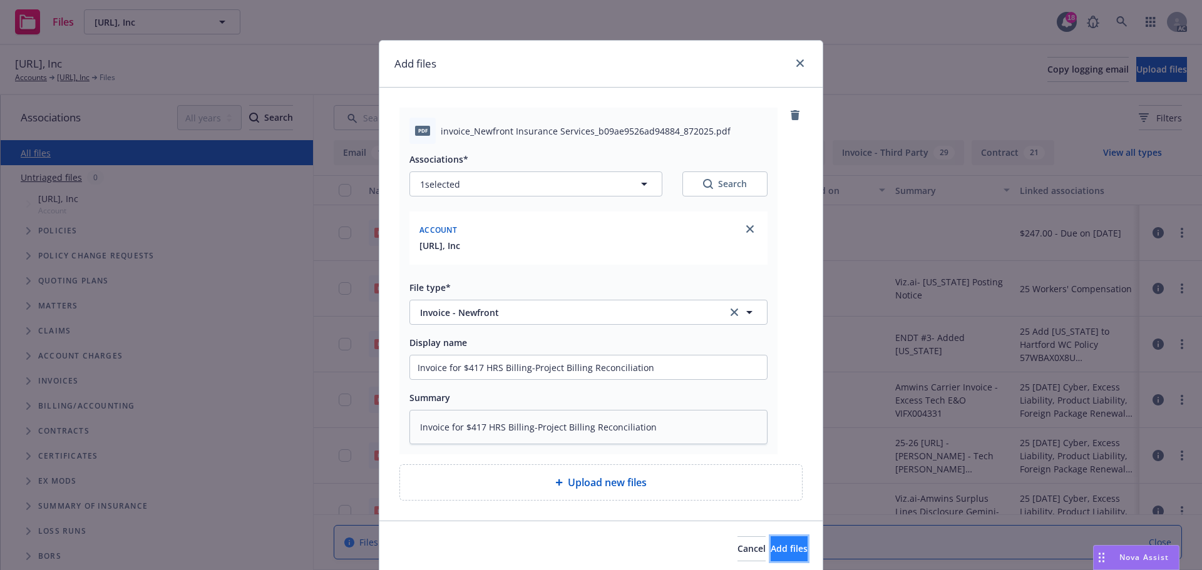
click at [771, 550] on span "Add files" at bounding box center [789, 549] width 37 height 12
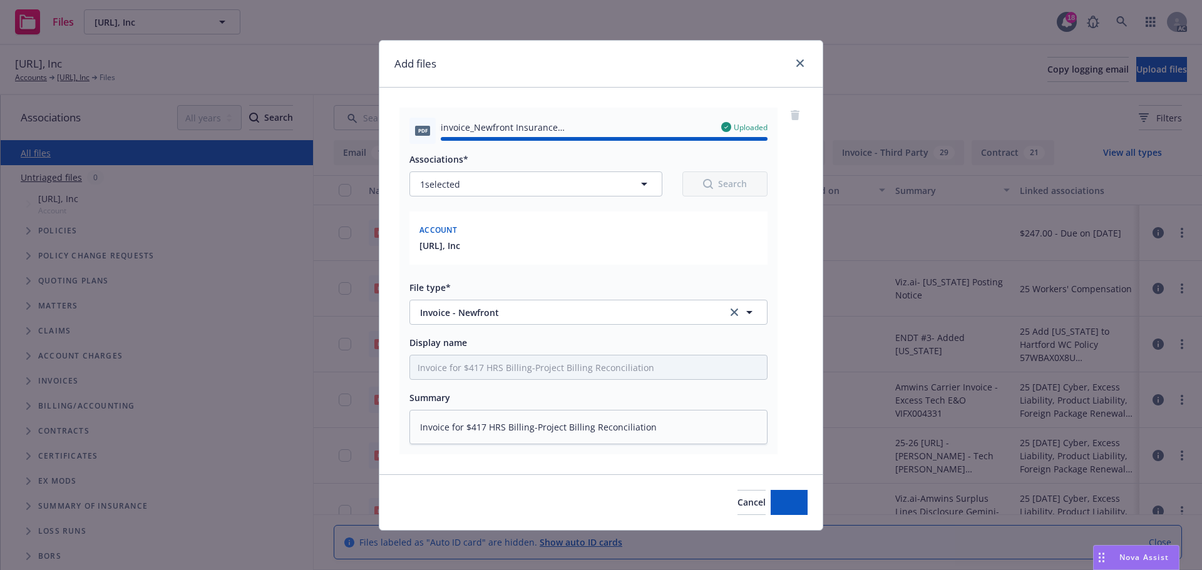
type textarea "x"
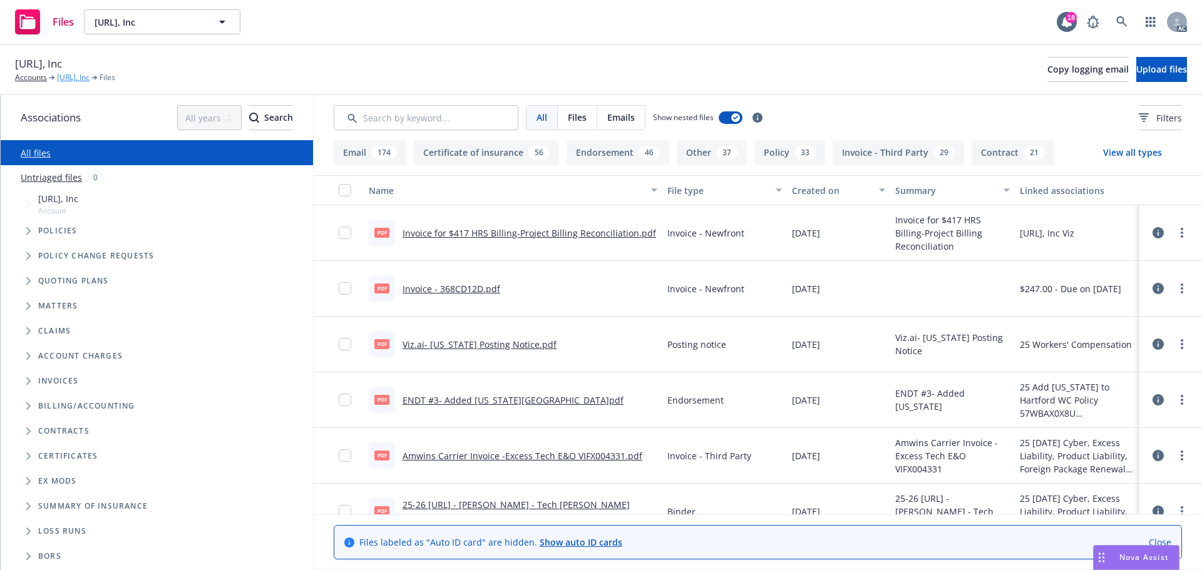
click at [74, 79] on link "[URL], Inc" at bounding box center [73, 77] width 33 height 11
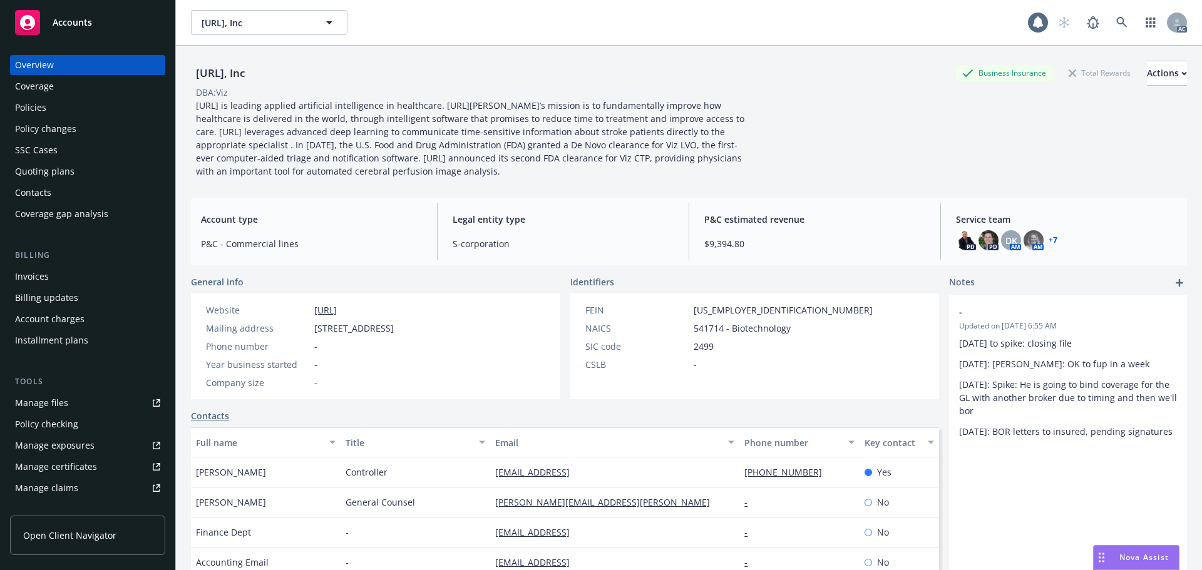
click at [48, 315] on div "Account charges" at bounding box center [49, 319] width 69 height 20
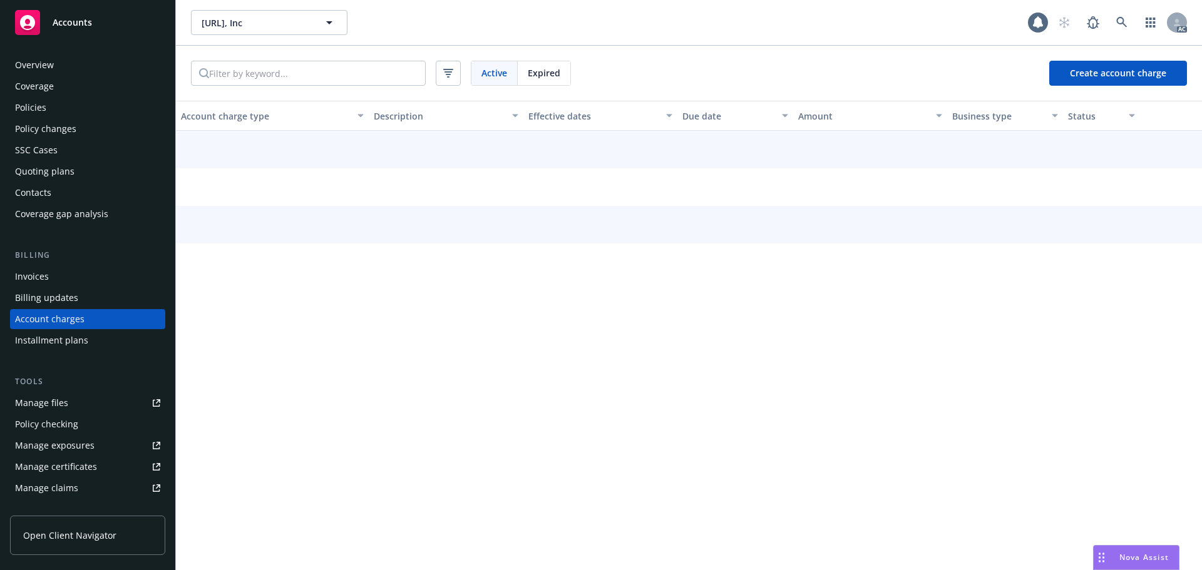
scroll to position [14, 0]
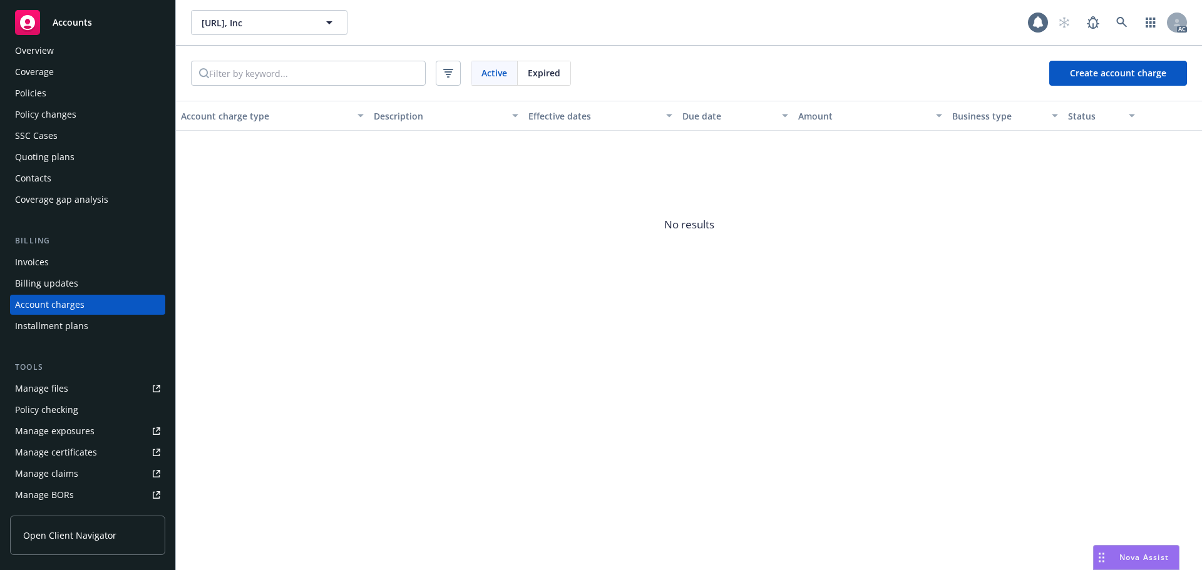
click at [23, 327] on div "Installment plans" at bounding box center [51, 326] width 73 height 20
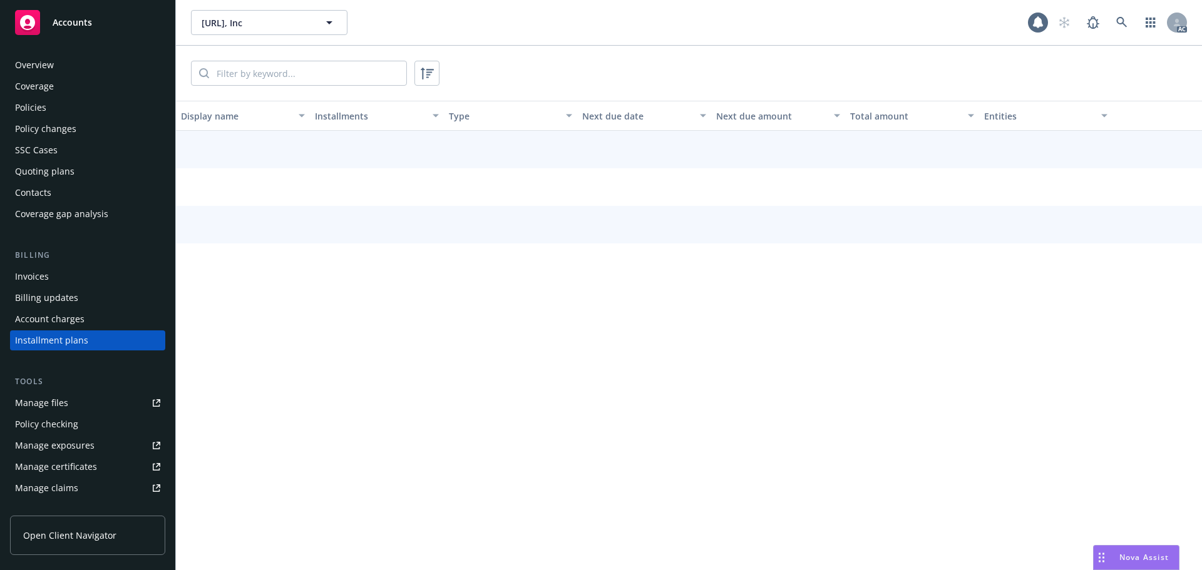
scroll to position [36, 0]
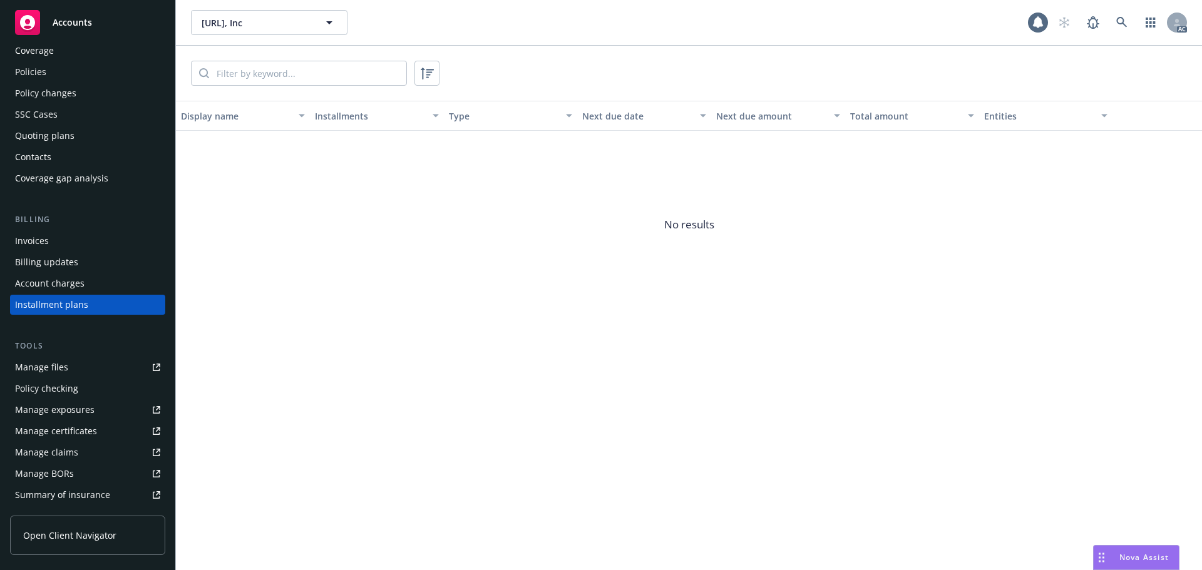
click at [54, 259] on div "Billing updates" at bounding box center [46, 262] width 63 height 20
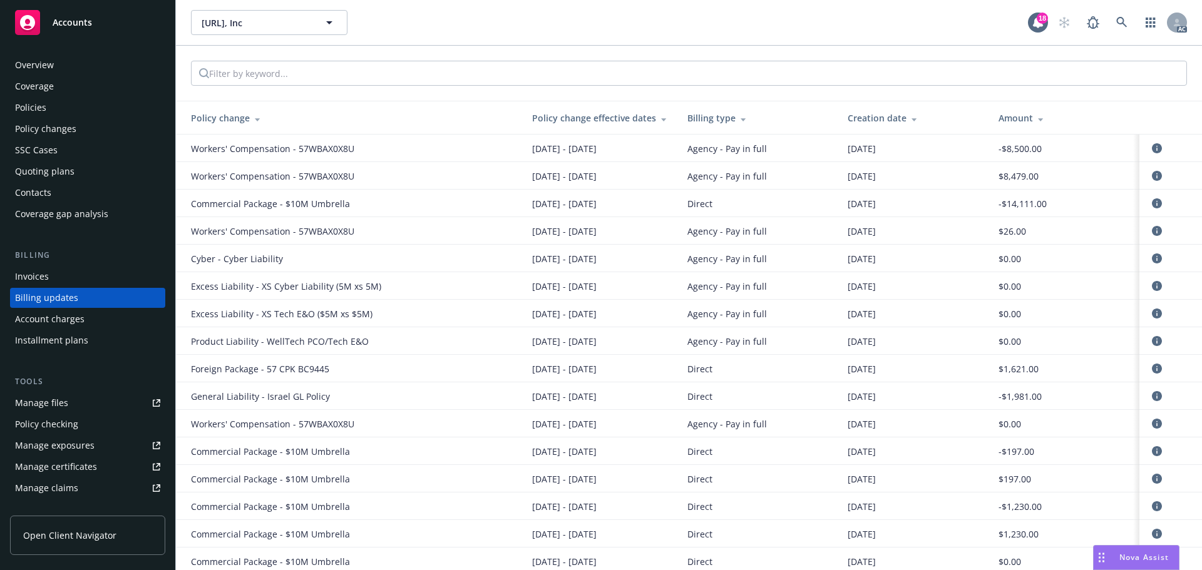
click at [29, 106] on div "Policies" at bounding box center [30, 108] width 31 height 20
